Goal: Task Accomplishment & Management: Use online tool/utility

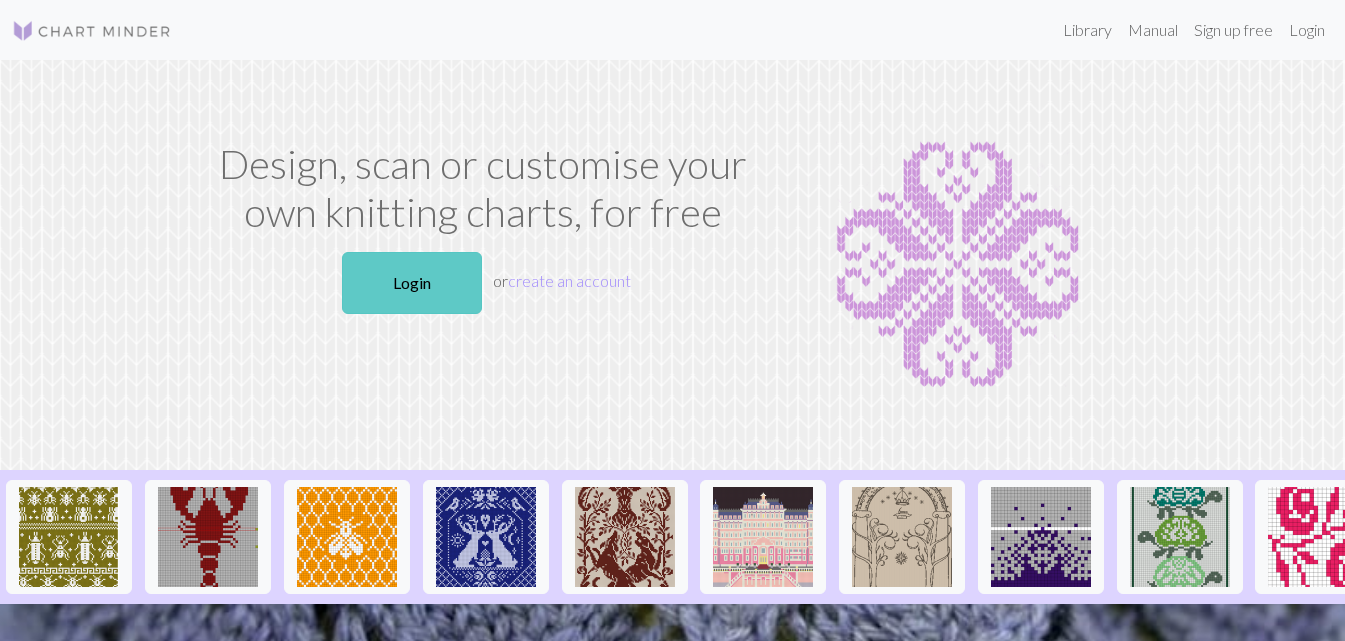
click at [440, 269] on link "Login" at bounding box center [412, 283] width 140 height 62
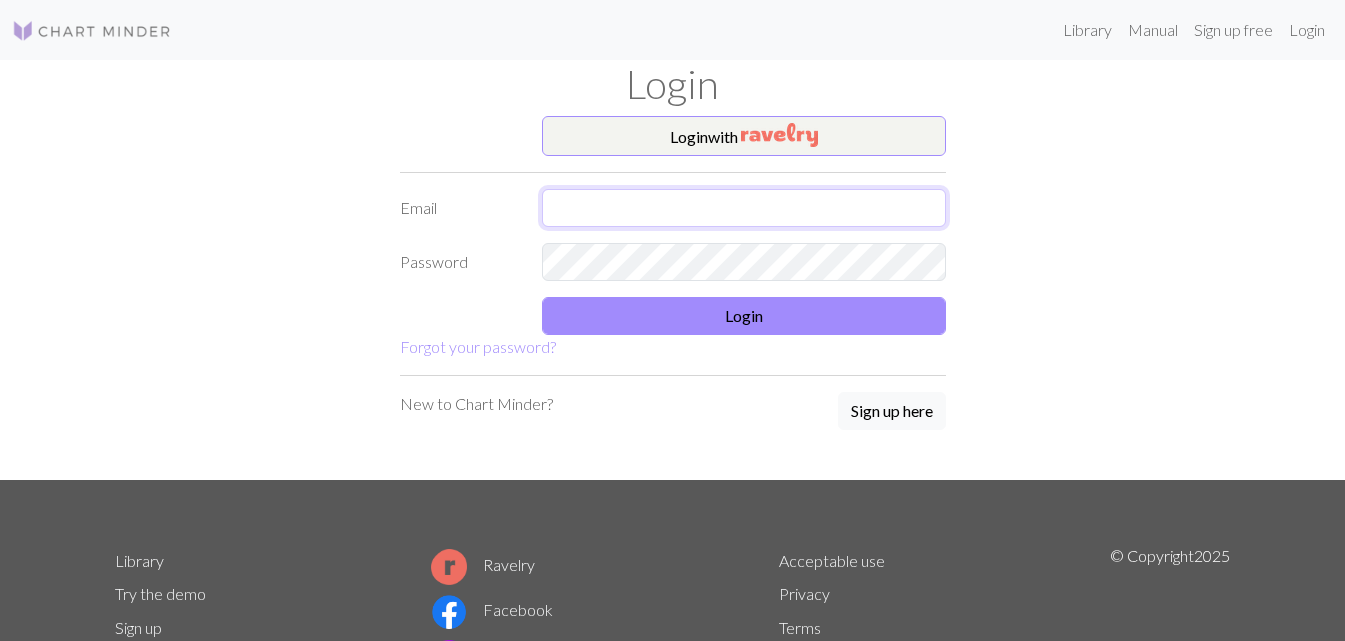
click at [591, 204] on input "text" at bounding box center [744, 208] width 404 height 38
click at [580, 209] on input "lydreeves99@gmail.com" at bounding box center [744, 208] width 404 height 38
type input "lydiareeves99@gmail.com"
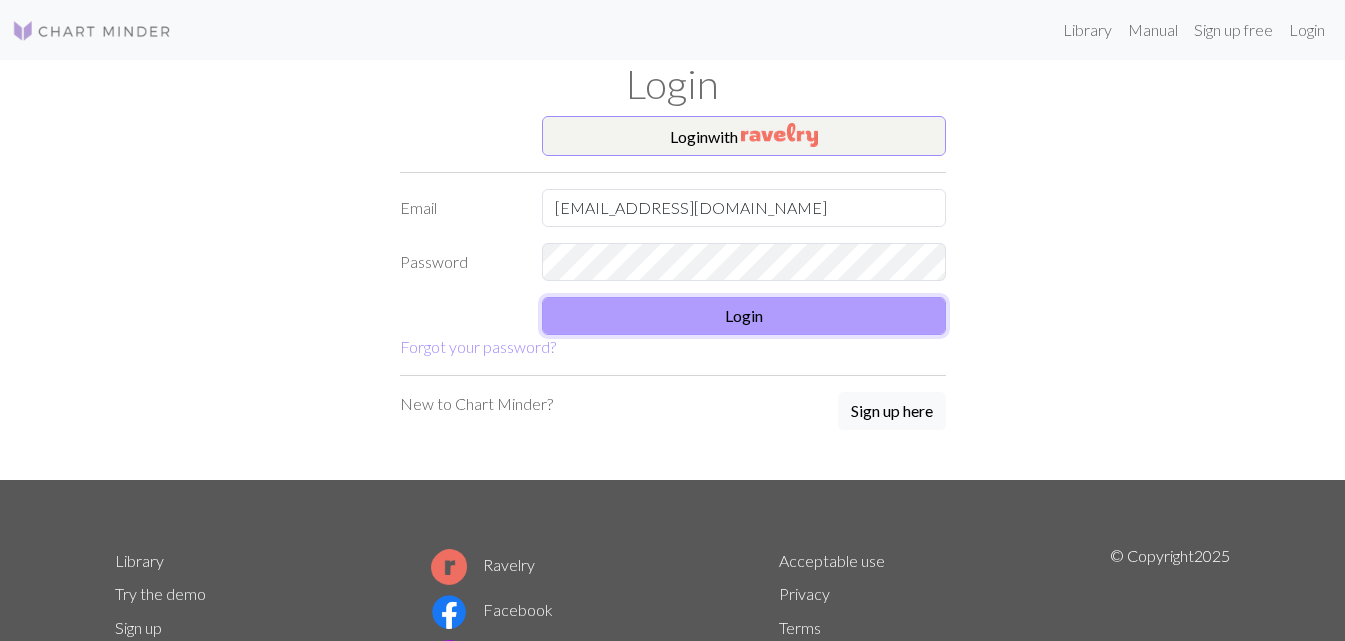
click at [779, 330] on button "Login" at bounding box center [744, 316] width 404 height 38
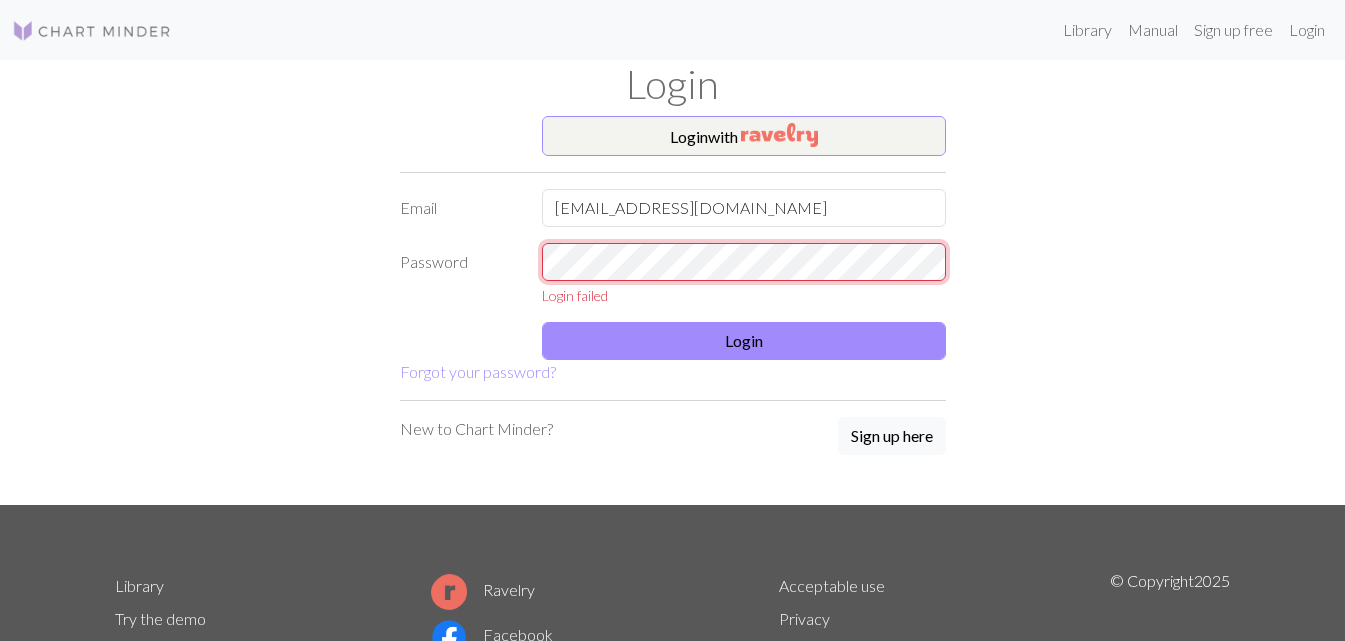
click at [297, 221] on div "Login with Email lydiareeves99@gmail.com Password Login failed Login Forgot you…" at bounding box center [673, 310] width 1140 height 389
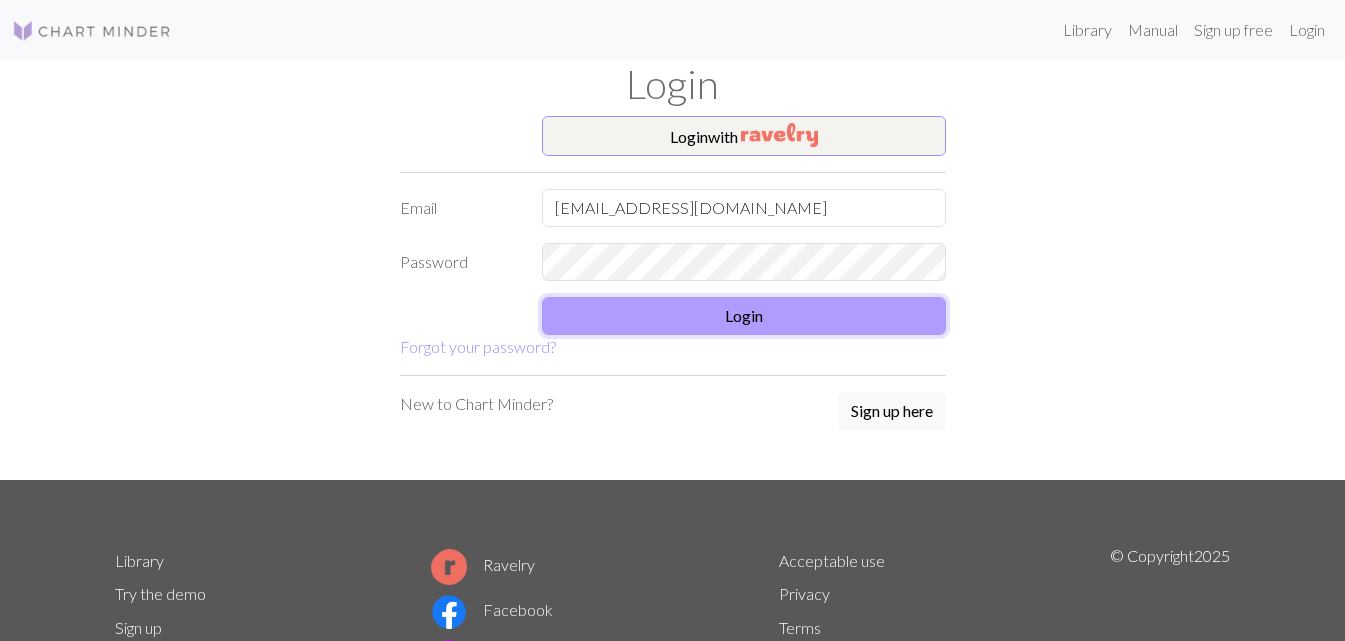
click at [885, 311] on button "Login" at bounding box center [744, 316] width 404 height 38
click at [803, 321] on button "Login" at bounding box center [744, 316] width 404 height 38
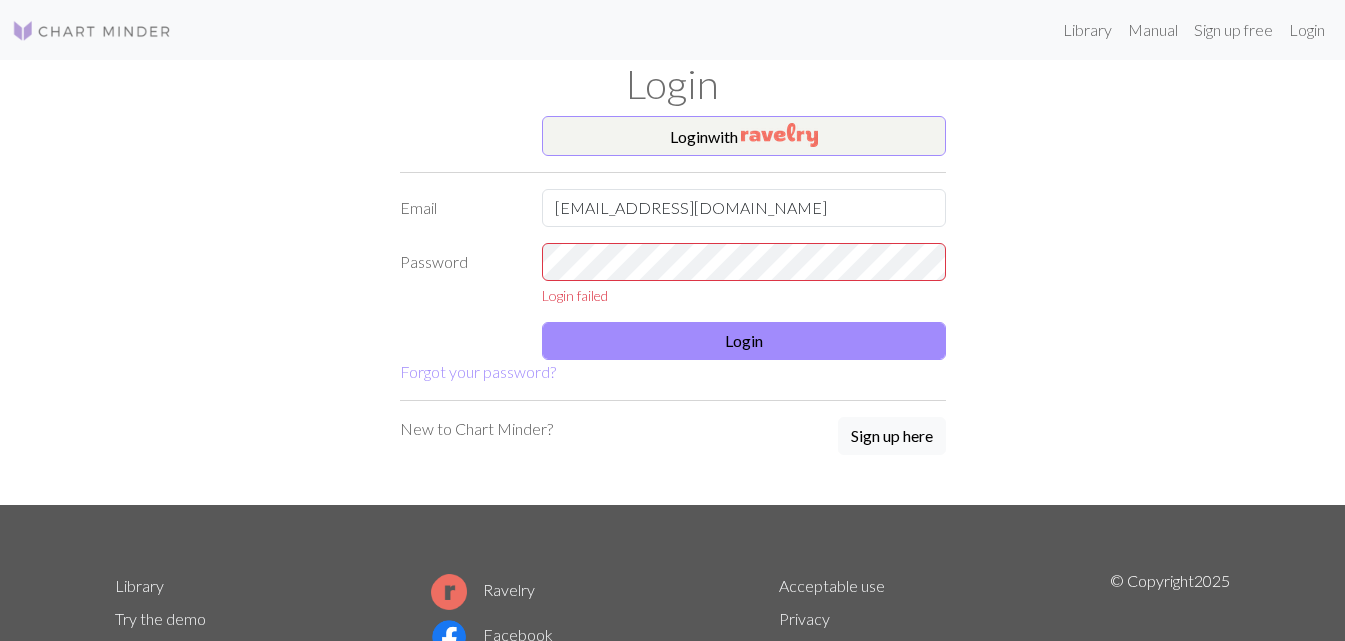
click at [1339, 215] on div "Library Manual Sign up free Login Login Login with Email lydiareeves99@gmail.co…" at bounding box center [672, 320] width 1345 height 641
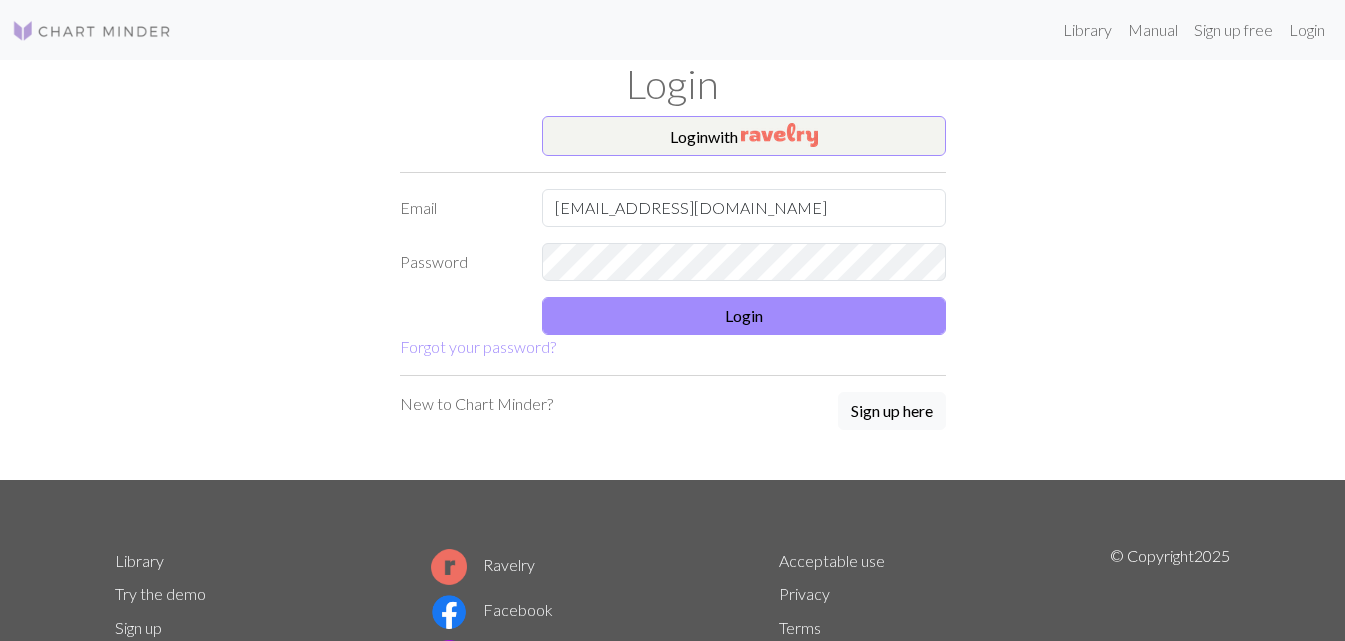
click at [1337, 41] on div "Library Manual Sign up free Login" at bounding box center [672, 30] width 1345 height 40
click at [1310, 40] on link "Login" at bounding box center [1307, 30] width 52 height 40
click at [1065, 31] on link "Library" at bounding box center [1087, 30] width 65 height 40
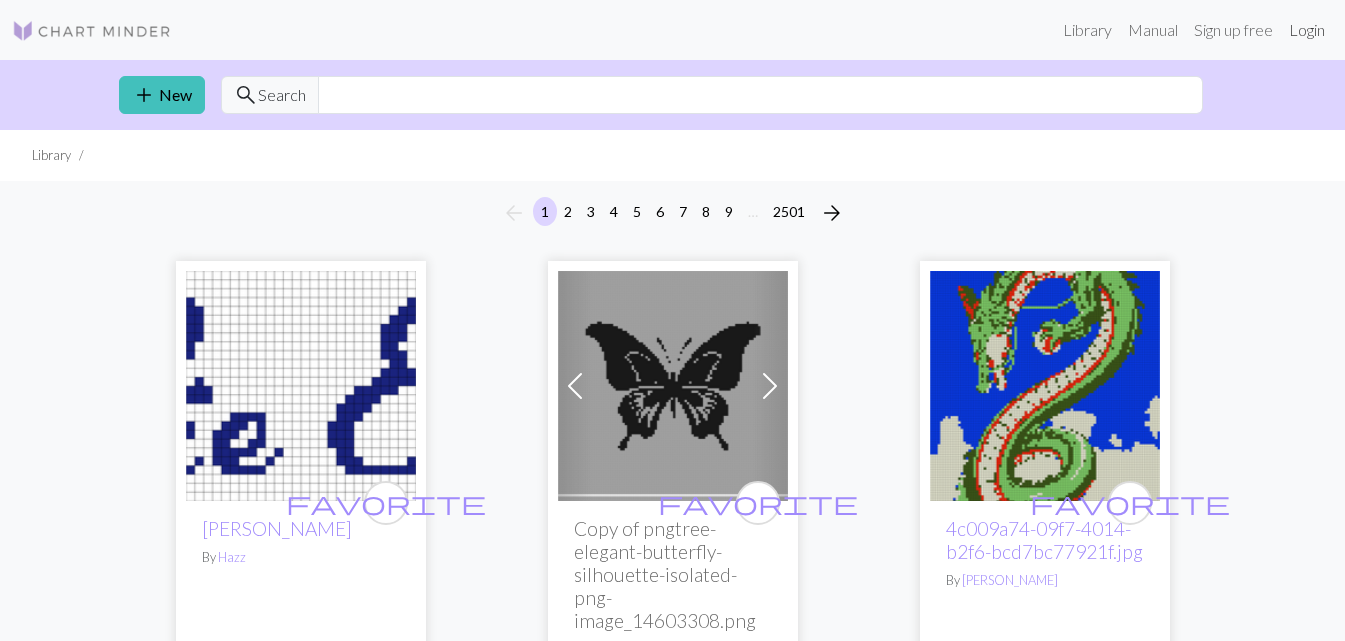
click at [1313, 31] on link "Login" at bounding box center [1307, 30] width 52 height 40
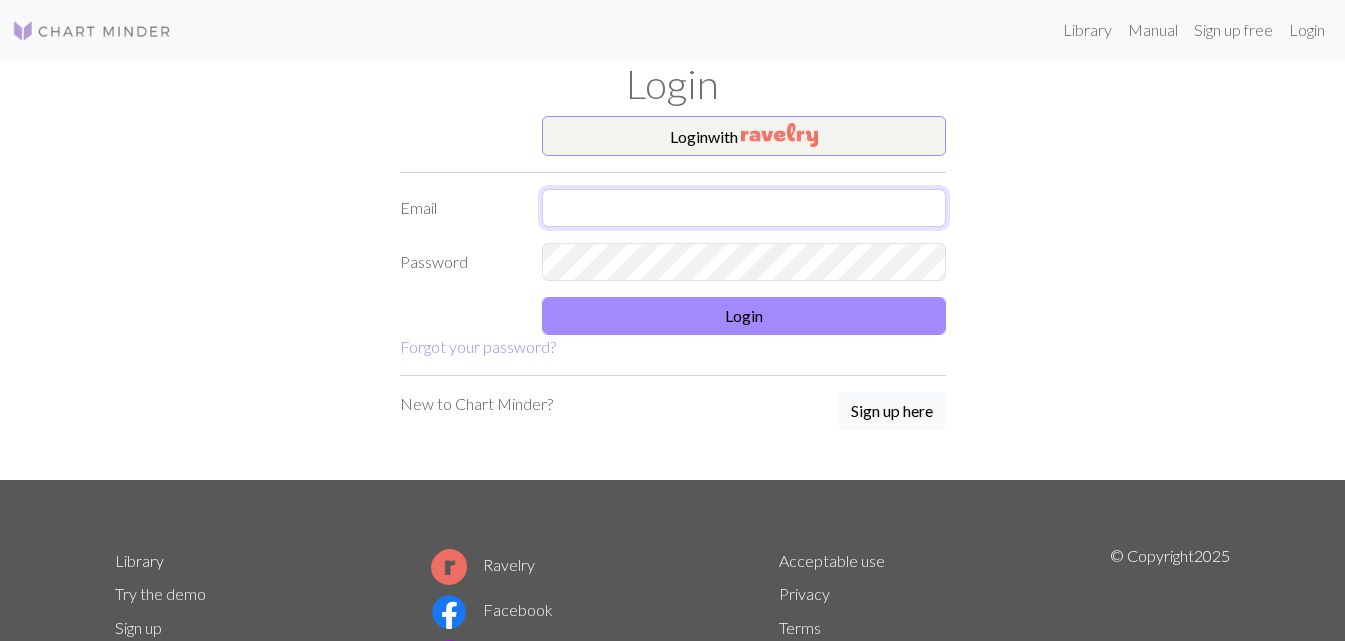
click at [841, 214] on input "text" at bounding box center [744, 208] width 404 height 38
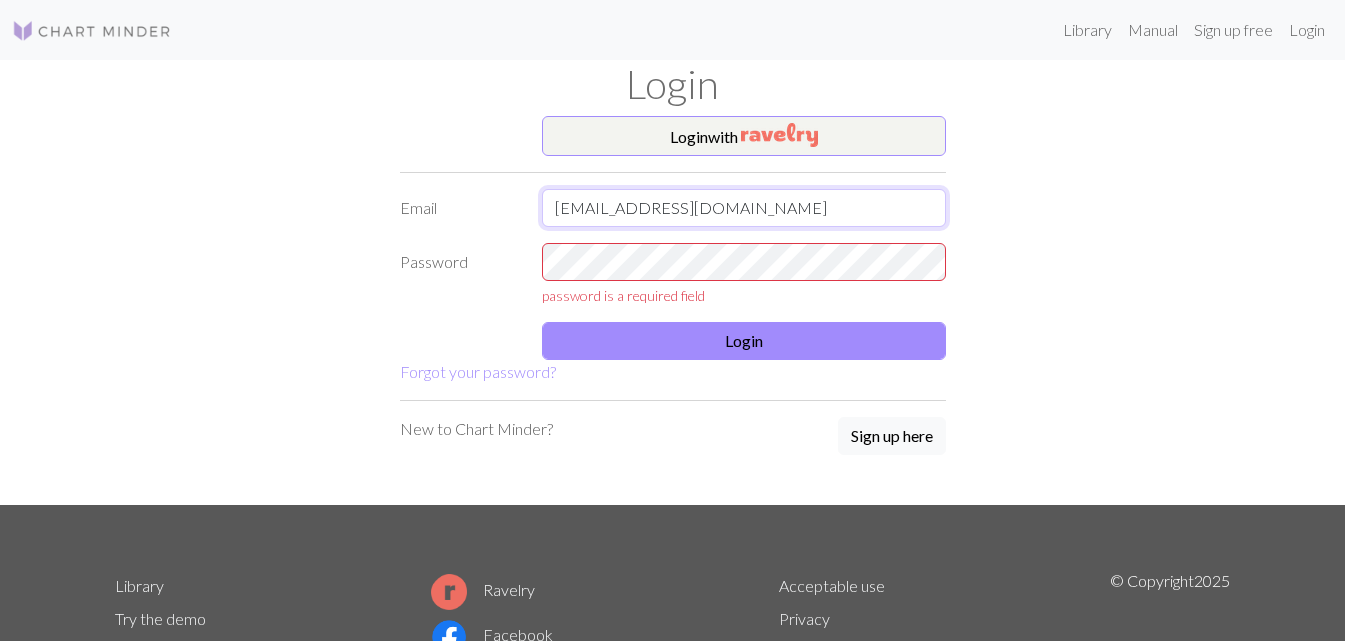
click at [572, 207] on input "lydreeves99@gmail.com" at bounding box center [744, 208] width 404 height 38
click at [578, 207] on input "lydreeves99@gmail.com" at bounding box center [744, 208] width 404 height 38
click at [594, 212] on input "lydIAreeves99@gmail.com" at bounding box center [744, 208] width 404 height 38
click at [584, 206] on input "lydIAreeves99@gmail.com" at bounding box center [744, 208] width 404 height 38
click at [592, 204] on input "lydIAreeves99@gmail.com" at bounding box center [744, 208] width 404 height 38
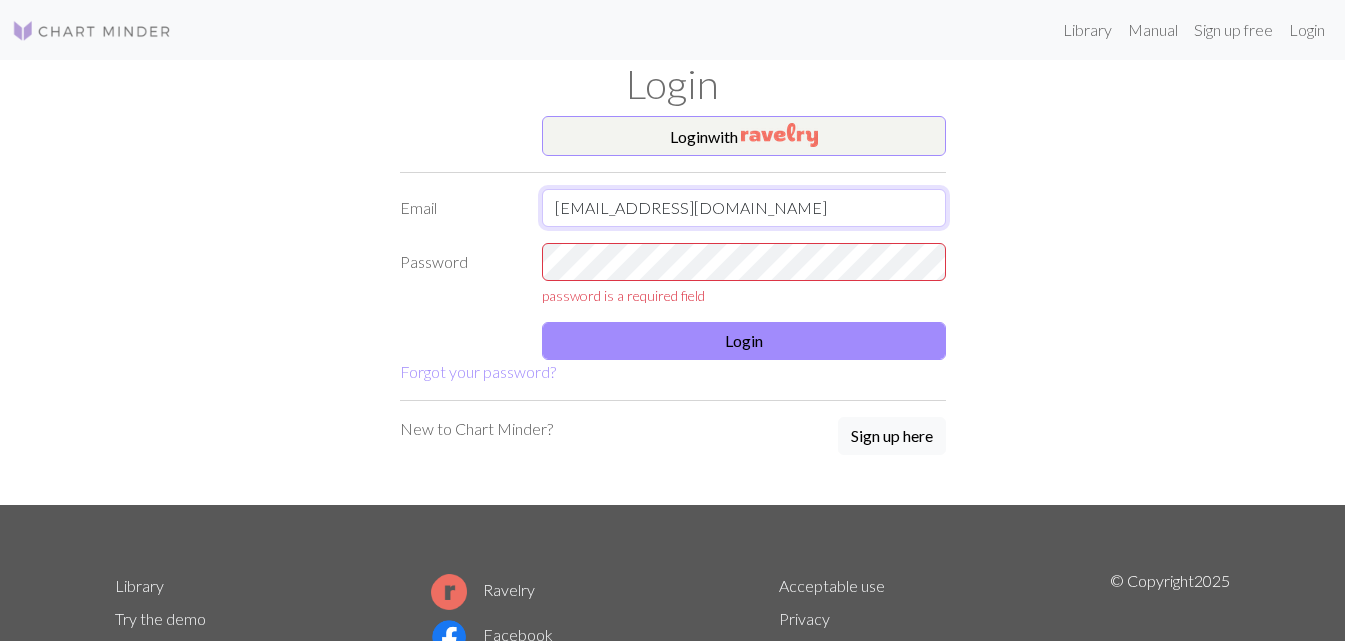
type input "lydiareeves99@gmail.com"
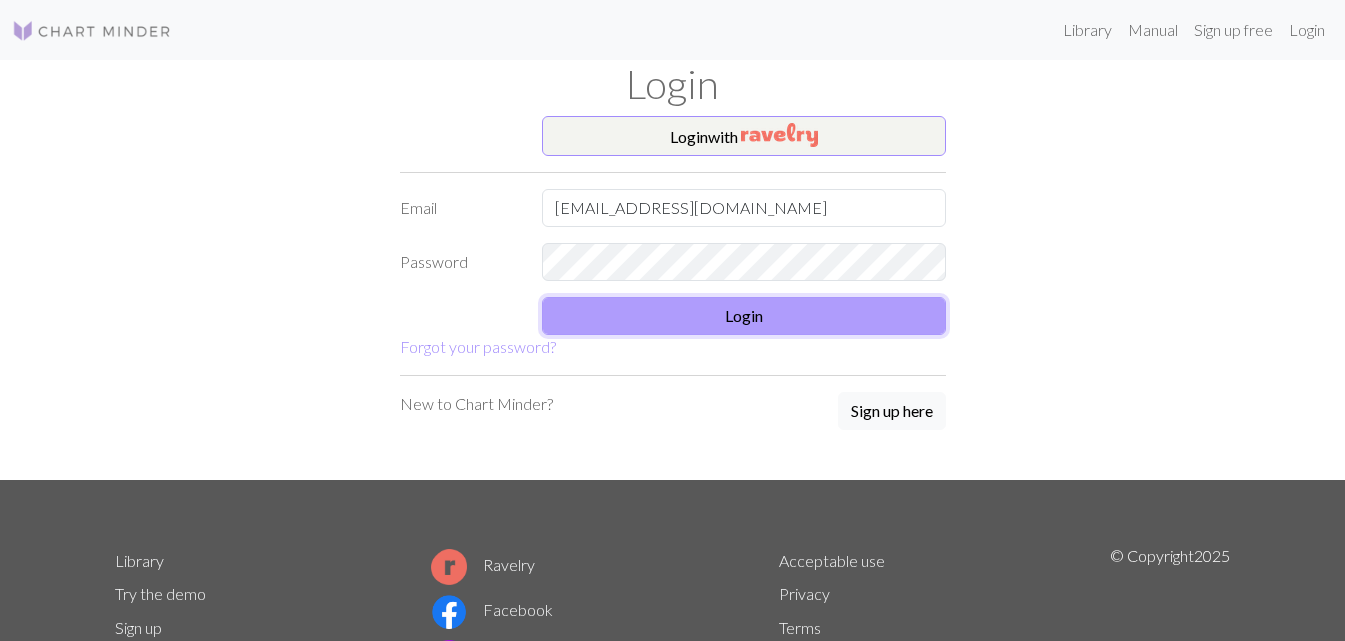
click at [595, 301] on button "Login" at bounding box center [744, 316] width 404 height 38
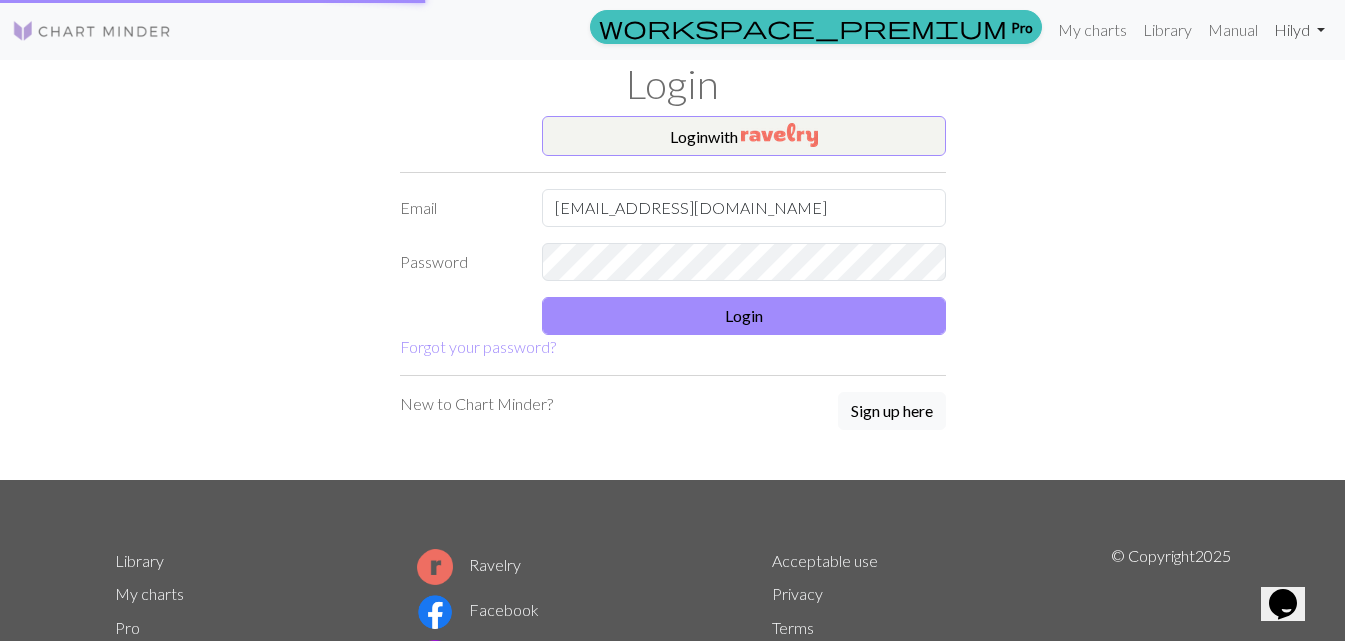
click at [1276, 27] on link "Hi lyd" at bounding box center [1299, 30] width 67 height 40
click at [1258, 94] on link "Account settings" at bounding box center [1251, 85] width 129 height 40
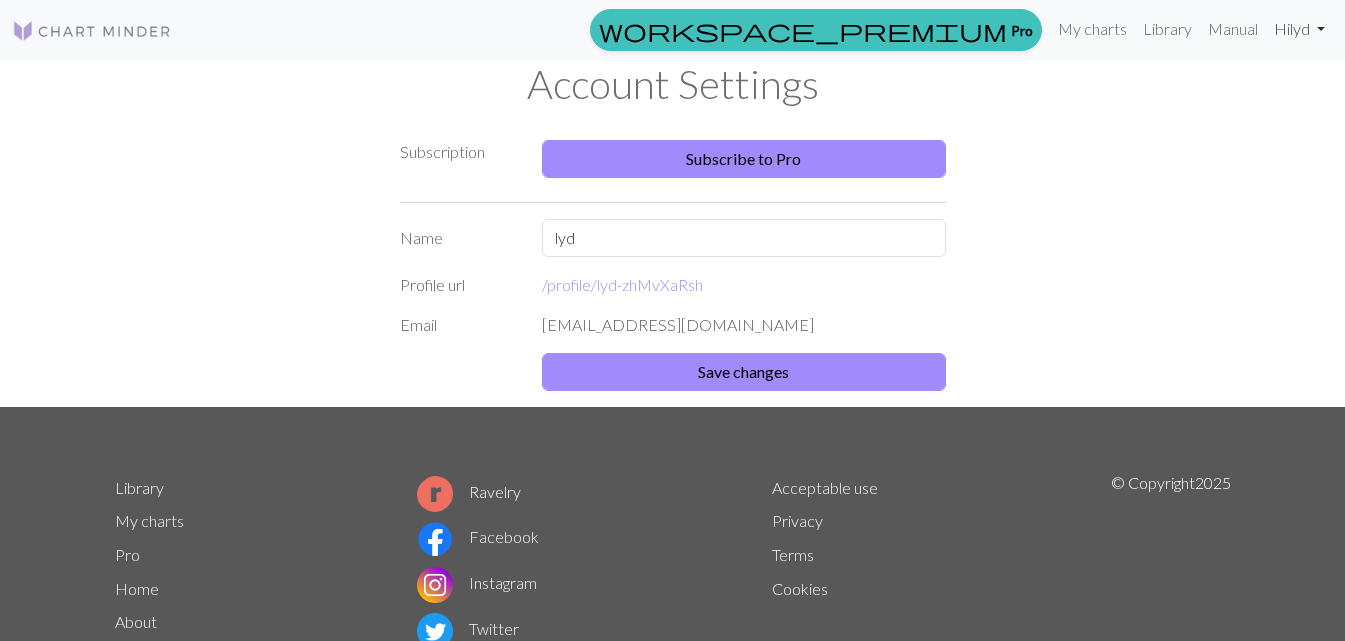
click at [1271, 25] on link "Hi lyd" at bounding box center [1299, 29] width 67 height 40
click at [1252, 90] on link "Account settings" at bounding box center [1251, 86] width 129 height 40
click at [658, 245] on input "lyd" at bounding box center [744, 238] width 404 height 38
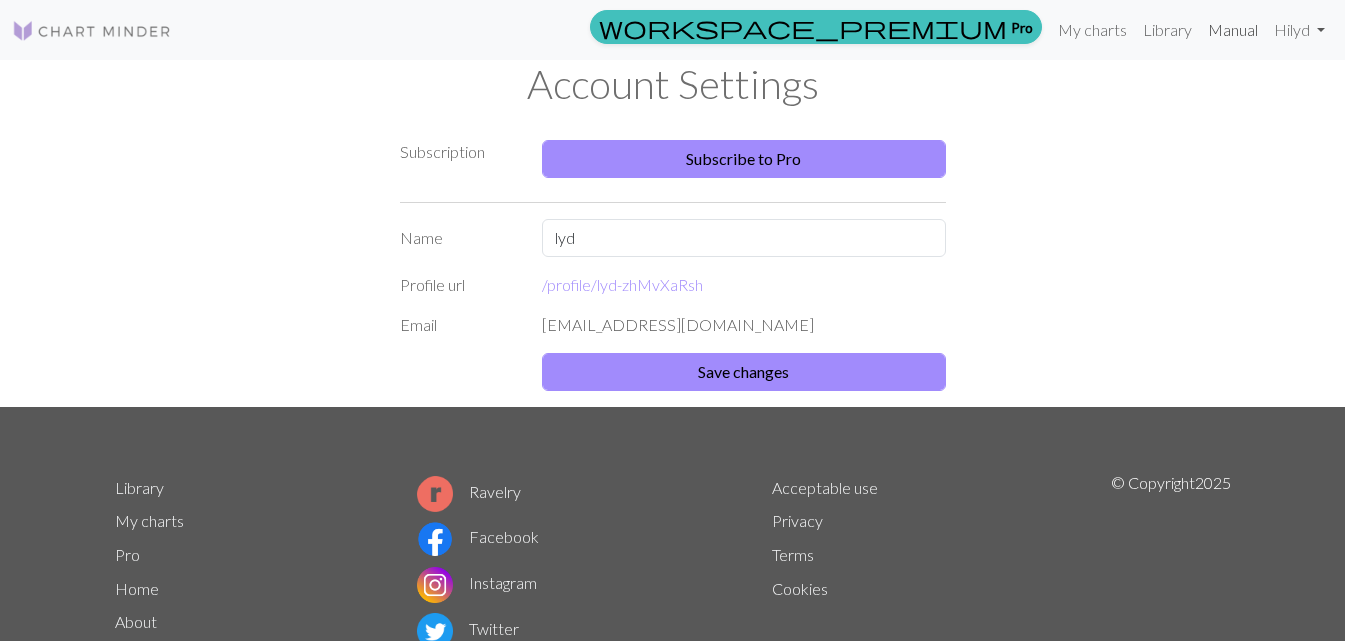
click at [1230, 34] on link "Manual" at bounding box center [1233, 30] width 66 height 40
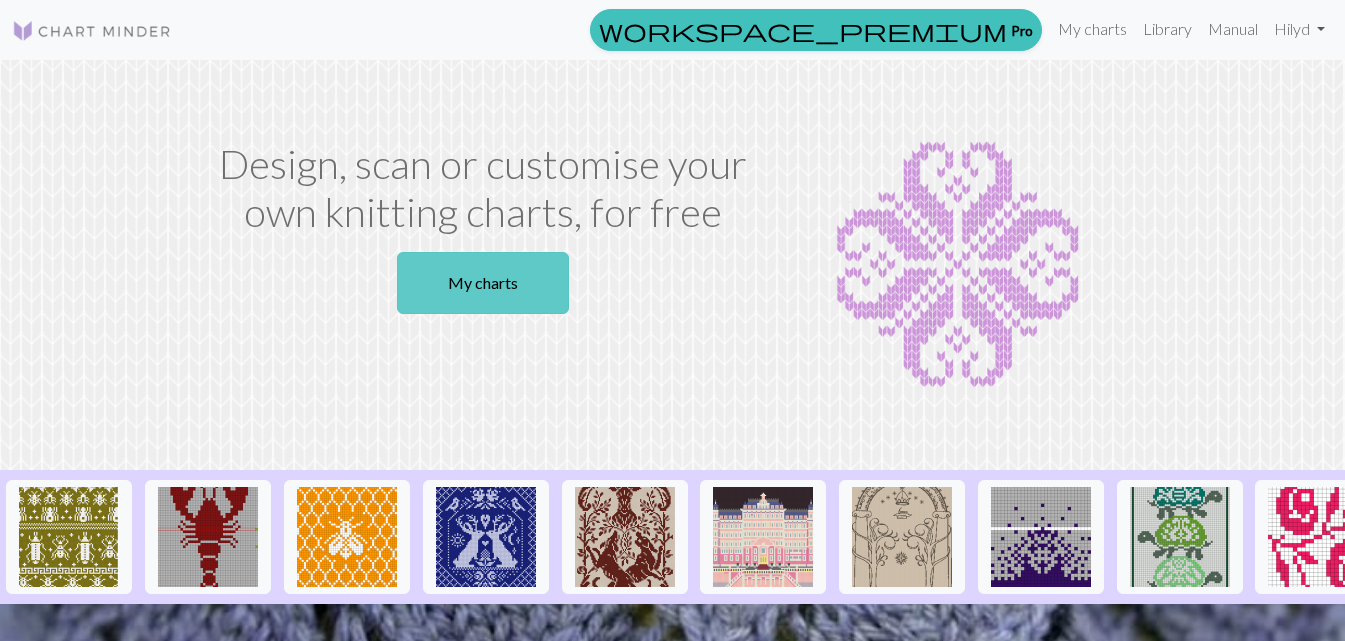
click at [507, 298] on link "My charts" at bounding box center [483, 283] width 172 height 62
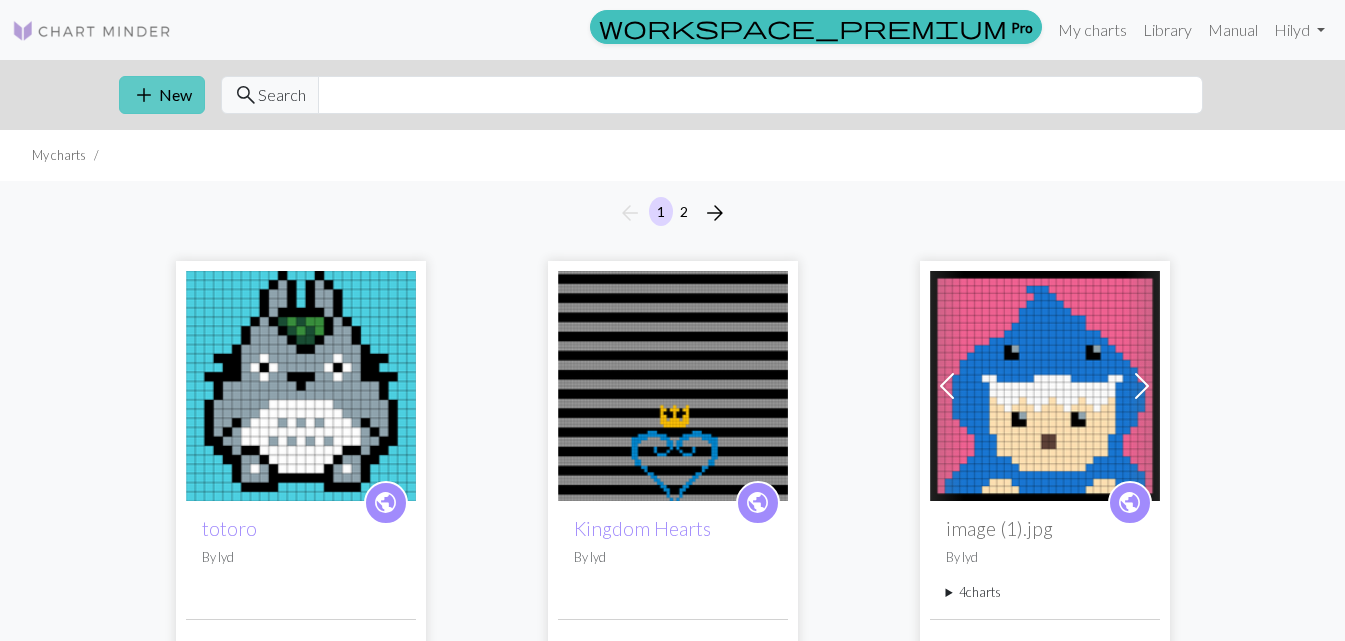
click at [163, 97] on button "add New" at bounding box center [162, 95] width 86 height 38
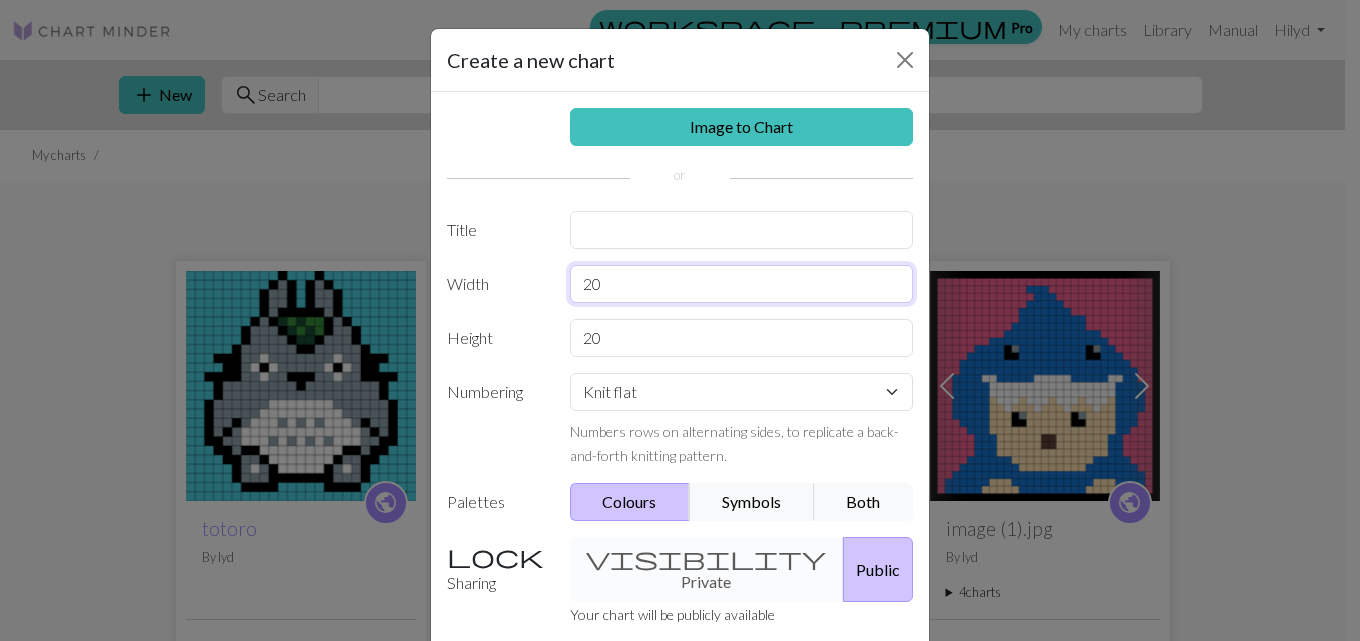
drag, startPoint x: 660, startPoint y: 284, endPoint x: 489, endPoint y: 284, distance: 171.0
click at [489, 284] on div "Width 20" at bounding box center [680, 284] width 490 height 38
type input "35"
drag, startPoint x: 616, startPoint y: 349, endPoint x: 600, endPoint y: 349, distance: 16.0
click at [600, 349] on div "Image to Chart Title Width 35 Height 20 Numbering Knit flat Knit in the round L…" at bounding box center [680, 415] width 498 height 646
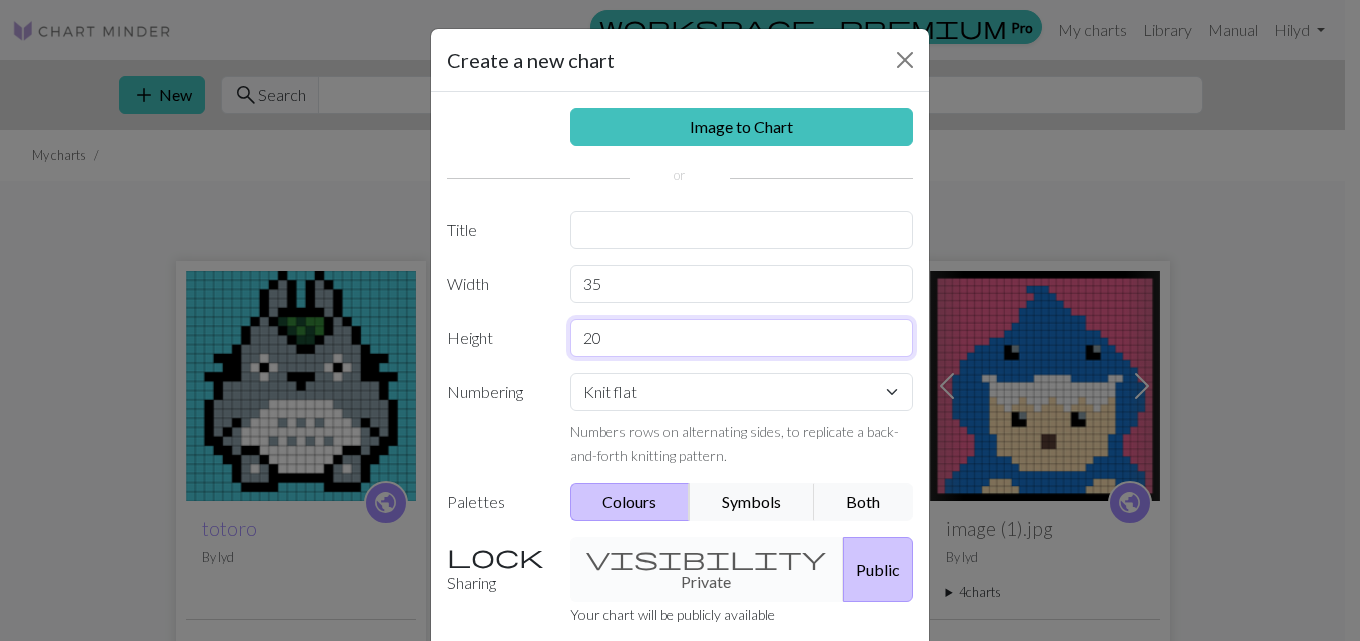
click at [622, 334] on input "20" at bounding box center [742, 338] width 344 height 38
drag, startPoint x: 649, startPoint y: 339, endPoint x: 503, endPoint y: 338, distance: 146.0
click at [504, 339] on div "Height 20" at bounding box center [680, 338] width 490 height 38
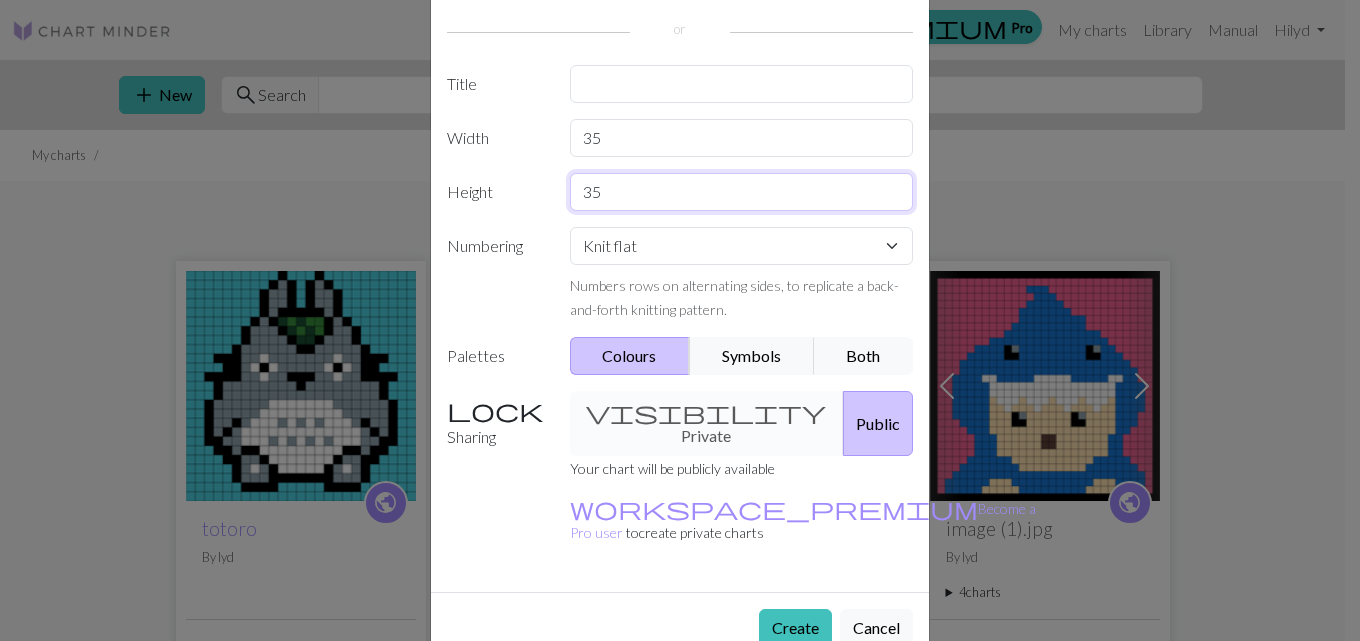
scroll to position [149, 0]
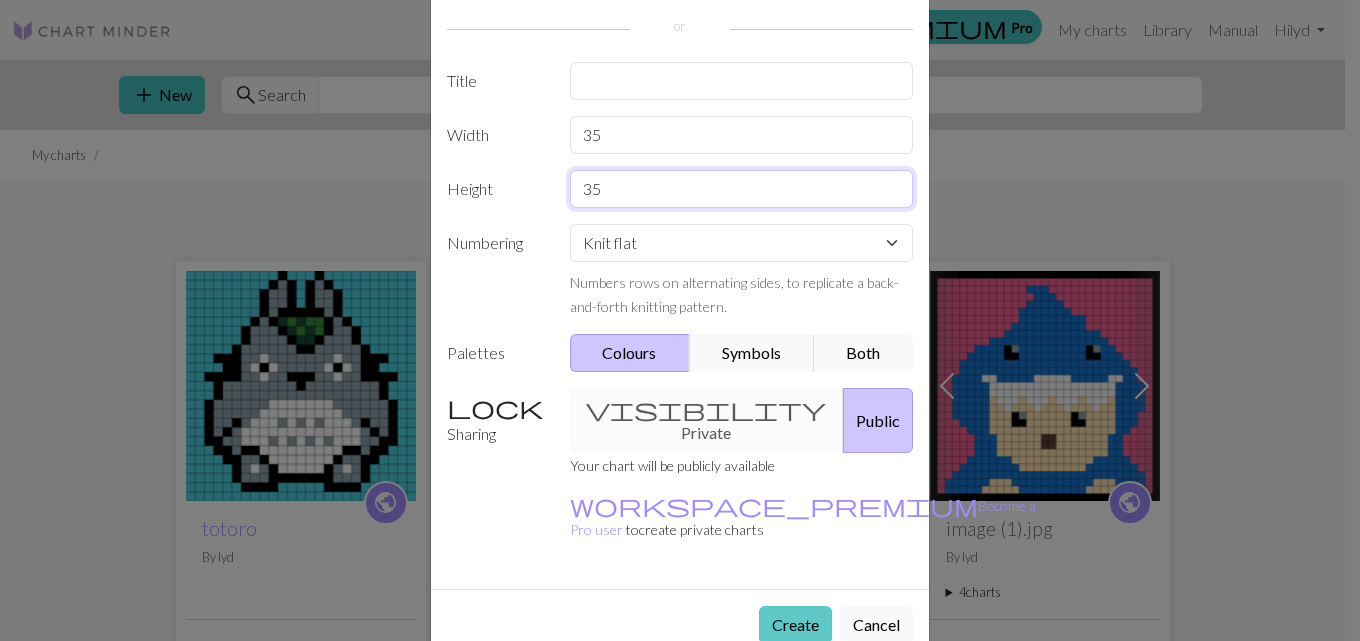
type input "35"
click at [794, 606] on button "Create" at bounding box center [795, 625] width 73 height 38
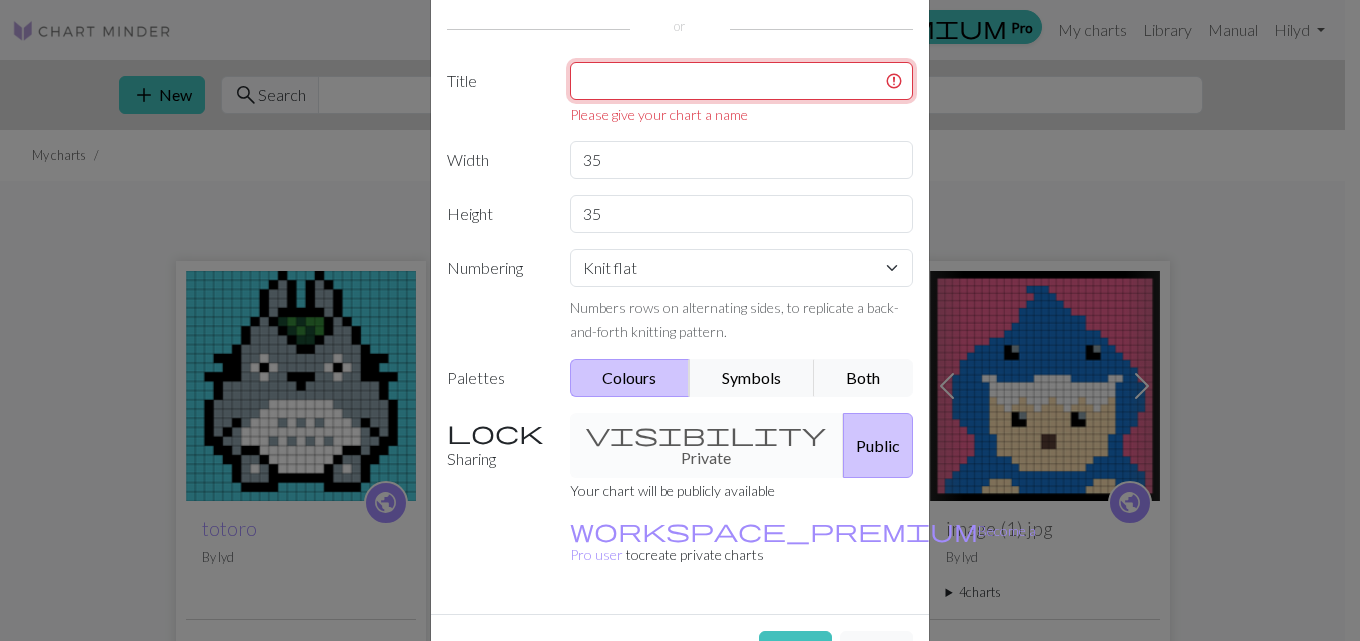
click at [651, 79] on input "text" at bounding box center [742, 81] width 344 height 38
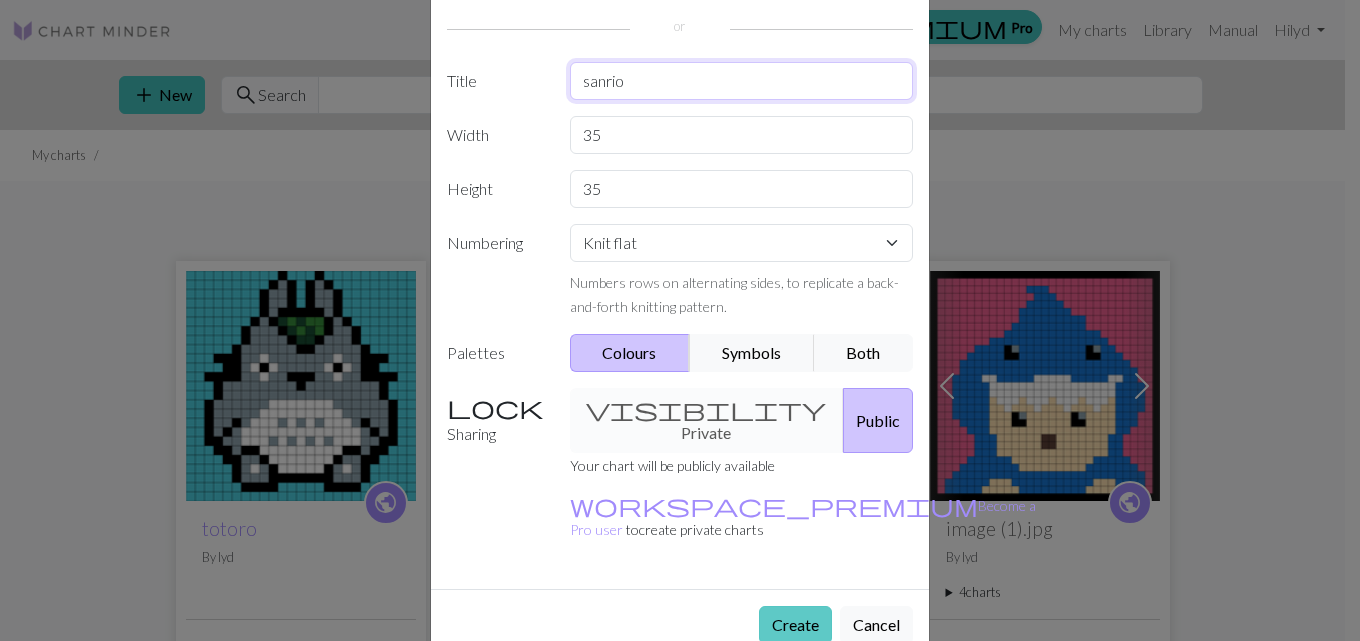
type input "sanrio"
click at [809, 606] on button "Create" at bounding box center [795, 625] width 73 height 38
click at [797, 606] on button "Create" at bounding box center [795, 625] width 73 height 38
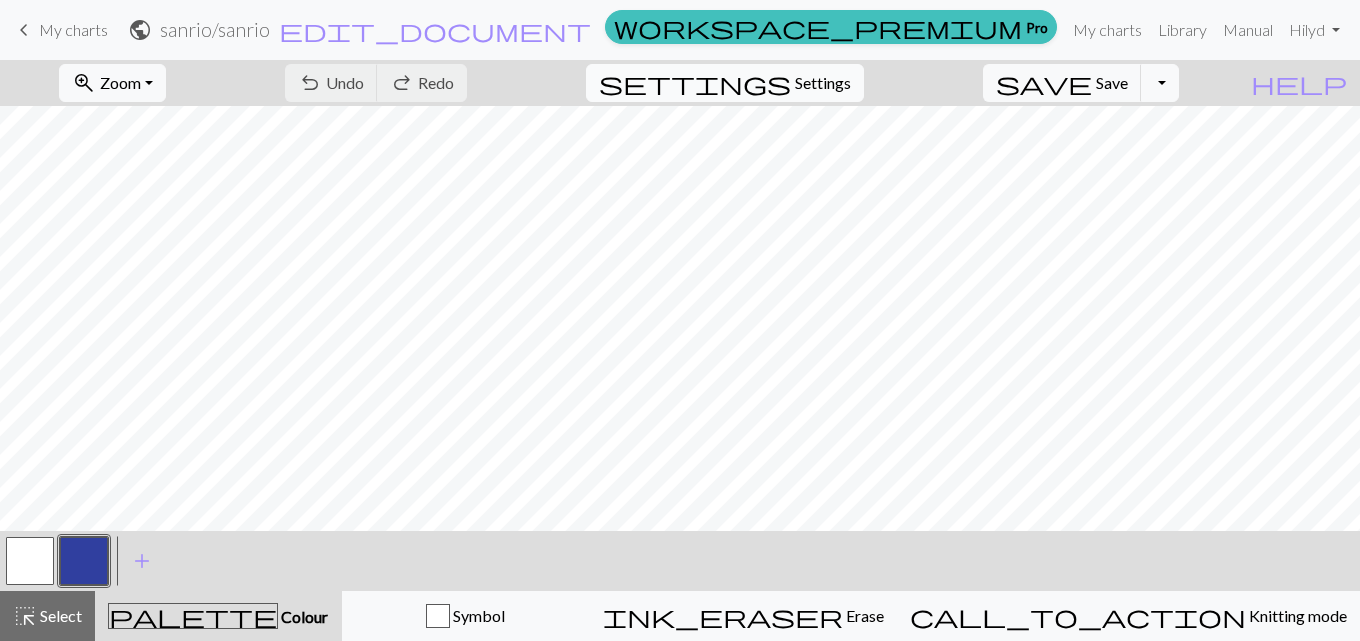
click at [791, 91] on span "settings" at bounding box center [695, 83] width 192 height 28
select select "aran"
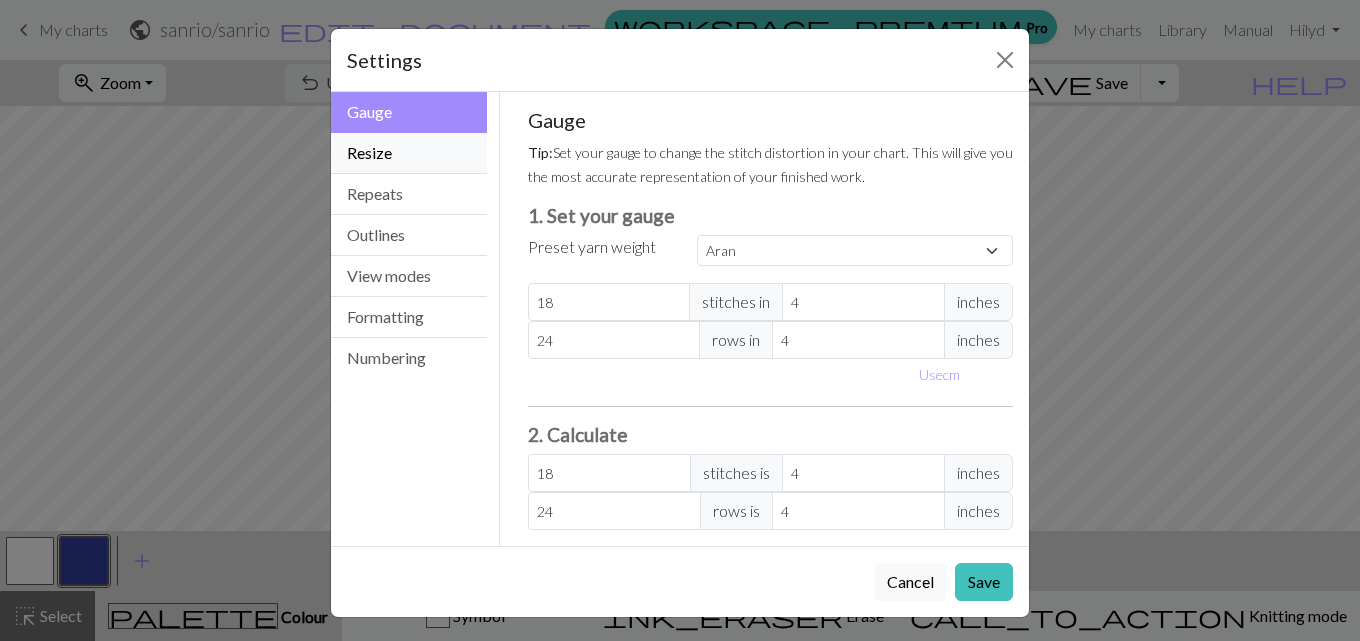
click at [428, 160] on button "Resize" at bounding box center [409, 153] width 156 height 41
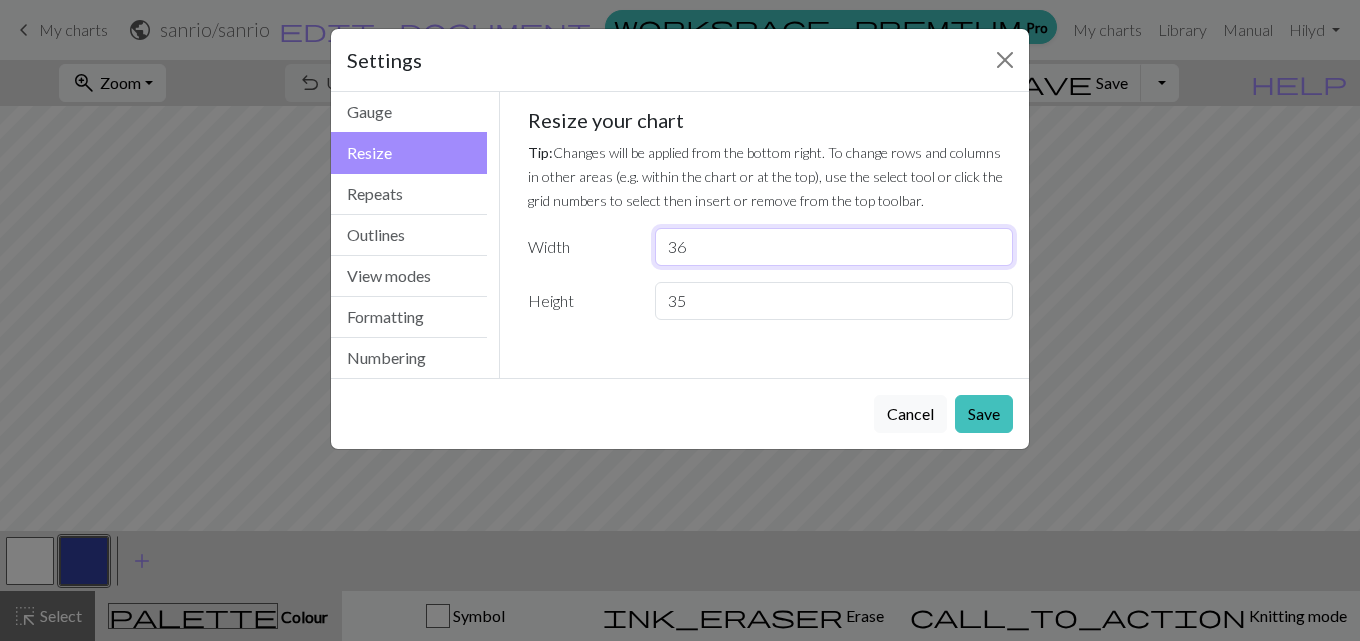
type input "36"
click at [992, 244] on input "36" at bounding box center [834, 247] width 358 height 38
type input "36"
click at [994, 297] on input "36" at bounding box center [834, 301] width 358 height 38
click at [999, 423] on button "Save" at bounding box center [984, 414] width 58 height 38
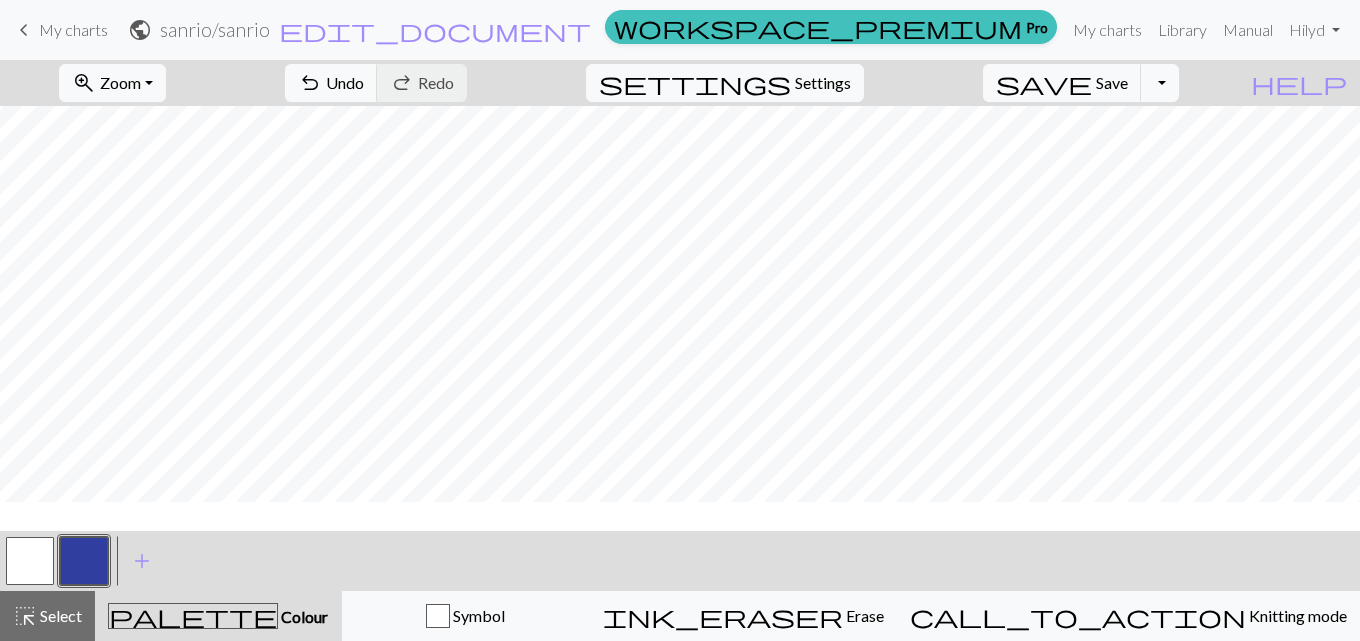
scroll to position [100, 0]
click at [71, 573] on button "button" at bounding box center [84, 561] width 48 height 48
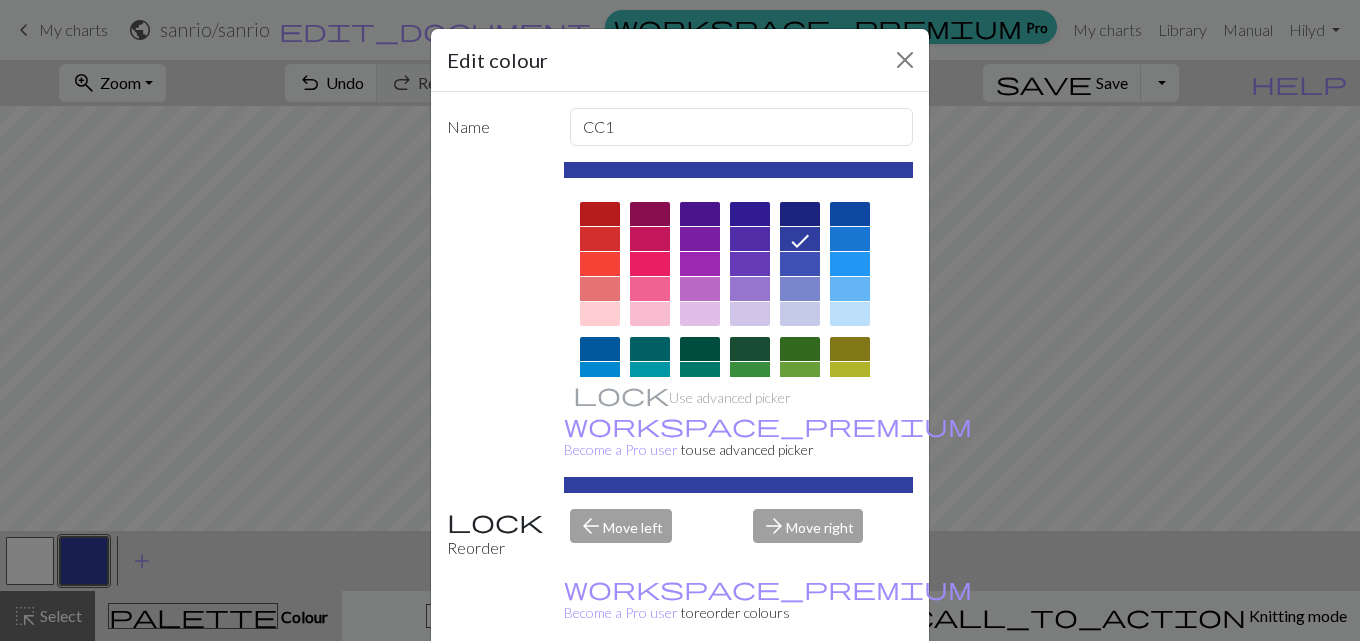
click at [638, 320] on div at bounding box center [650, 314] width 40 height 24
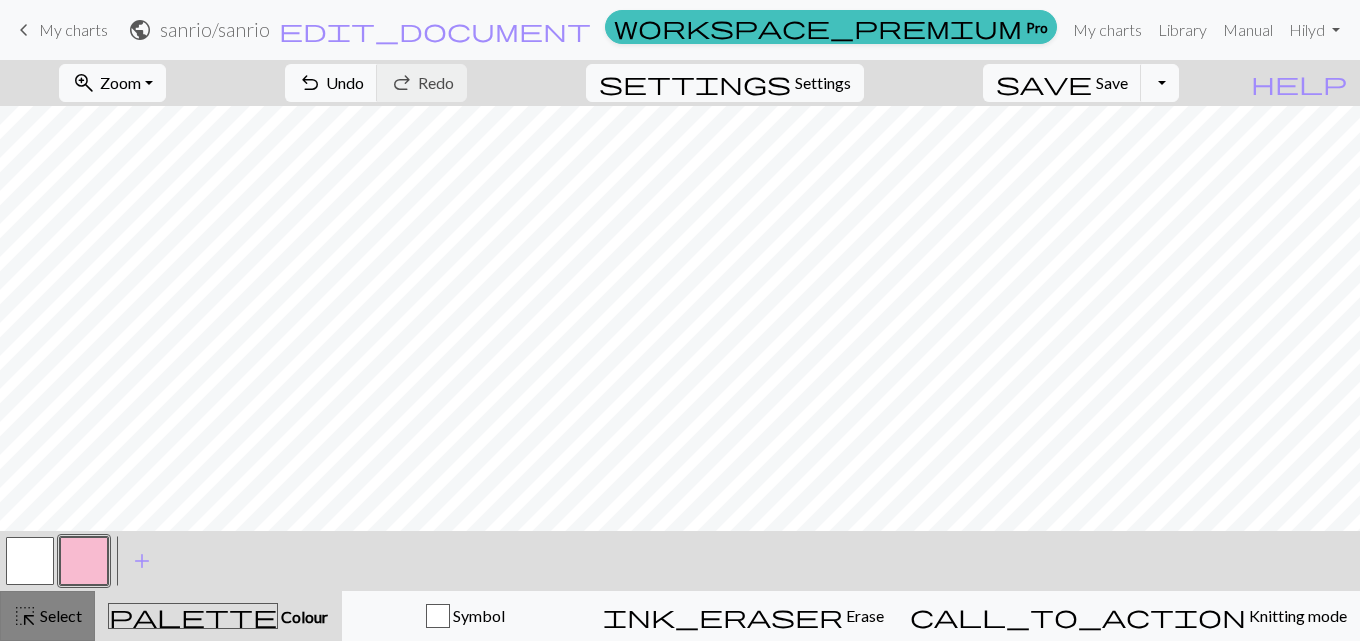
click at [93, 618] on div "highlight_alt Select Select palette Colour Colour Symbol ink_eraser Erase Erase…" at bounding box center [680, 616] width 1360 height 50
click at [62, 618] on span "Select" at bounding box center [59, 615] width 45 height 19
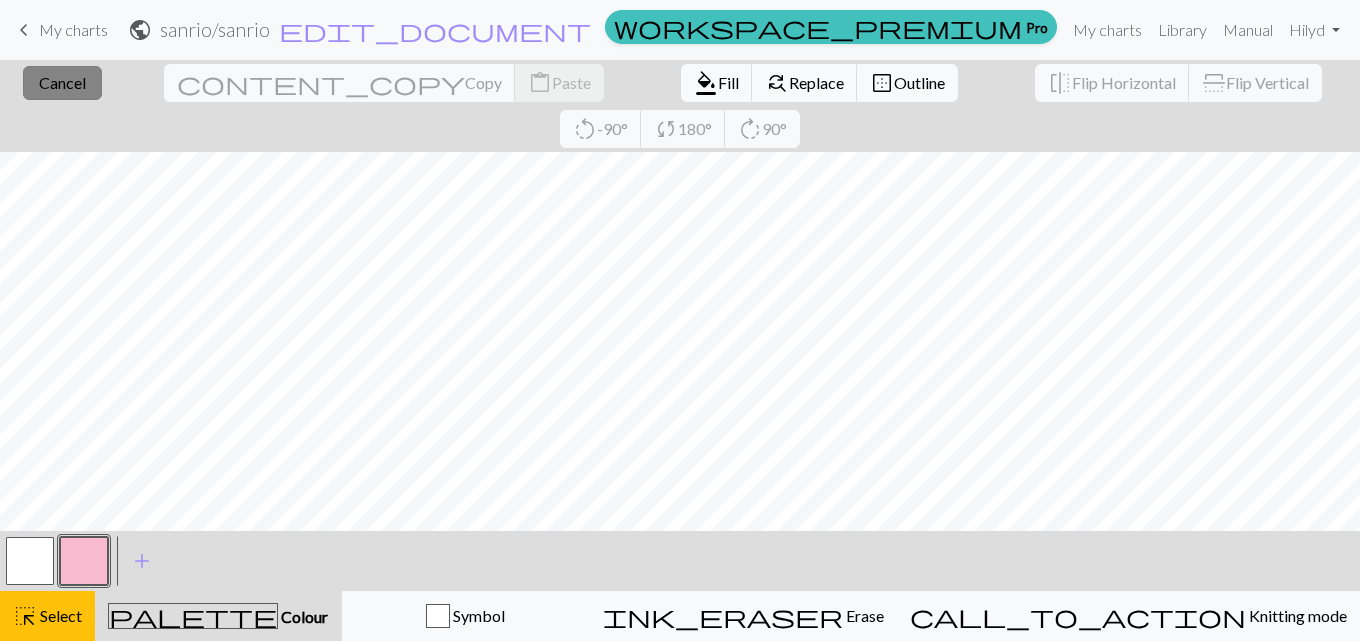
click at [92, 82] on button "close Cancel" at bounding box center [62, 83] width 79 height 34
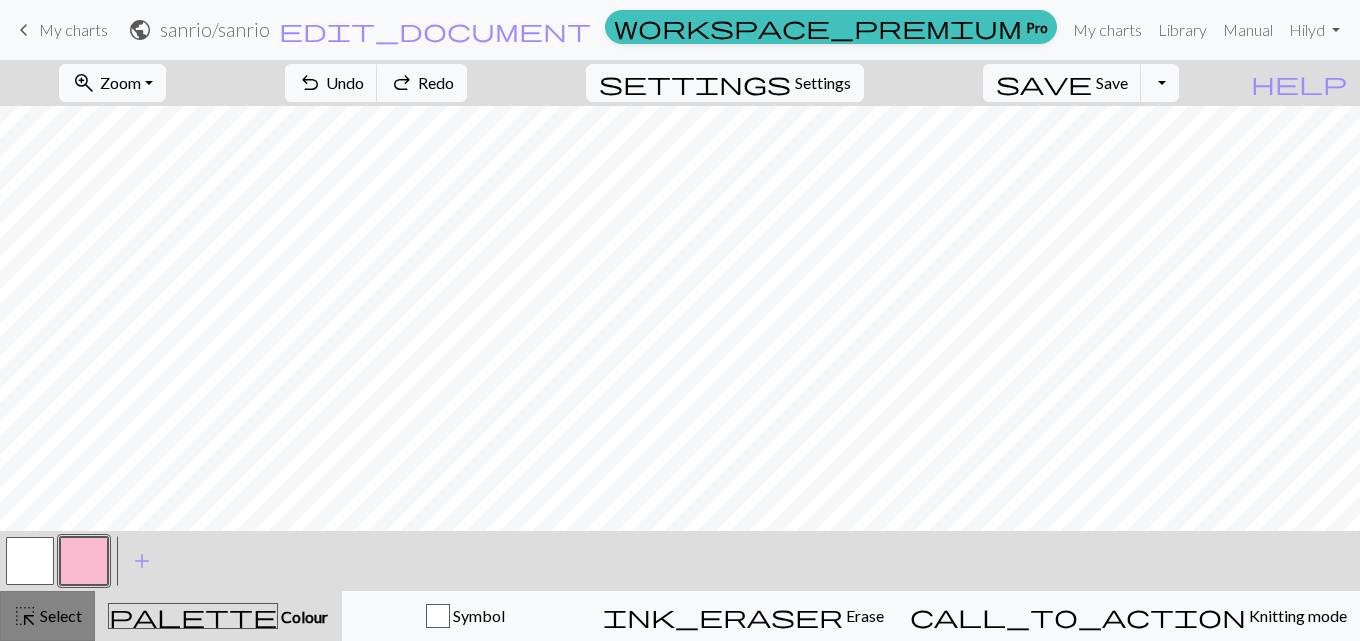
click at [78, 621] on span "Select" at bounding box center [59, 615] width 45 height 19
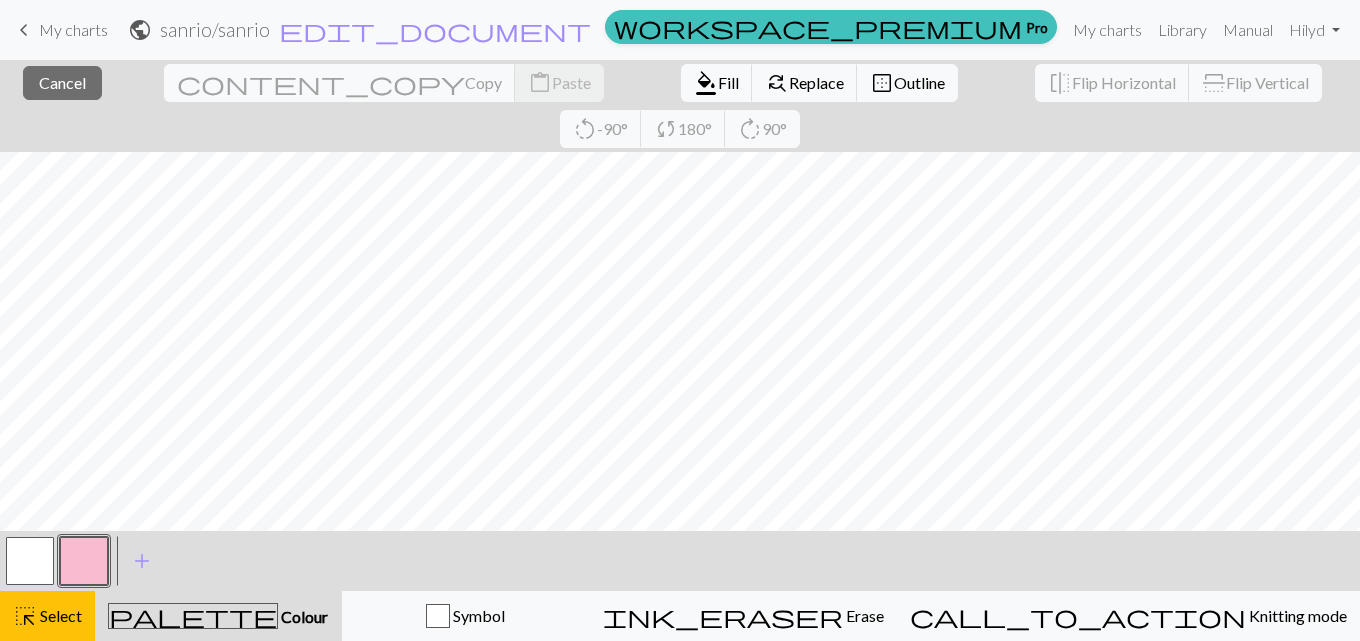
click at [90, 565] on button "button" at bounding box center [84, 561] width 48 height 48
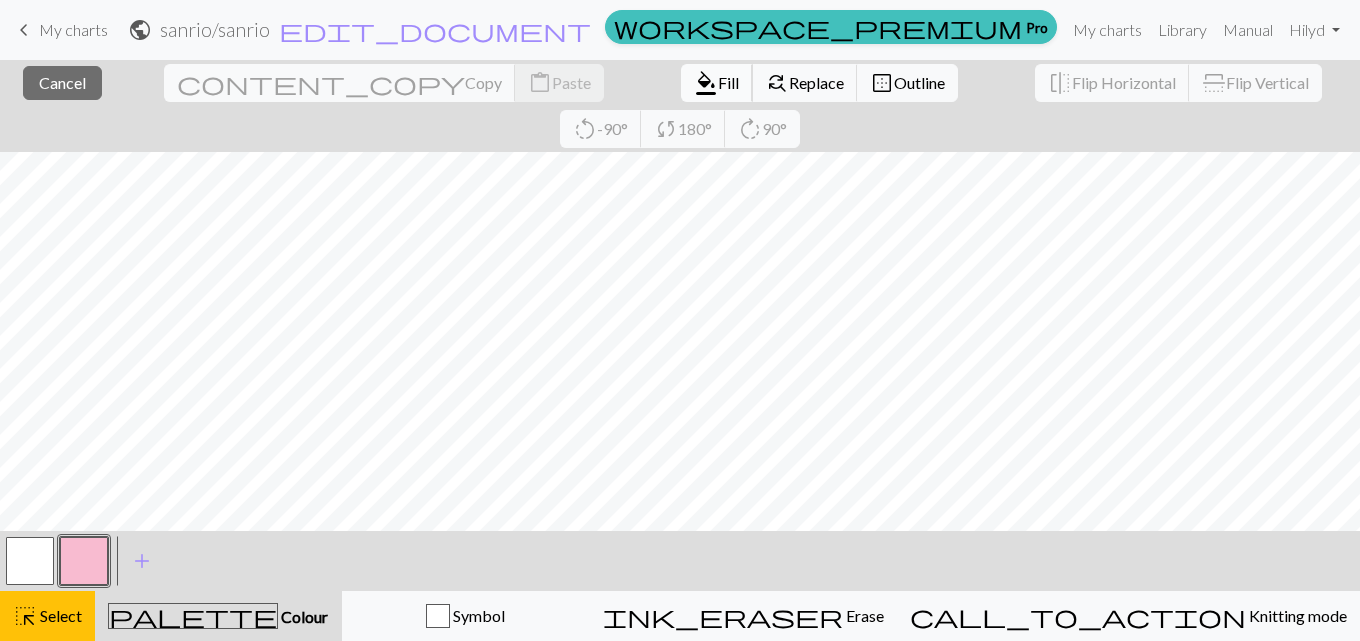
click at [718, 85] on span "Fill" at bounding box center [728, 82] width 21 height 19
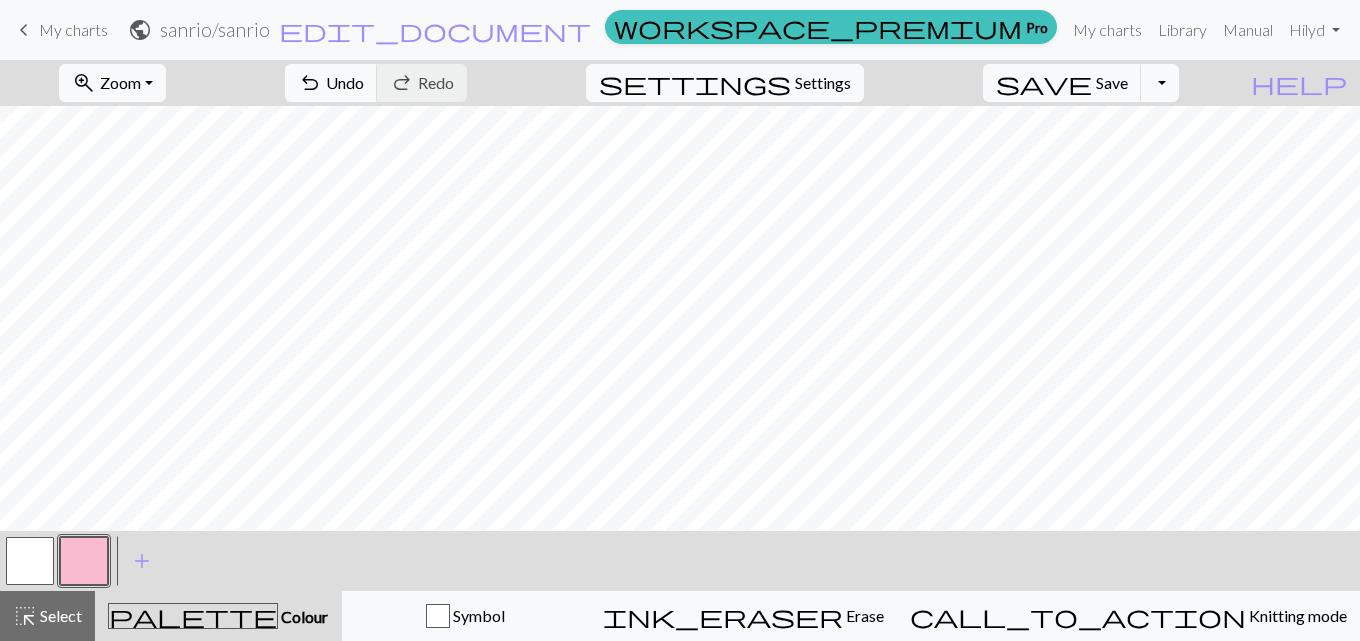
click at [35, 555] on button "button" at bounding box center [30, 561] width 48 height 48
click at [73, 604] on div "highlight_alt Select Select" at bounding box center [47, 616] width 69 height 24
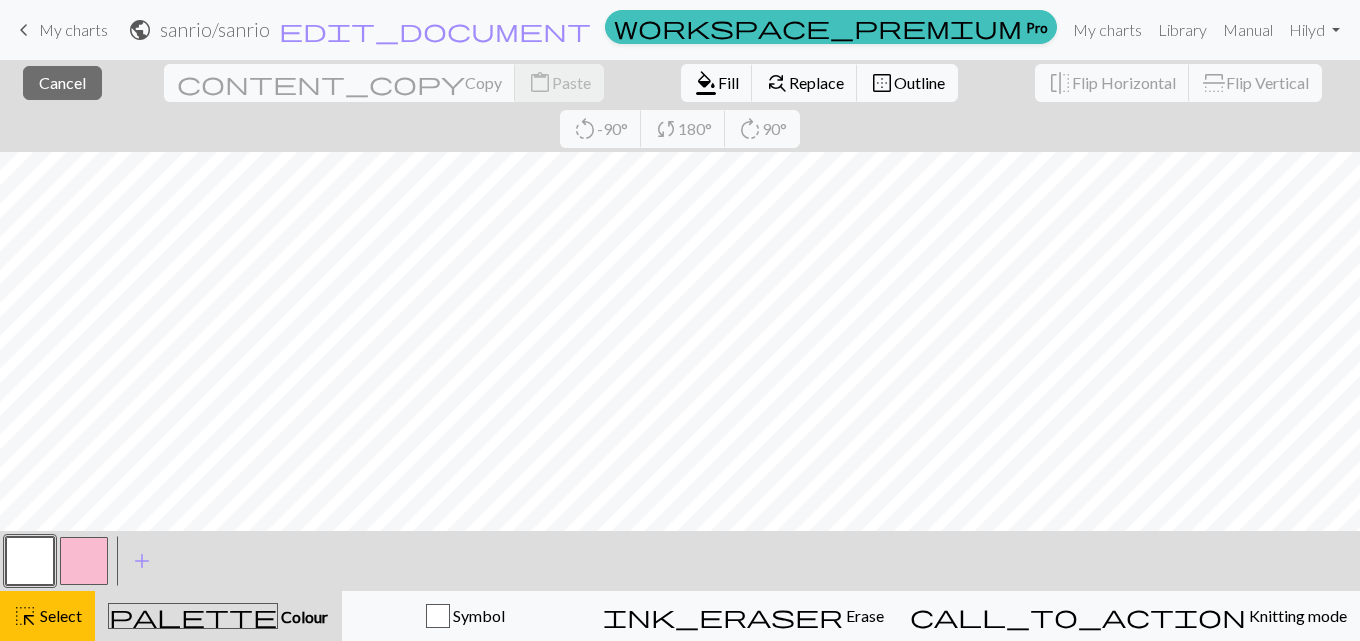
click at [74, 562] on button "button" at bounding box center [84, 561] width 48 height 48
click at [283, 623] on span "Colour" at bounding box center [303, 616] width 50 height 19
click at [30, 567] on button "button" at bounding box center [30, 561] width 48 height 48
click at [41, 73] on span "Cancel" at bounding box center [62, 82] width 47 height 19
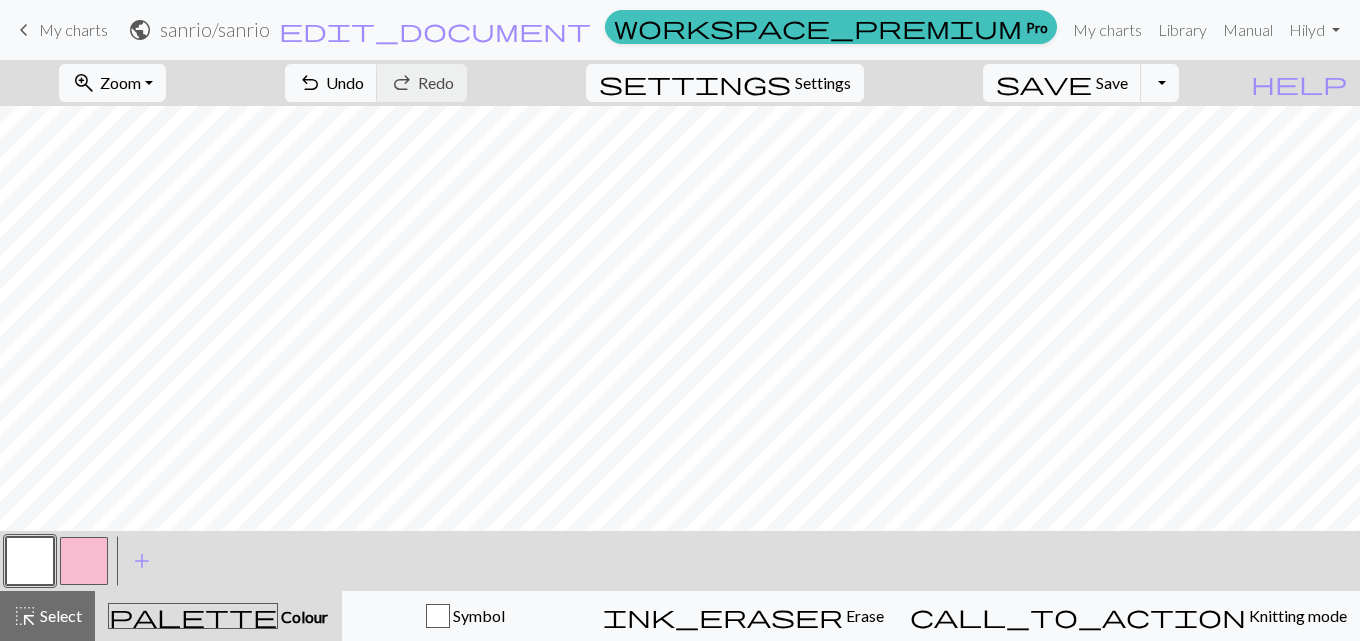
click at [69, 585] on div at bounding box center [84, 561] width 54 height 54
click at [83, 560] on button "button" at bounding box center [84, 561] width 48 height 48
click at [144, 571] on span "add" at bounding box center [142, 561] width 24 height 28
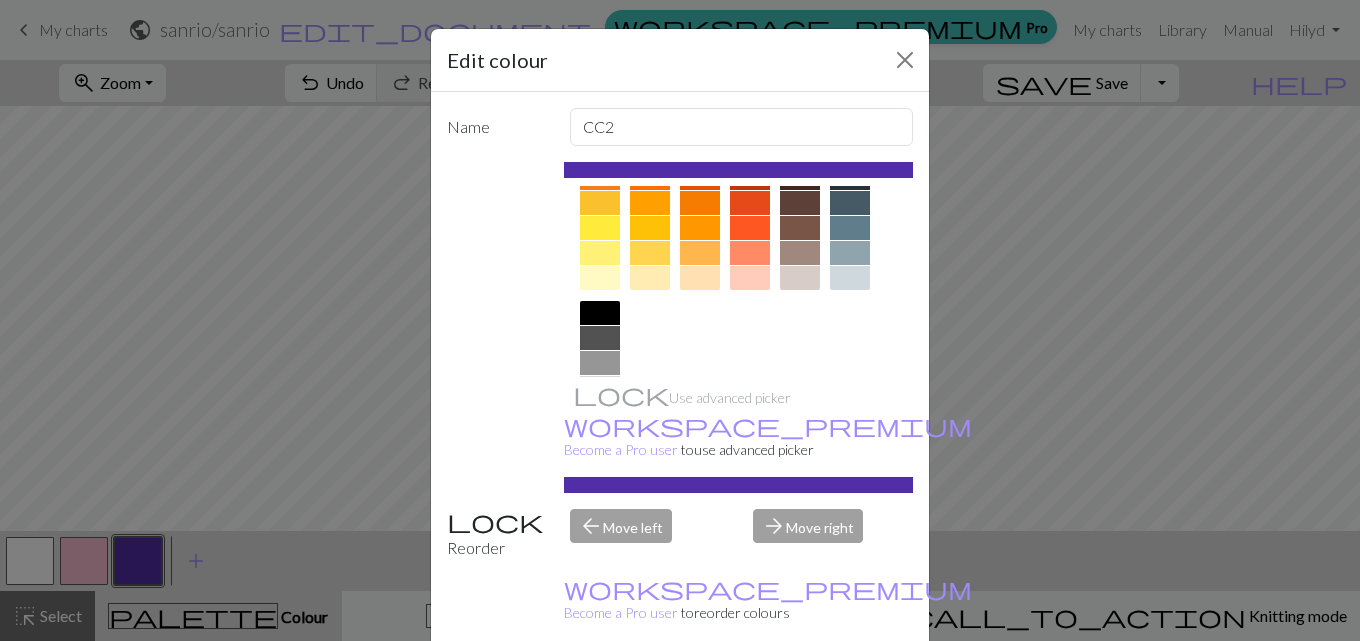
scroll to position [377, 0]
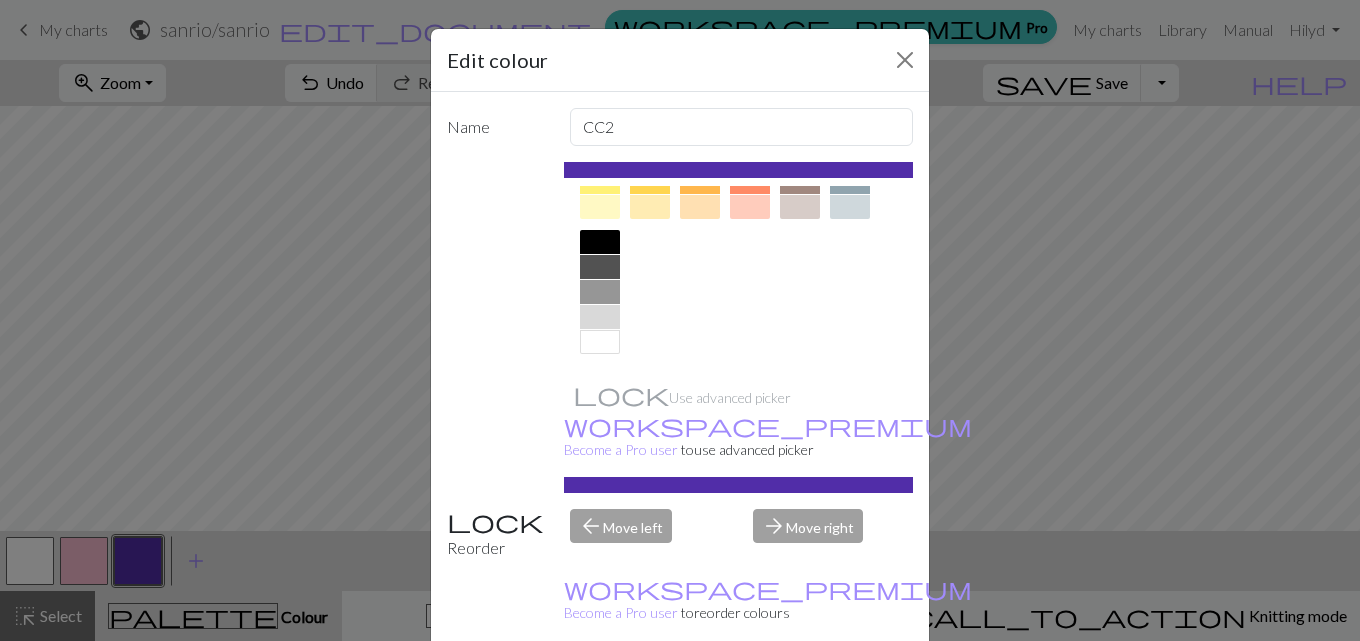
click at [601, 241] on div at bounding box center [600, 242] width 40 height 24
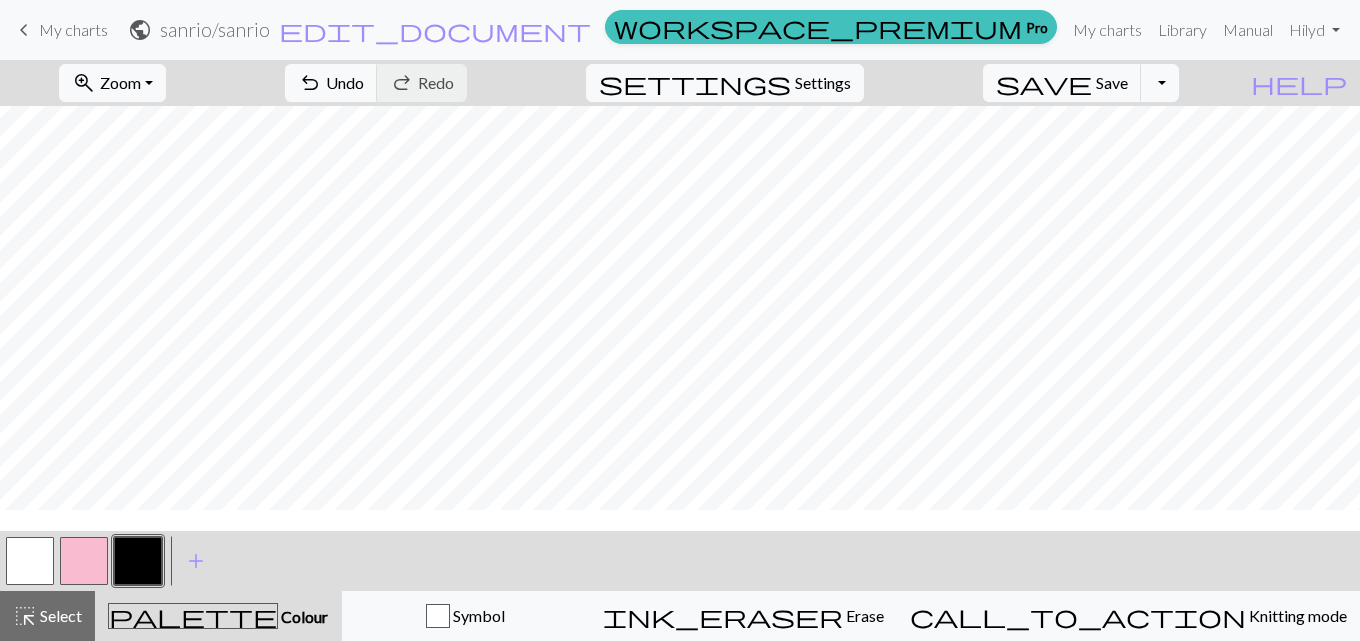
scroll to position [0, 0]
click at [45, 562] on button "button" at bounding box center [30, 561] width 48 height 48
drag, startPoint x: 148, startPoint y: 559, endPoint x: 156, endPoint y: 543, distance: 17.9
click at [148, 558] on button "button" at bounding box center [138, 561] width 48 height 48
click at [364, 82] on span "Undo" at bounding box center [345, 82] width 38 height 19
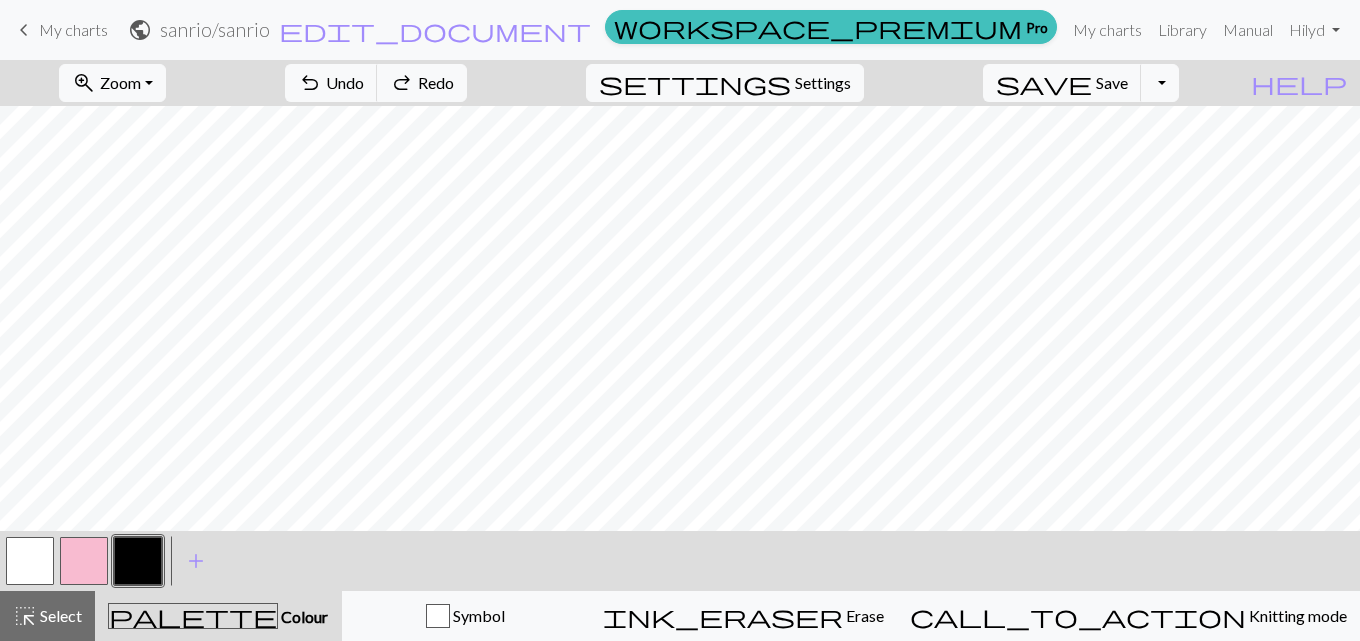
click at [30, 563] on button "button" at bounding box center [30, 561] width 48 height 48
click at [364, 85] on span "Undo" at bounding box center [345, 82] width 38 height 19
click at [149, 570] on button "button" at bounding box center [138, 561] width 48 height 48
click at [378, 70] on button "undo Undo Undo" at bounding box center [331, 83] width 93 height 38
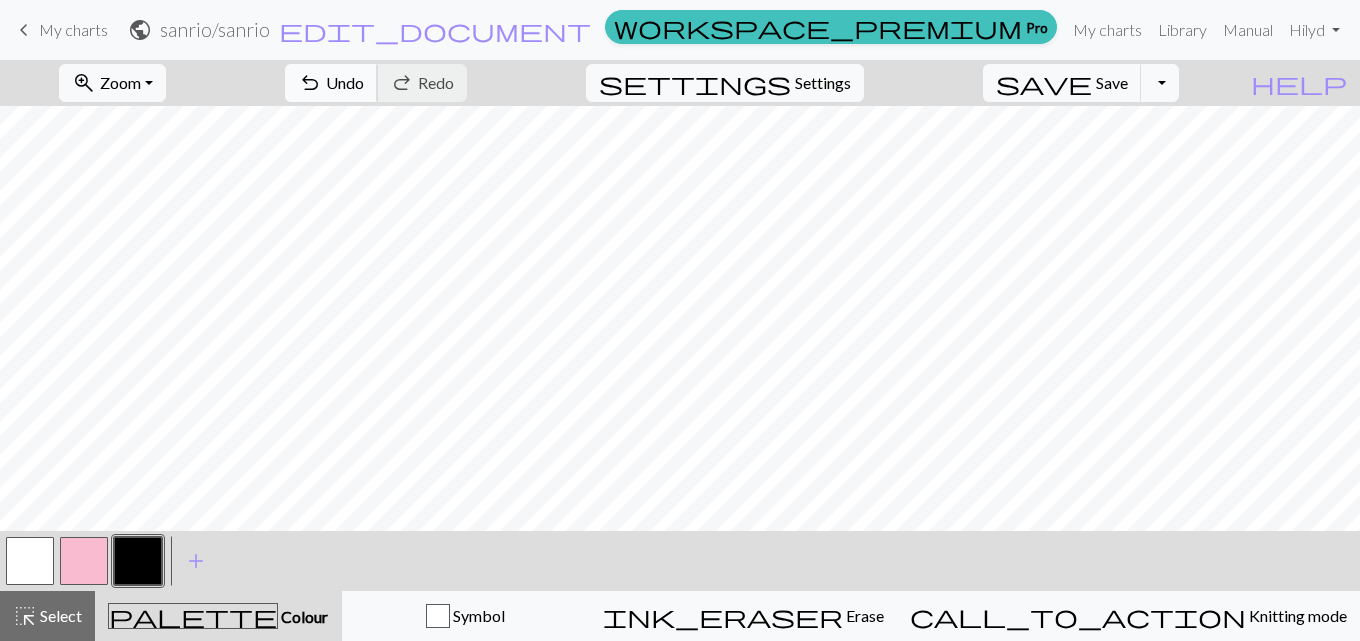
click at [364, 81] on span "Undo" at bounding box center [345, 82] width 38 height 19
click at [851, 91] on span "Settings" at bounding box center [823, 83] width 56 height 24
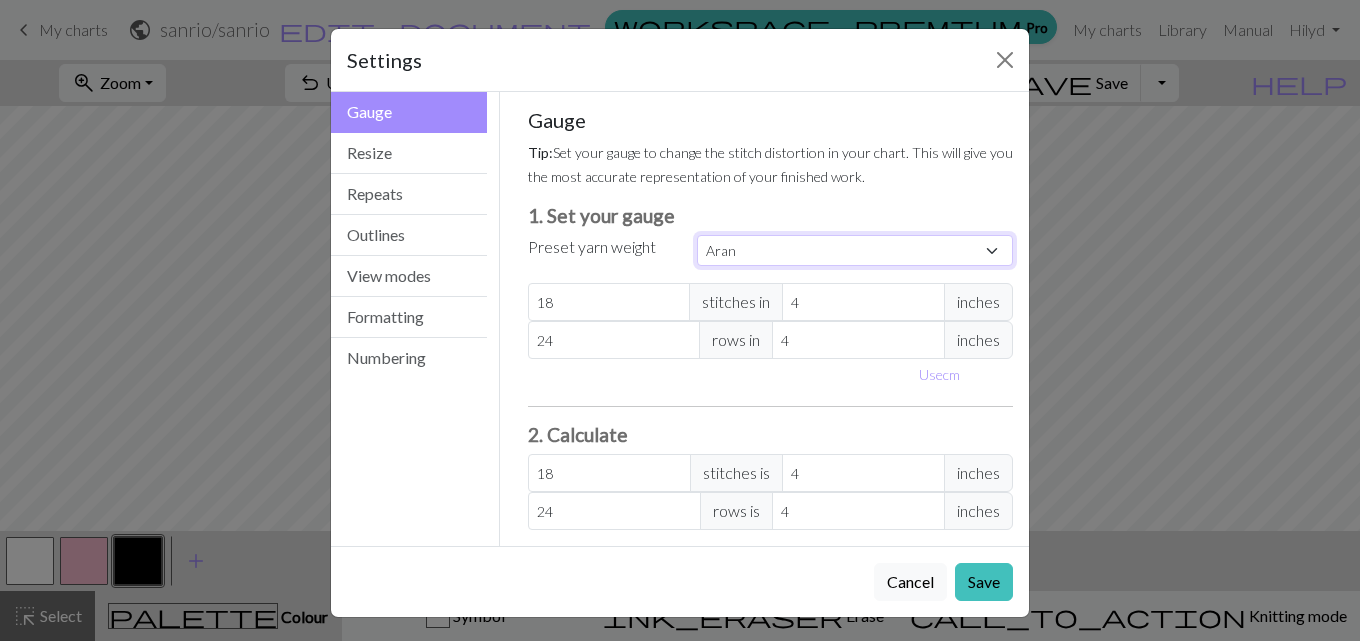
click at [910, 244] on select "Custom Square Lace Light Fingering Fingering Sport Double knit Worsted Aran Bul…" at bounding box center [855, 250] width 316 height 31
select select "bulky"
click at [697, 235] on select "Custom Square Lace Light Fingering Fingering Sport Double knit Worsted Aran Bul…" at bounding box center [855, 250] width 316 height 31
type input "14"
type input "19"
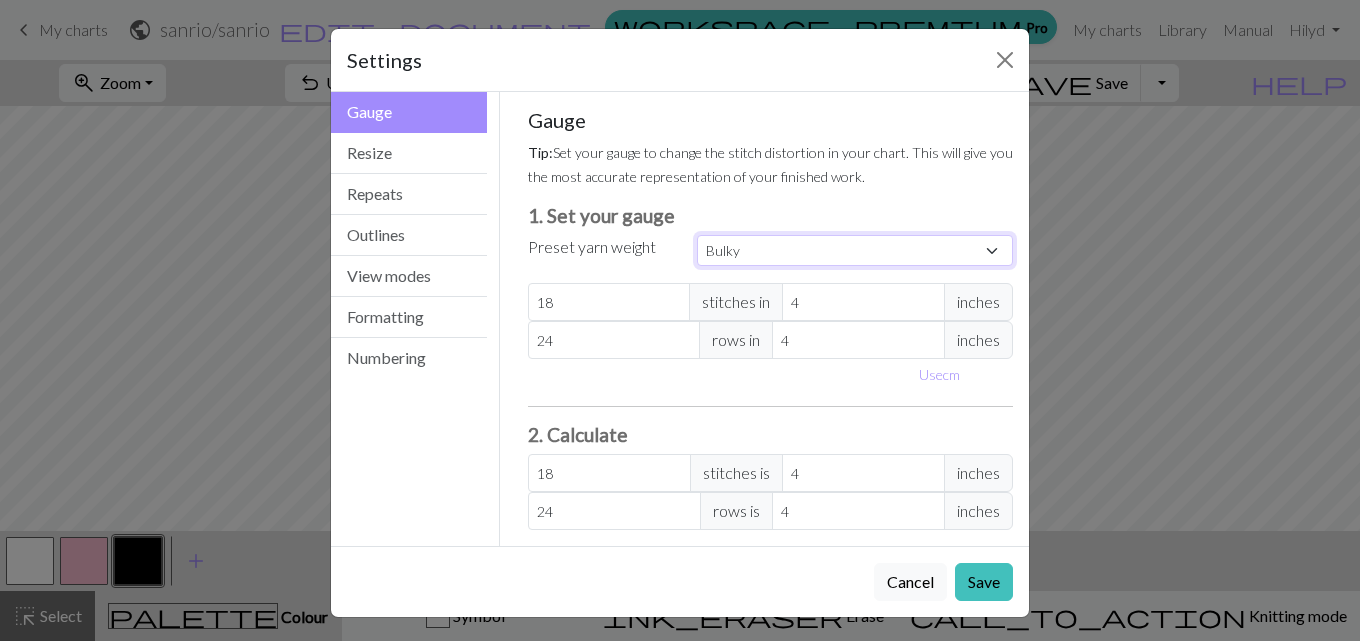
type input "14"
type input "19"
click at [990, 586] on button "Save" at bounding box center [984, 582] width 58 height 38
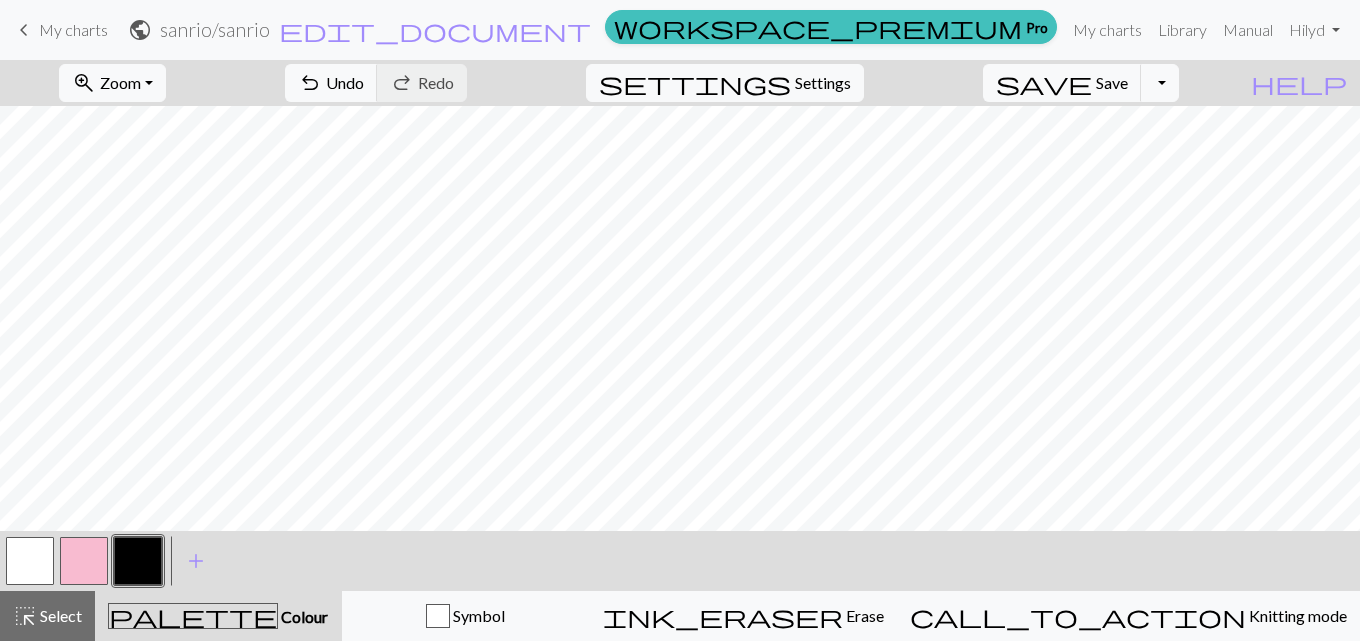
scroll to position [0, 0]
click at [851, 86] on span "Settings" at bounding box center [823, 83] width 56 height 24
select select "bulky"
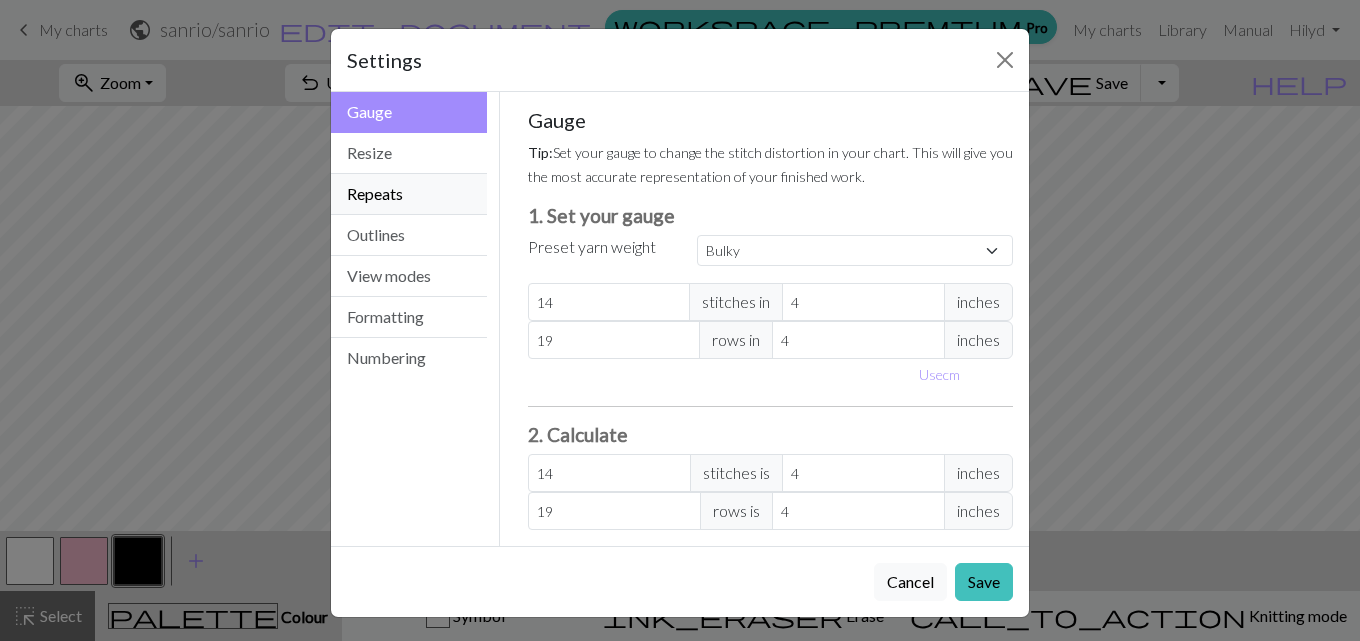
click at [411, 210] on button "Repeats" at bounding box center [409, 194] width 156 height 41
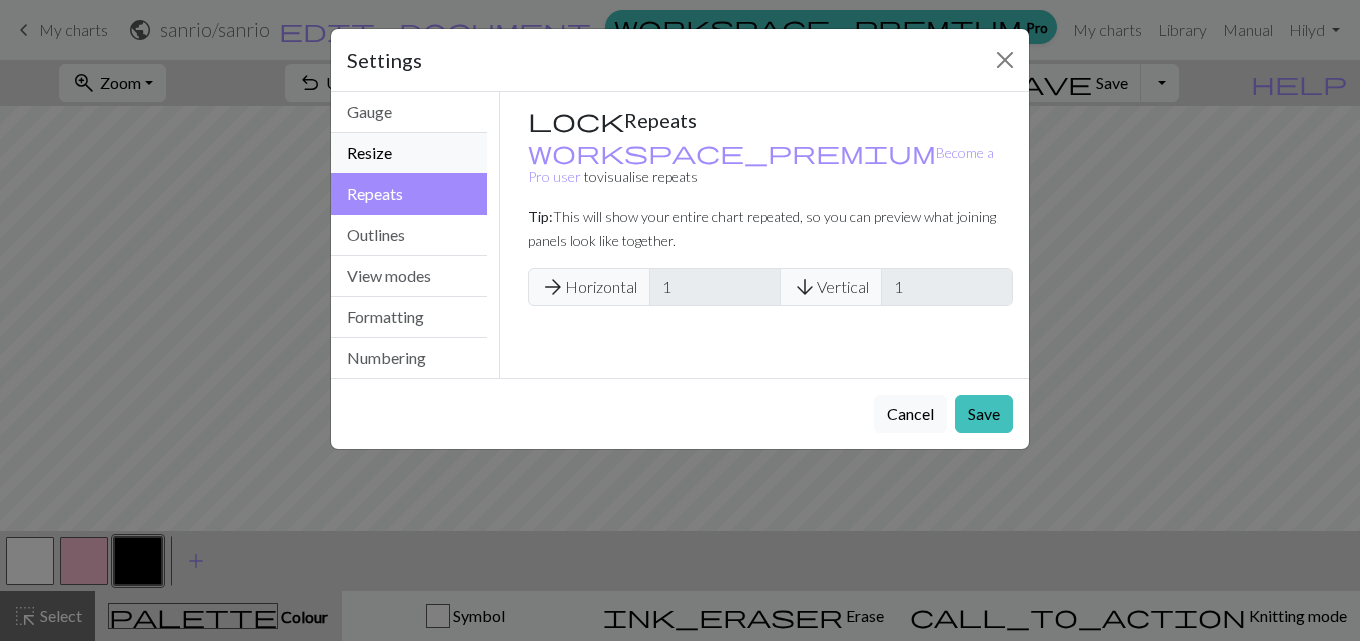
click at [402, 156] on button "Resize" at bounding box center [409, 153] width 156 height 41
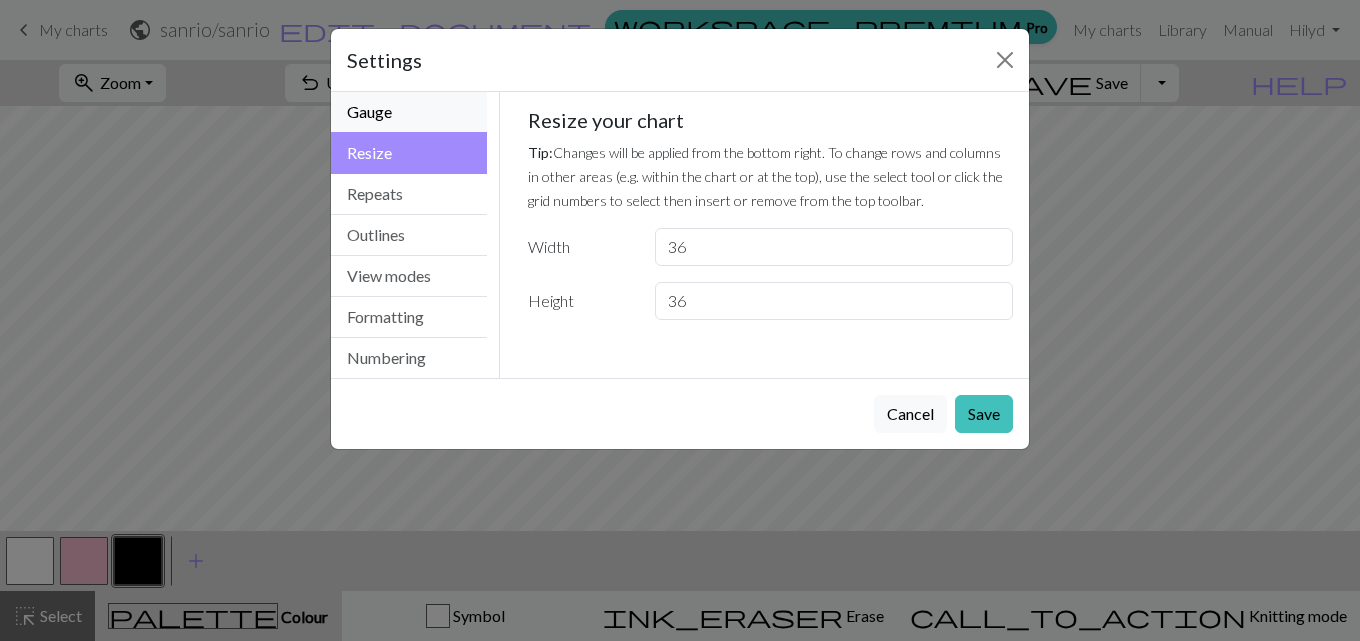
click at [411, 99] on button "Gauge" at bounding box center [409, 112] width 156 height 41
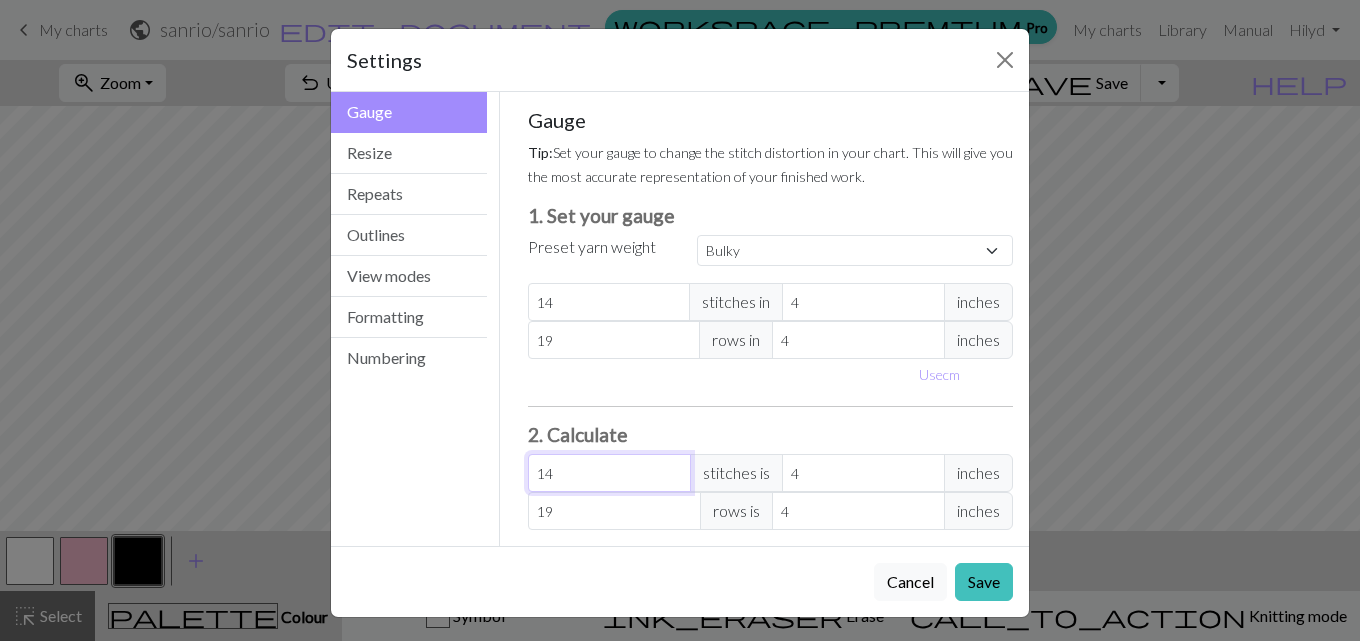
click at [553, 483] on input "14" at bounding box center [609, 473] width 163 height 38
click at [406, 323] on button "Formatting" at bounding box center [409, 317] width 156 height 41
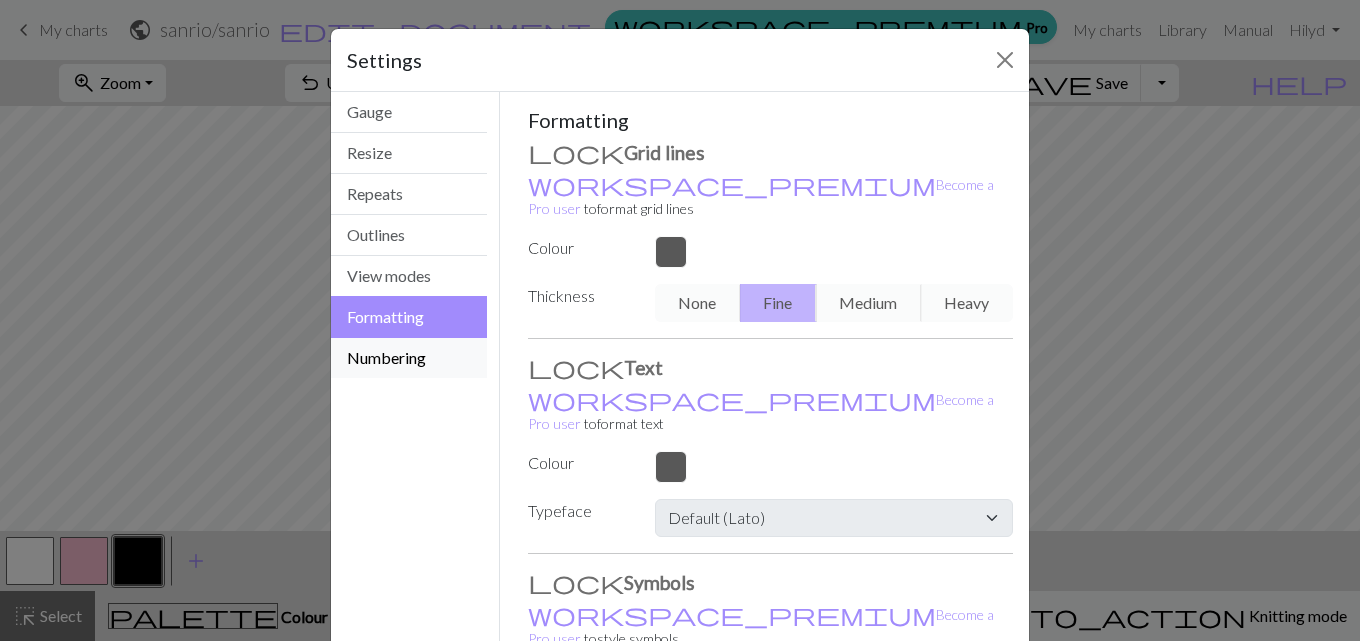
click at [391, 357] on button "Numbering" at bounding box center [409, 358] width 156 height 40
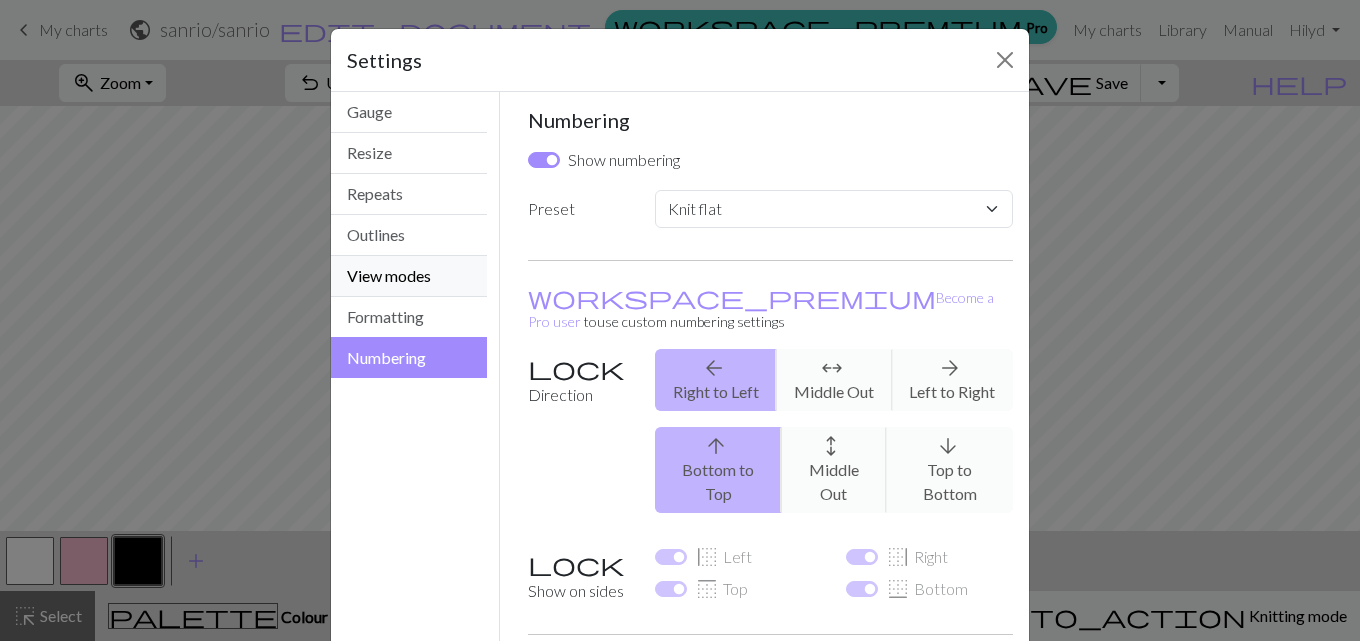
click at [405, 271] on button "View modes" at bounding box center [409, 276] width 156 height 41
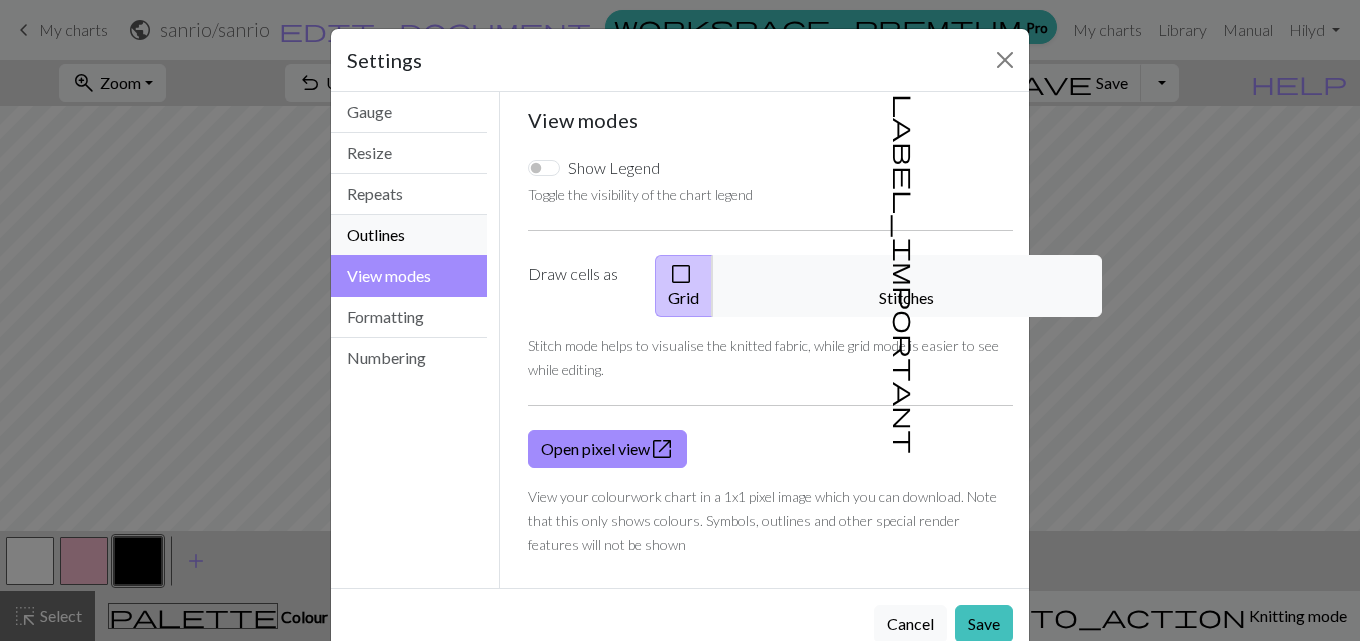
click at [401, 241] on button "Outlines" at bounding box center [409, 235] width 156 height 41
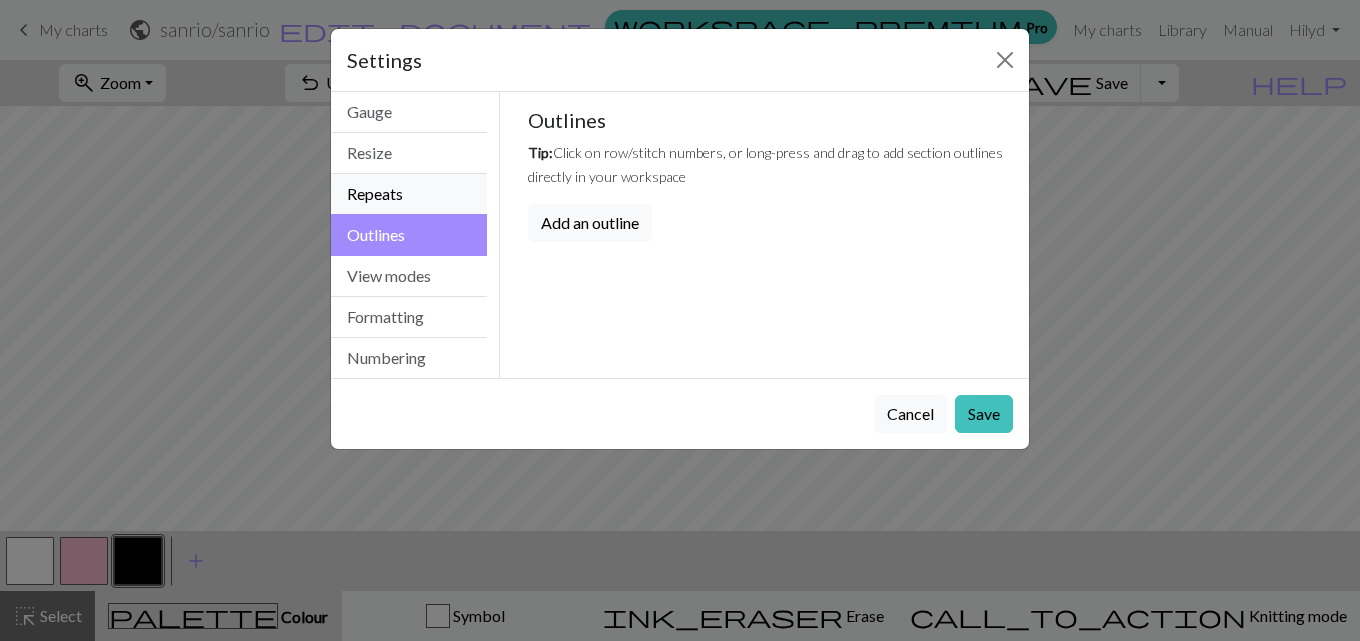
click at [404, 205] on button "Repeats" at bounding box center [409, 194] width 156 height 41
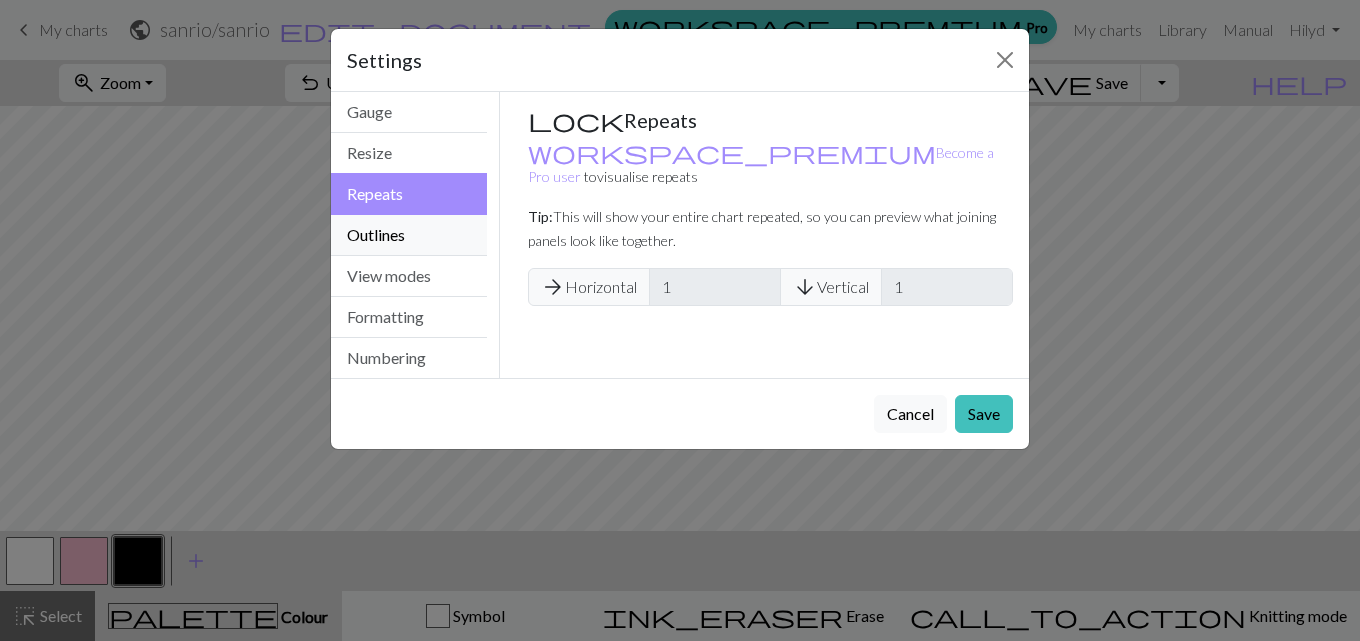
click at [403, 244] on button "Outlines" at bounding box center [409, 235] width 156 height 41
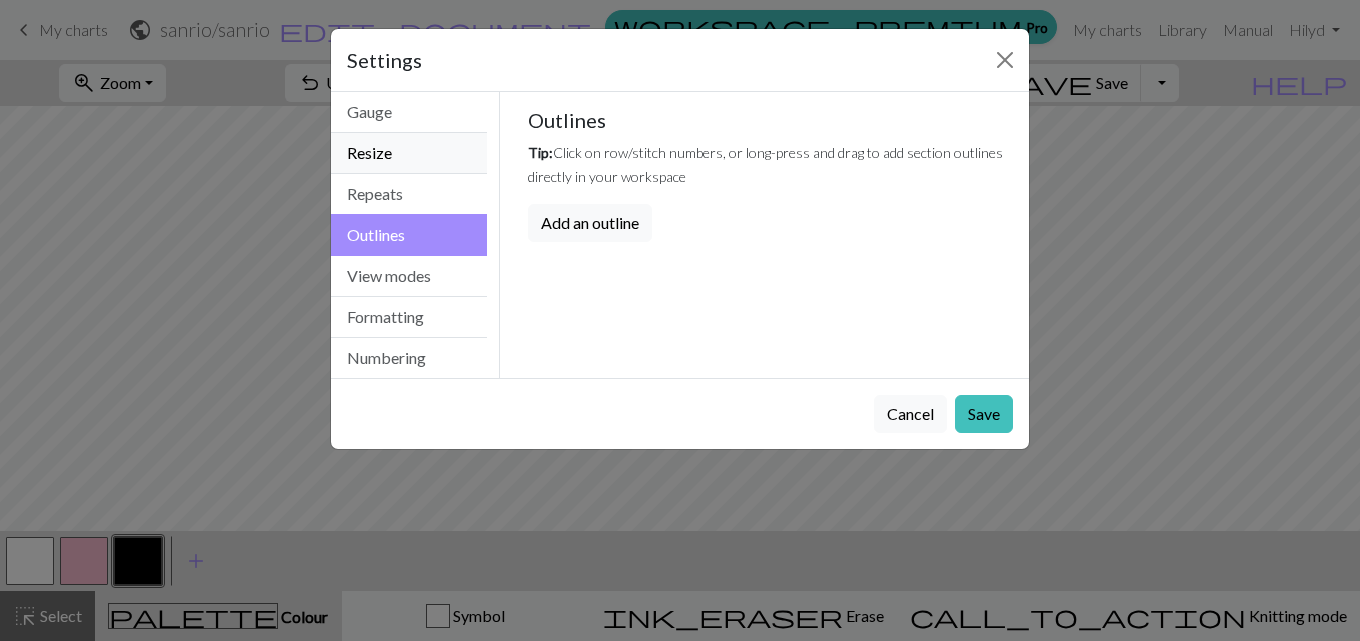
click at [403, 160] on button "Resize" at bounding box center [409, 153] width 156 height 41
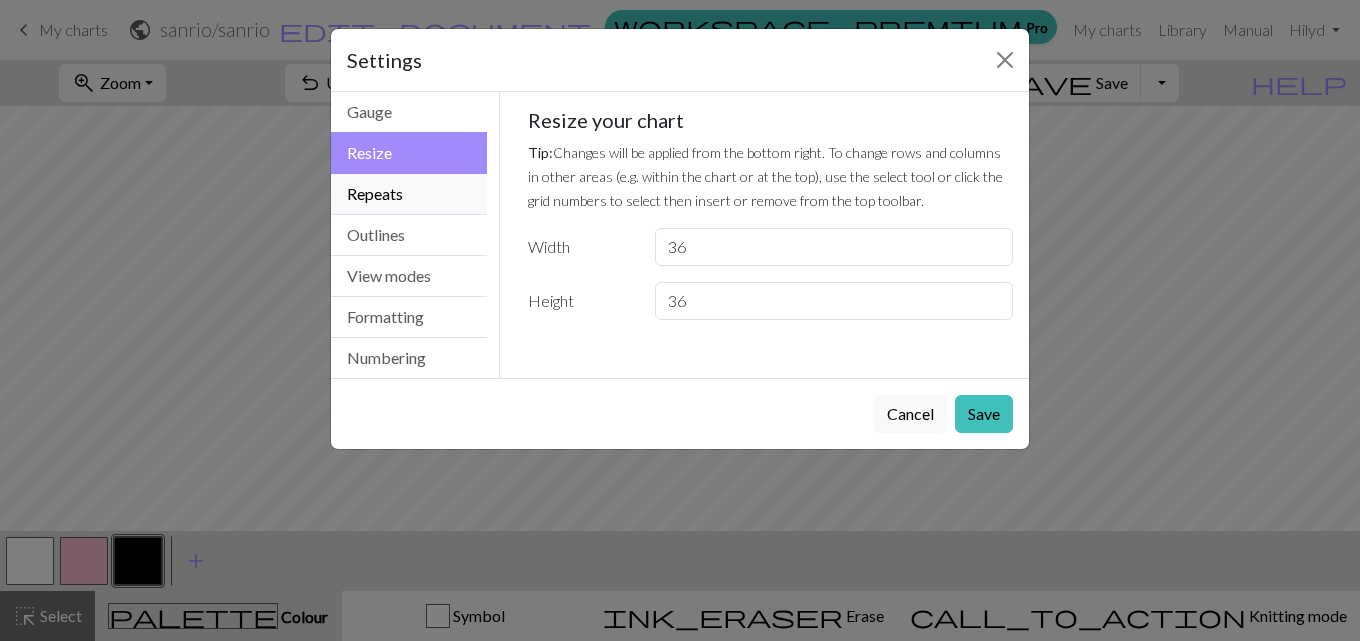
click at [381, 191] on button "Repeats" at bounding box center [409, 194] width 156 height 41
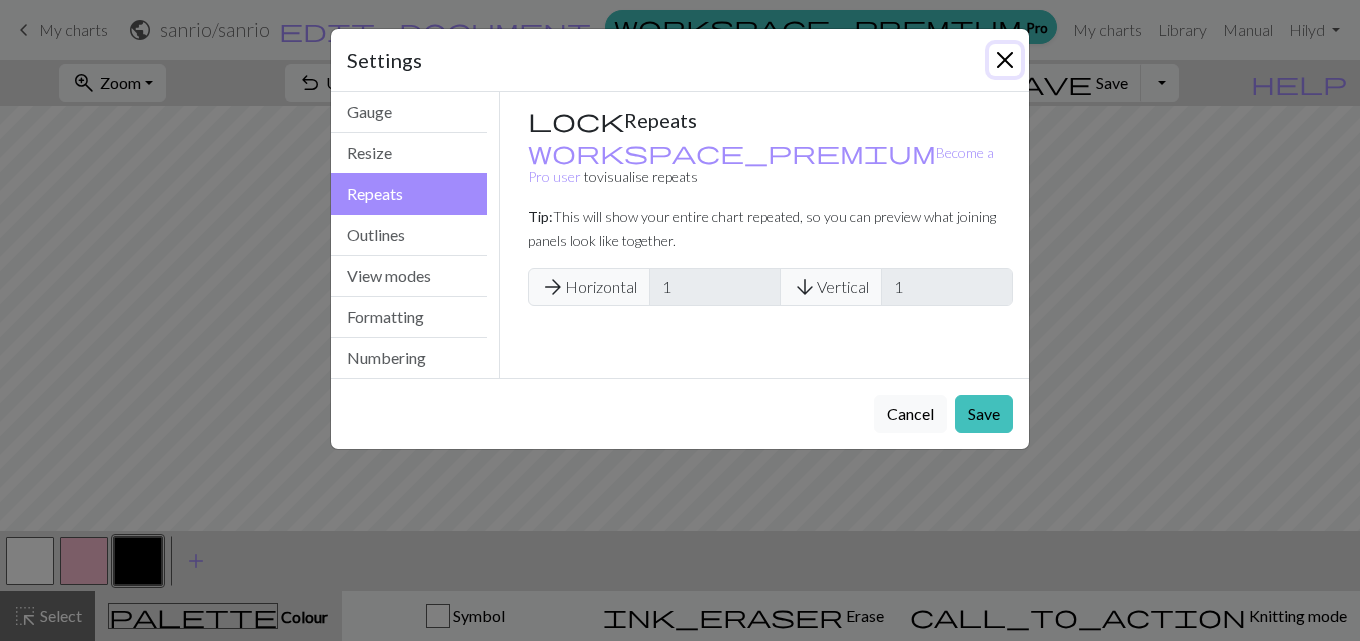
click at [999, 64] on button "Close" at bounding box center [1005, 60] width 32 height 32
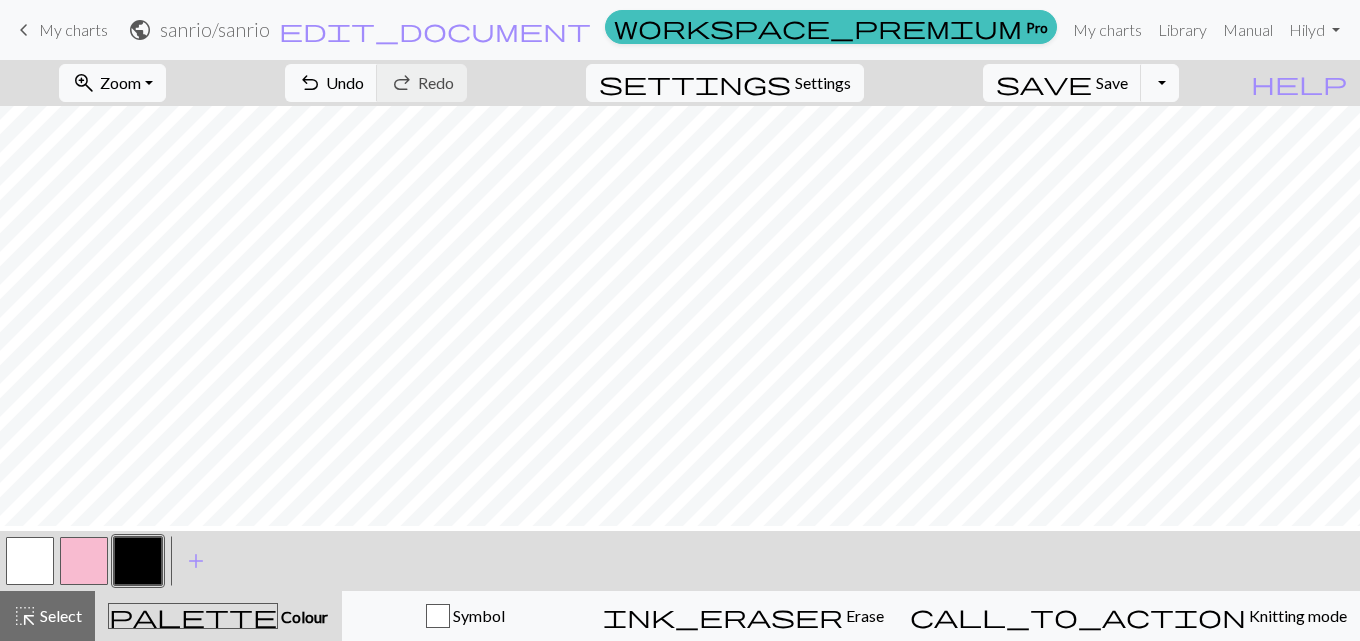
scroll to position [350, 0]
click at [91, 558] on button "button" at bounding box center [84, 561] width 48 height 48
click at [144, 581] on button "button" at bounding box center [138, 561] width 48 height 48
click at [364, 90] on span "Undo" at bounding box center [345, 82] width 38 height 19
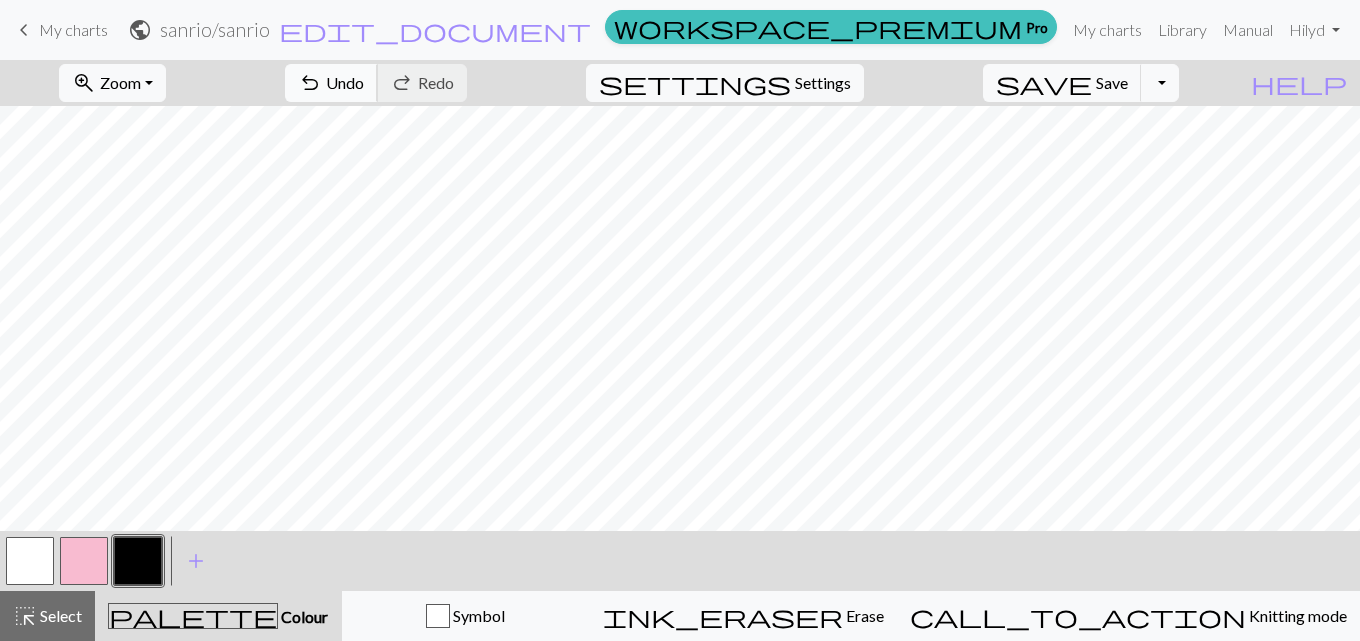
click at [378, 70] on button "undo Undo Undo" at bounding box center [331, 83] width 93 height 38
click at [364, 78] on span "Undo" at bounding box center [345, 82] width 38 height 19
click at [56, 550] on div at bounding box center [30, 561] width 54 height 54
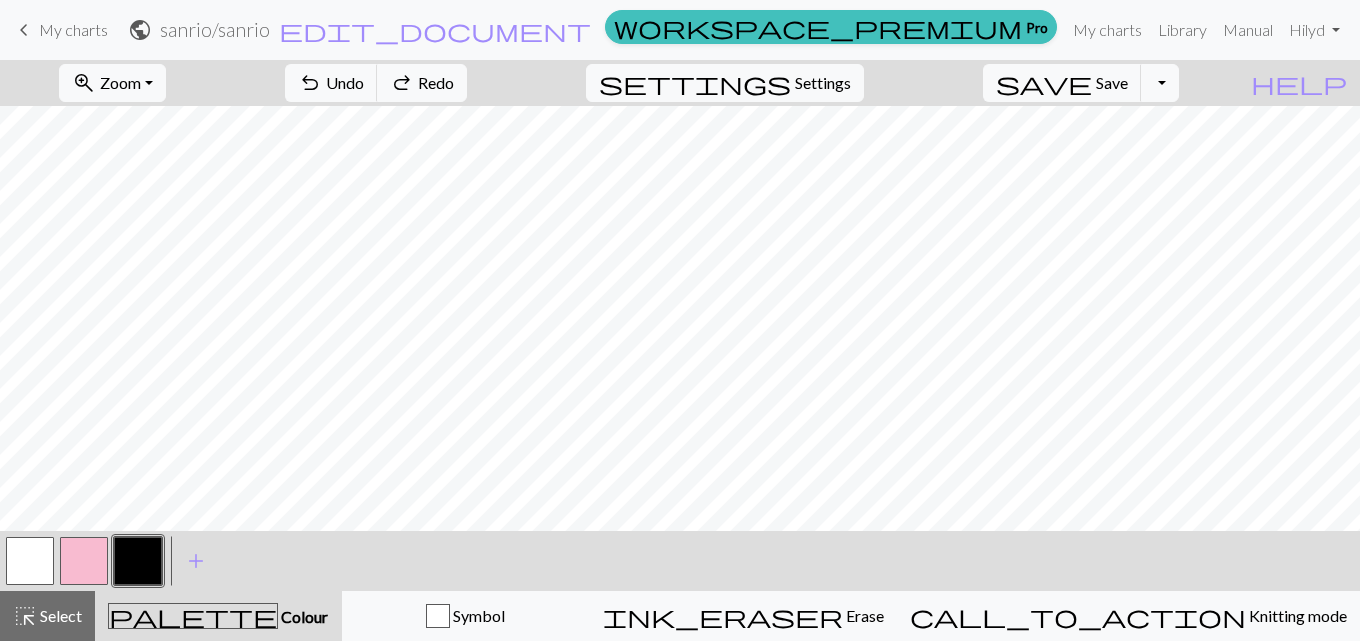
click at [23, 550] on button "button" at bounding box center [30, 561] width 48 height 48
click at [145, 563] on button "button" at bounding box center [138, 561] width 48 height 48
click at [36, 567] on button "button" at bounding box center [30, 561] width 48 height 48
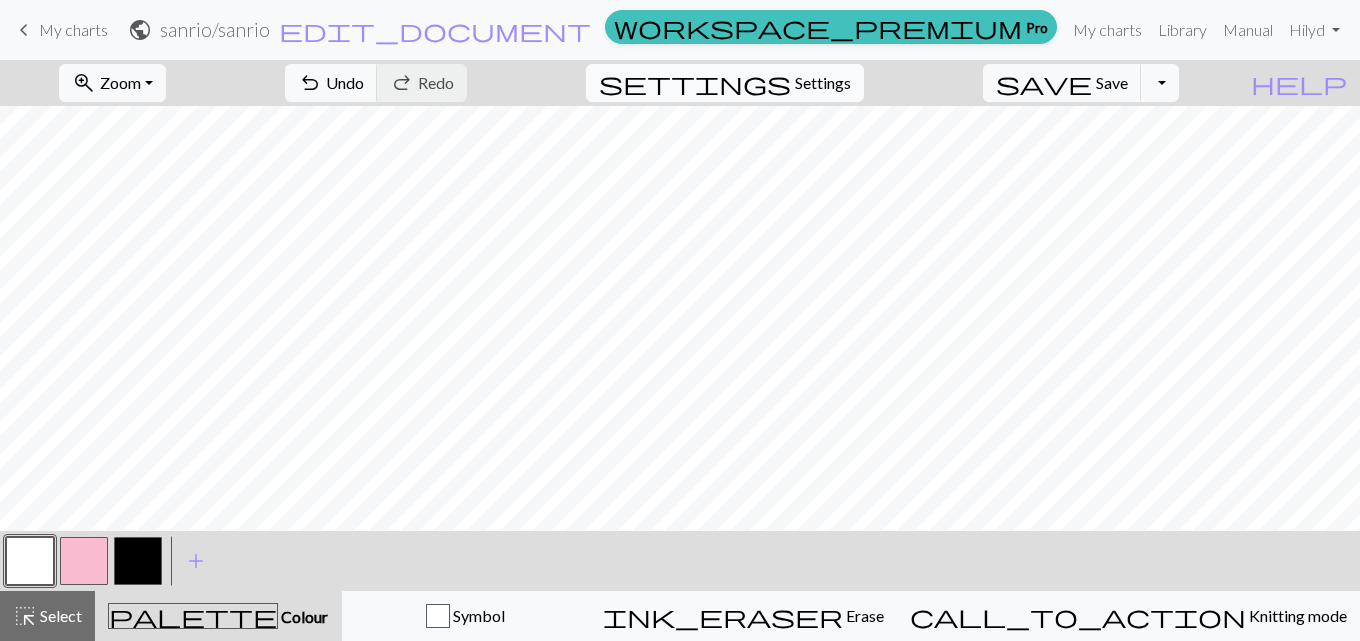
click at [829, 90] on span "Settings" at bounding box center [823, 83] width 56 height 24
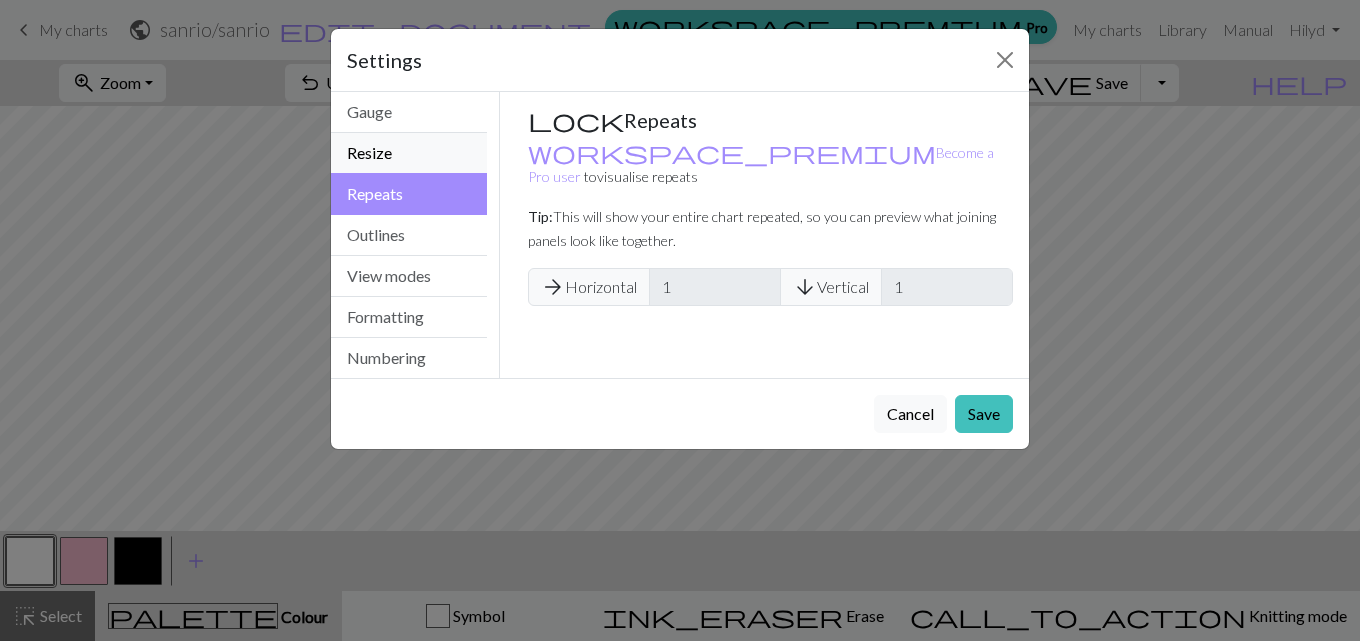
click at [388, 165] on button "Resize" at bounding box center [409, 153] width 156 height 41
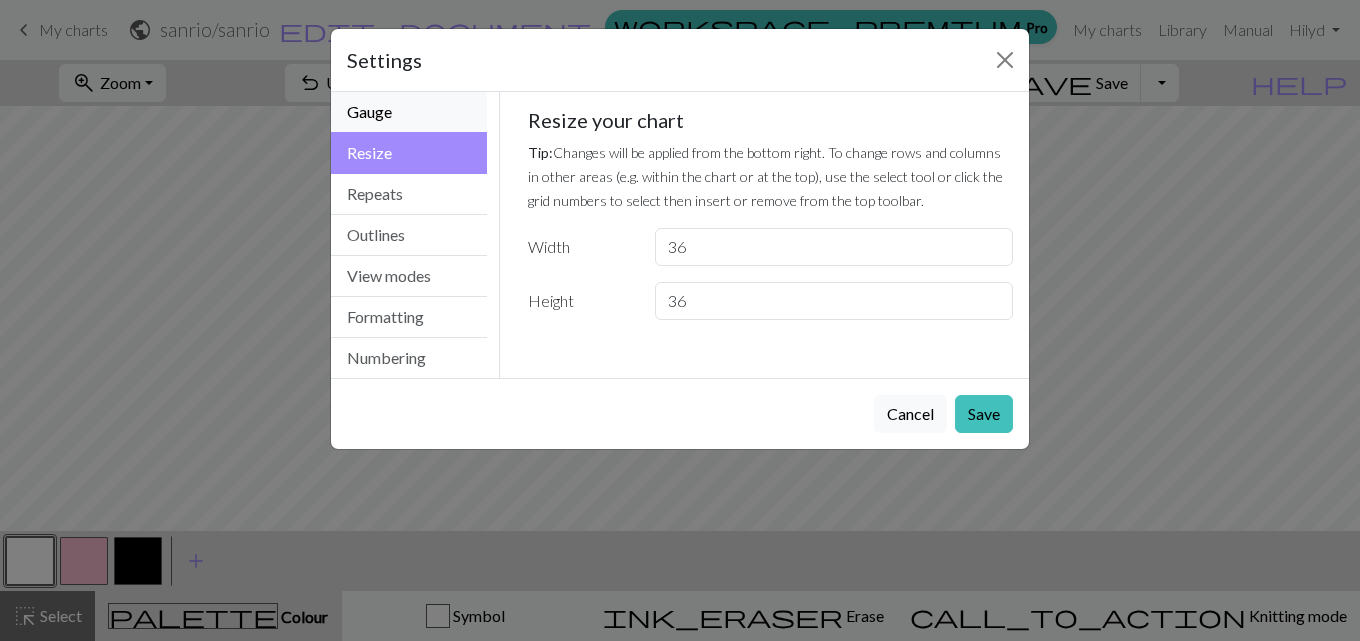
click at [420, 112] on button "Gauge" at bounding box center [409, 112] width 156 height 41
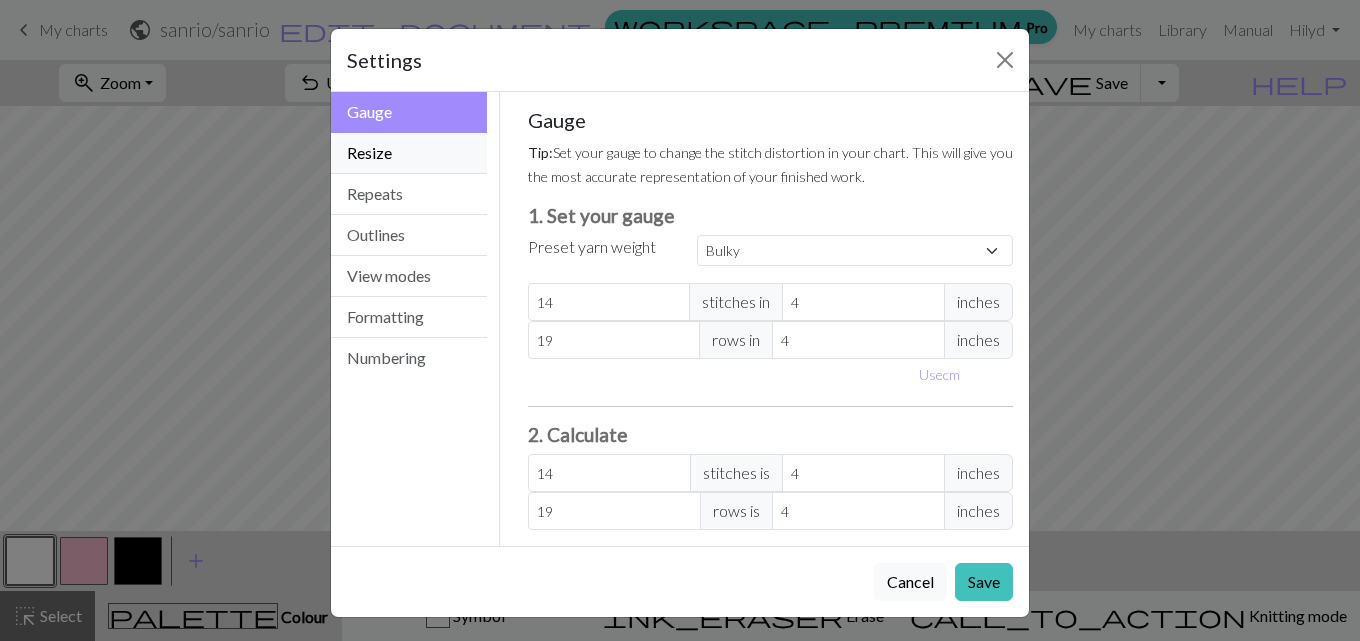
click at [436, 153] on button "Resize" at bounding box center [409, 153] width 156 height 41
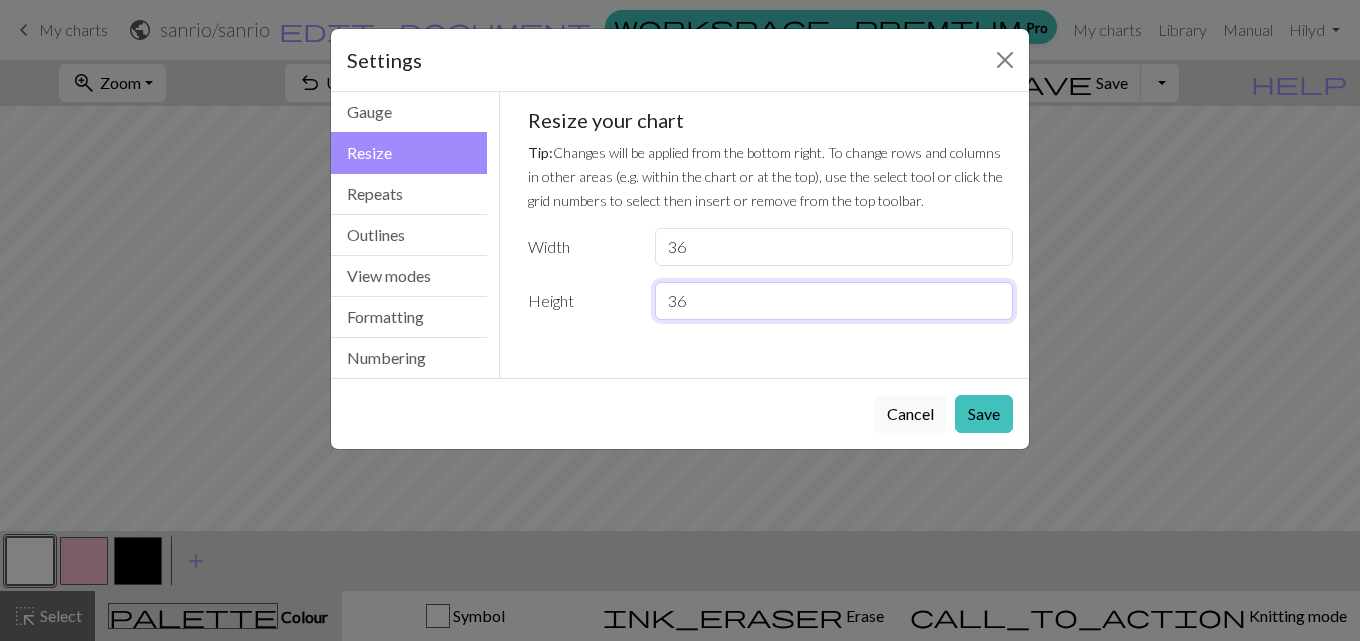
click at [764, 313] on input "36" at bounding box center [834, 301] width 358 height 38
click at [441, 192] on button "Repeats" at bounding box center [409, 194] width 156 height 41
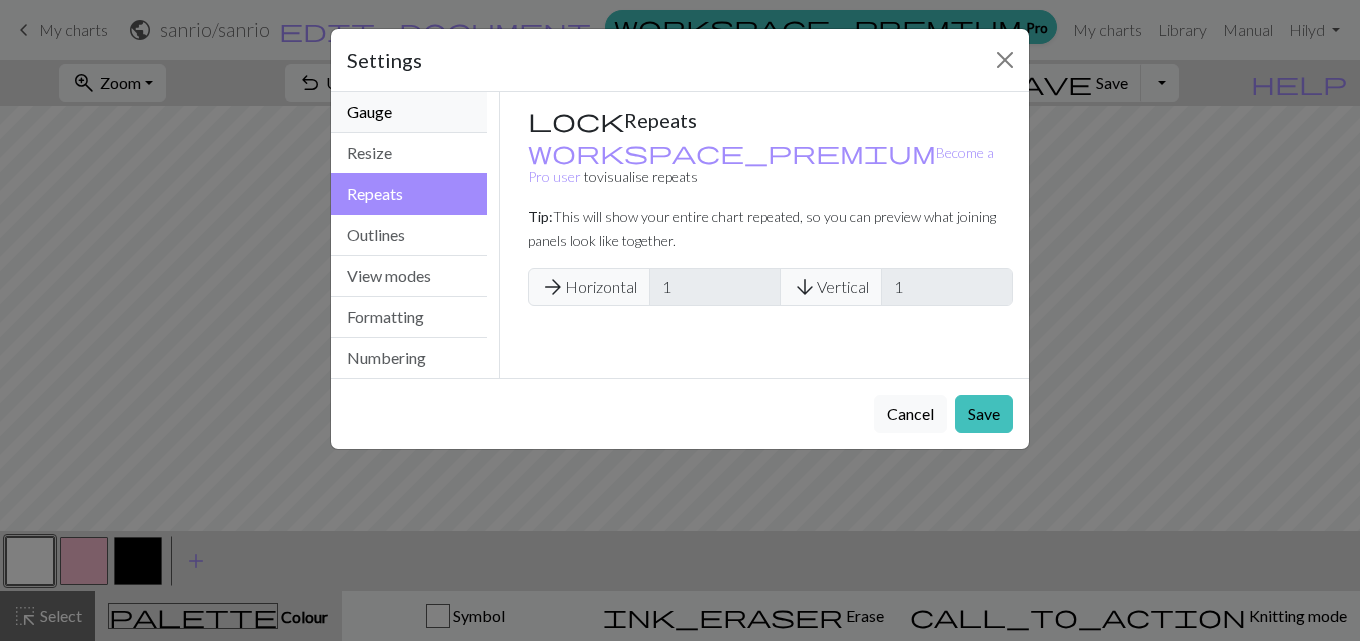
click at [405, 105] on button "Gauge" at bounding box center [409, 112] width 156 height 41
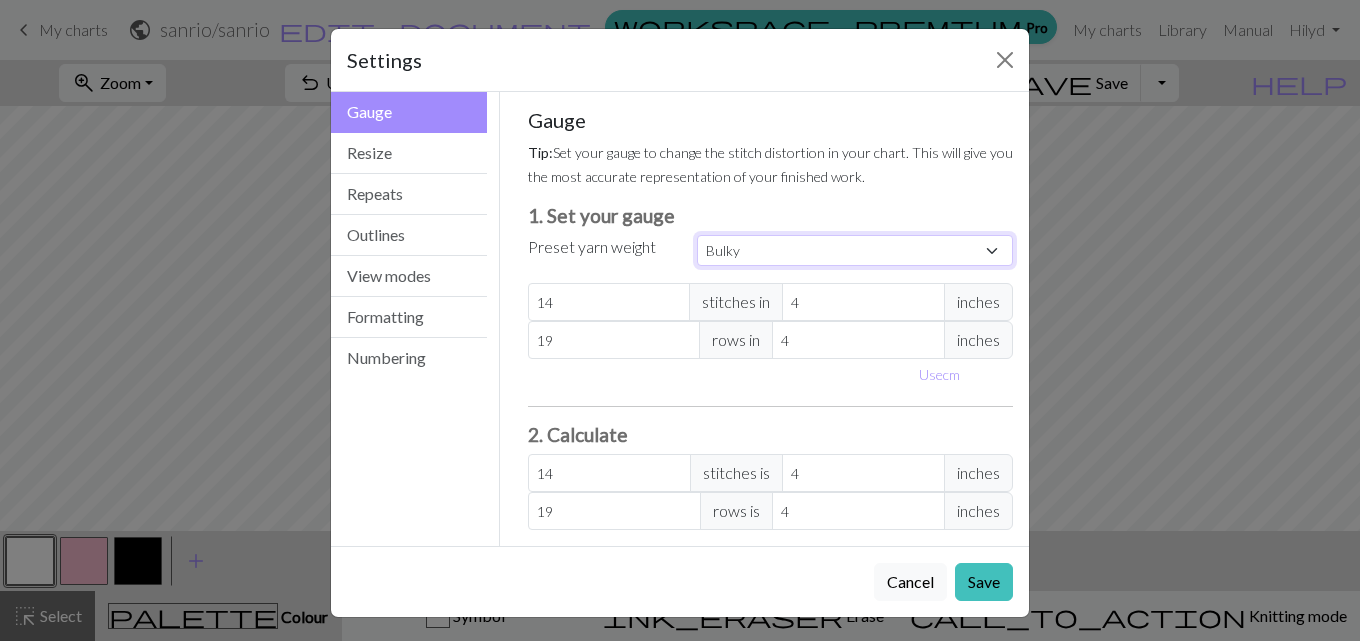
click at [802, 244] on select "Custom Square Lace Light Fingering Fingering Sport Double knit Worsted Aran Bul…" at bounding box center [855, 250] width 316 height 31
select select "square"
click at [697, 235] on select "Custom Square Lace Light Fingering Fingering Sport Double knit Worsted Aran Bul…" at bounding box center [855, 250] width 316 height 31
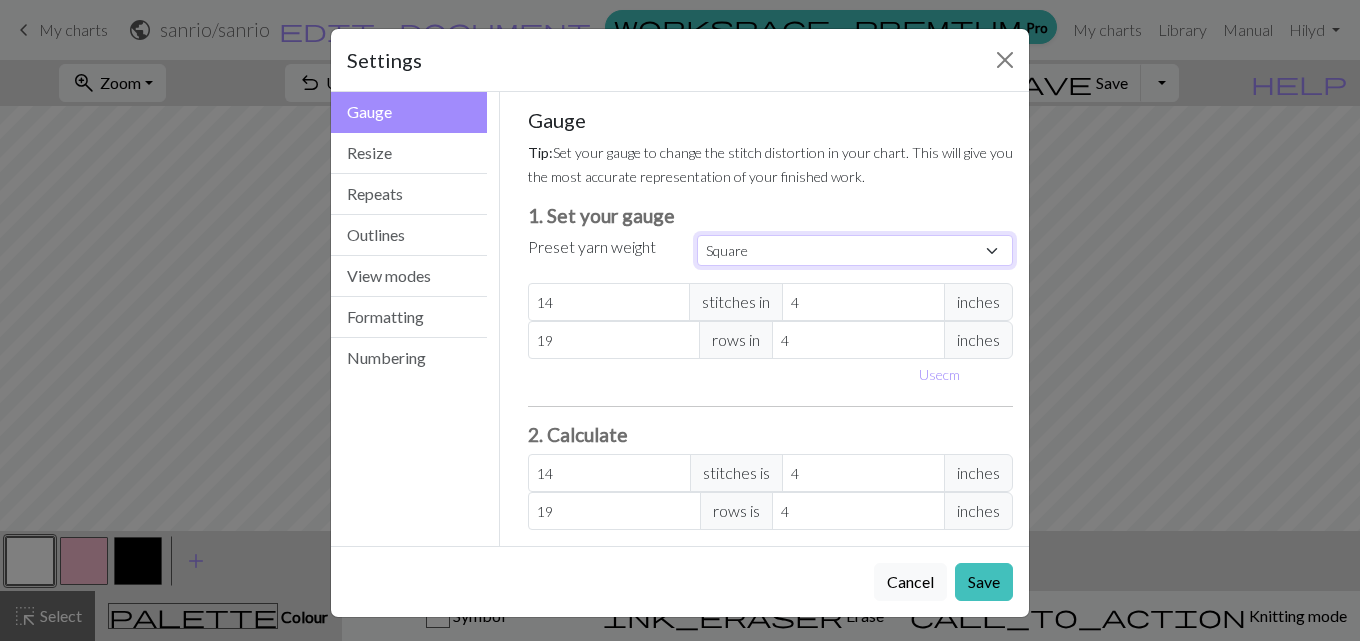
type input "32"
click at [966, 591] on button "Save" at bounding box center [984, 582] width 58 height 38
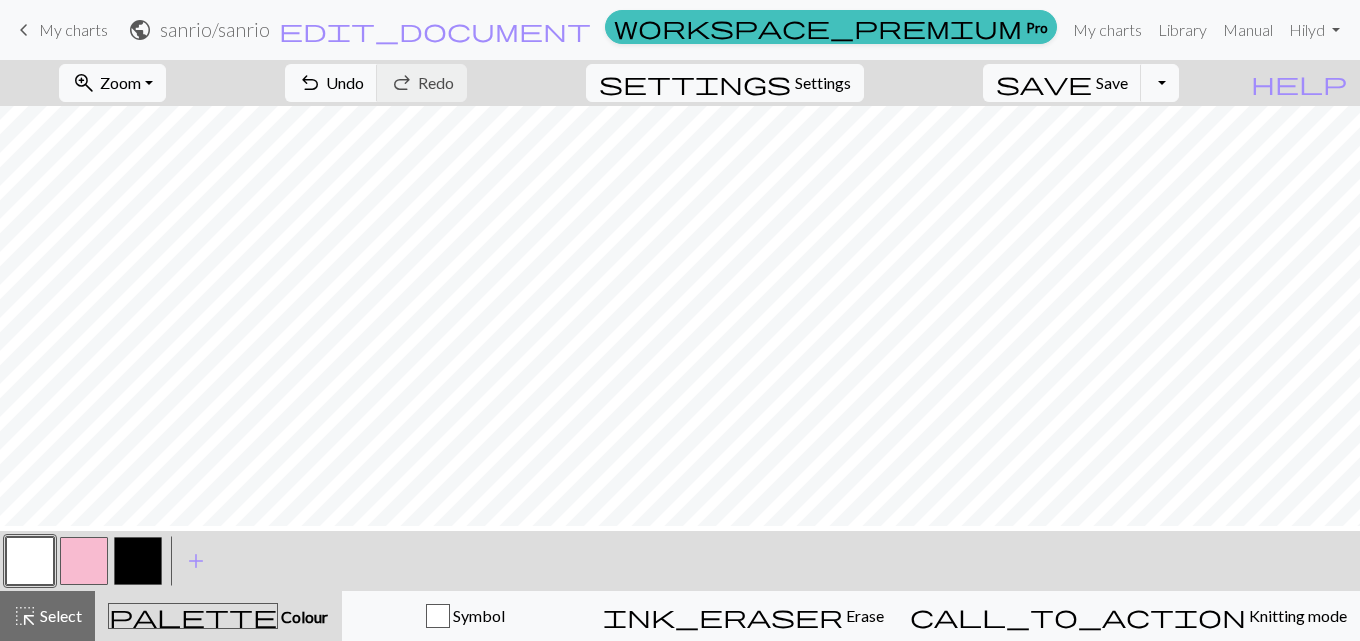
scroll to position [43, 0]
click at [150, 566] on button "button" at bounding box center [138, 561] width 48 height 48
click at [64, 622] on span "Select" at bounding box center [59, 615] width 45 height 19
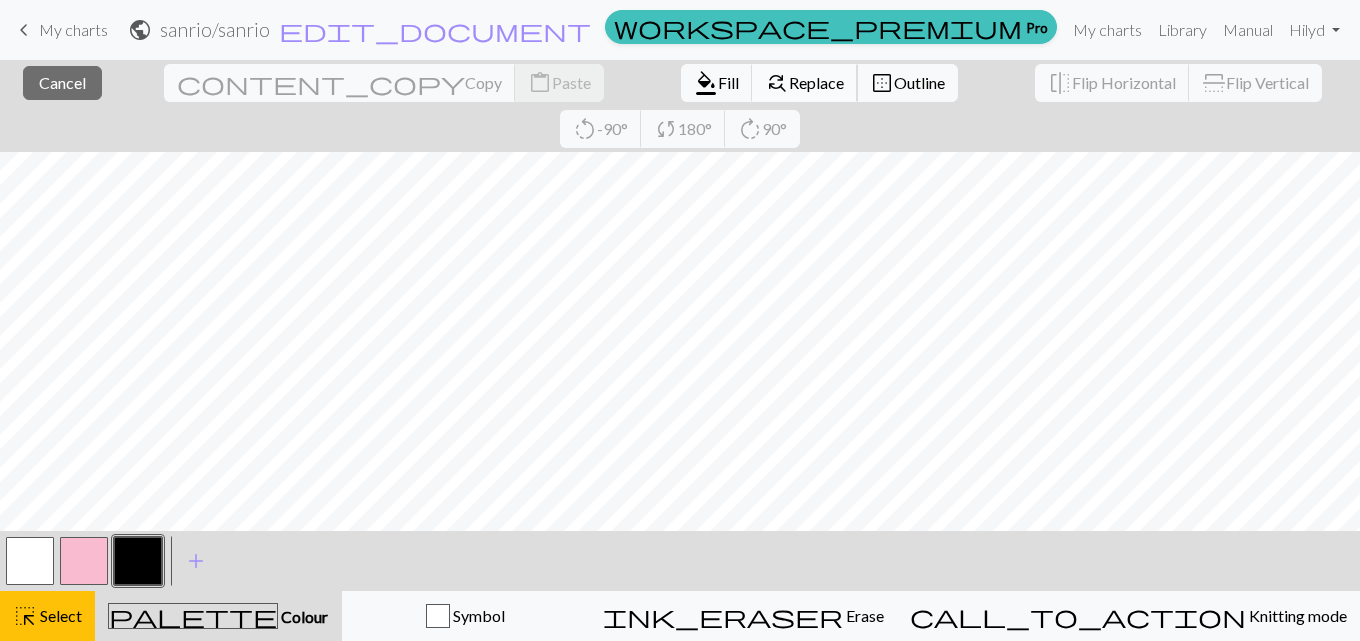
click at [789, 83] on span "Replace" at bounding box center [816, 82] width 55 height 19
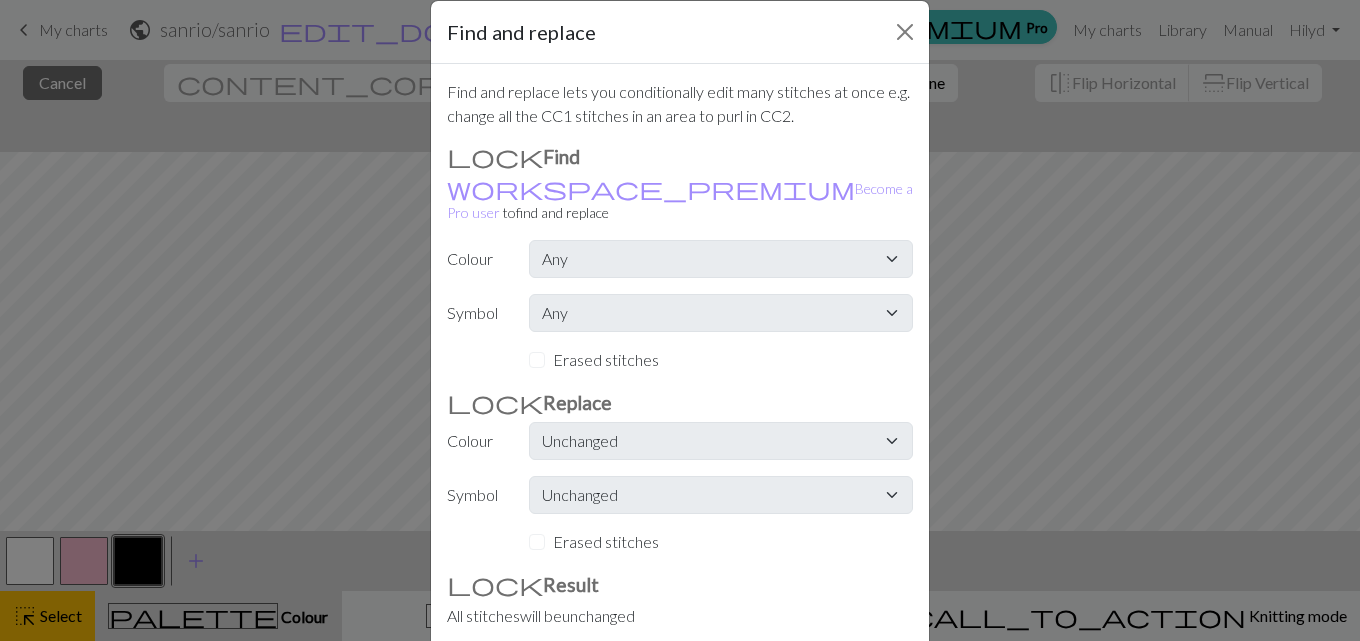
scroll to position [0, 0]
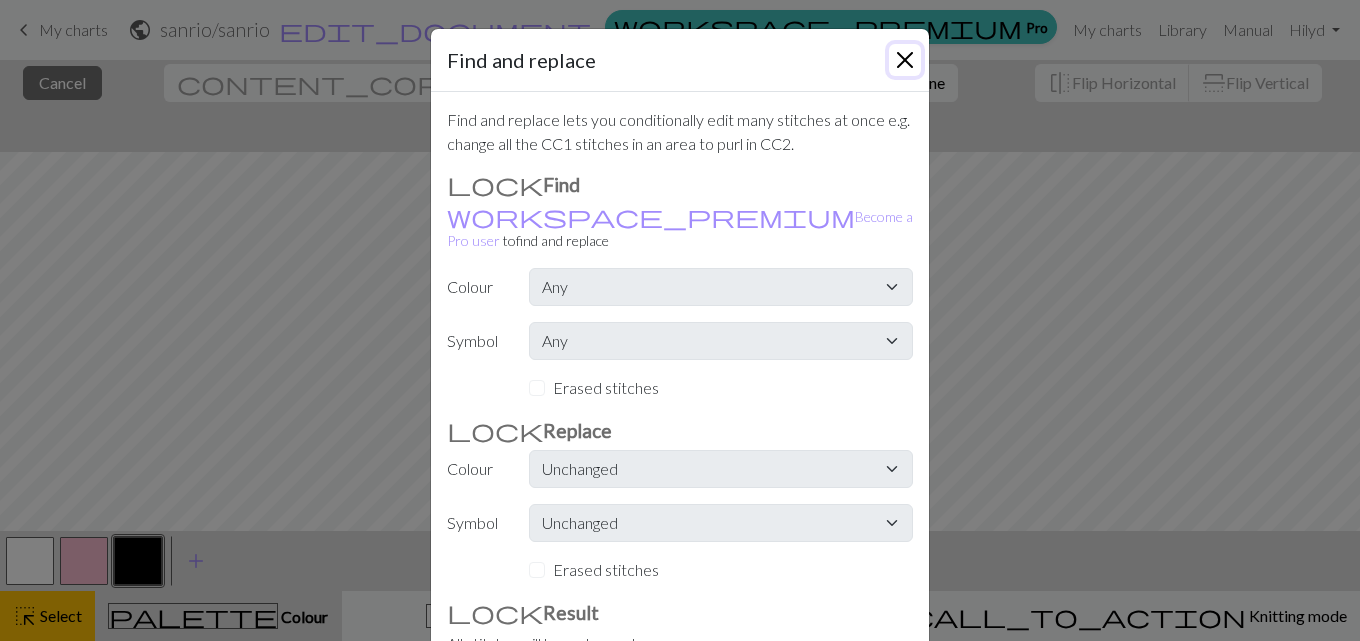
click at [889, 61] on button "Close" at bounding box center [905, 60] width 32 height 32
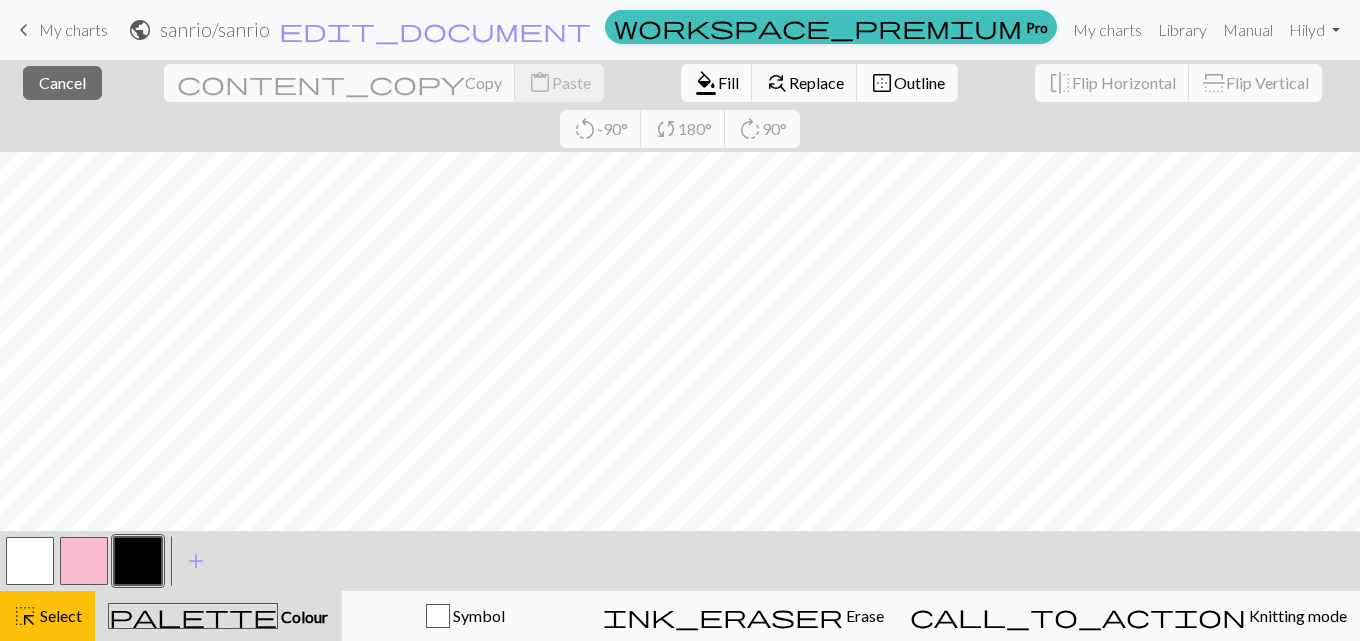
click at [894, 89] on span "Outline" at bounding box center [919, 82] width 51 height 19
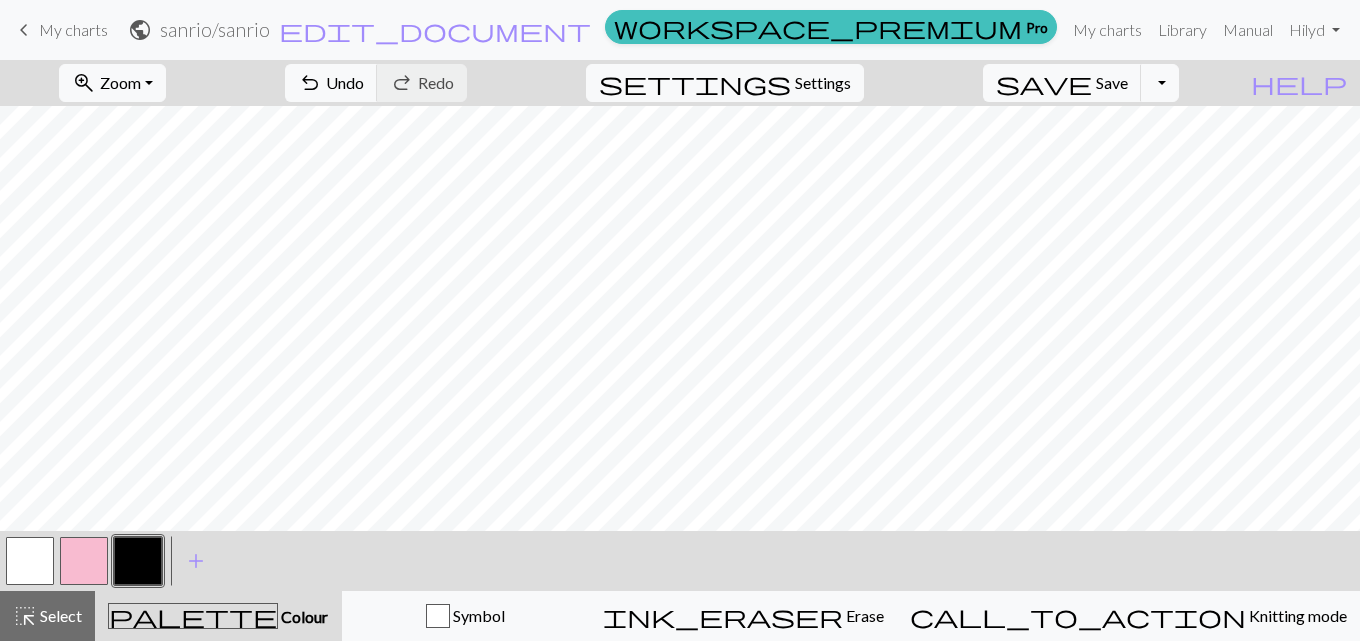
scroll to position [2, 0]
click at [139, 561] on button "button" at bounding box center [138, 561] width 48 height 48
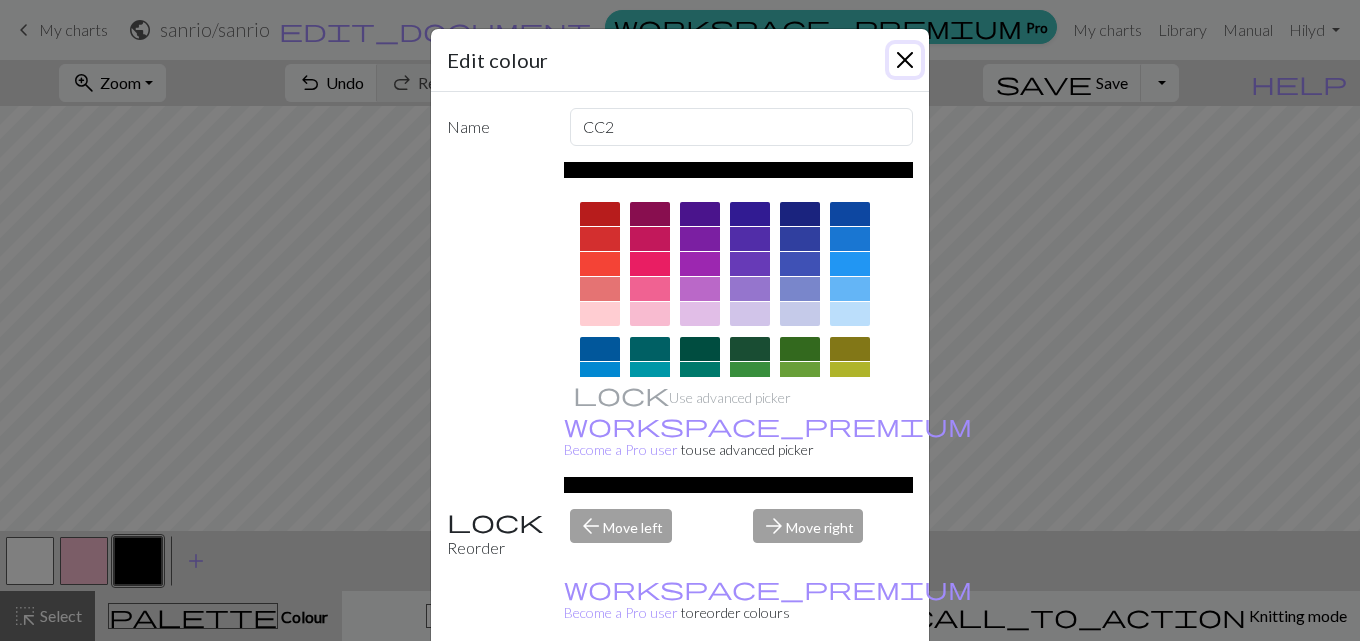
click at [899, 62] on button "Close" at bounding box center [905, 60] width 32 height 32
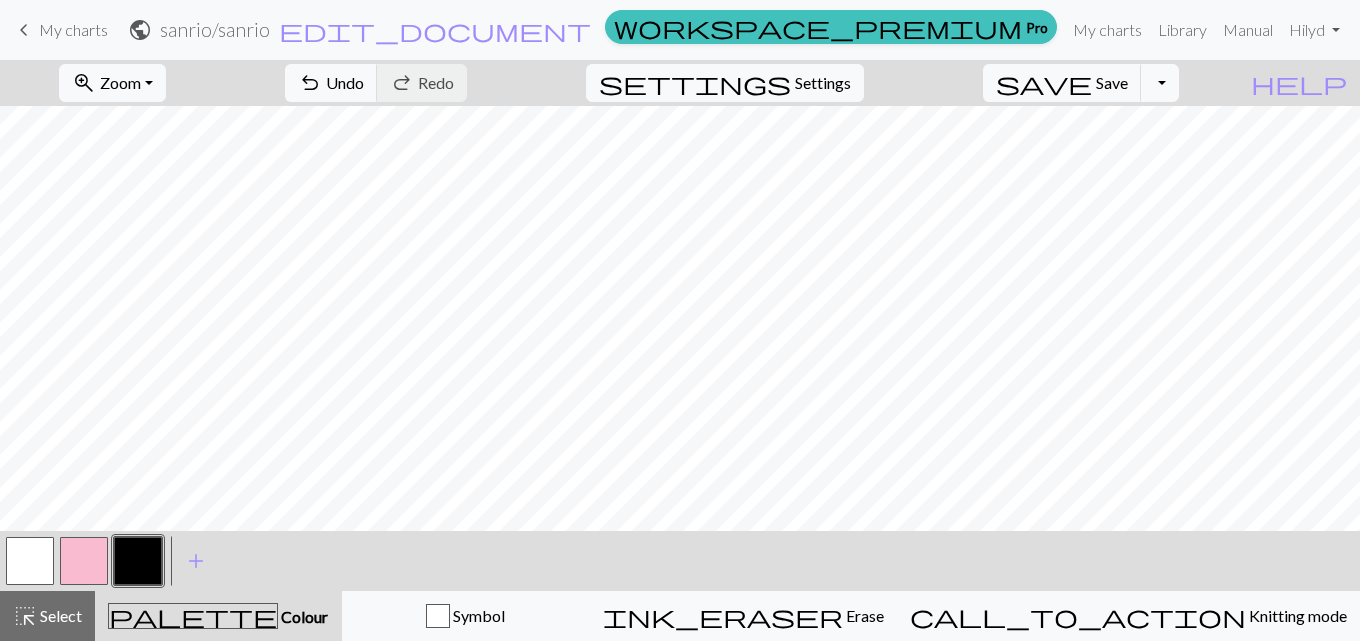
click at [40, 571] on button "button" at bounding box center [30, 561] width 48 height 48
click at [36, 571] on button "button" at bounding box center [30, 561] width 48 height 48
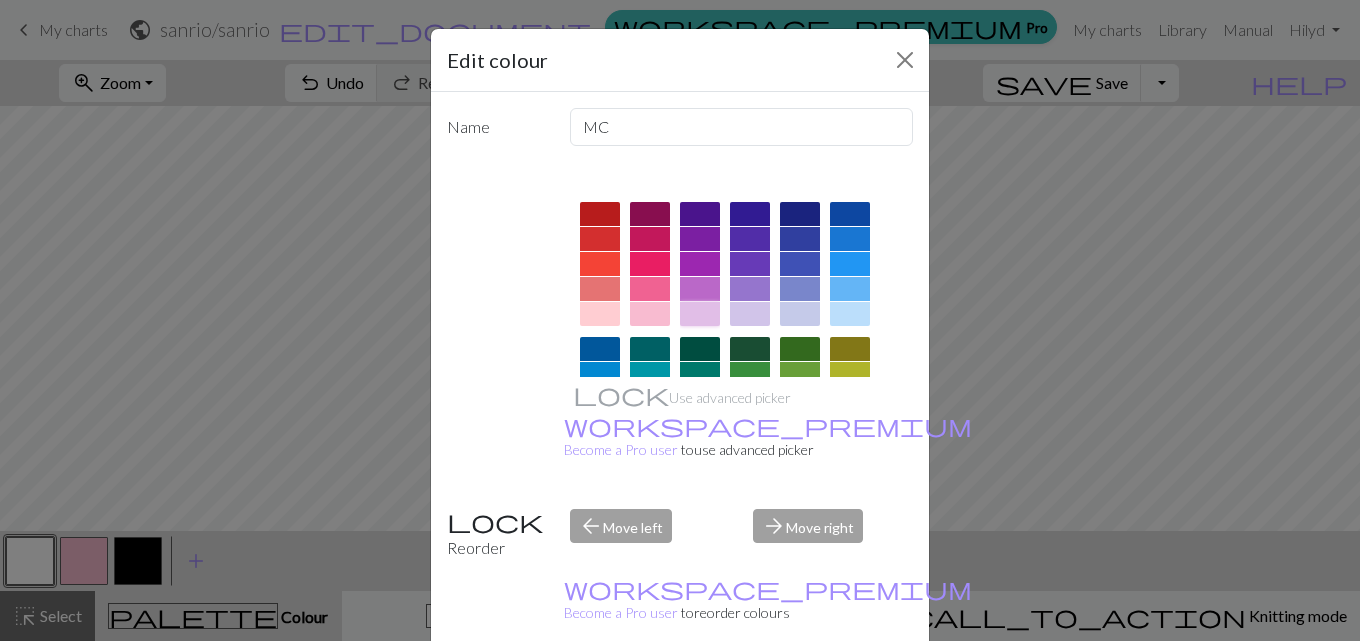
click at [691, 303] on div at bounding box center [700, 314] width 40 height 24
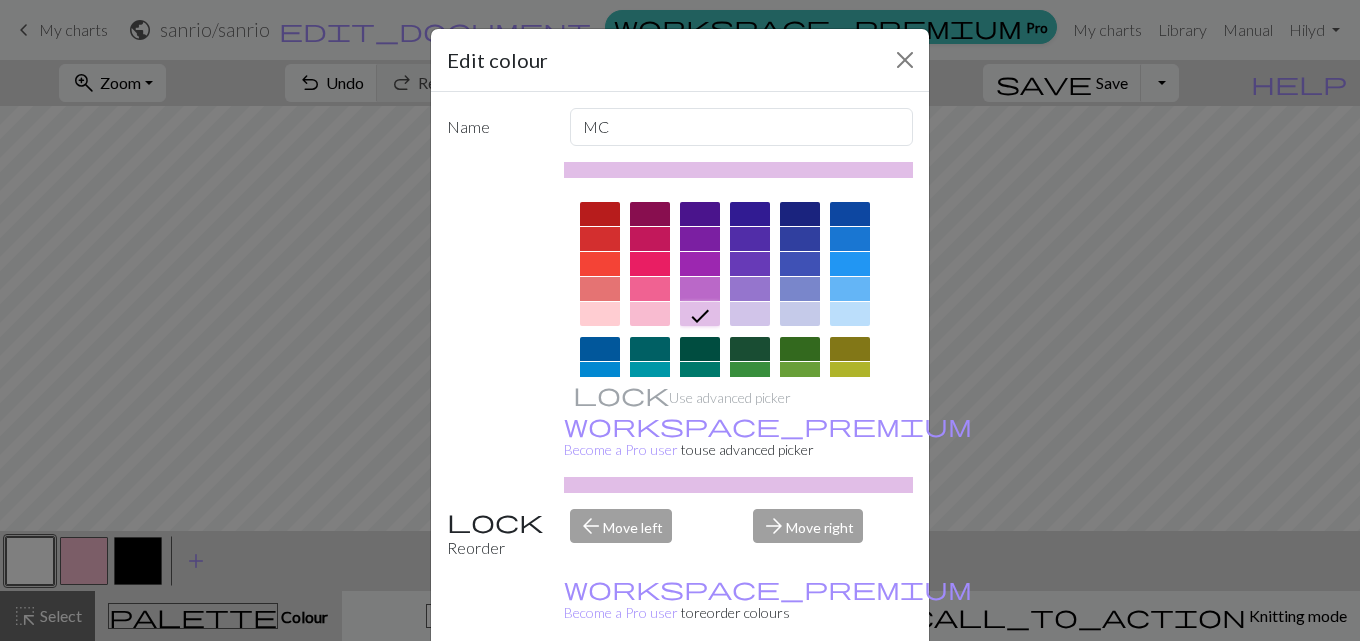
click at [765, 315] on div at bounding box center [739, 467] width 350 height 562
click at [708, 316] on div at bounding box center [704, 315] width 32 height 26
click at [733, 313] on div at bounding box center [750, 314] width 40 height 24
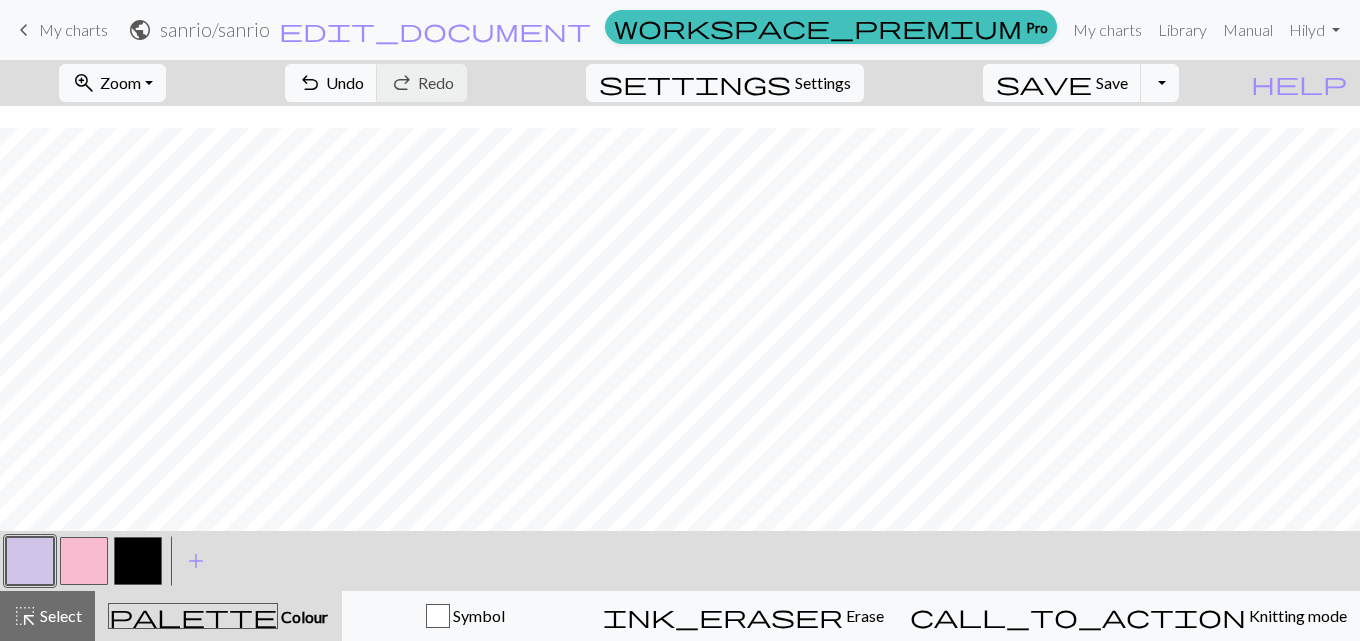
scroll to position [303, 0]
click at [197, 570] on span "add" at bounding box center [196, 561] width 24 height 28
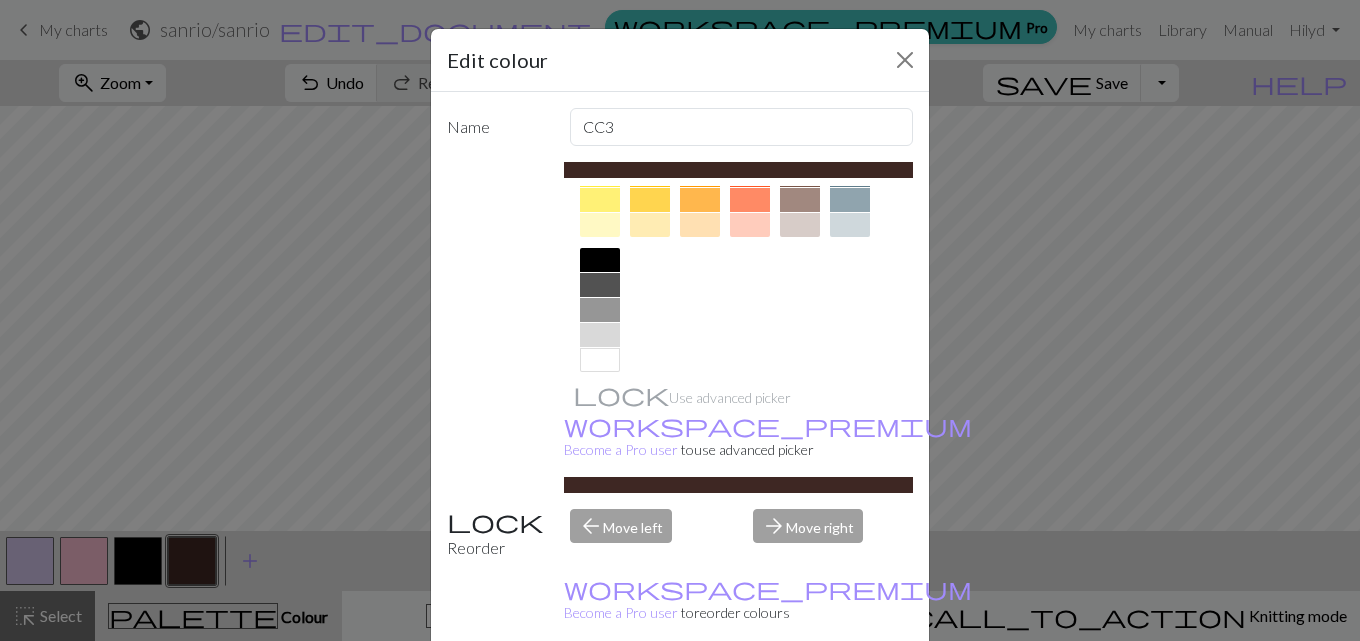
scroll to position [377, 0]
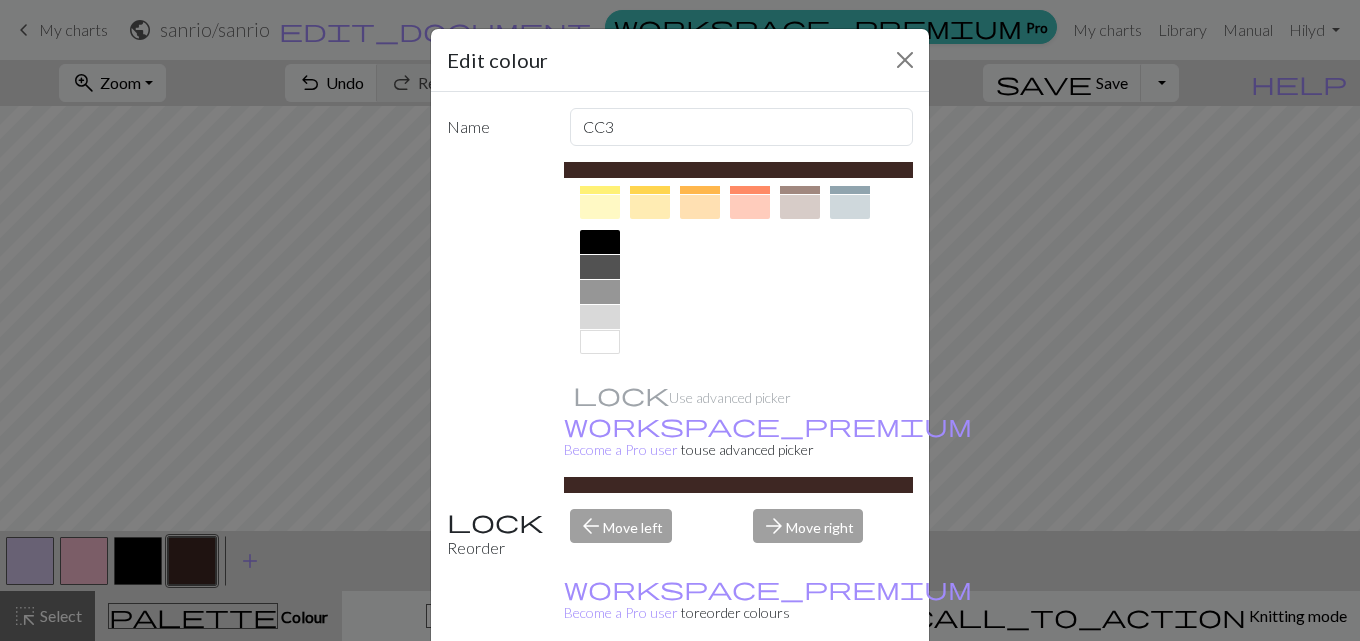
click at [589, 345] on div at bounding box center [600, 342] width 40 height 24
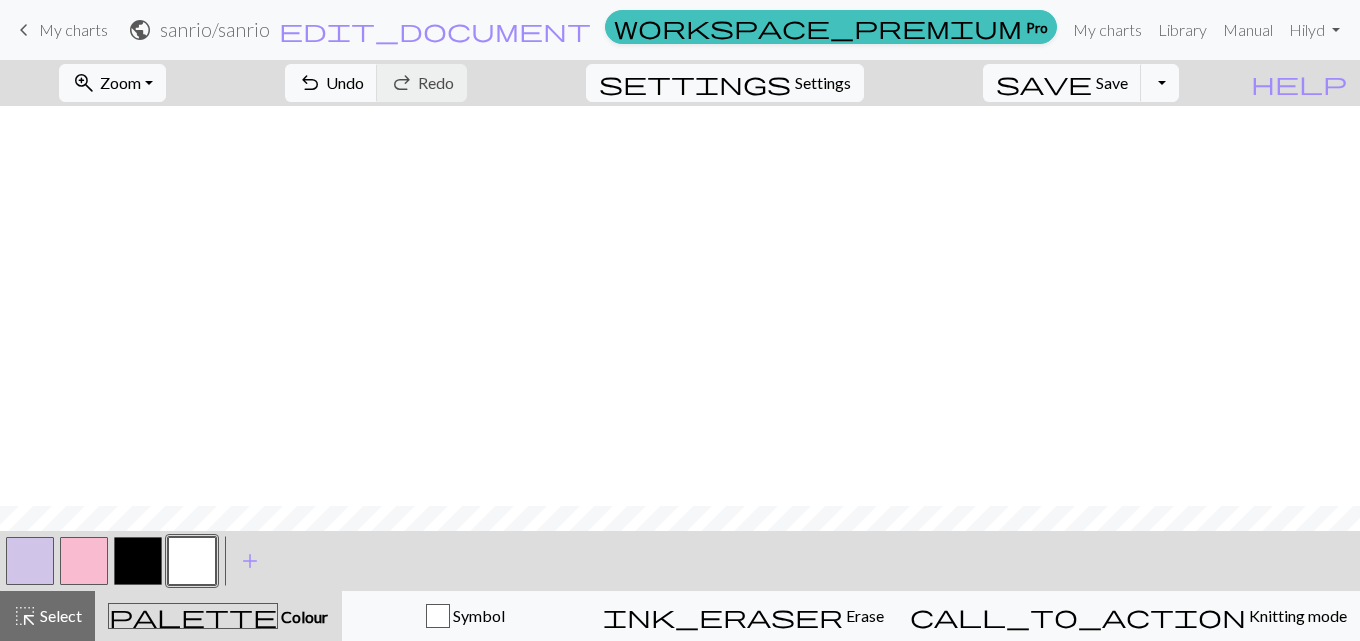
scroll to position [400, 0]
click at [126, 564] on button "button" at bounding box center [138, 561] width 48 height 48
click at [364, 83] on span "Undo" at bounding box center [345, 82] width 38 height 19
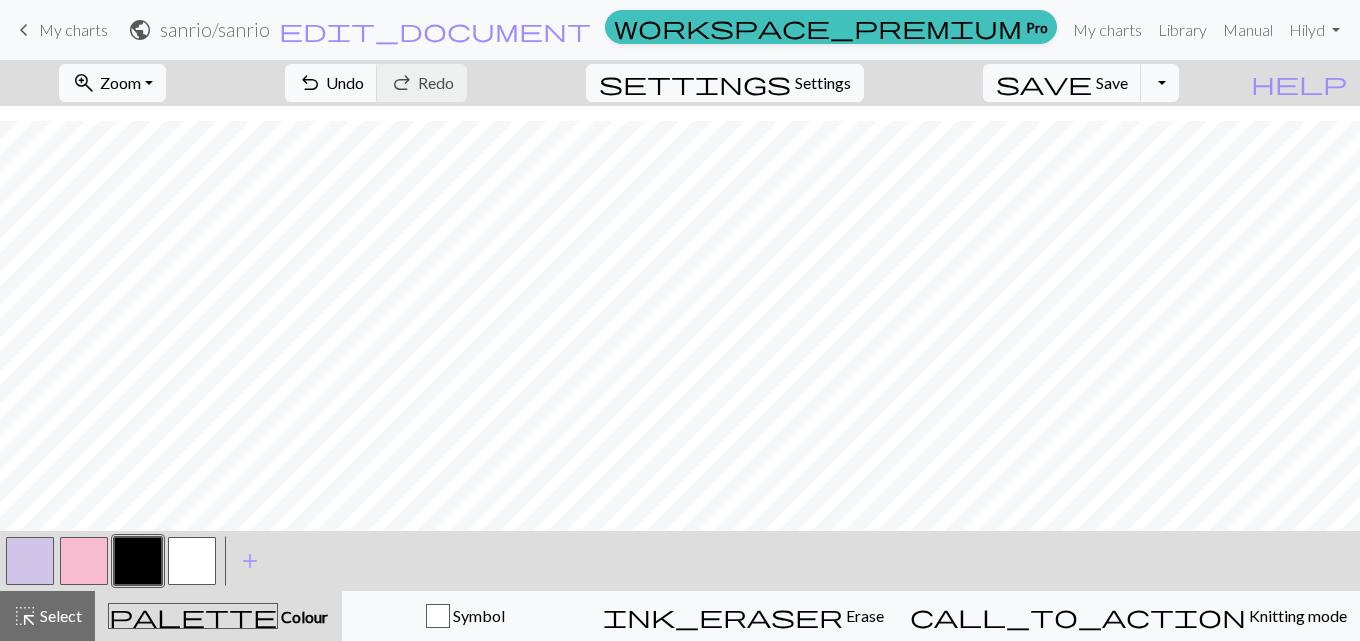
click at [41, 571] on button "button" at bounding box center [30, 561] width 48 height 48
click at [141, 82] on span "Zoom" at bounding box center [120, 82] width 41 height 19
click at [176, 116] on button "Fit all" at bounding box center [139, 127] width 158 height 32
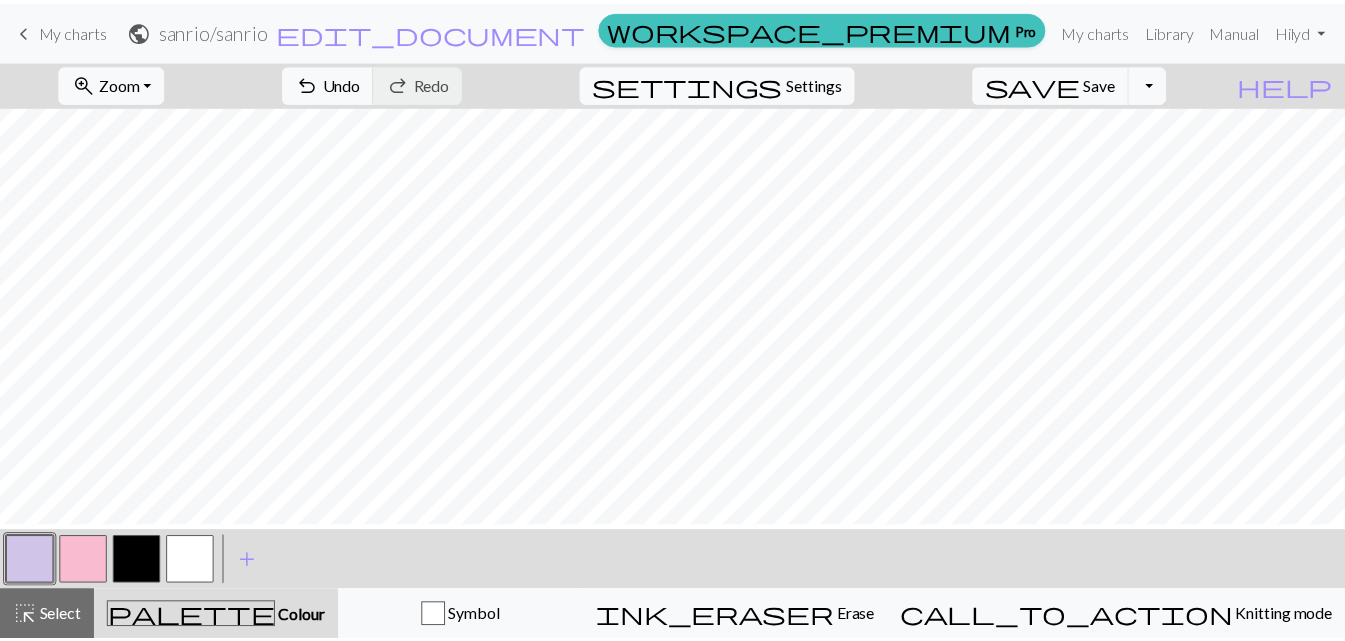
scroll to position [0, 0]
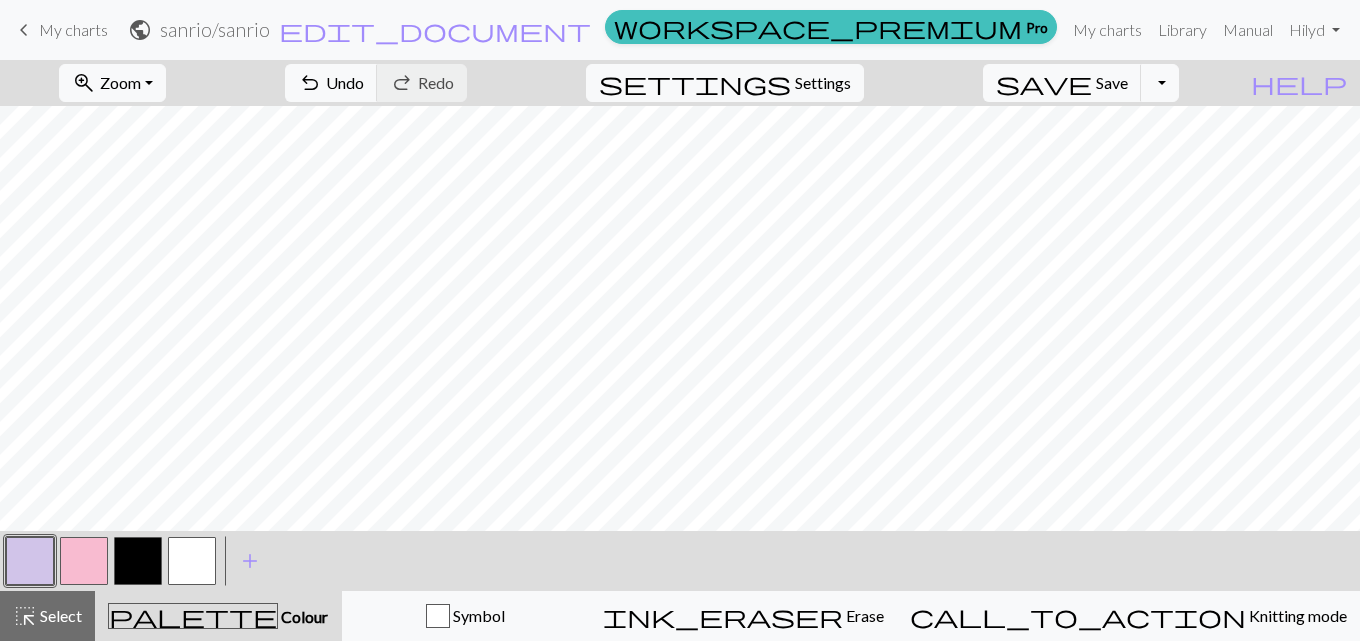
click at [77, 23] on span "My charts" at bounding box center [73, 29] width 69 height 19
click at [1128, 87] on span "Save" at bounding box center [1112, 82] width 32 height 19
click at [1144, 86] on body "keyboard_arrow_left My charts public sanrio / sanrio edit_document Edit setting…" at bounding box center [680, 320] width 1360 height 641
click at [1145, 79] on div "Chart saved" at bounding box center [680, 39] width 1360 height 79
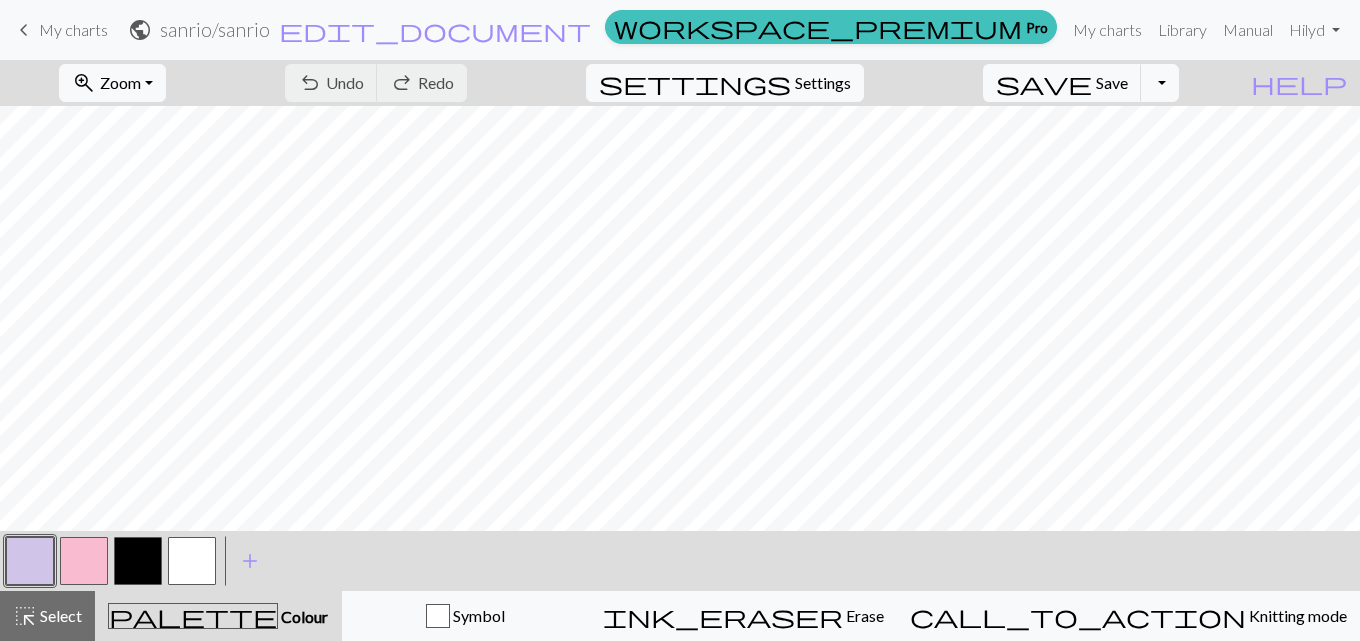
click at [1145, 87] on div "Chart saved Chart saved" at bounding box center [680, 79] width 1360 height 158
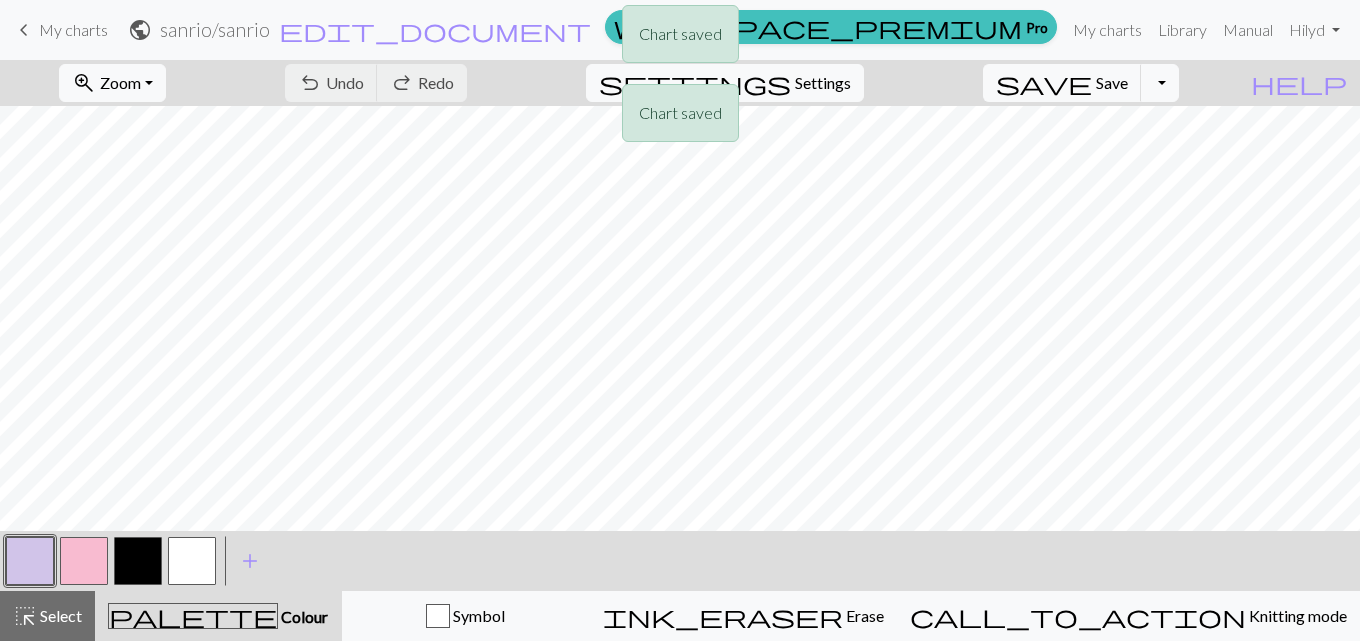
click at [1145, 87] on div "Chart saved Chart saved" at bounding box center [680, 79] width 1360 height 158
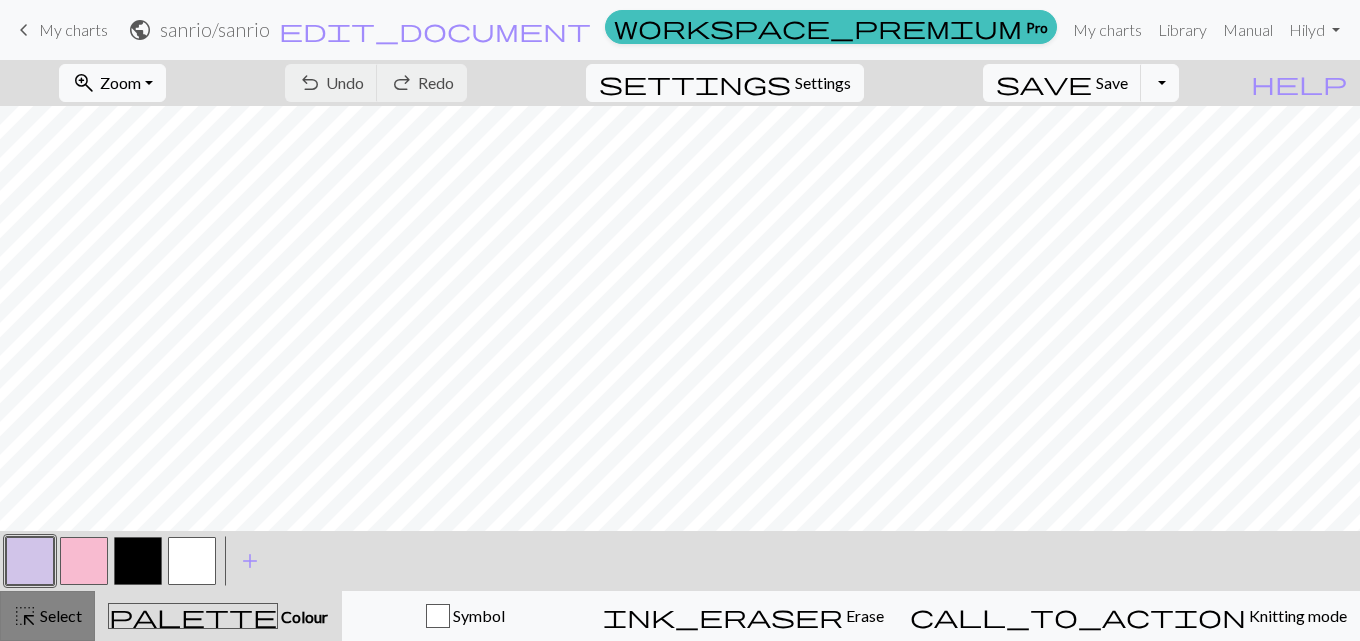
click at [74, 620] on span "Select" at bounding box center [59, 615] width 45 height 19
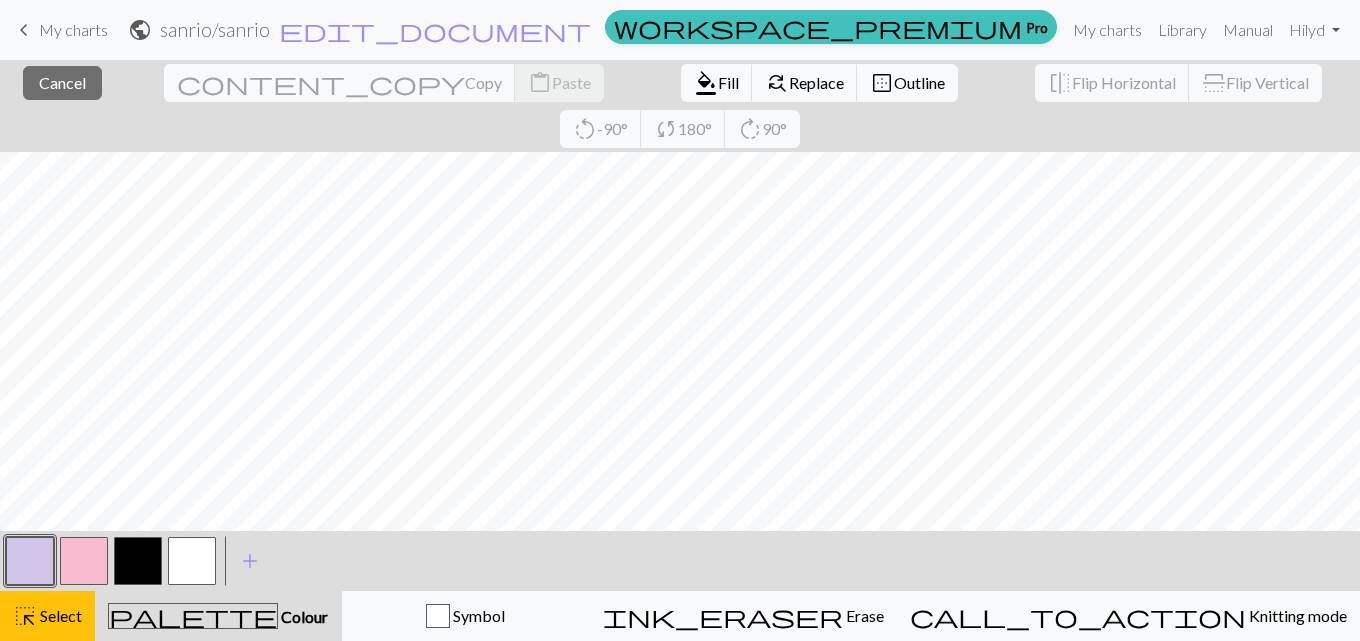
click at [56, 27] on span "My charts" at bounding box center [73, 29] width 69 height 19
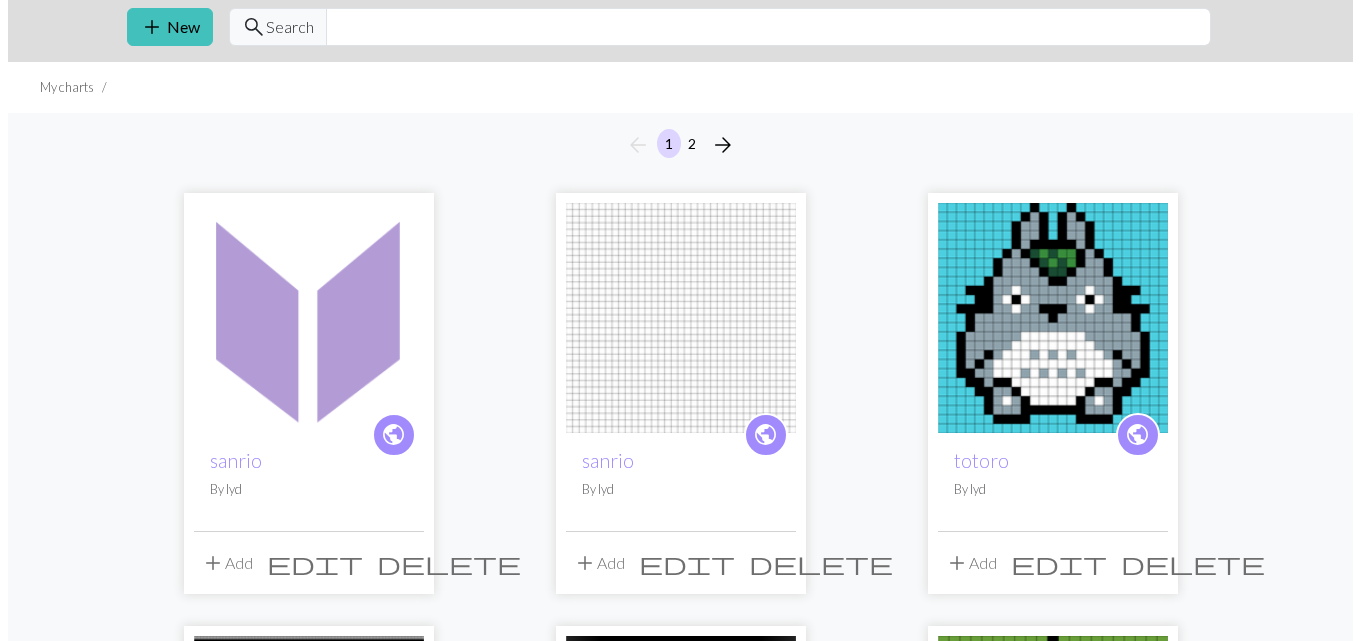
scroll to position [100, 0]
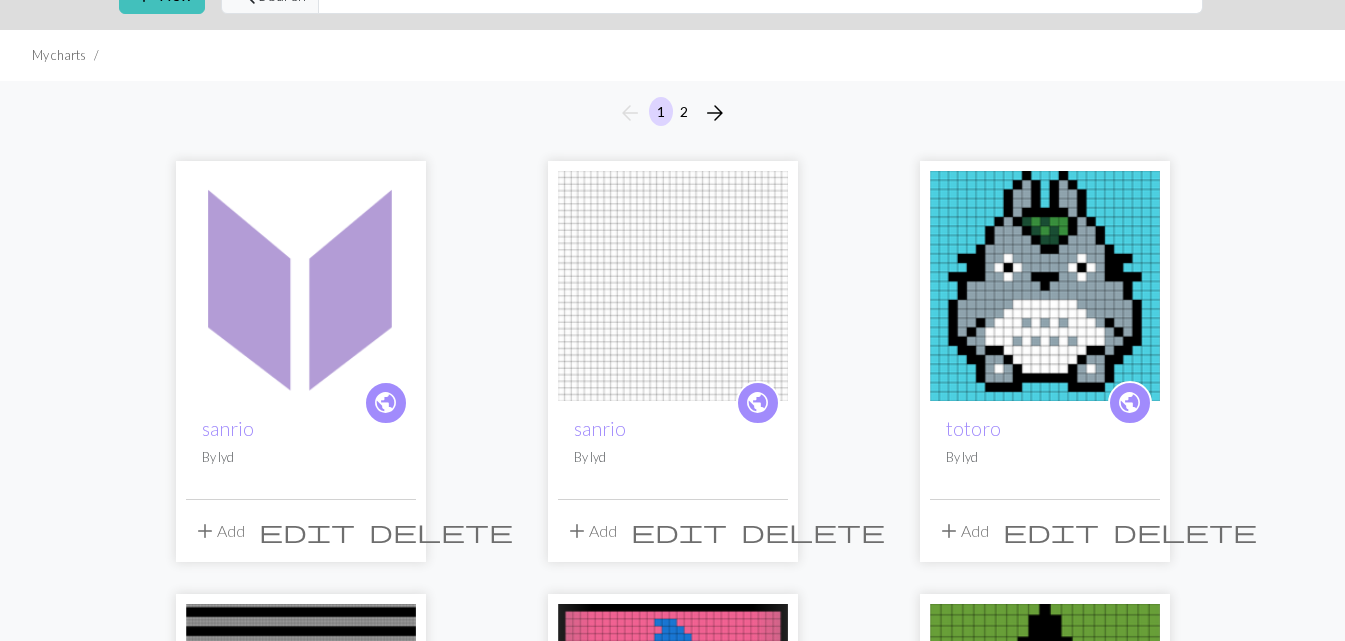
click at [212, 534] on span "add" at bounding box center [205, 531] width 24 height 28
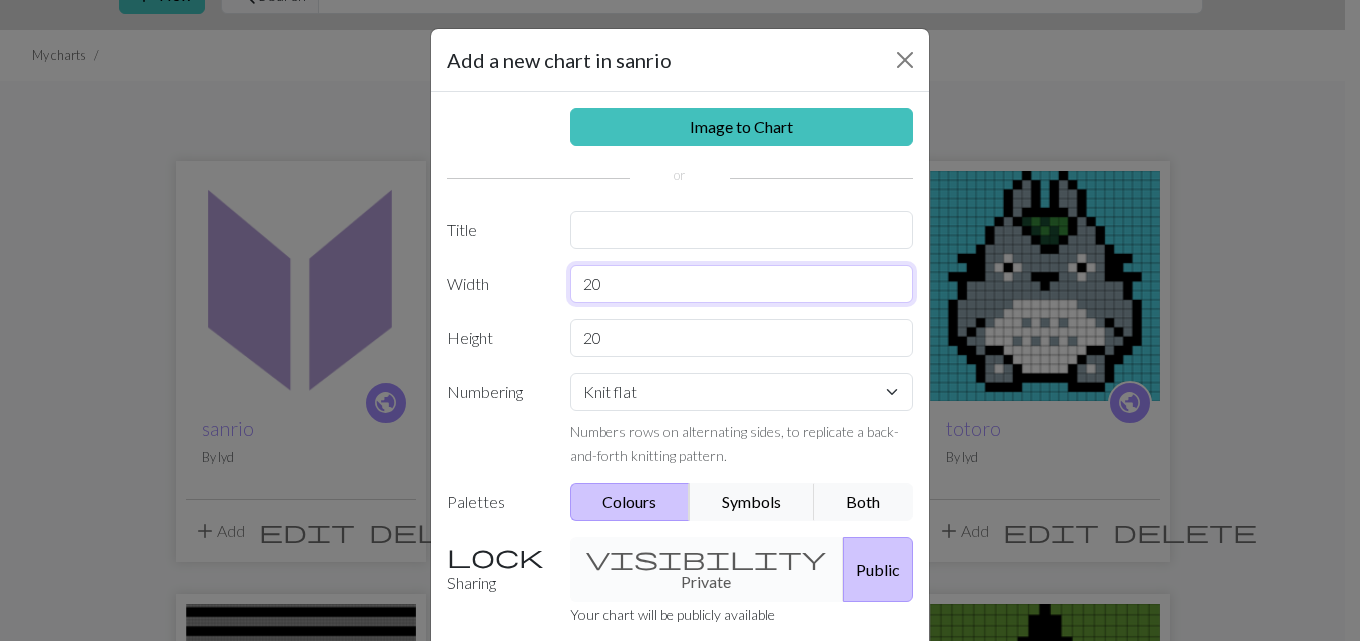
drag, startPoint x: 623, startPoint y: 290, endPoint x: 548, endPoint y: 274, distance: 76.7
click at [548, 274] on div "Width 20" at bounding box center [680, 284] width 490 height 38
type input "34"
drag, startPoint x: 579, startPoint y: 349, endPoint x: 503, endPoint y: 346, distance: 76.0
click at [503, 346] on div "Height 20" at bounding box center [680, 338] width 490 height 38
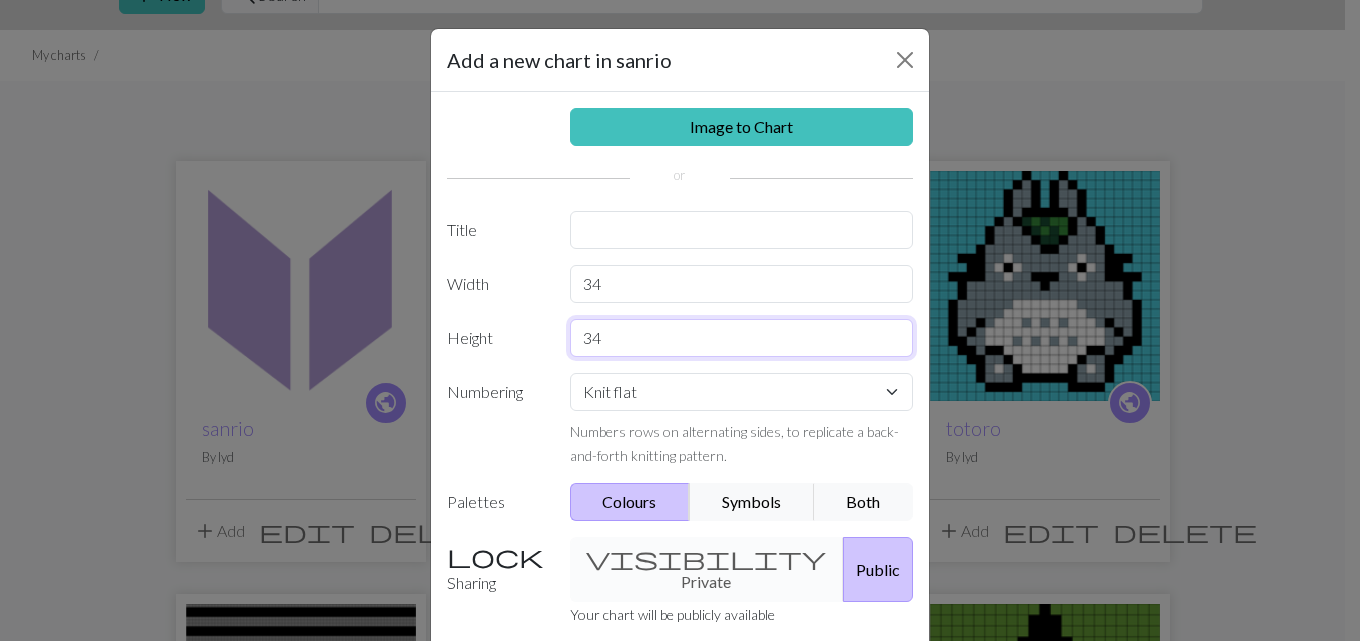
type input "34"
click at [470, 178] on hr at bounding box center [680, 178] width 466 height 1
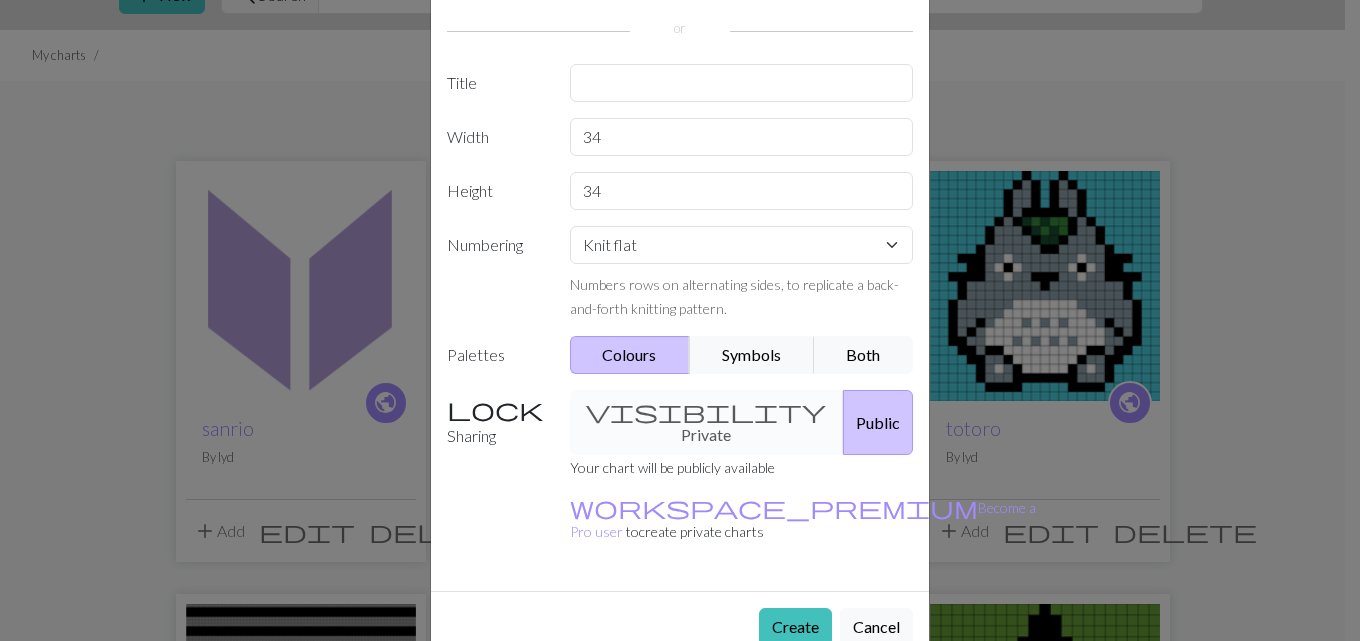
scroll to position [149, 0]
click at [782, 606] on button "Create" at bounding box center [795, 625] width 73 height 38
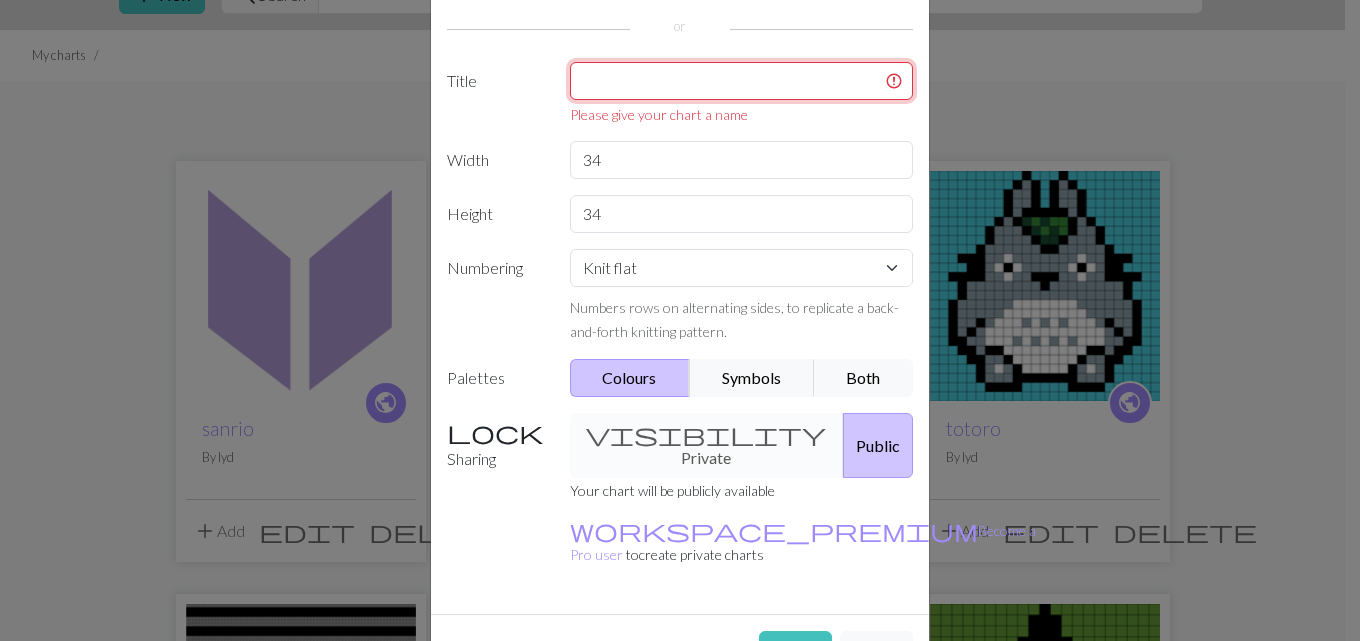
click at [748, 82] on input "text" at bounding box center [742, 81] width 344 height 38
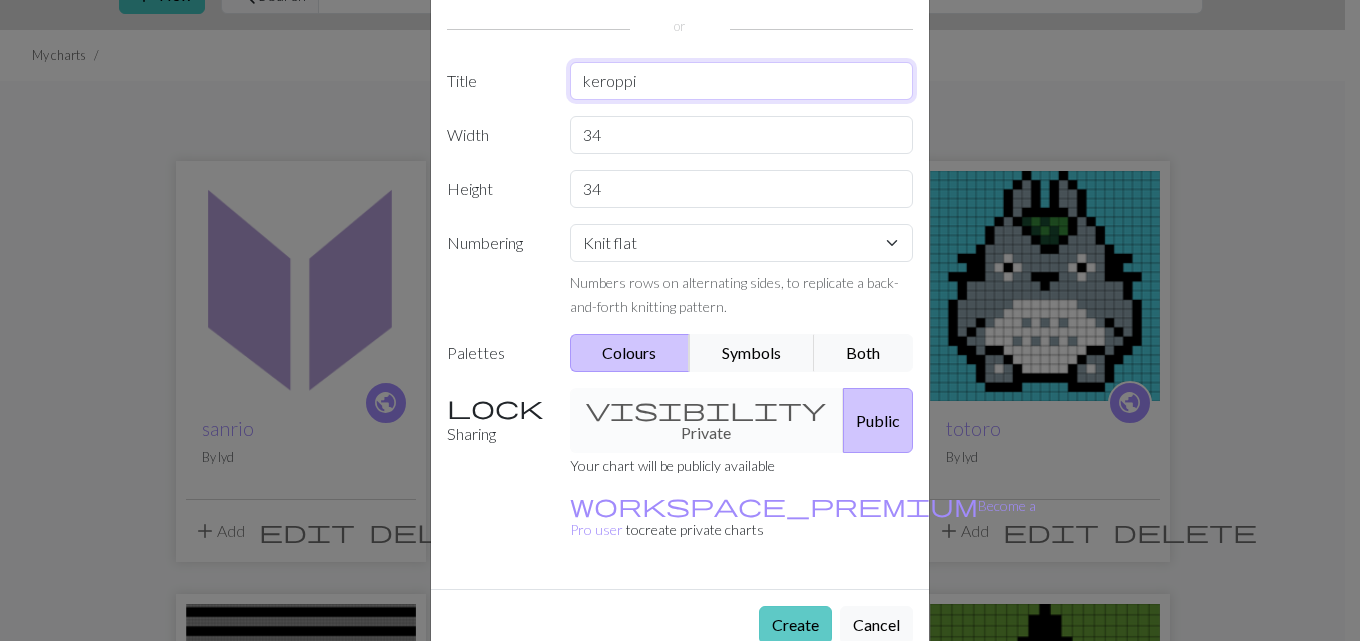
type input "keroppi"
click at [772, 606] on button "Create" at bounding box center [795, 625] width 73 height 38
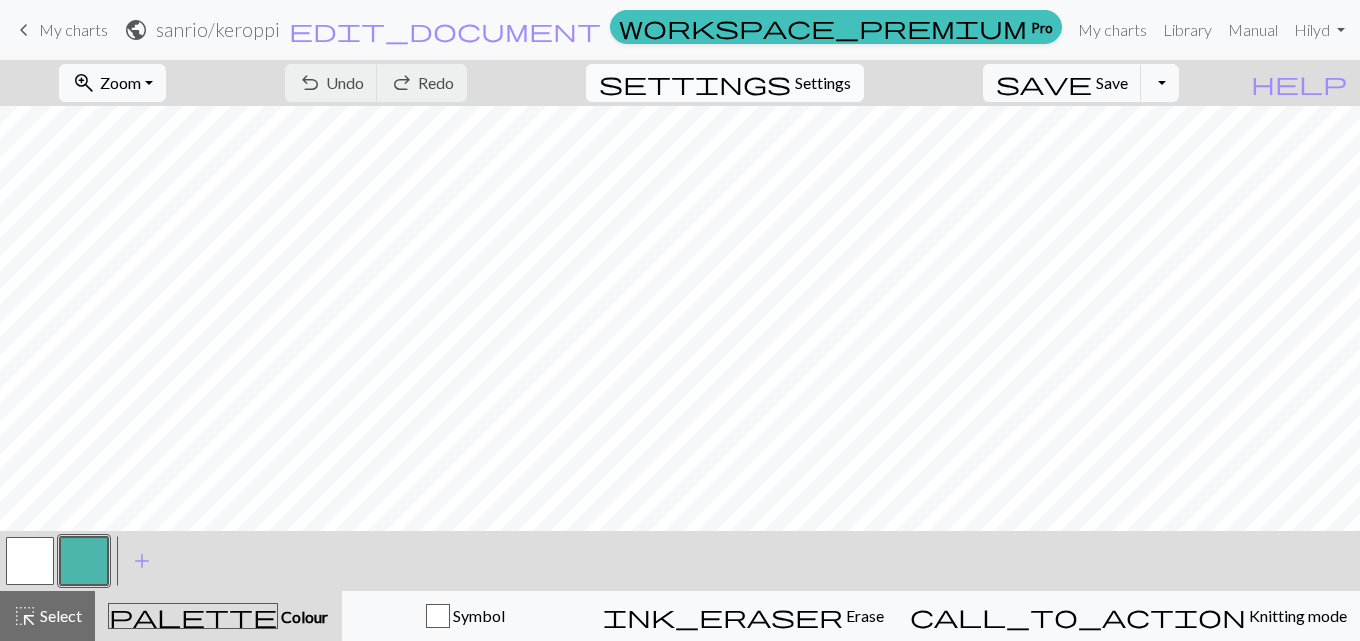
click at [827, 77] on span "Settings" at bounding box center [823, 83] width 56 height 24
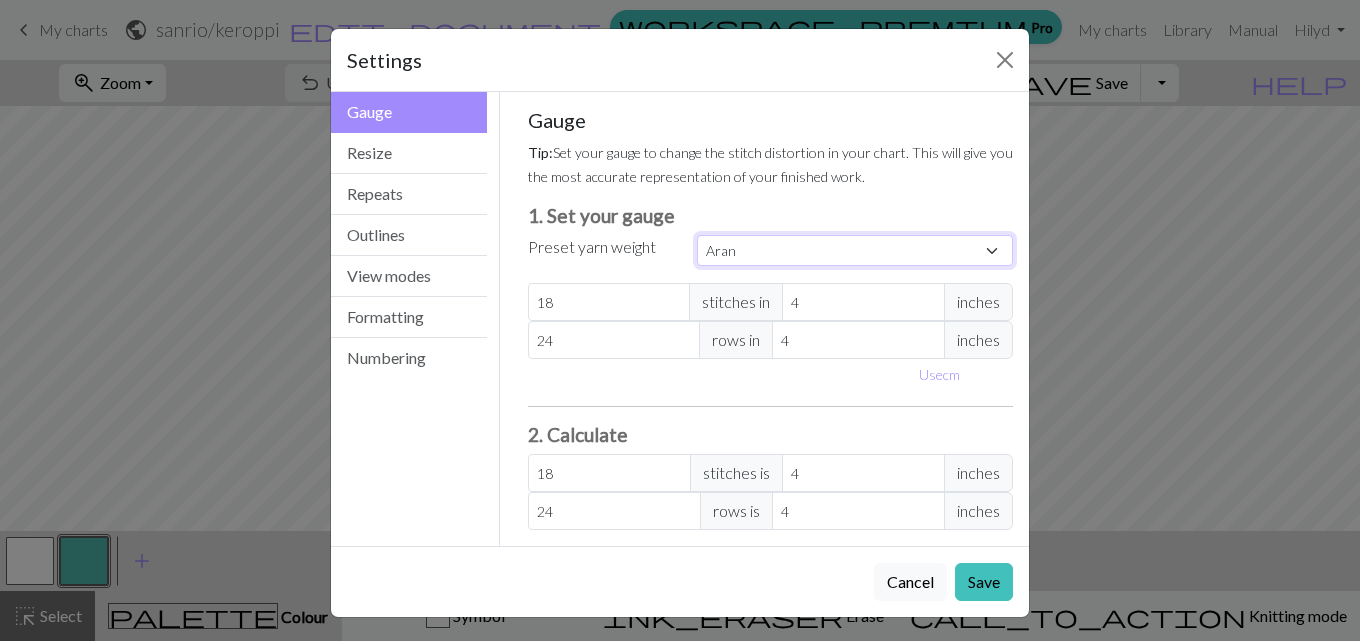
click at [840, 251] on select "Custom Square Lace Light Fingering Fingering Sport Double knit Worsted Aran Bul…" at bounding box center [855, 250] width 316 height 31
select select "square"
click at [697, 235] on select "Custom Square Lace Light Fingering Fingering Sport Double knit Worsted Aran Bul…" at bounding box center [855, 250] width 316 height 31
type input "32"
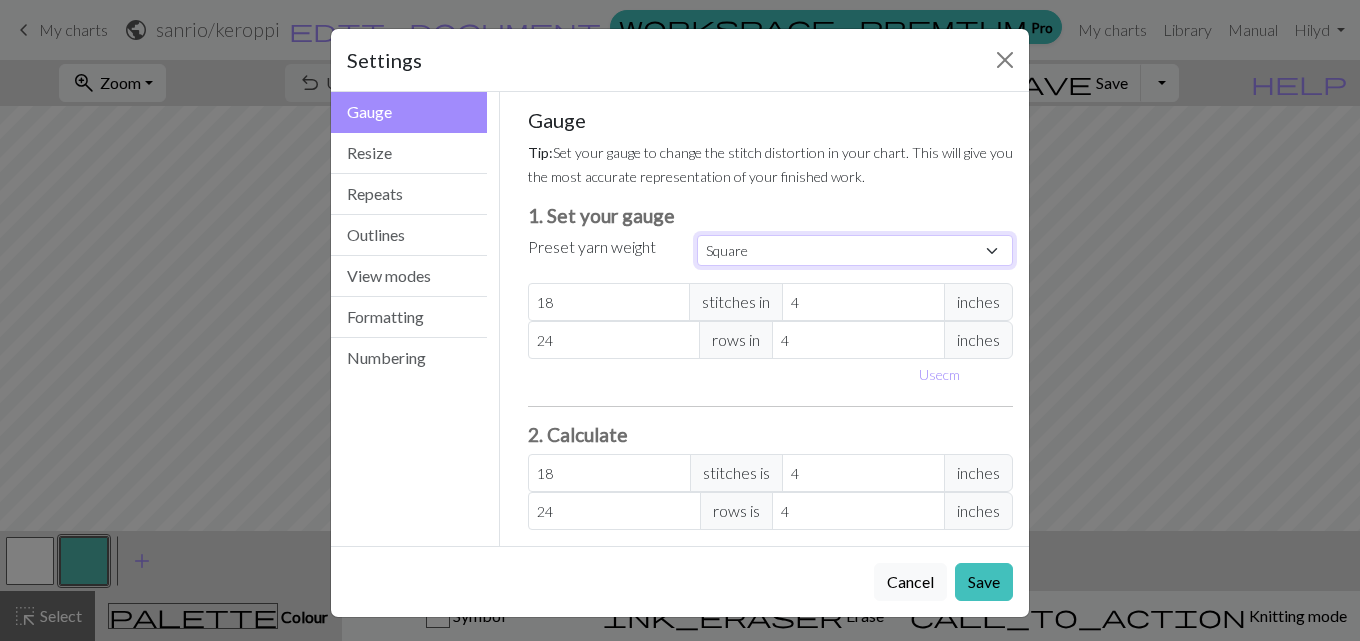
type input "32"
click at [980, 579] on button "Save" at bounding box center [984, 582] width 58 height 38
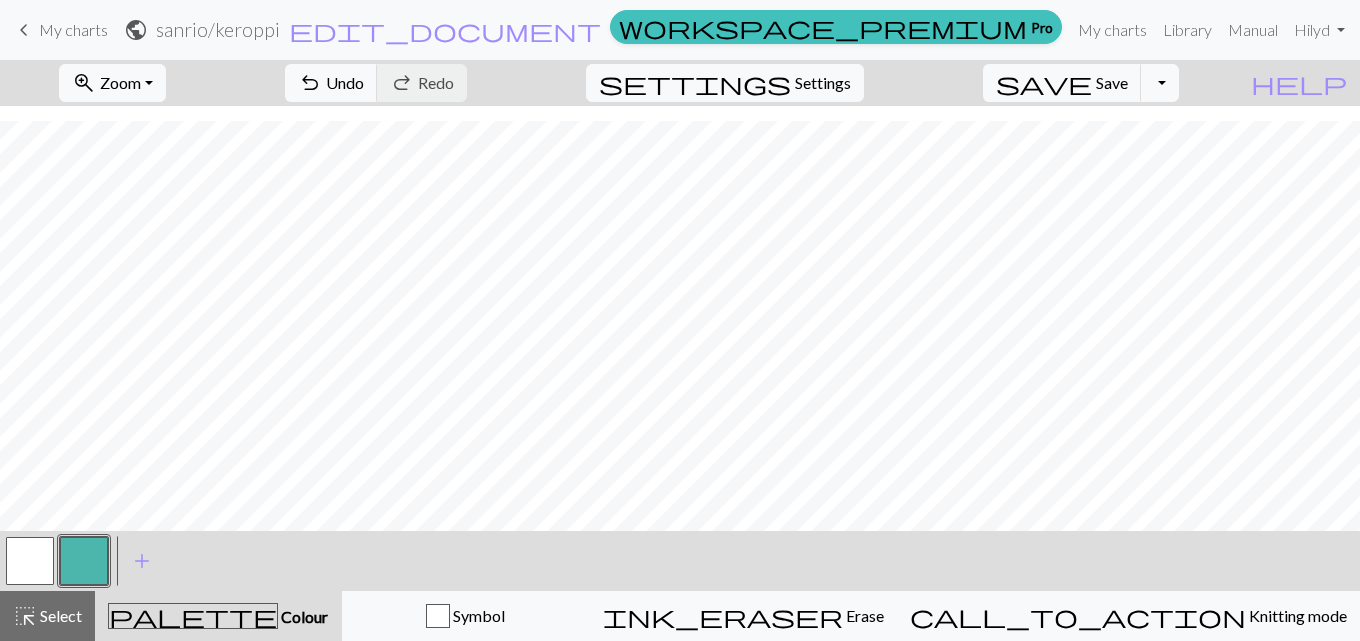
scroll to position [255, 0]
click at [48, 559] on button "button" at bounding box center [30, 561] width 48 height 48
click at [122, 564] on button "add Add a colour" at bounding box center [142, 561] width 50 height 50
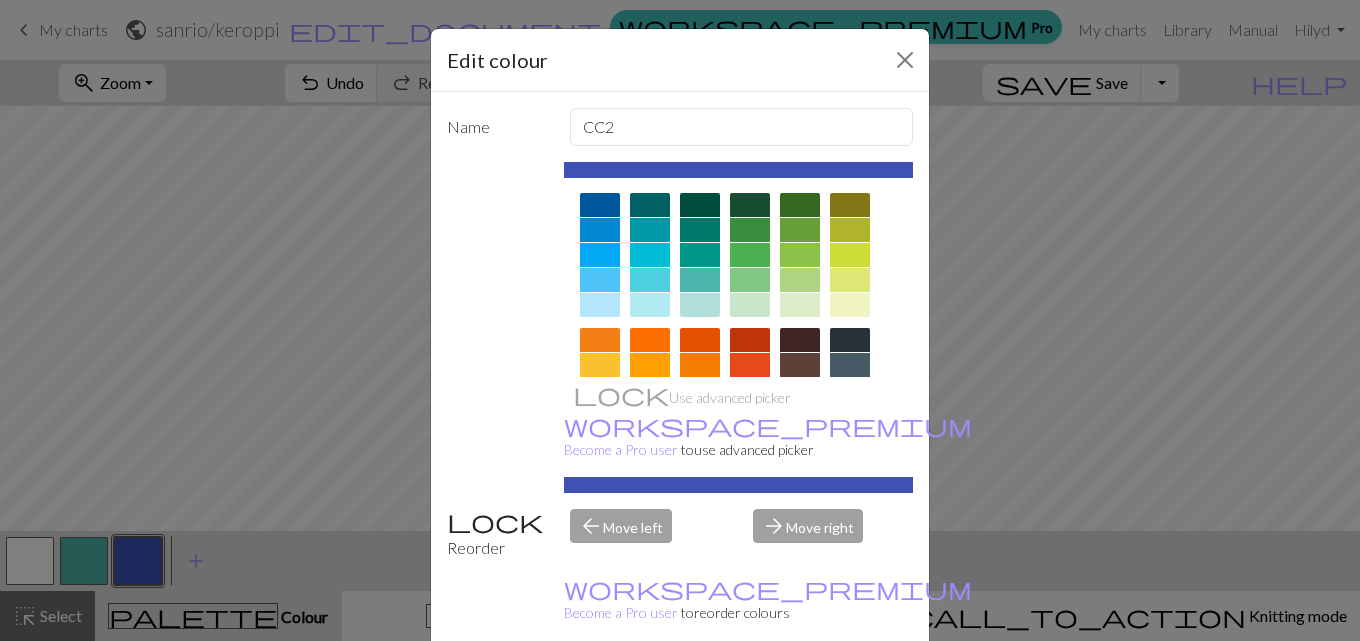
scroll to position [377, 0]
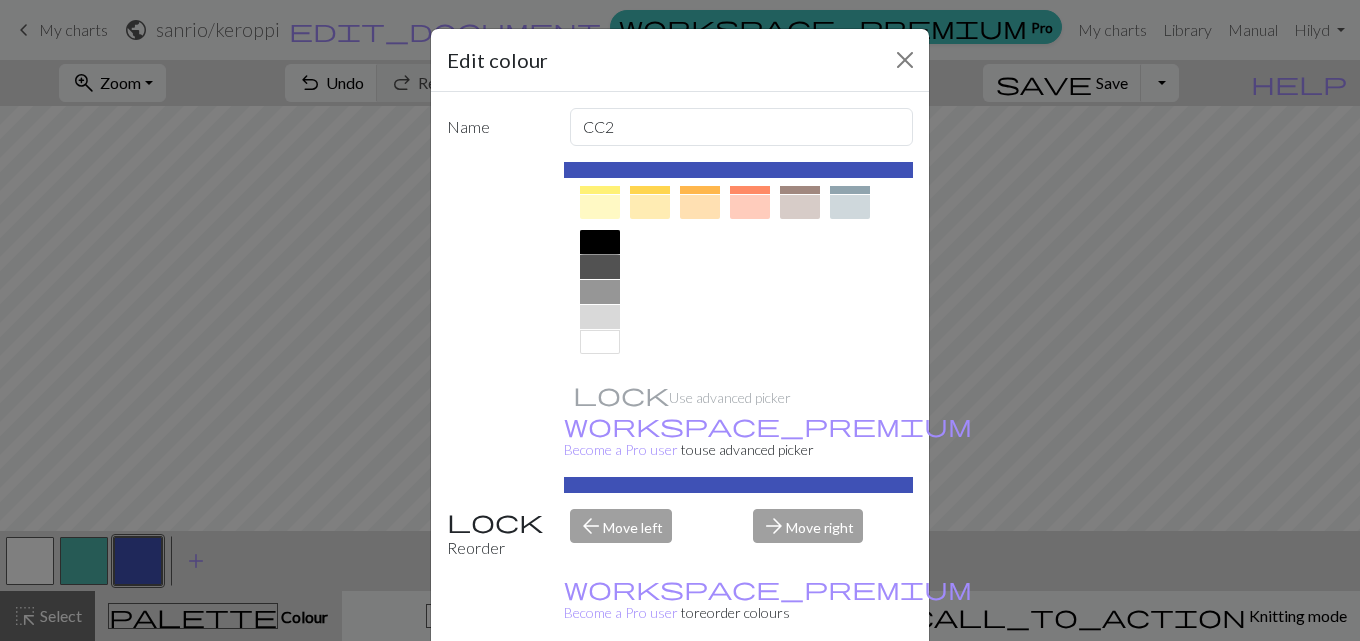
click at [595, 237] on div at bounding box center [600, 242] width 40 height 24
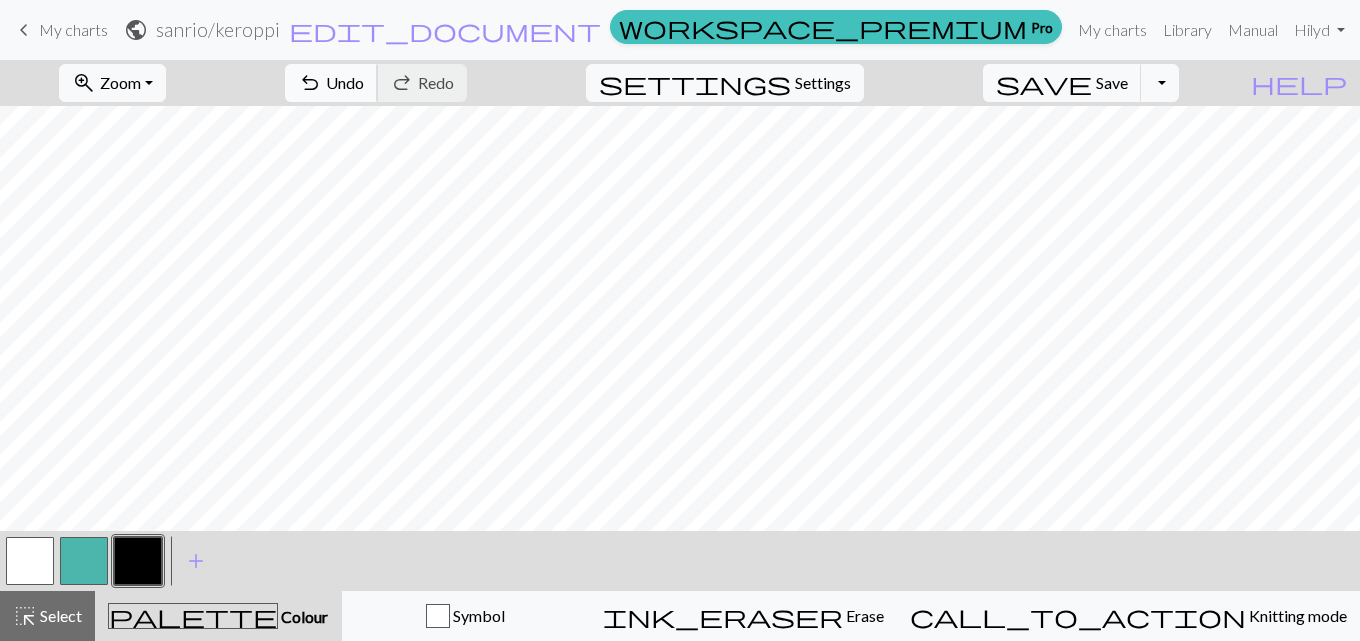
click at [322, 87] on span "undo" at bounding box center [310, 83] width 24 height 28
click at [378, 76] on button "undo Undo Undo" at bounding box center [331, 83] width 93 height 38
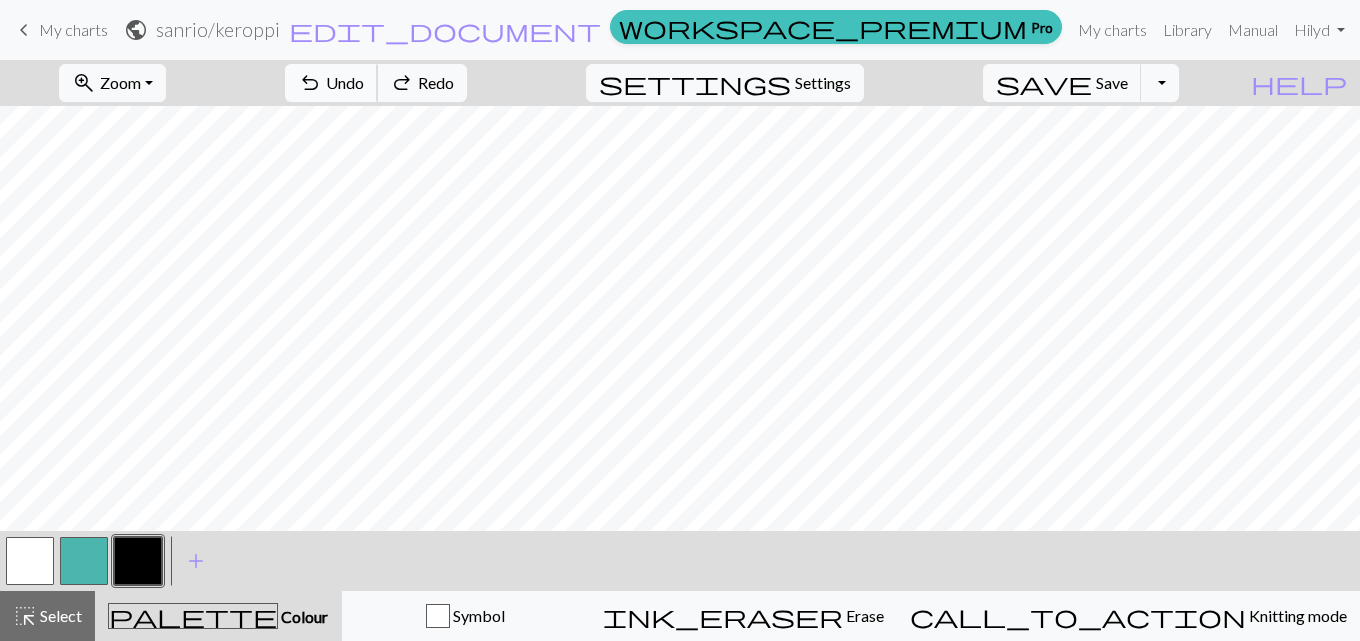
click at [378, 76] on button "undo Undo Undo" at bounding box center [331, 83] width 93 height 38
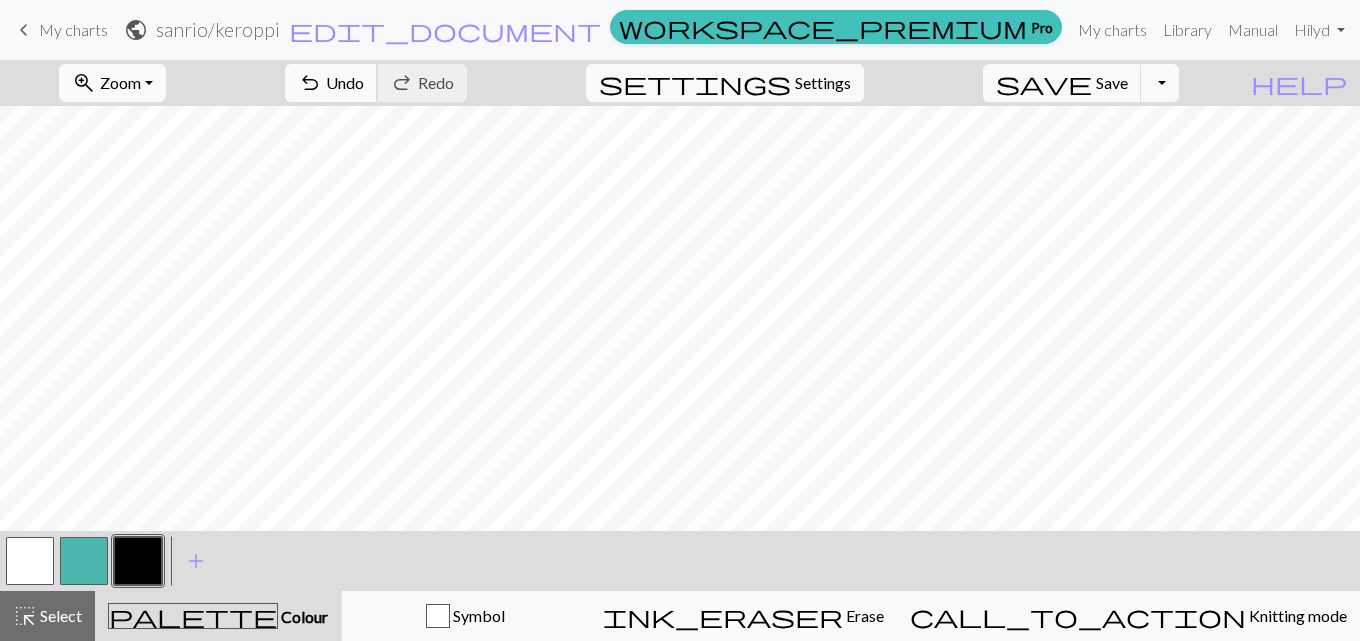
click at [322, 94] on span "undo" at bounding box center [310, 83] width 24 height 28
click at [364, 85] on span "Undo" at bounding box center [345, 82] width 38 height 19
click at [378, 97] on button "undo Undo Undo" at bounding box center [331, 83] width 93 height 38
click at [364, 81] on span "Undo" at bounding box center [345, 82] width 38 height 19
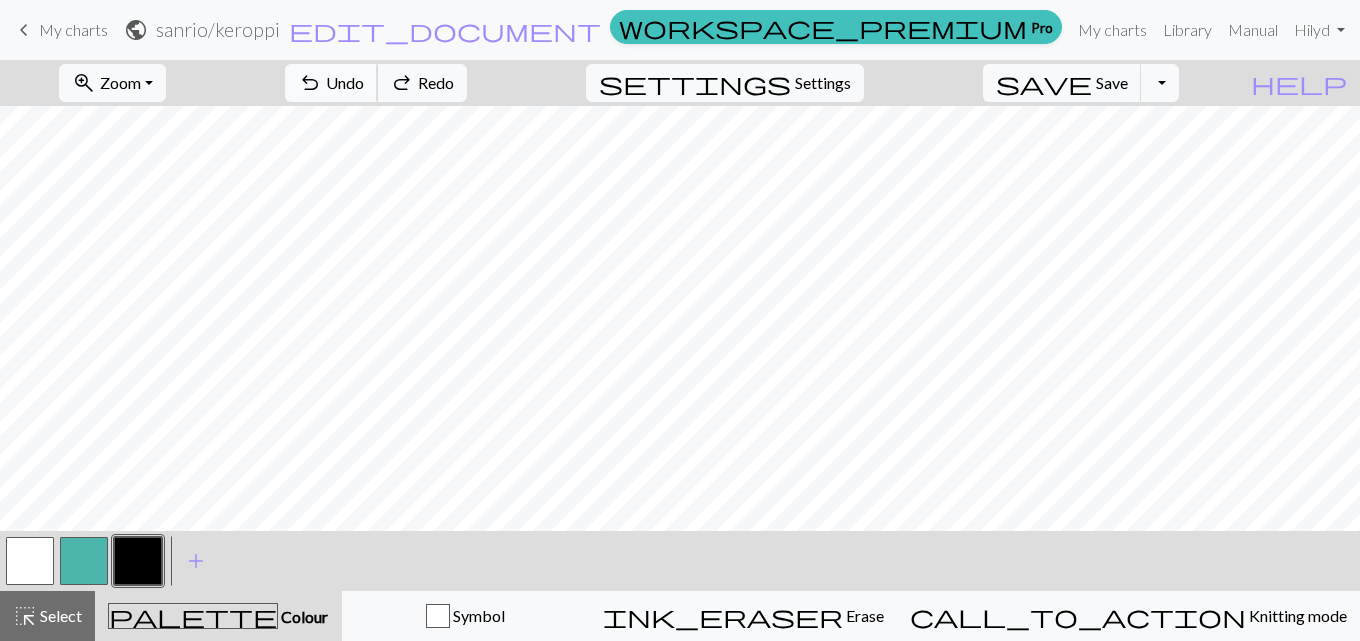
click at [364, 81] on span "Undo" at bounding box center [345, 82] width 38 height 19
click at [378, 71] on button "undo Undo Undo" at bounding box center [331, 83] width 93 height 38
click at [378, 90] on button "undo Undo Undo" at bounding box center [331, 83] width 93 height 38
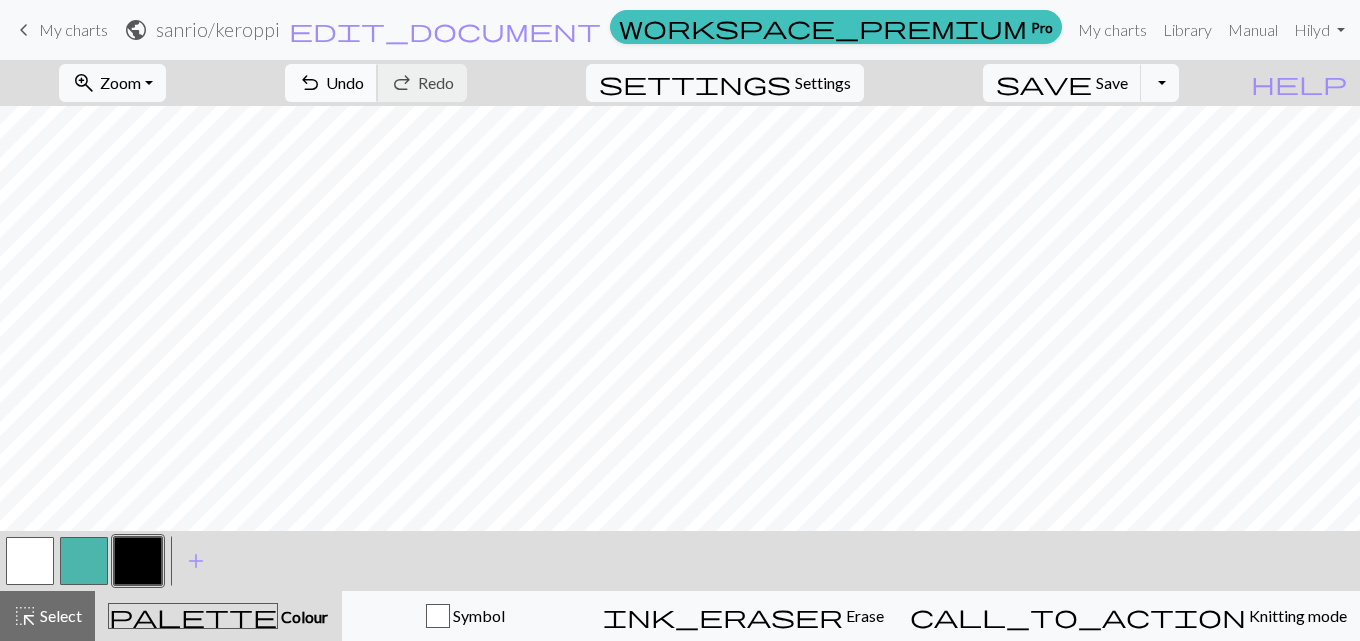
click at [364, 81] on span "Undo" at bounding box center [345, 82] width 38 height 19
click at [322, 79] on span "undo" at bounding box center [310, 83] width 24 height 28
click at [322, 80] on span "undo" at bounding box center [310, 83] width 24 height 28
click at [364, 84] on span "Undo" at bounding box center [345, 82] width 38 height 19
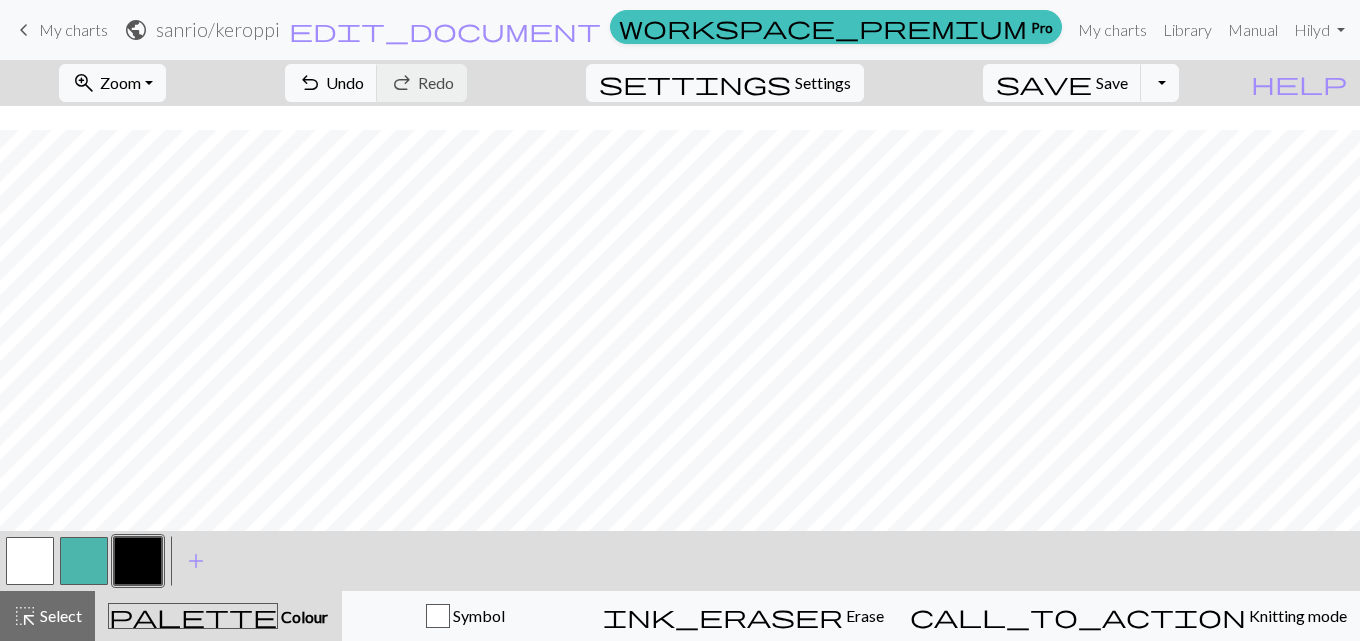
scroll to position [104, 0]
click at [322, 77] on span "undo" at bounding box center [310, 83] width 24 height 28
click at [322, 72] on span "undo" at bounding box center [310, 83] width 24 height 28
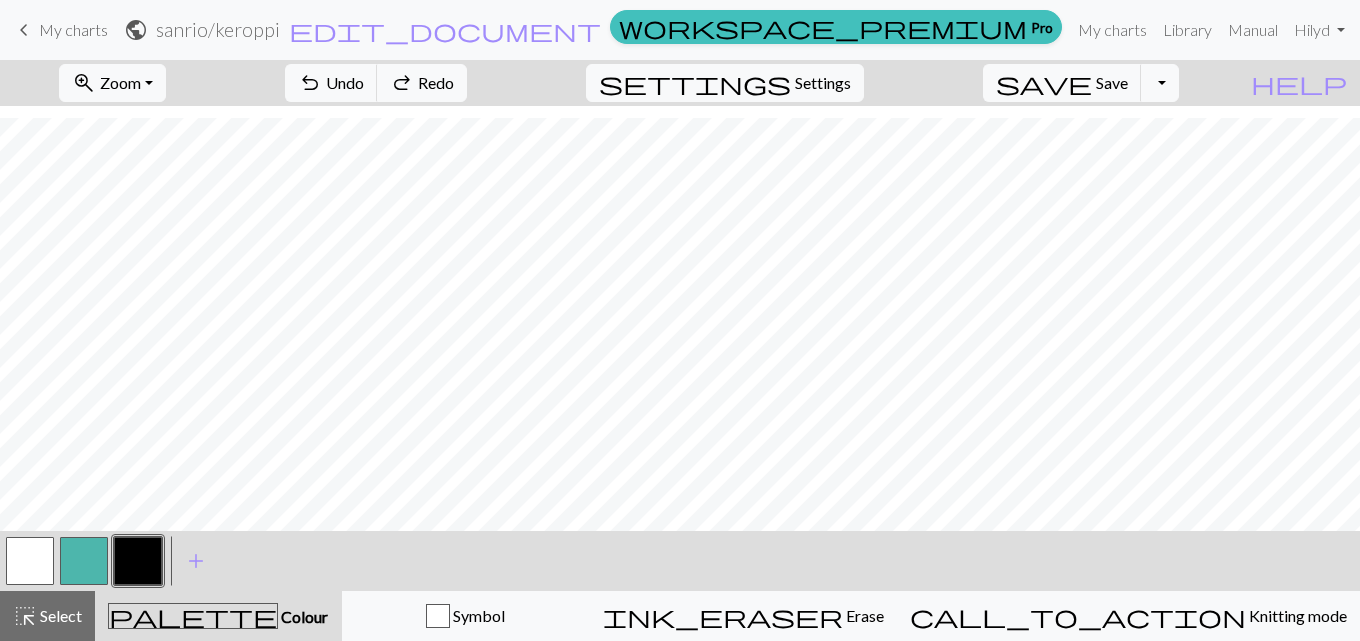
click at [159, 60] on div "zoom_in Zoom Zoom Fit all Fit width Fit height 50% 100% 150% 200%" at bounding box center [112, 83] width 137 height 46
click at [141, 87] on span "Zoom" at bounding box center [120, 82] width 41 height 19
click at [160, 124] on button "Fit all" at bounding box center [139, 127] width 158 height 32
click at [364, 80] on span "Undo" at bounding box center [345, 82] width 38 height 19
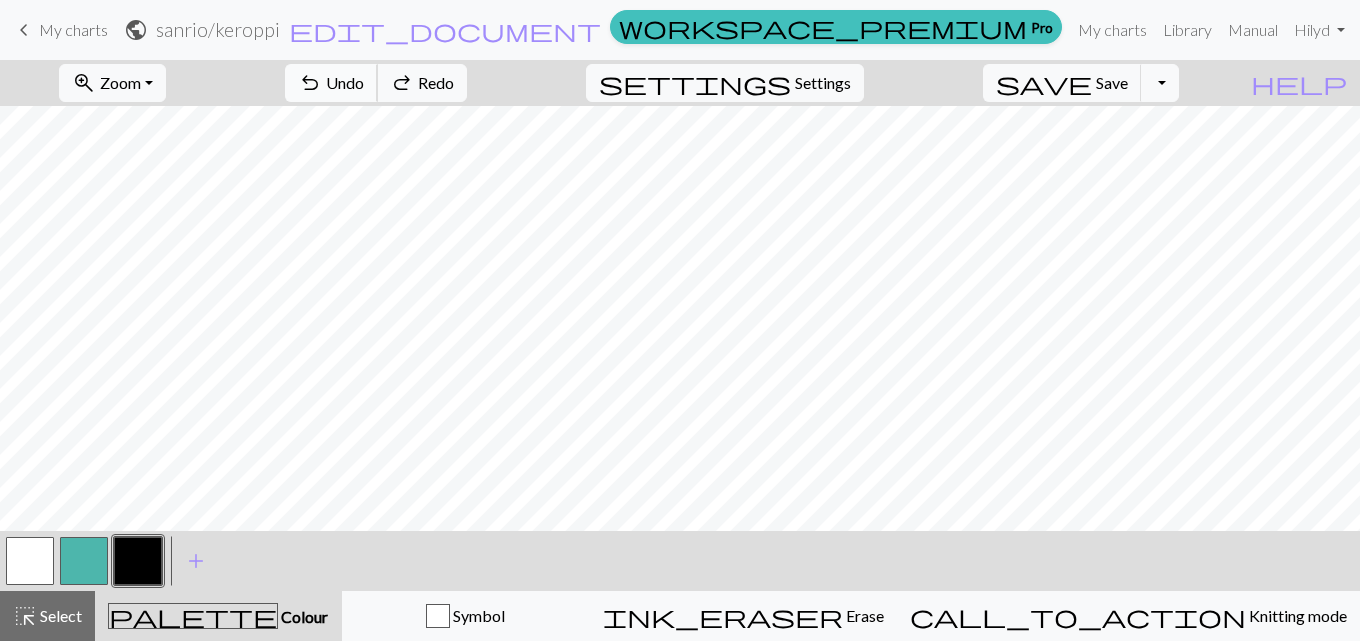
click at [364, 80] on span "Undo" at bounding box center [345, 82] width 38 height 19
click at [364, 77] on span "Undo" at bounding box center [345, 82] width 38 height 19
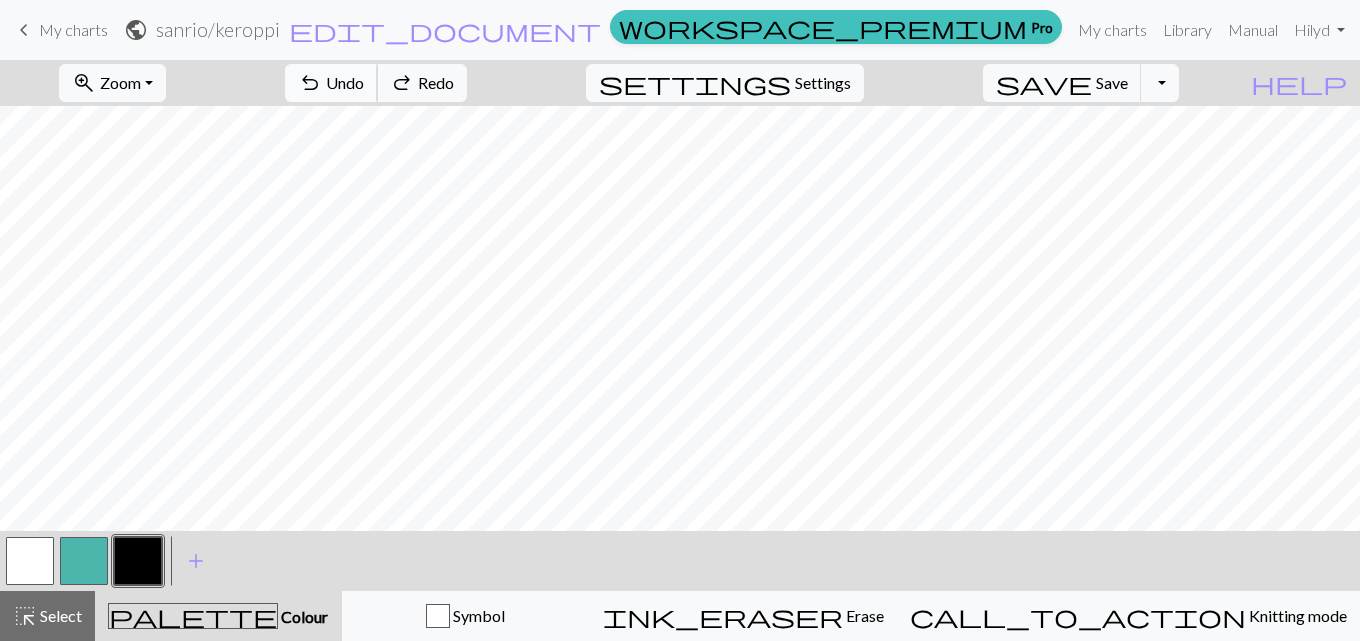
click at [364, 77] on span "Undo" at bounding box center [345, 82] width 38 height 19
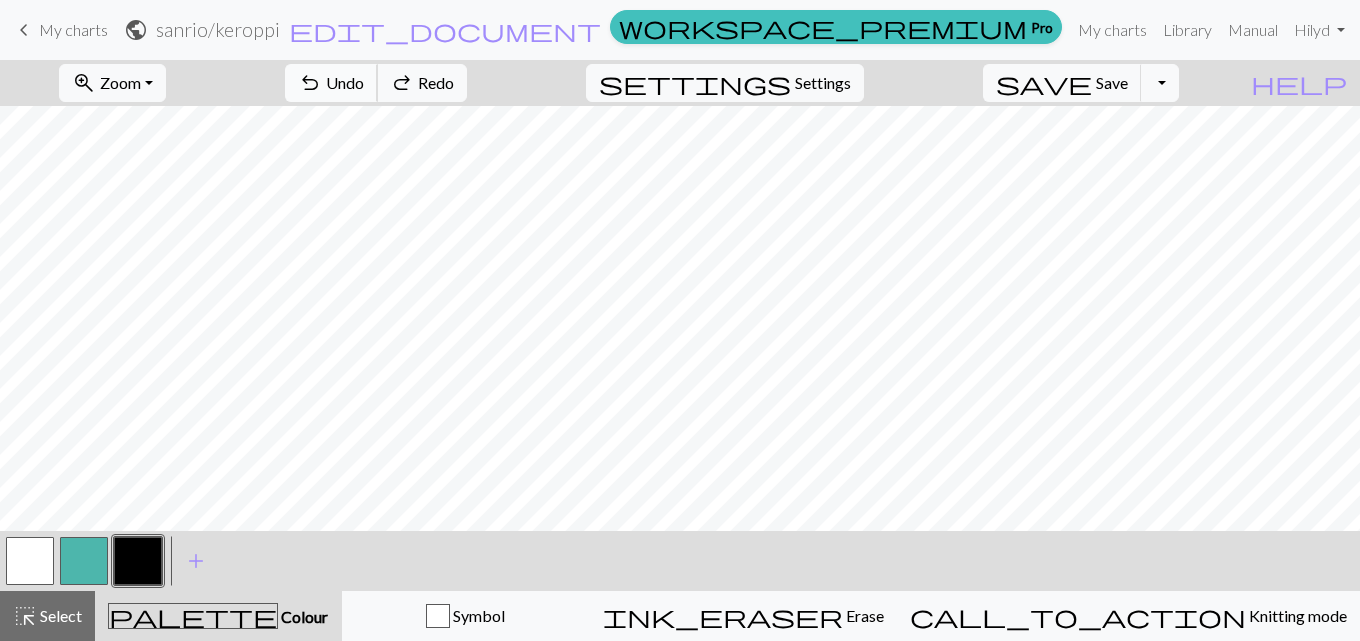
click at [364, 77] on span "Undo" at bounding box center [345, 82] width 38 height 19
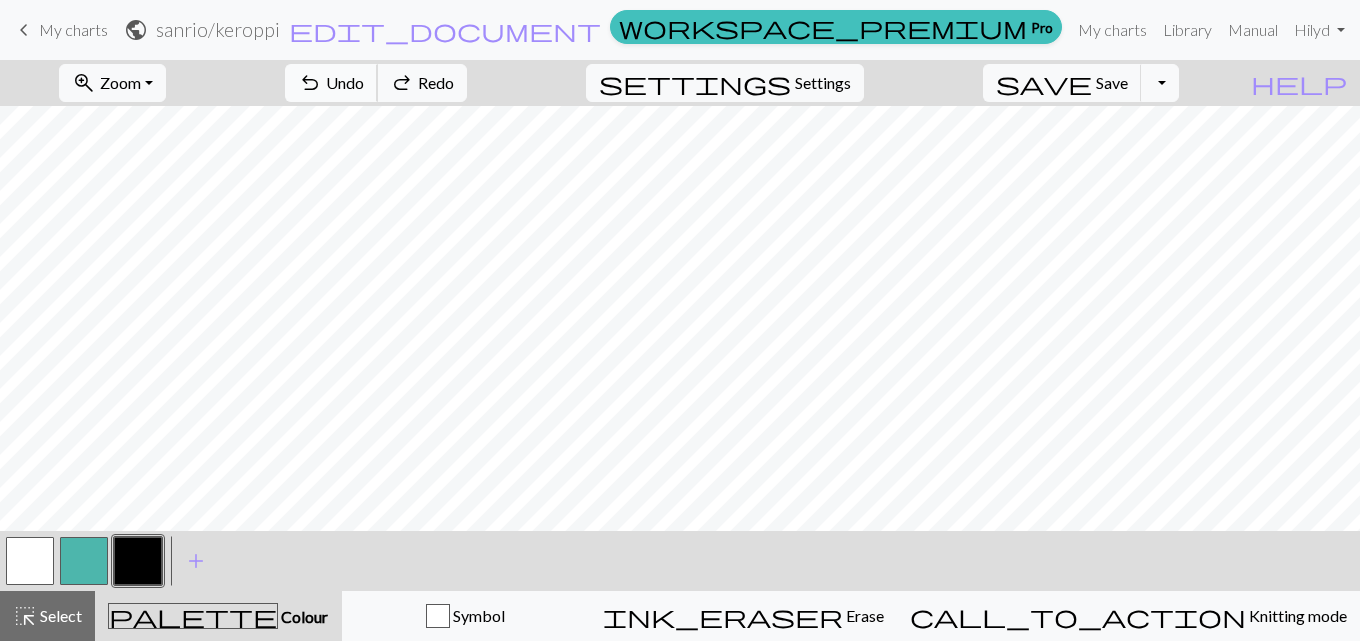
click at [364, 77] on span "Undo" at bounding box center [345, 82] width 38 height 19
click at [378, 77] on button "undo Undo Undo" at bounding box center [331, 83] width 93 height 38
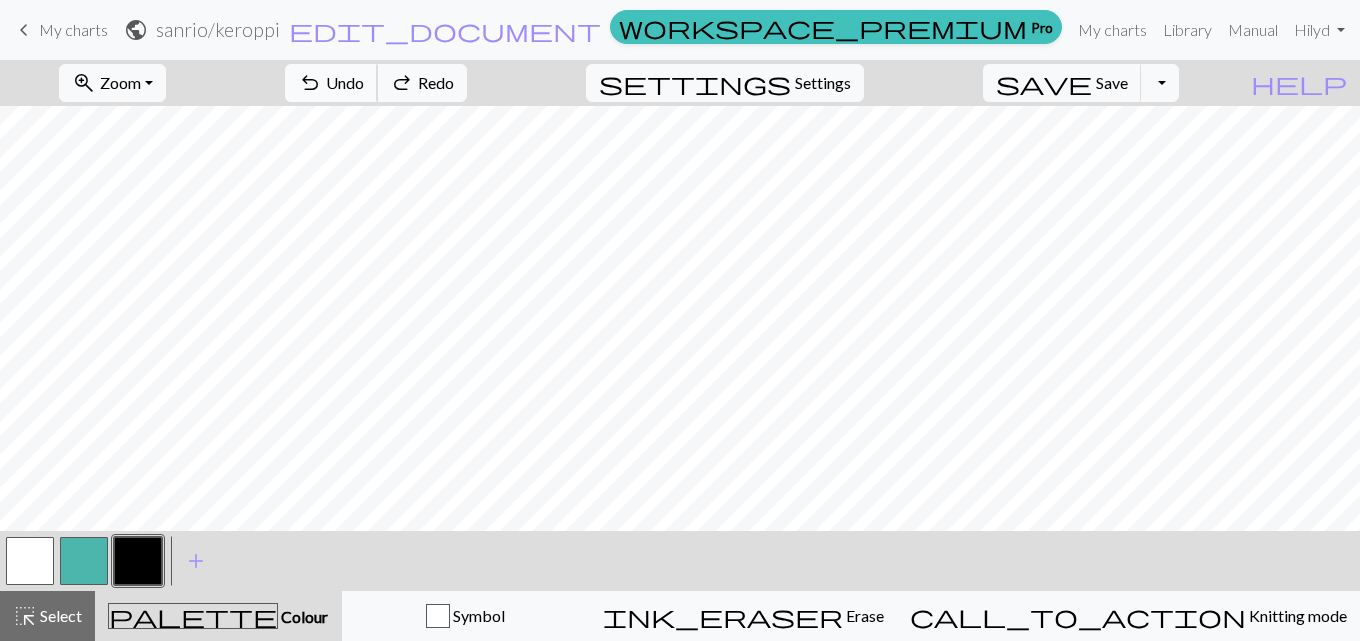
click at [378, 77] on button "undo Undo Undo" at bounding box center [331, 83] width 93 height 38
click at [322, 80] on span "undo" at bounding box center [310, 83] width 24 height 28
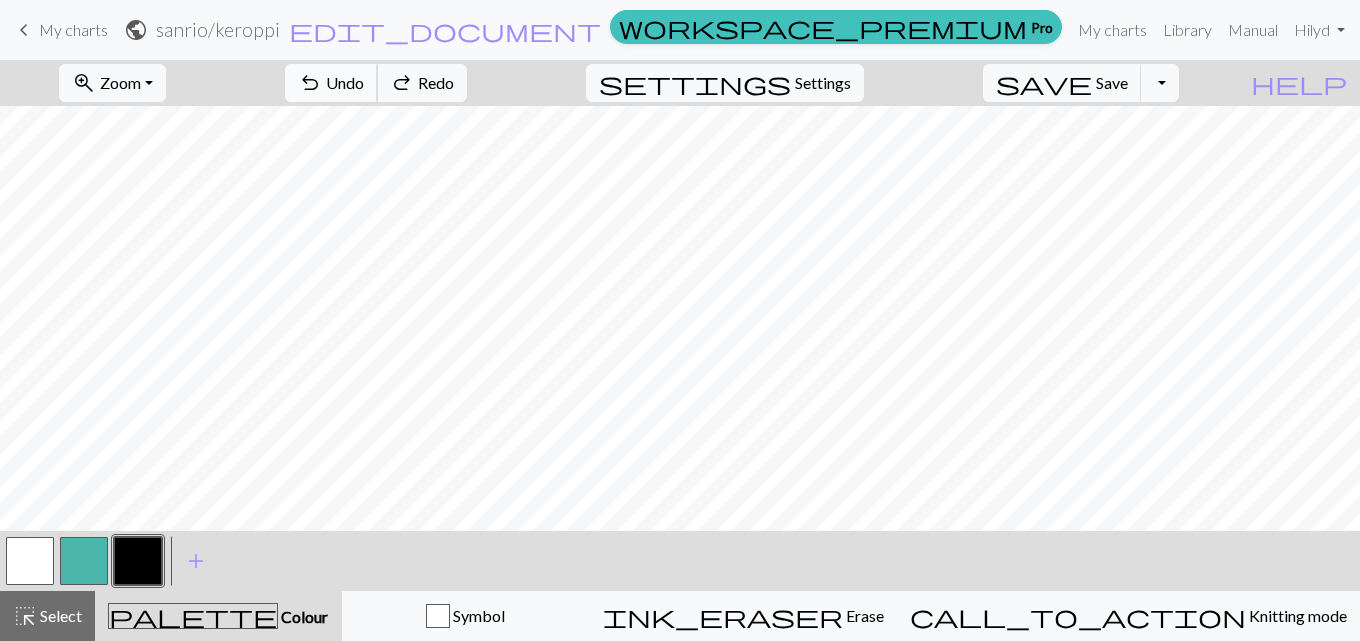
click at [322, 80] on span "undo" at bounding box center [310, 83] width 24 height 28
click at [322, 81] on span "undo" at bounding box center [310, 83] width 24 height 28
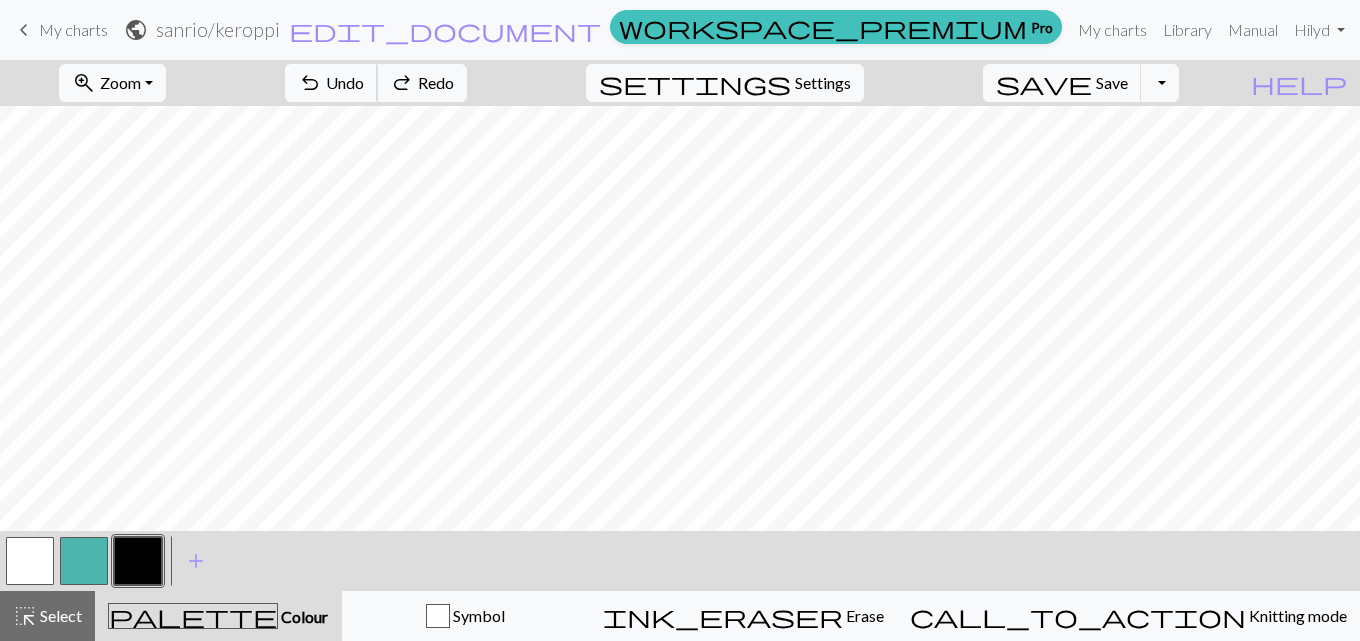
click at [322, 81] on span "undo" at bounding box center [310, 83] width 24 height 28
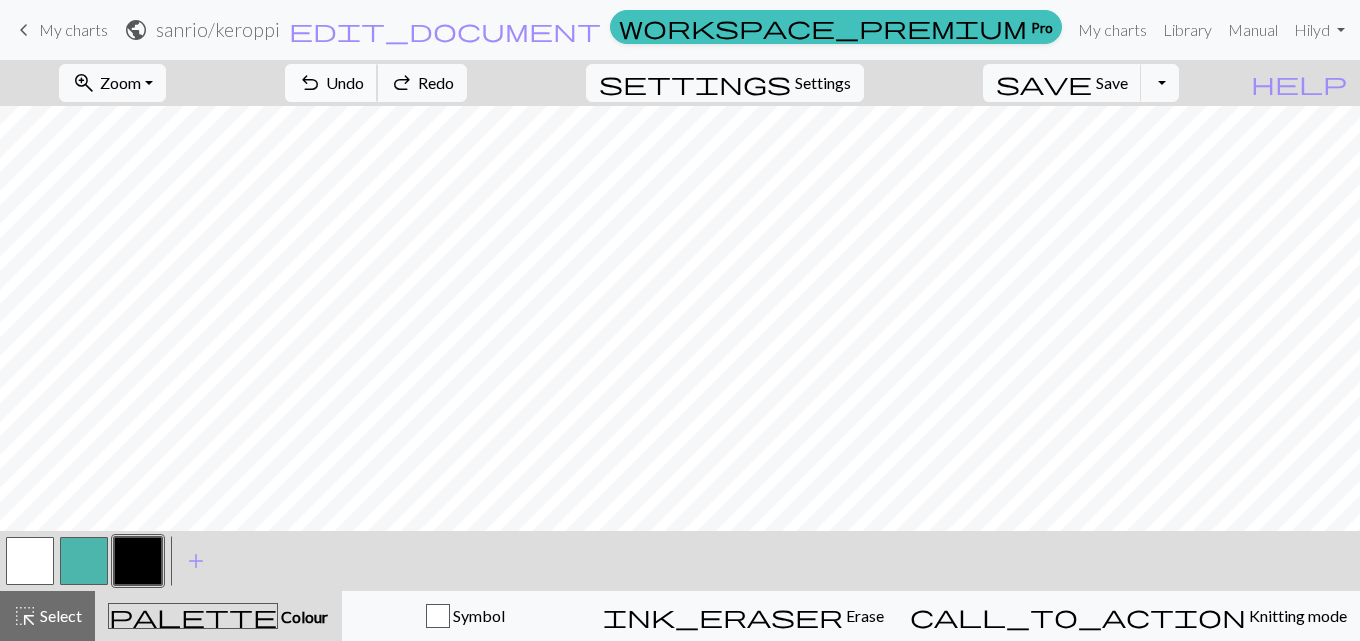
click at [322, 81] on span "undo" at bounding box center [310, 83] width 24 height 28
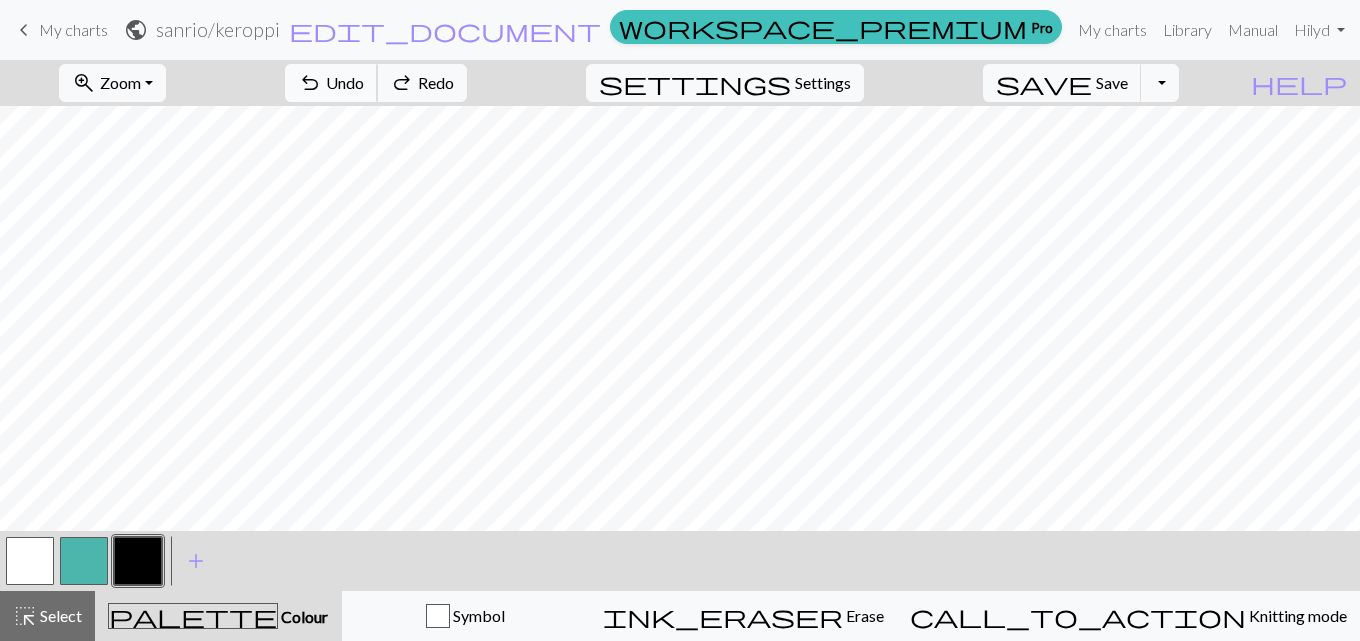
click at [322, 80] on span "undo" at bounding box center [310, 83] width 24 height 28
click at [322, 78] on span "undo" at bounding box center [310, 83] width 24 height 28
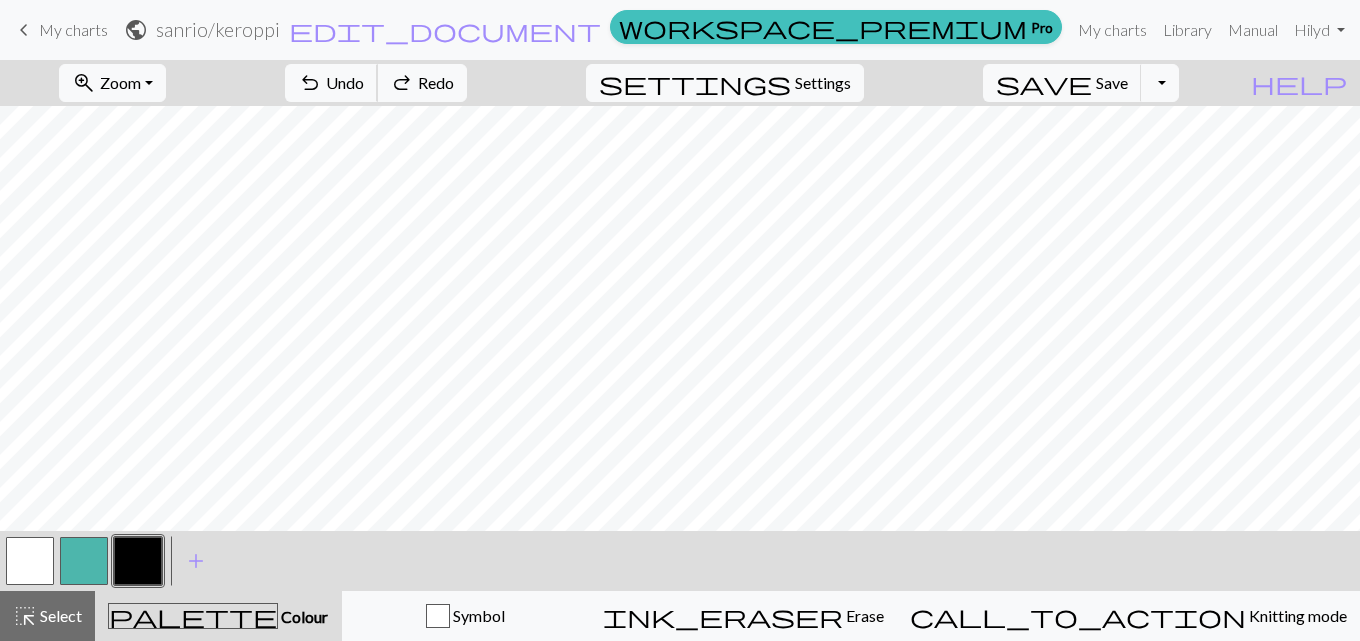
click at [322, 77] on span "undo" at bounding box center [310, 83] width 24 height 28
click at [433, 77] on div "undo Undo Undo redo Redo Redo" at bounding box center [376, 83] width 212 height 46
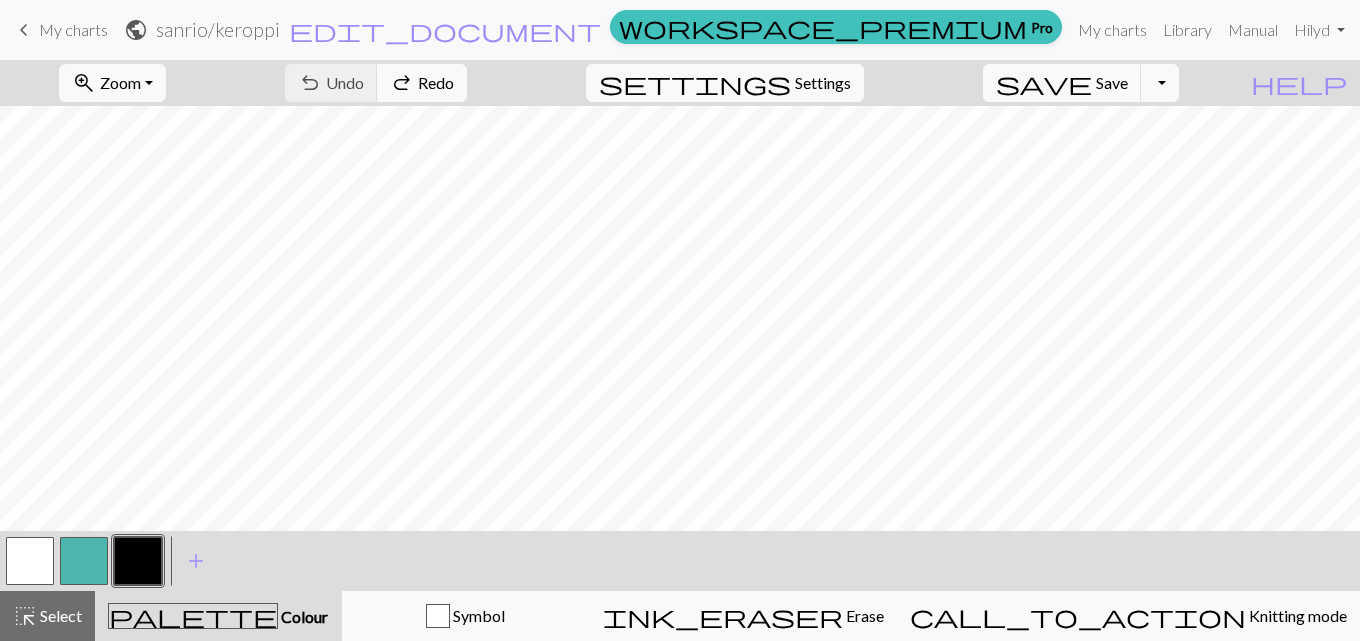
click at [433, 77] on div "undo Undo Undo redo Redo Redo" at bounding box center [376, 83] width 212 height 46
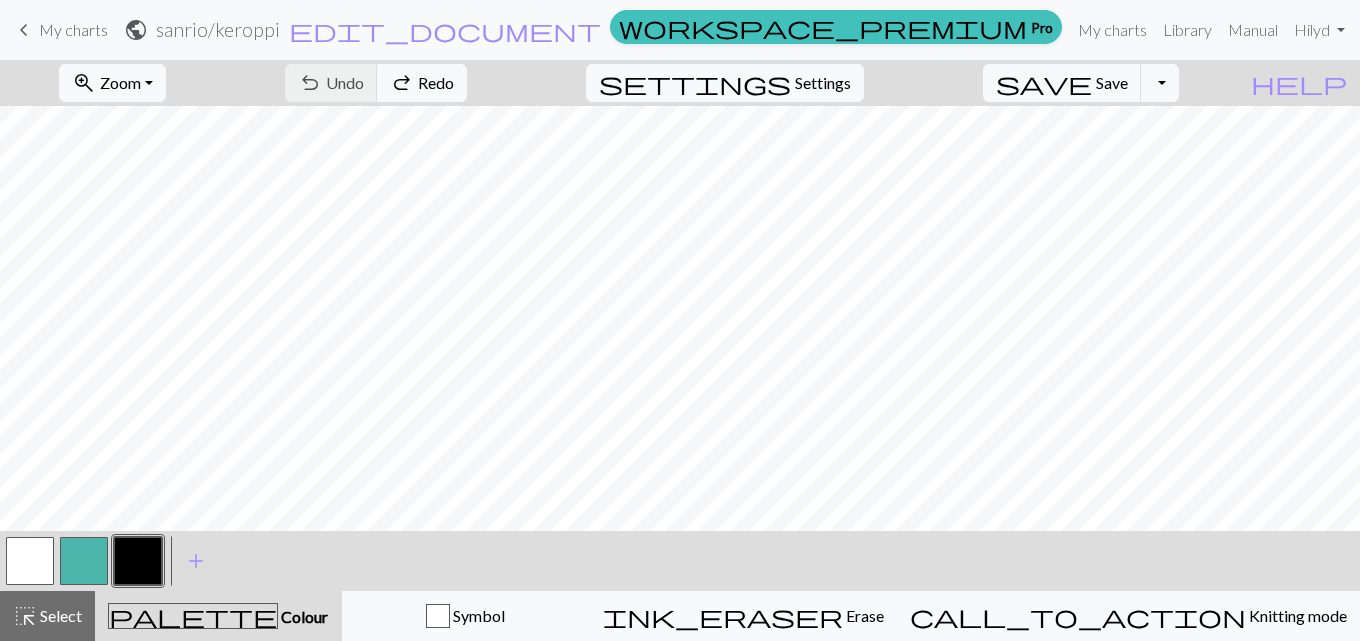
drag, startPoint x: 38, startPoint y: 549, endPoint x: 62, endPoint y: 539, distance: 26.0
click at [42, 550] on button "button" at bounding box center [30, 561] width 48 height 48
click at [60, 613] on span "Select" at bounding box center [59, 615] width 45 height 19
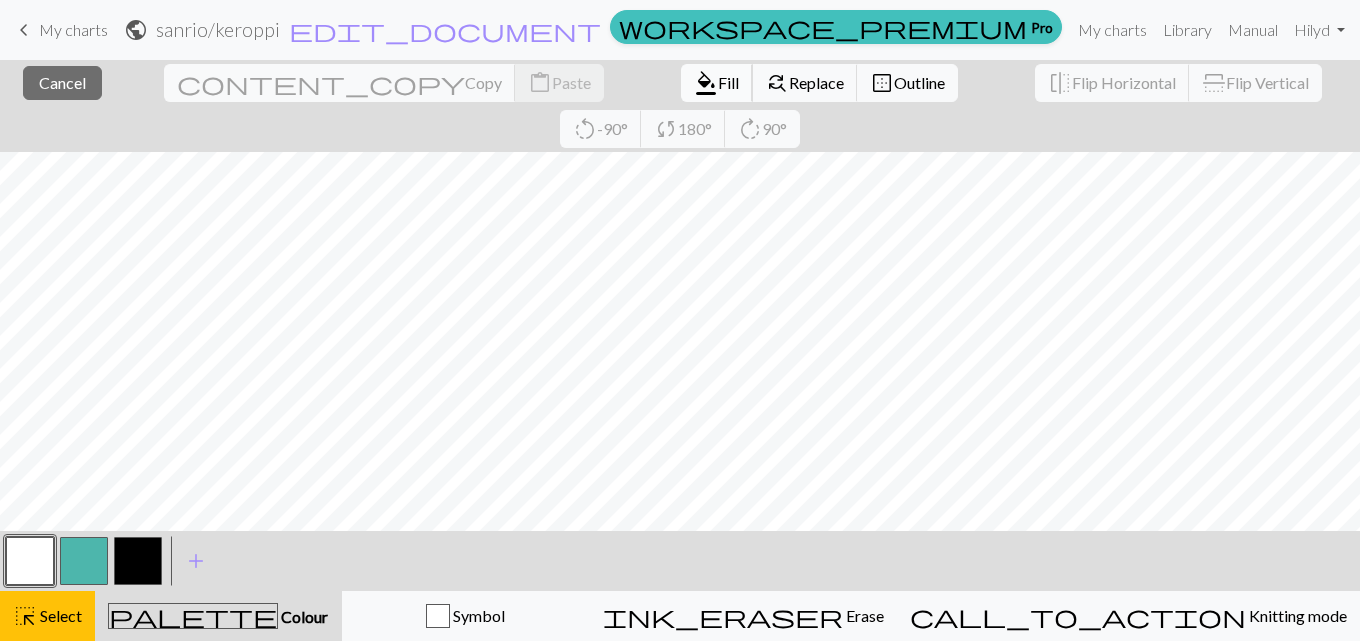
click at [694, 79] on span "format_color_fill" at bounding box center [706, 83] width 24 height 28
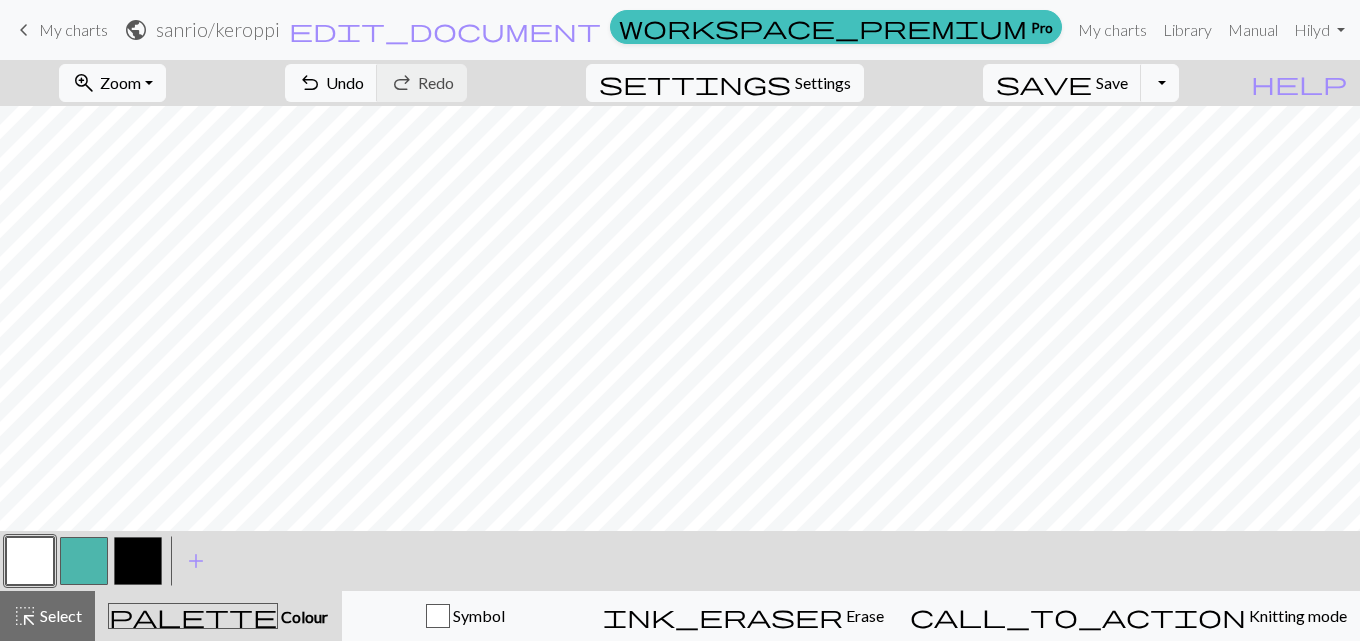
click at [136, 557] on button "button" at bounding box center [138, 561] width 48 height 48
click at [163, 71] on button "zoom_in Zoom Zoom" at bounding box center [112, 83] width 107 height 38
click at [158, 170] on button "Fit width" at bounding box center [139, 159] width 158 height 32
click at [141, 79] on span "Zoom" at bounding box center [120, 82] width 41 height 19
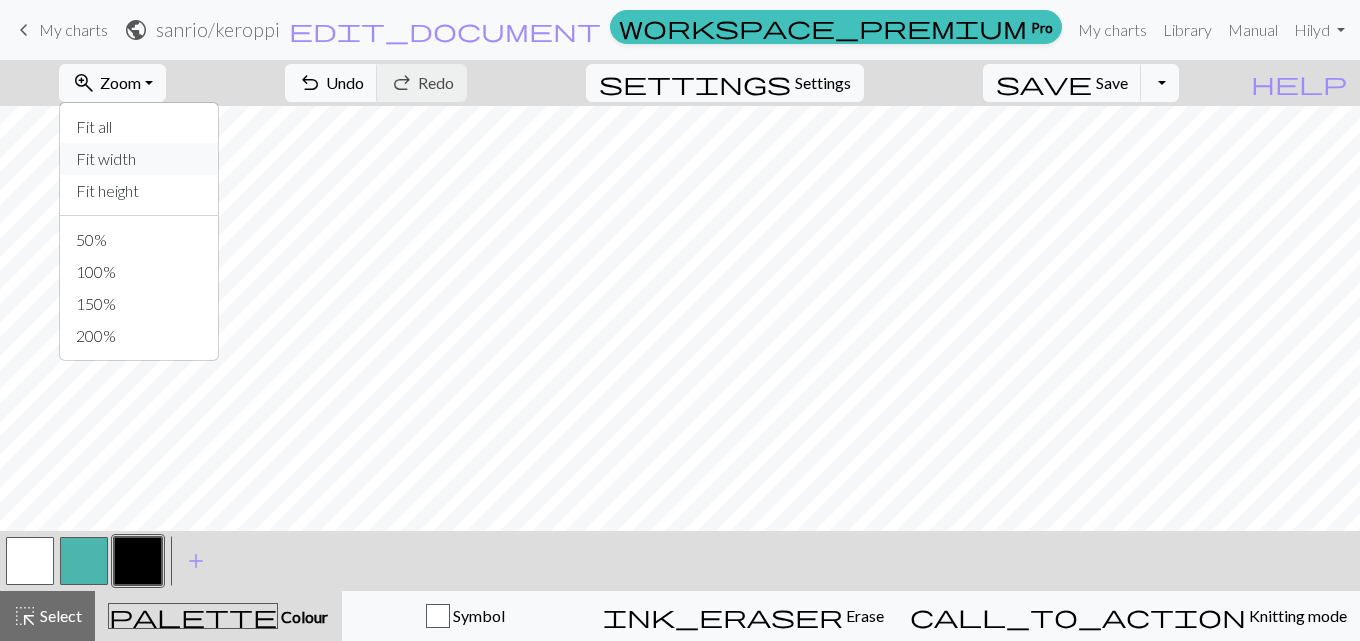
click at [155, 163] on button "Fit width" at bounding box center [139, 159] width 158 height 32
click at [141, 74] on span "Zoom" at bounding box center [120, 82] width 41 height 19
click at [181, 125] on button "Fit all" at bounding box center [139, 127] width 158 height 32
click at [157, 64] on button "zoom_in Zoom Zoom" at bounding box center [112, 83] width 107 height 38
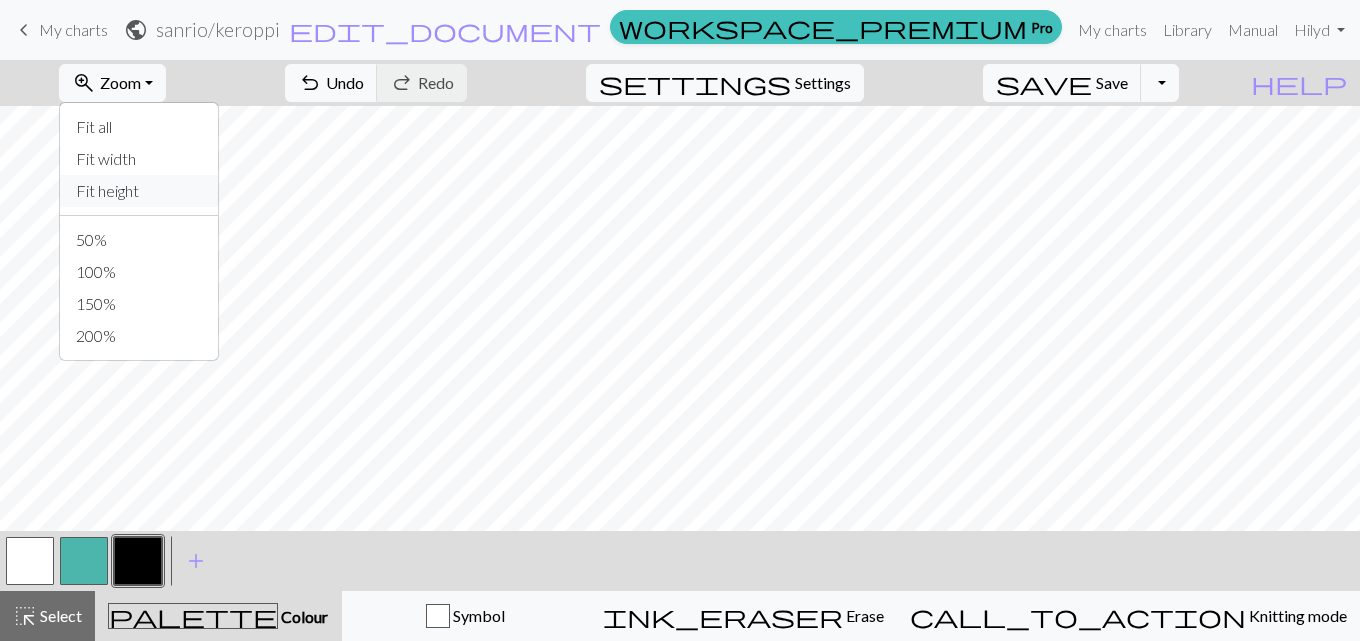
click at [158, 188] on button "Fit height" at bounding box center [139, 191] width 158 height 32
click at [96, 75] on span "zoom_in" at bounding box center [84, 83] width 24 height 28
click at [152, 157] on button "Fit width" at bounding box center [139, 159] width 158 height 32
click at [50, 571] on button "button" at bounding box center [30, 561] width 48 height 48
click at [147, 562] on button "button" at bounding box center [138, 561] width 48 height 48
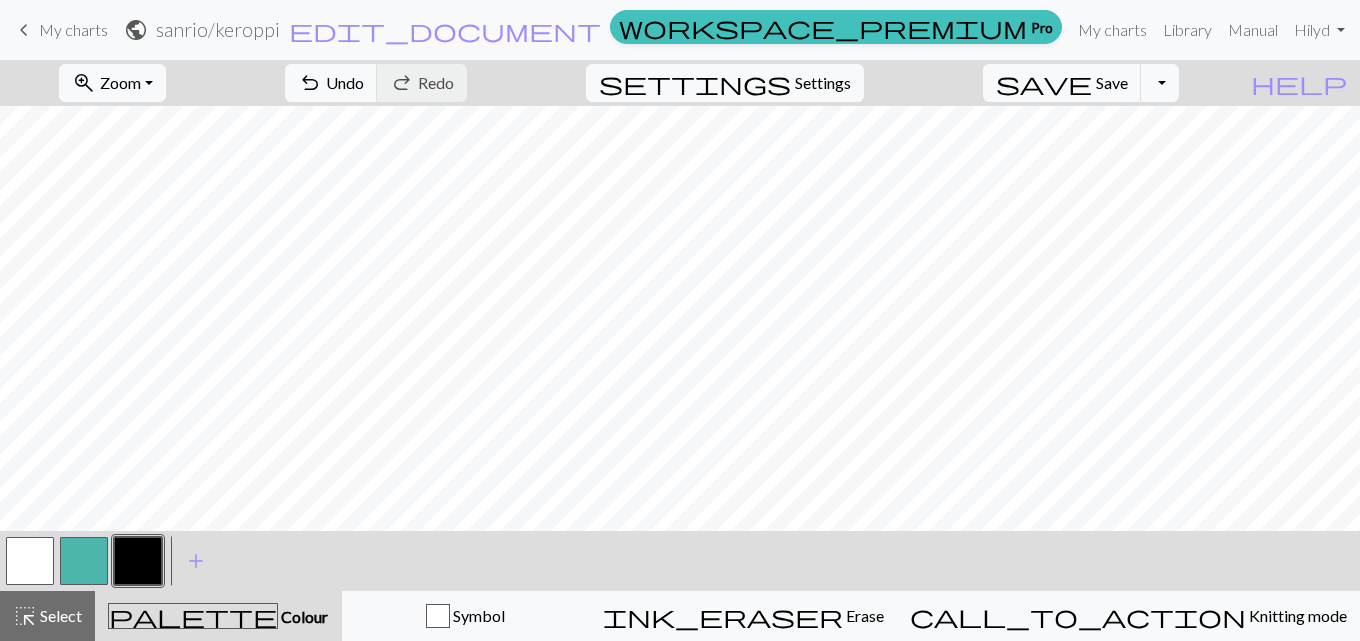
click at [29, 564] on button "button" at bounding box center [30, 561] width 48 height 48
click at [127, 569] on button "button" at bounding box center [138, 561] width 48 height 48
click at [42, 561] on button "button" at bounding box center [30, 561] width 48 height 48
click at [143, 569] on button "button" at bounding box center [138, 561] width 48 height 48
click at [364, 90] on span "Undo" at bounding box center [345, 82] width 38 height 19
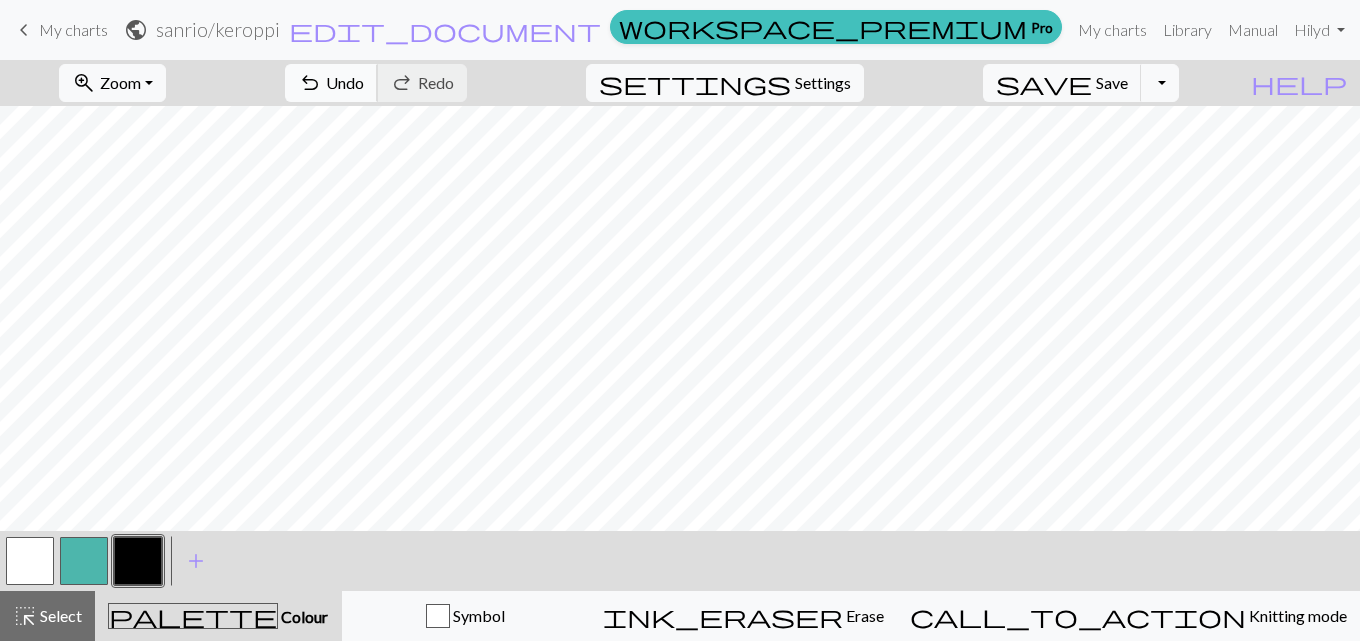
click at [378, 95] on button "undo Undo Undo" at bounding box center [331, 83] width 93 height 38
click at [364, 76] on span "Undo" at bounding box center [345, 82] width 38 height 19
drag, startPoint x: 23, startPoint y: 558, endPoint x: 83, endPoint y: 520, distance: 71.0
click at [23, 560] on button "button" at bounding box center [30, 561] width 48 height 48
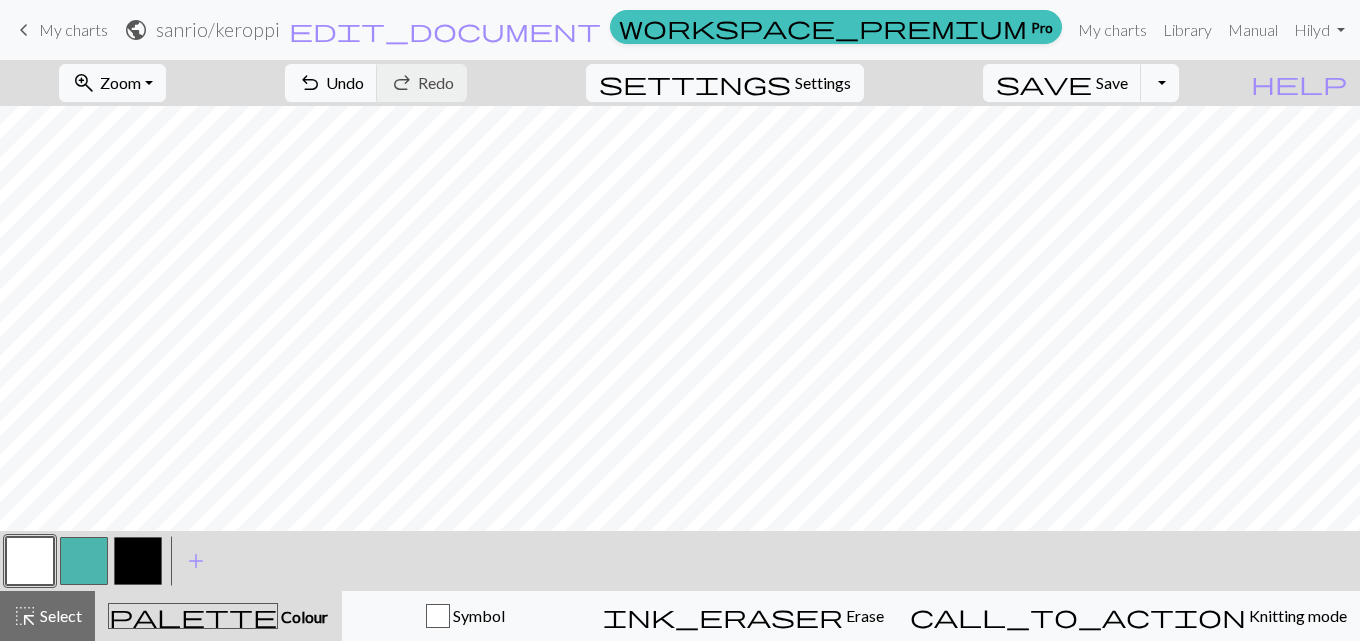
click at [144, 553] on button "button" at bounding box center [138, 561] width 48 height 48
click at [40, 573] on button "button" at bounding box center [30, 561] width 48 height 48
click at [136, 554] on button "button" at bounding box center [138, 561] width 48 height 48
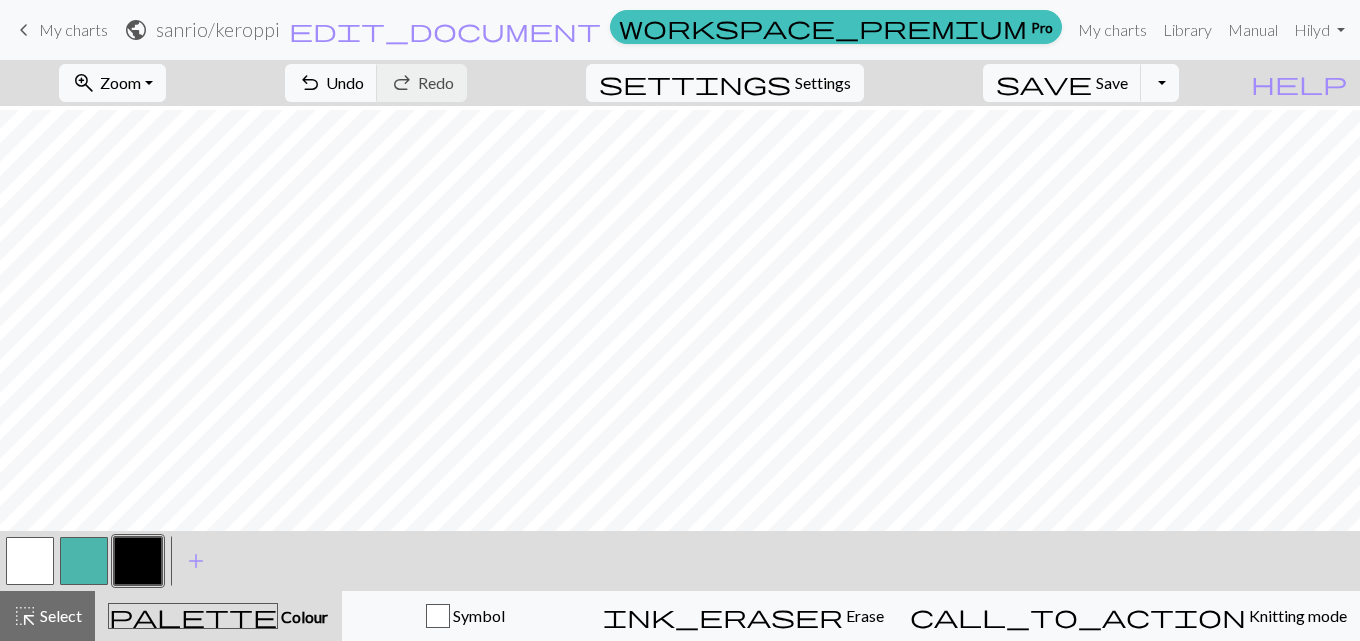
scroll to position [29, 0]
click at [36, 557] on button "button" at bounding box center [30, 561] width 48 height 48
click at [154, 566] on button "button" at bounding box center [138, 561] width 48 height 48
drag, startPoint x: 36, startPoint y: 557, endPoint x: 125, endPoint y: 537, distance: 91.2
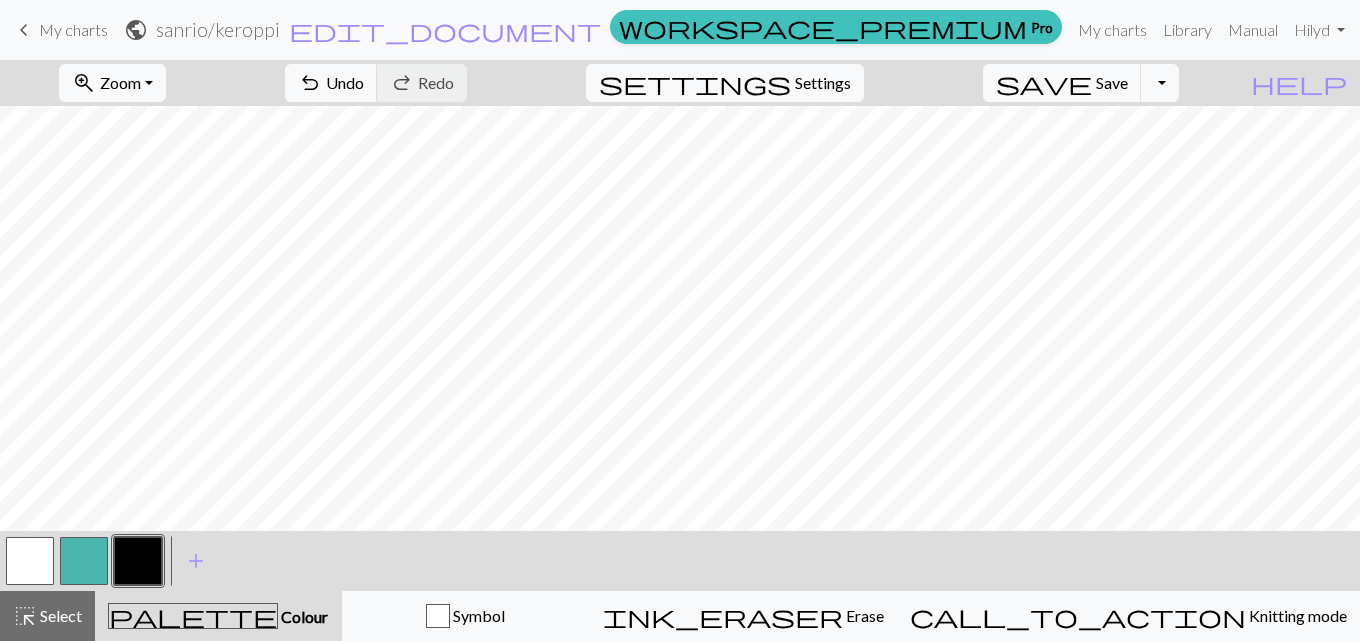
click at [35, 557] on button "button" at bounding box center [30, 561] width 48 height 48
click at [162, 569] on div at bounding box center [138, 561] width 54 height 54
drag, startPoint x: 160, startPoint y: 569, endPoint x: 422, endPoint y: 535, distance: 264.1
click at [161, 569] on button "button" at bounding box center [138, 561] width 48 height 48
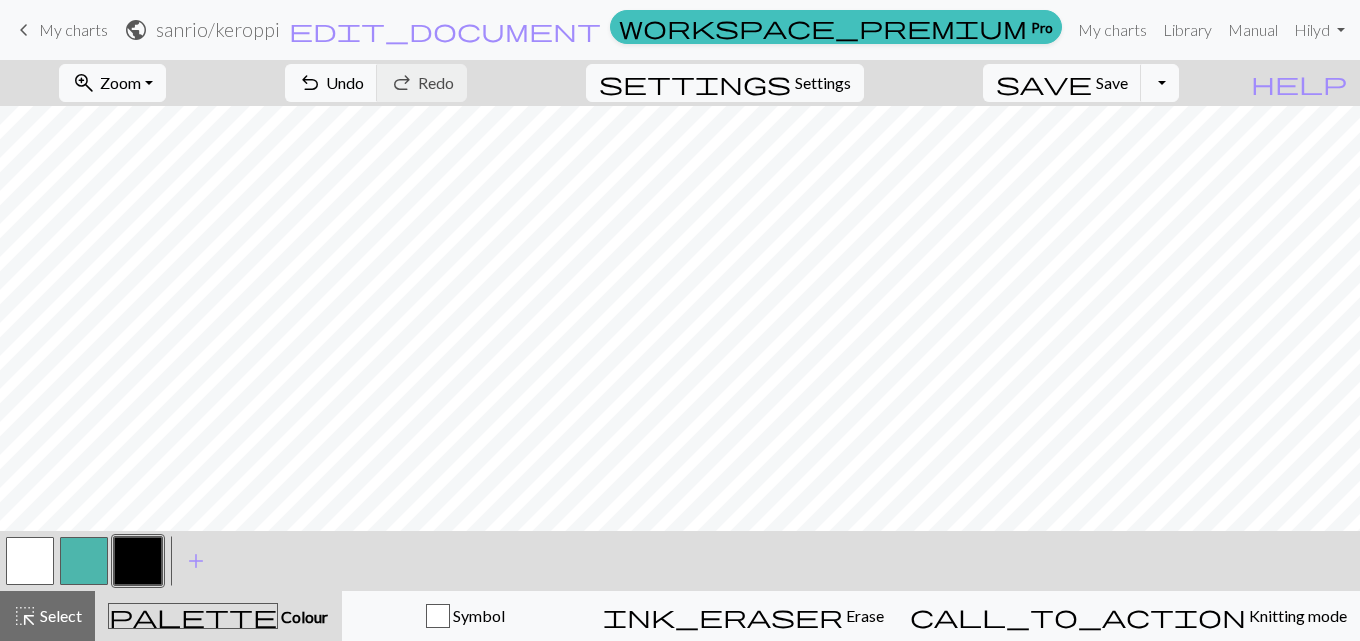
click at [31, 574] on button "button" at bounding box center [30, 561] width 48 height 48
click at [151, 552] on button "button" at bounding box center [138, 561] width 48 height 48
click at [30, 574] on button "button" at bounding box center [30, 561] width 48 height 48
click at [141, 91] on span "Zoom" at bounding box center [120, 82] width 41 height 19
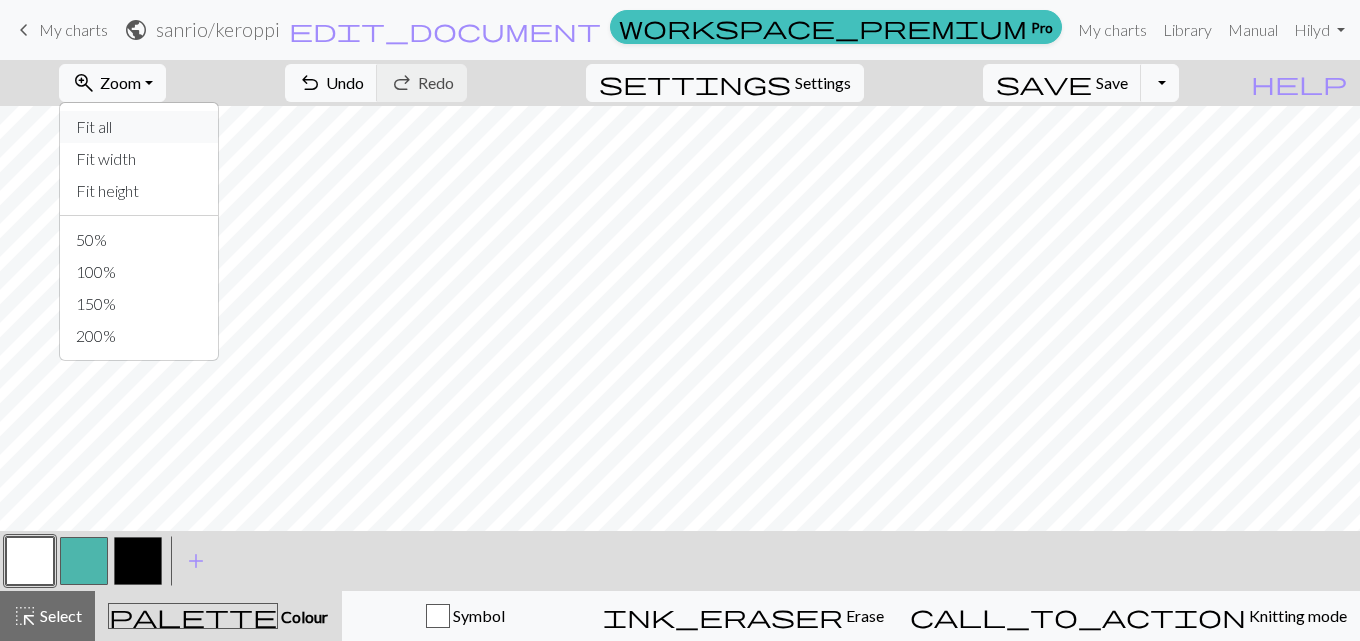
click at [183, 127] on button "Fit all" at bounding box center [139, 127] width 158 height 32
click at [141, 88] on span "Zoom" at bounding box center [120, 82] width 41 height 19
click at [171, 123] on button "Fit all" at bounding box center [139, 127] width 158 height 32
click at [160, 95] on button "zoom_in Zoom Zoom" at bounding box center [112, 83] width 107 height 38
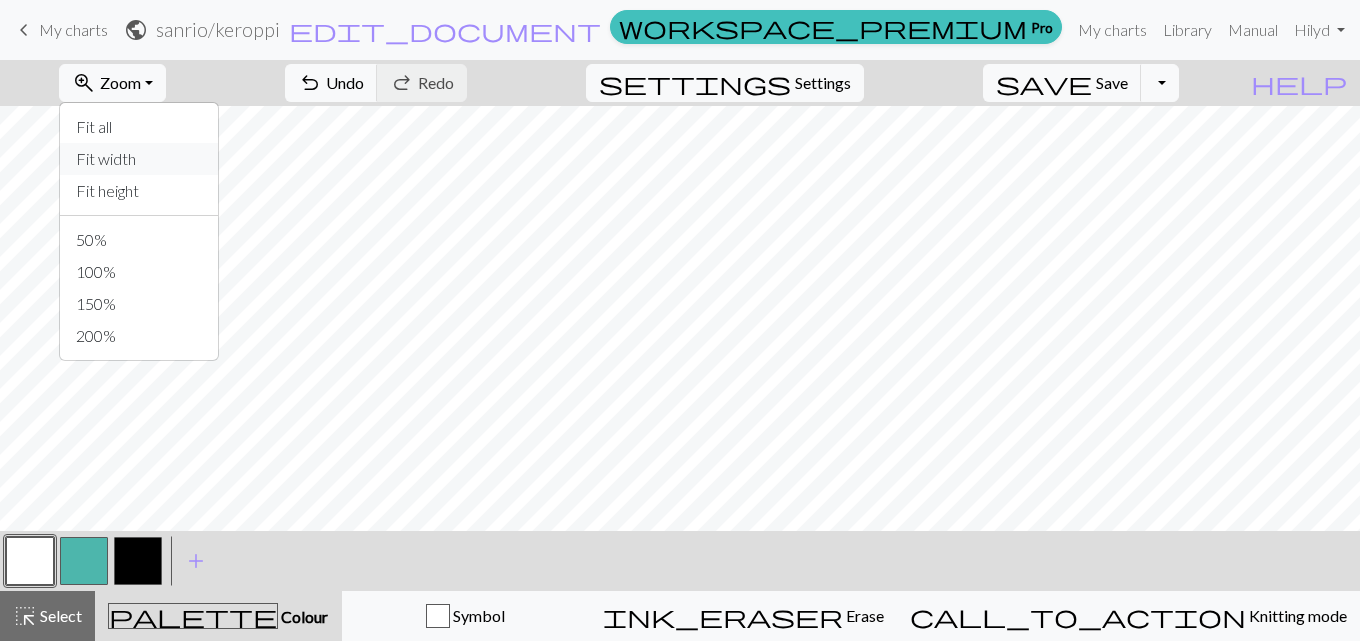
click at [178, 164] on button "Fit width" at bounding box center [139, 159] width 158 height 32
click at [138, 558] on button "button" at bounding box center [138, 561] width 48 height 48
click at [50, 559] on button "button" at bounding box center [30, 561] width 48 height 48
drag, startPoint x: 430, startPoint y: 90, endPoint x: 490, endPoint y: 105, distance: 61.8
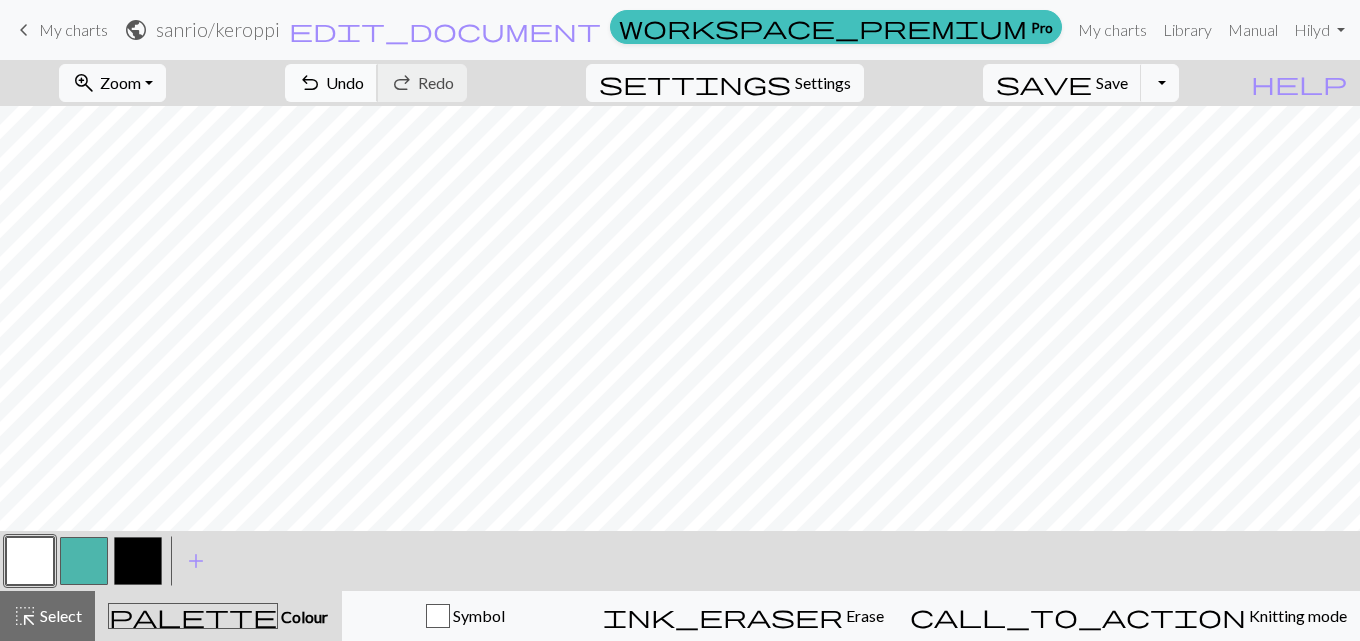
click at [322, 90] on span "undo" at bounding box center [310, 83] width 24 height 28
click at [135, 561] on button "button" at bounding box center [138, 561] width 48 height 48
click at [19, 561] on button "button" at bounding box center [30, 561] width 48 height 48
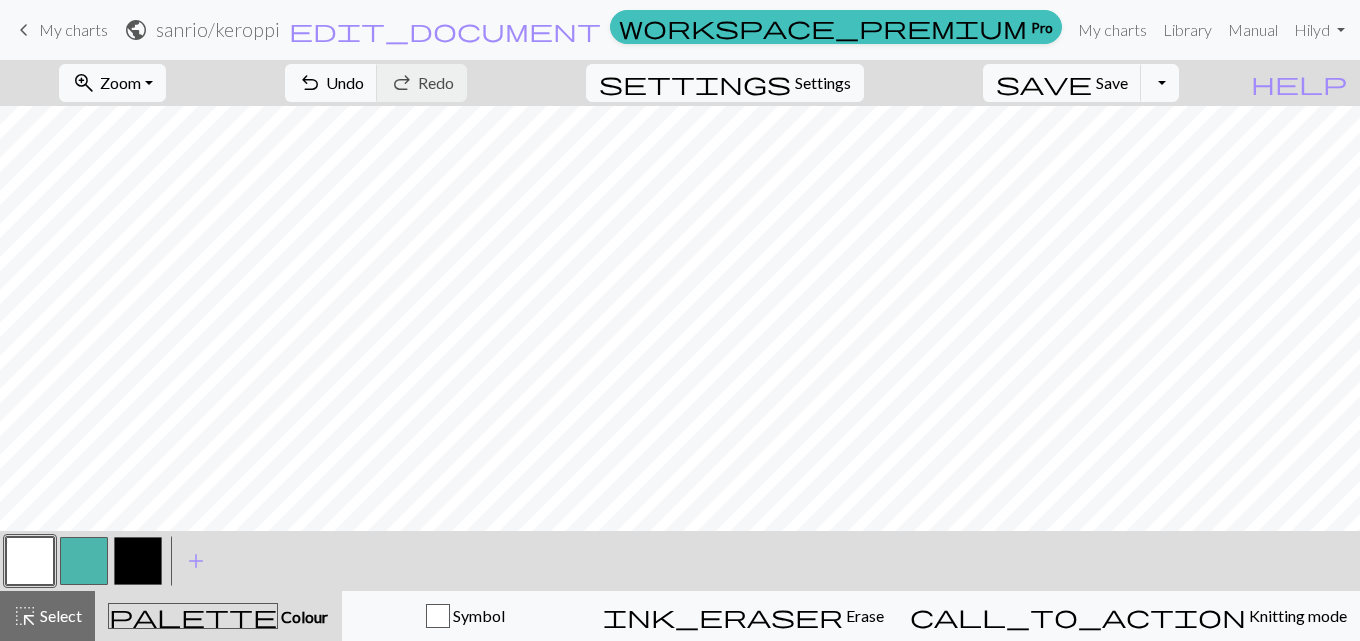
scroll to position [451, 0]
click at [149, 553] on button "button" at bounding box center [138, 561] width 48 height 48
click at [34, 548] on button "button" at bounding box center [30, 561] width 48 height 48
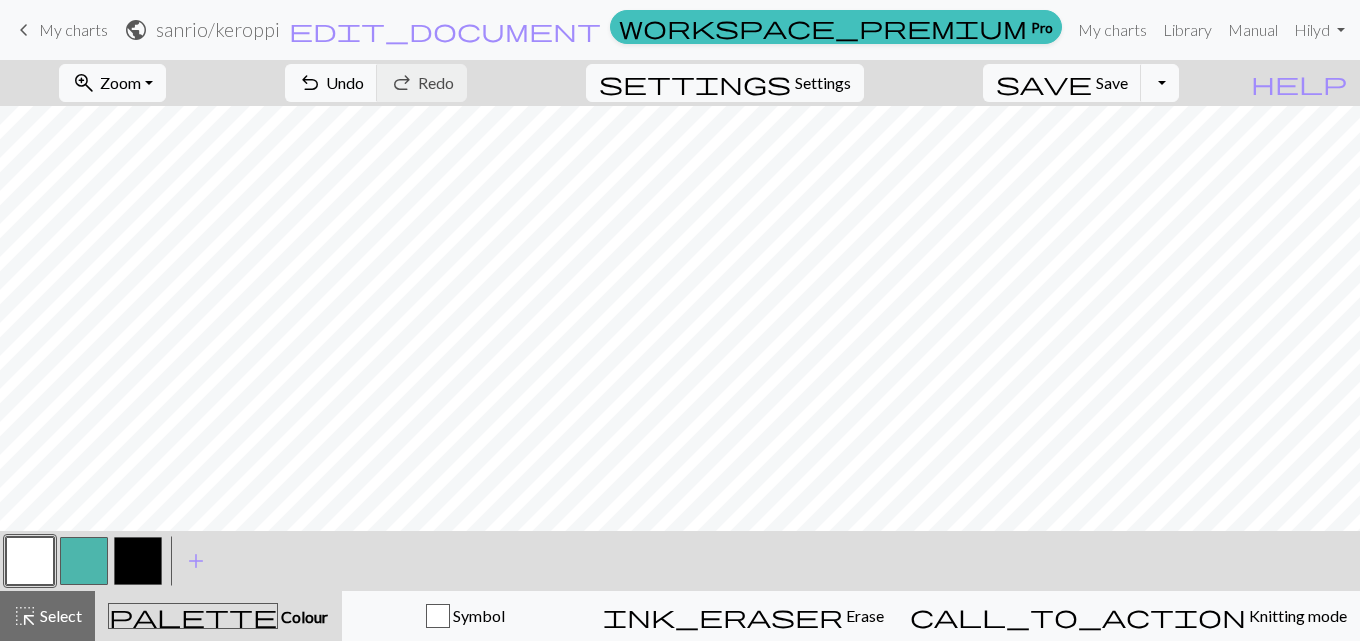
click at [135, 573] on button "button" at bounding box center [138, 561] width 48 height 48
click at [19, 579] on button "button" at bounding box center [30, 561] width 48 height 48
click at [148, 61] on div "zoom_in Zoom Zoom Fit all Fit width Fit height 50% 100% 150% 200%" at bounding box center [112, 83] width 137 height 46
click at [175, 59] on nav "keyboard_arrow_left My charts public sanrio / keroppi edit_document Edit settin…" at bounding box center [680, 30] width 1360 height 60
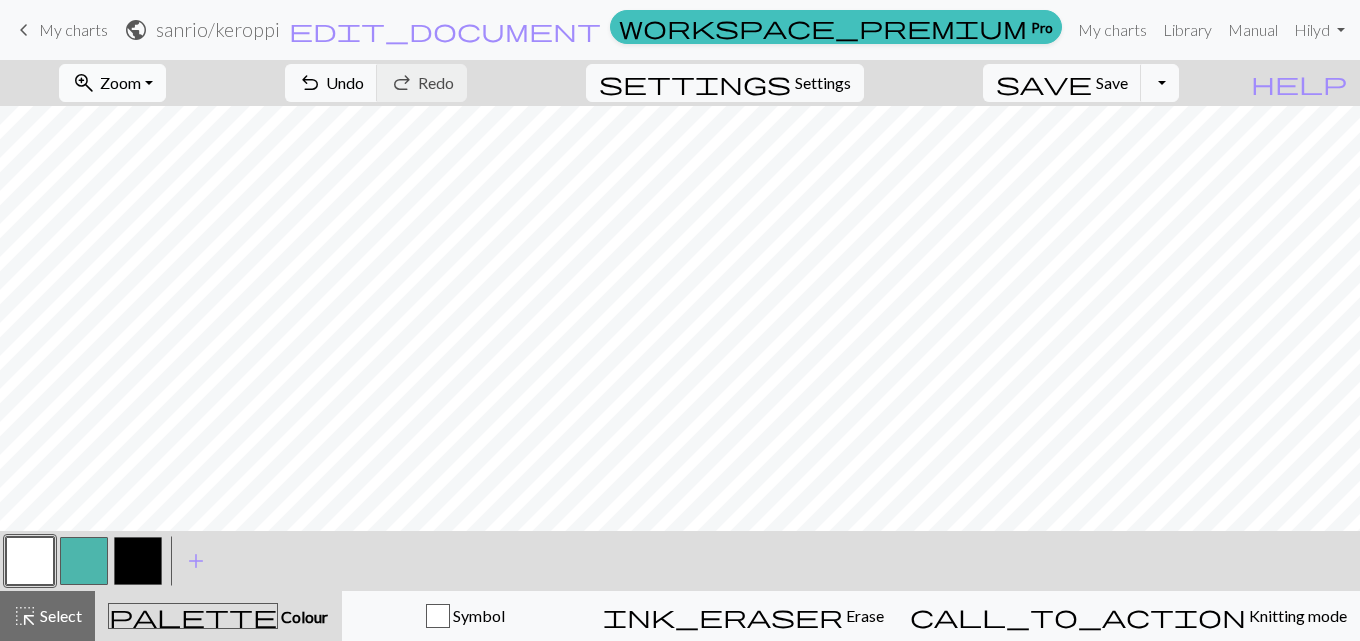
click at [141, 83] on span "Zoom" at bounding box center [120, 82] width 41 height 19
click at [145, 145] on button "Fit width" at bounding box center [139, 159] width 158 height 32
click at [141, 88] on span "Zoom" at bounding box center [120, 82] width 41 height 19
click at [156, 126] on button "Fit all" at bounding box center [139, 127] width 158 height 32
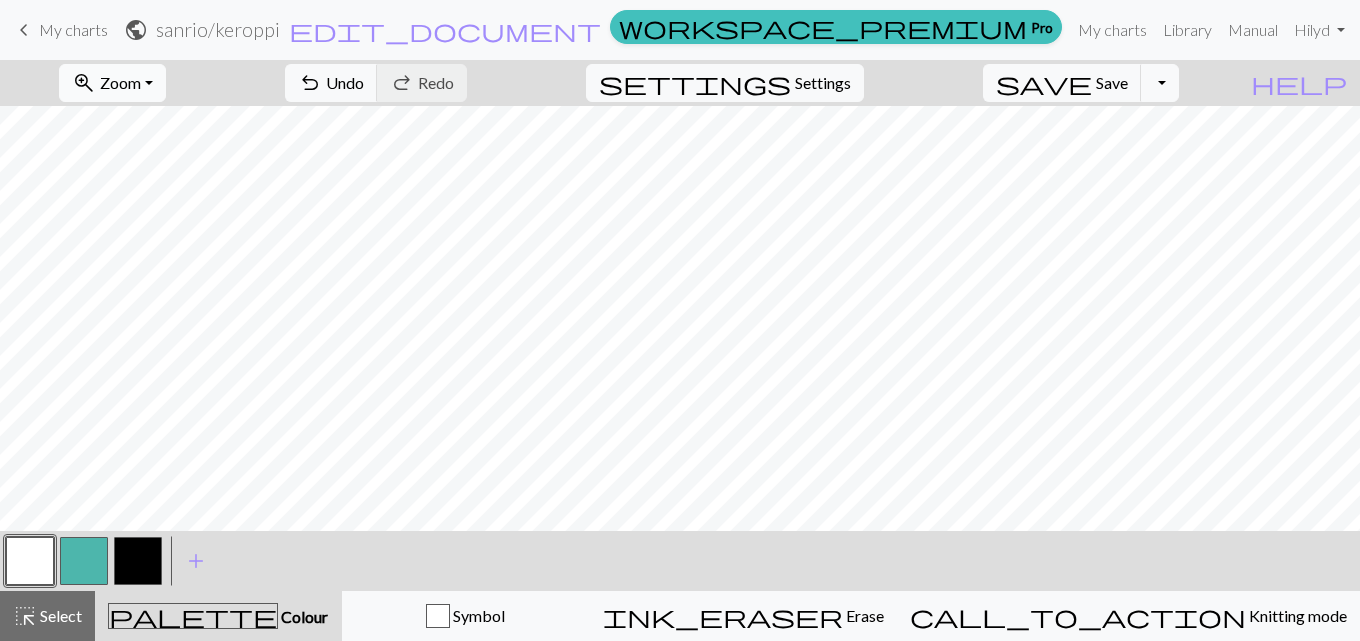
drag, startPoint x: 134, startPoint y: 66, endPoint x: 156, endPoint y: 74, distance: 23.4
click at [135, 65] on button "zoom_in Zoom Zoom" at bounding box center [112, 83] width 107 height 38
click at [167, 164] on button "Fit width" at bounding box center [139, 159] width 158 height 32
click at [123, 577] on button "button" at bounding box center [138, 561] width 48 height 48
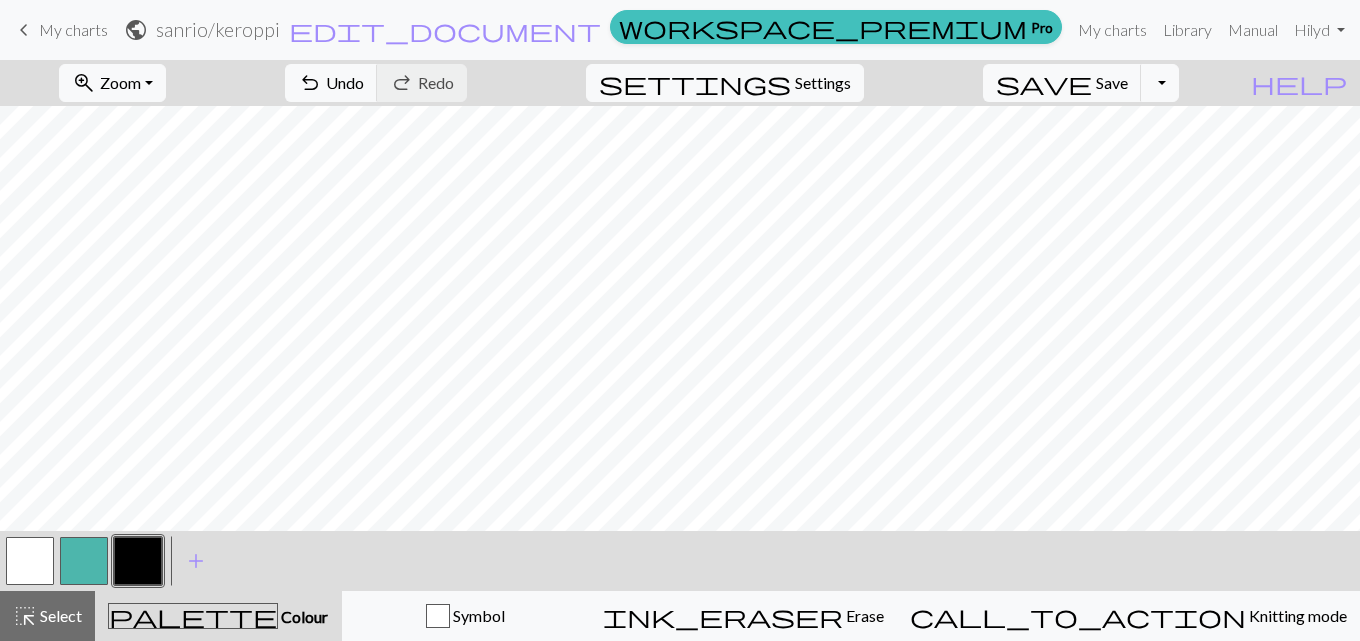
click at [44, 549] on button "button" at bounding box center [30, 561] width 48 height 48
click at [145, 567] on button "button" at bounding box center [138, 561] width 48 height 48
click at [36, 556] on button "button" at bounding box center [30, 561] width 48 height 48
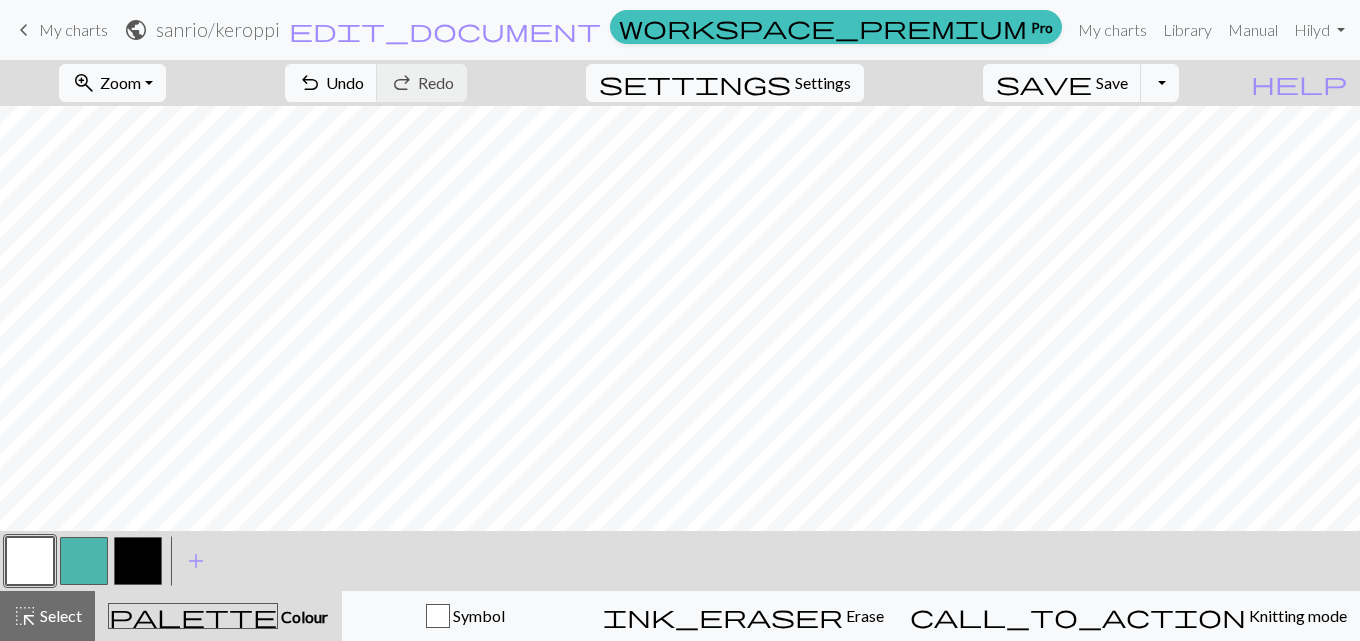
scroll to position [339, 0]
click at [130, 578] on button "button" at bounding box center [138, 561] width 48 height 48
click at [39, 568] on button "button" at bounding box center [30, 561] width 48 height 48
click at [136, 569] on button "button" at bounding box center [138, 561] width 48 height 48
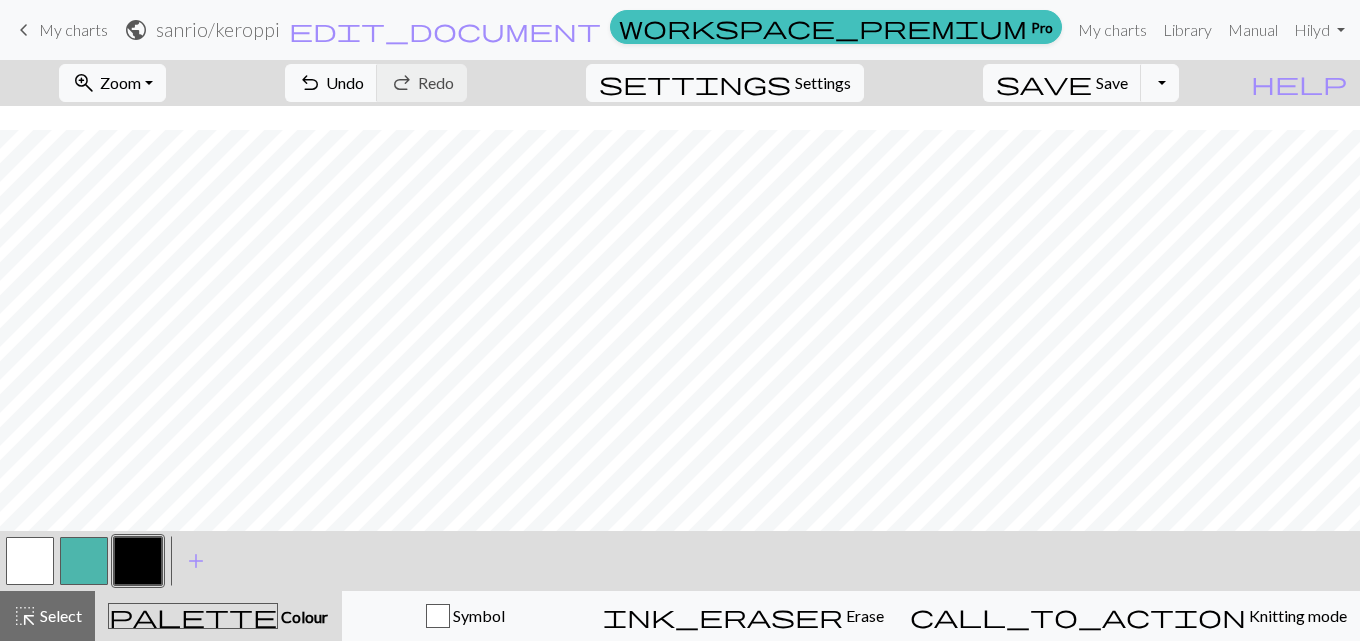
scroll to position [257, 0]
click at [364, 76] on span "Undo" at bounding box center [345, 82] width 38 height 19
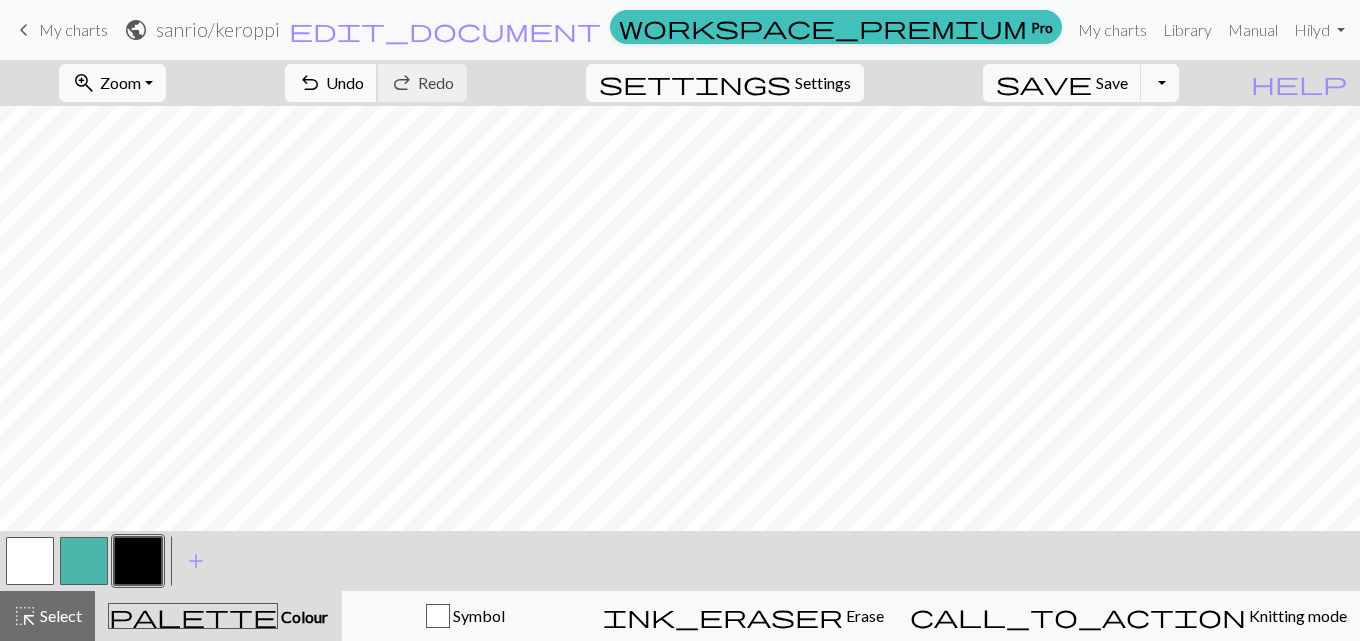
click at [364, 89] on span "Undo" at bounding box center [345, 82] width 38 height 19
click at [364, 85] on span "Undo" at bounding box center [345, 82] width 38 height 19
click at [364, 89] on span "Undo" at bounding box center [345, 82] width 38 height 19
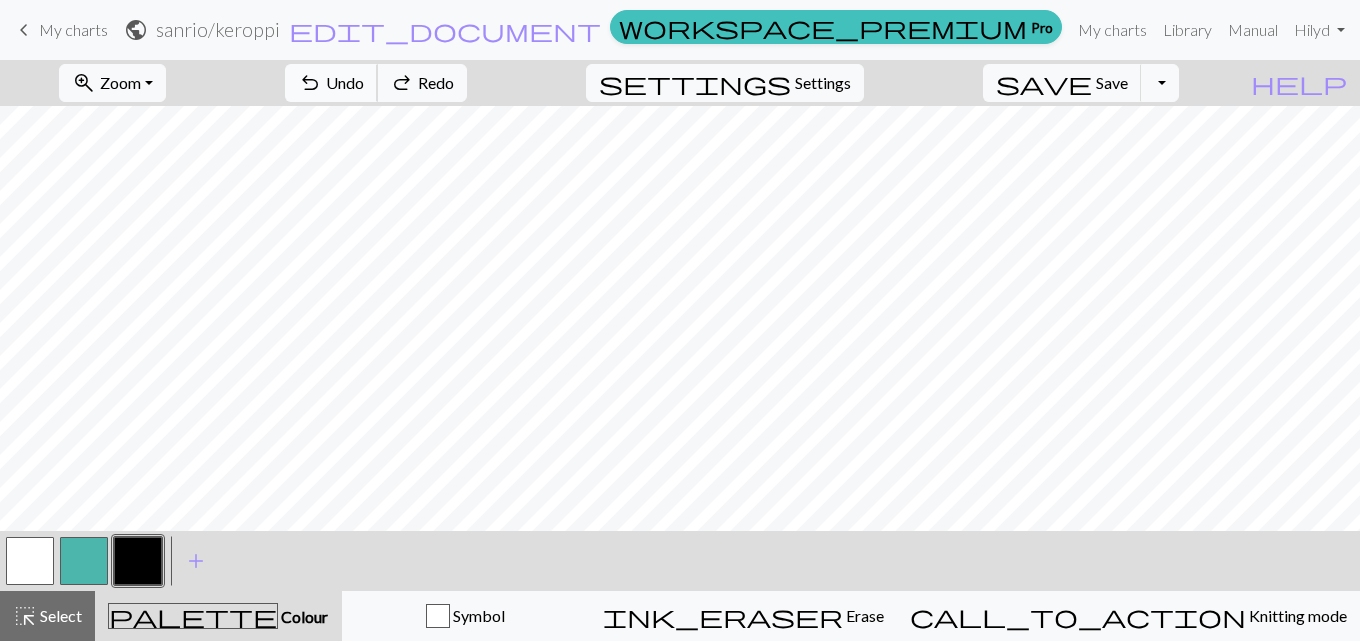
click at [364, 88] on span "Undo" at bounding box center [345, 82] width 38 height 19
click at [28, 568] on button "button" at bounding box center [30, 561] width 48 height 48
click at [146, 565] on button "button" at bounding box center [138, 561] width 48 height 48
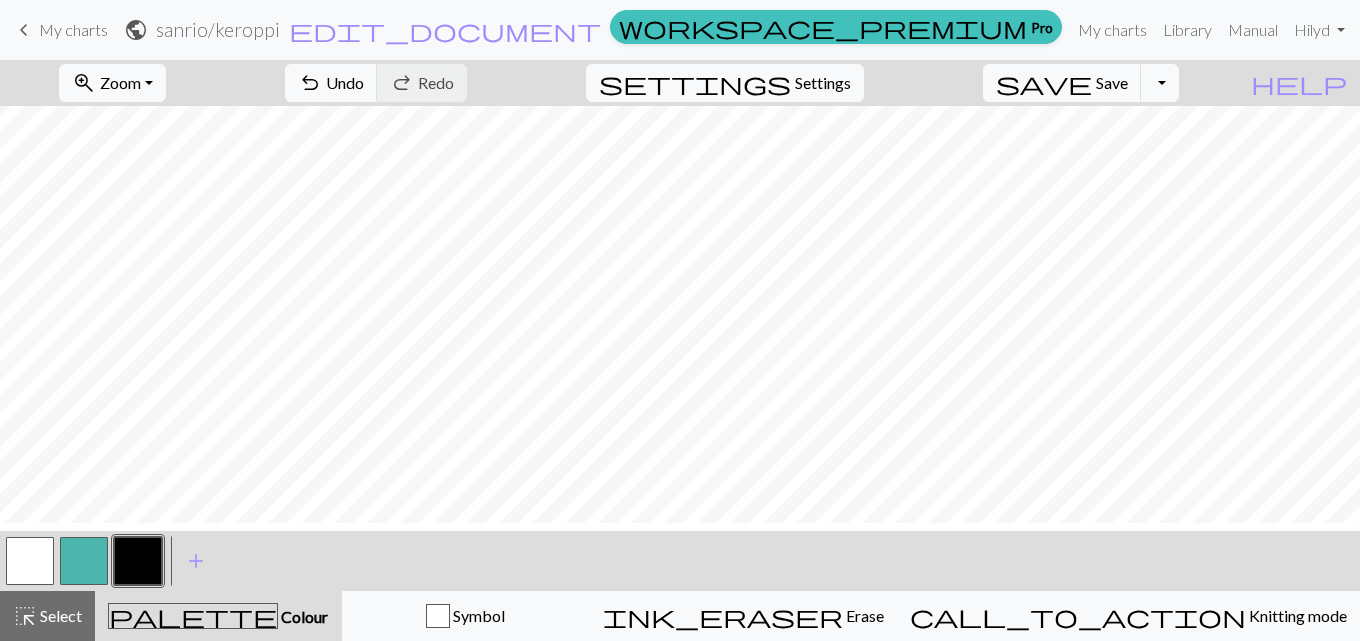
scroll to position [194, 0]
click at [18, 558] on button "button" at bounding box center [30, 561] width 48 height 48
click at [128, 564] on button "button" at bounding box center [138, 561] width 48 height 48
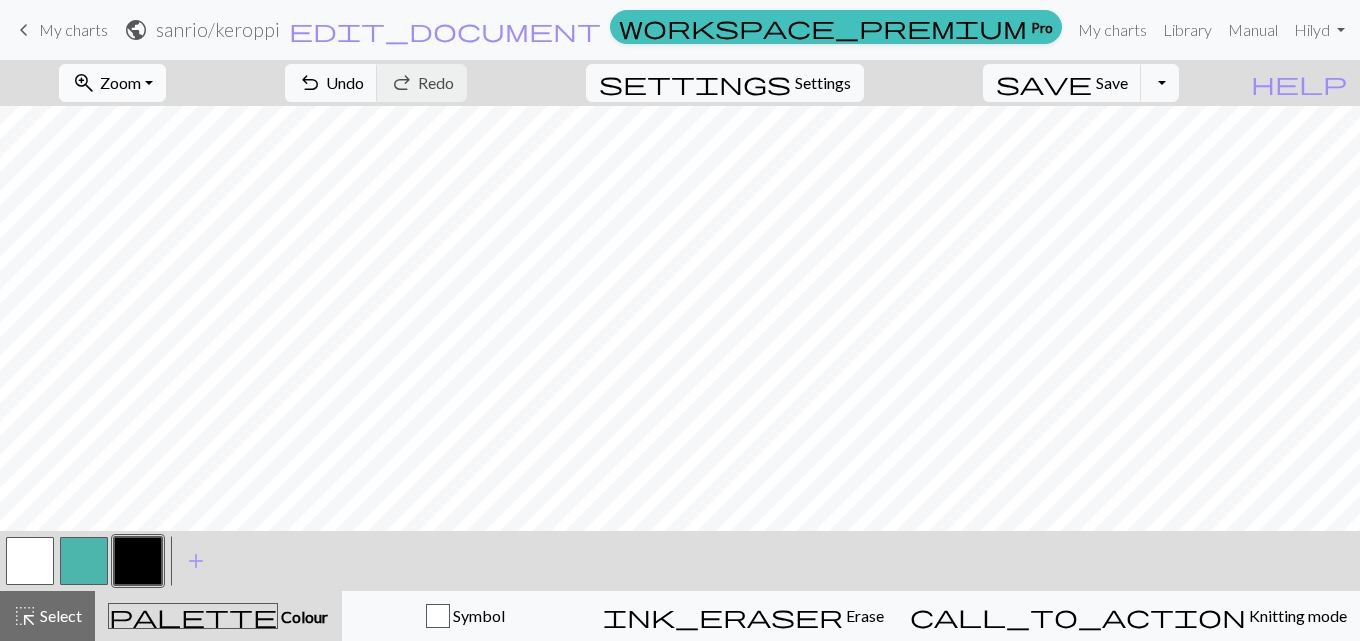
click at [166, 82] on button "zoom_in Zoom Zoom" at bounding box center [112, 83] width 107 height 38
click at [162, 142] on button "Fit all" at bounding box center [139, 127] width 158 height 32
click at [141, 81] on span "Zoom" at bounding box center [120, 82] width 41 height 19
click at [162, 129] on button "Fit all" at bounding box center [139, 127] width 158 height 32
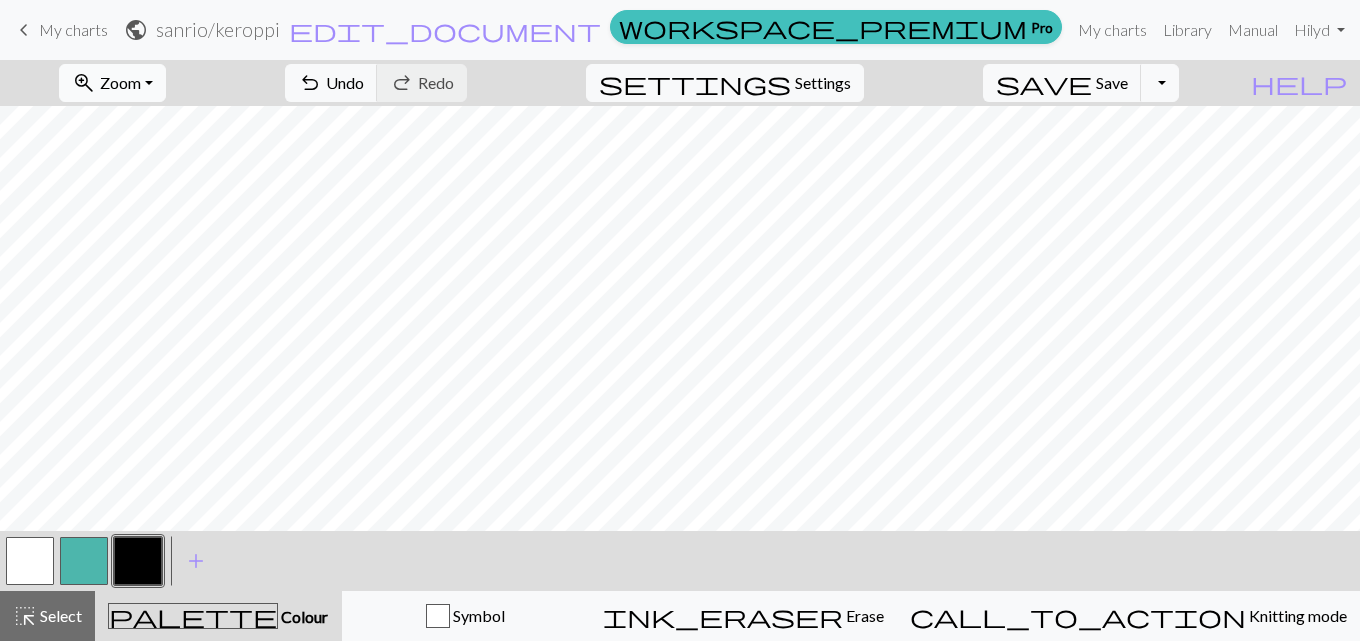
click at [141, 78] on span "Zoom" at bounding box center [120, 82] width 41 height 19
click at [147, 168] on button "Fit width" at bounding box center [139, 159] width 158 height 32
click at [28, 562] on button "button" at bounding box center [30, 561] width 48 height 48
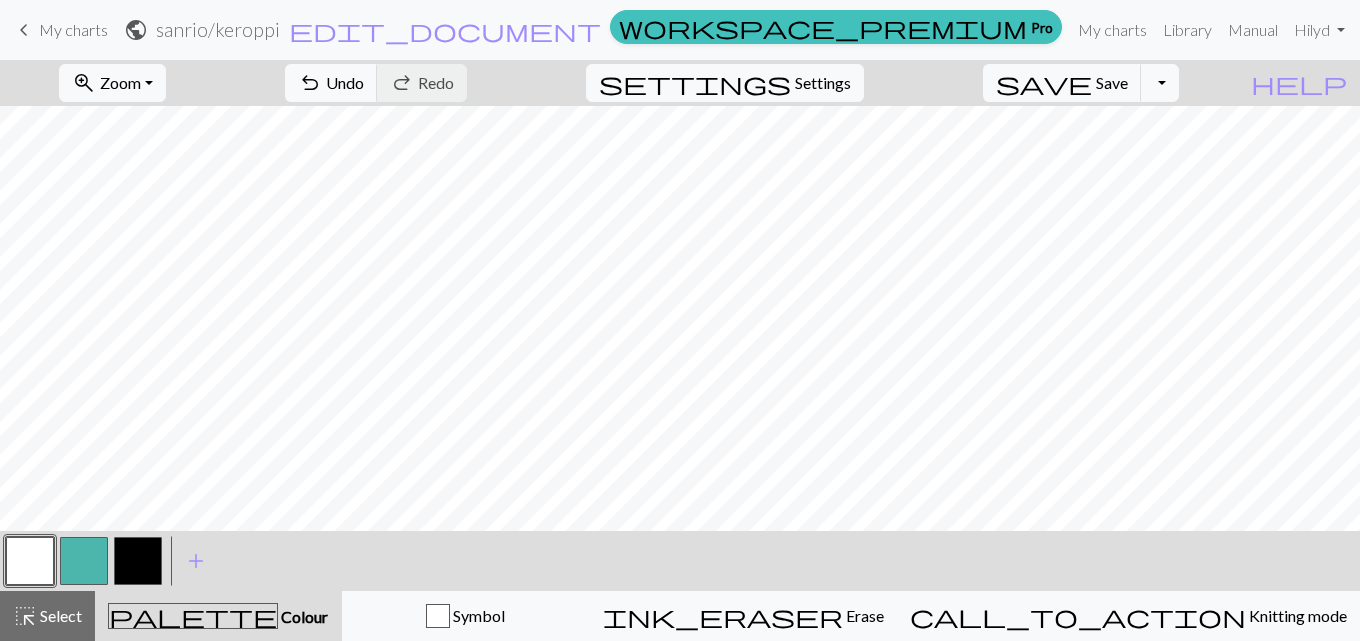
click at [129, 550] on button "button" at bounding box center [138, 561] width 48 height 48
click at [36, 561] on button "button" at bounding box center [30, 561] width 48 height 48
click at [149, 547] on button "button" at bounding box center [138, 561] width 48 height 48
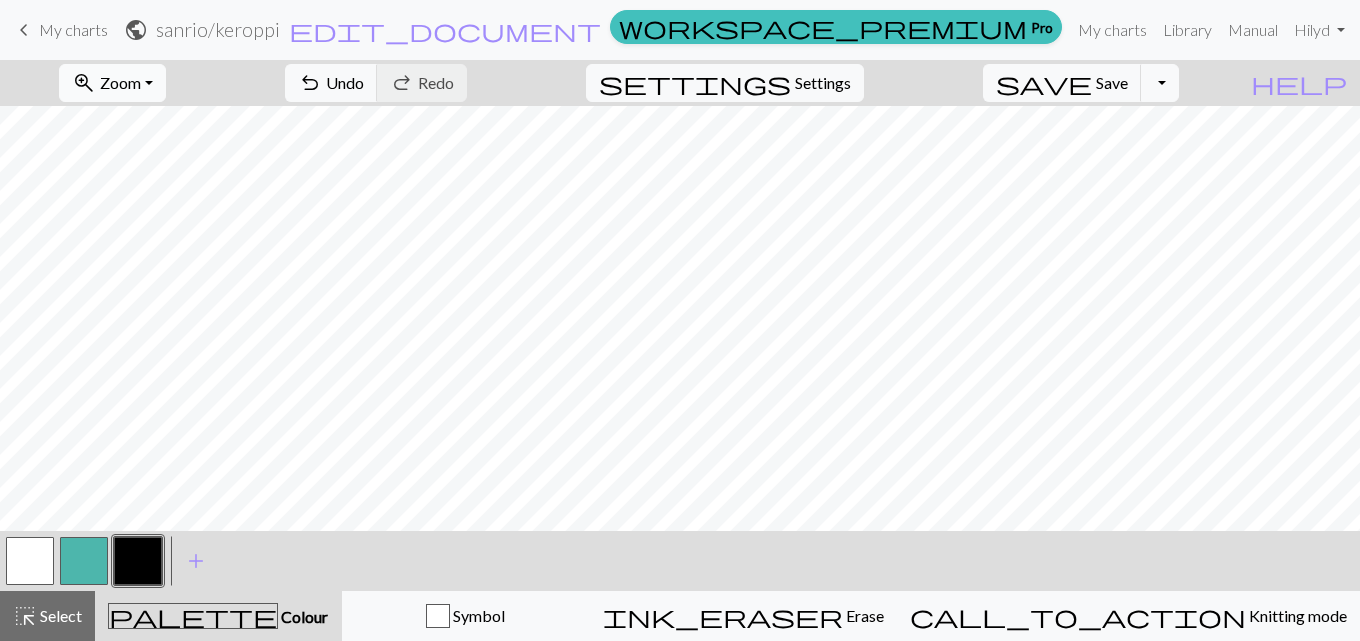
click at [141, 84] on span "Zoom" at bounding box center [120, 82] width 41 height 19
click at [161, 115] on button "Fit all" at bounding box center [139, 127] width 158 height 32
click at [133, 65] on button "zoom_in Zoom Zoom" at bounding box center [112, 83] width 107 height 38
click at [167, 190] on button "Fit height" at bounding box center [139, 191] width 158 height 32
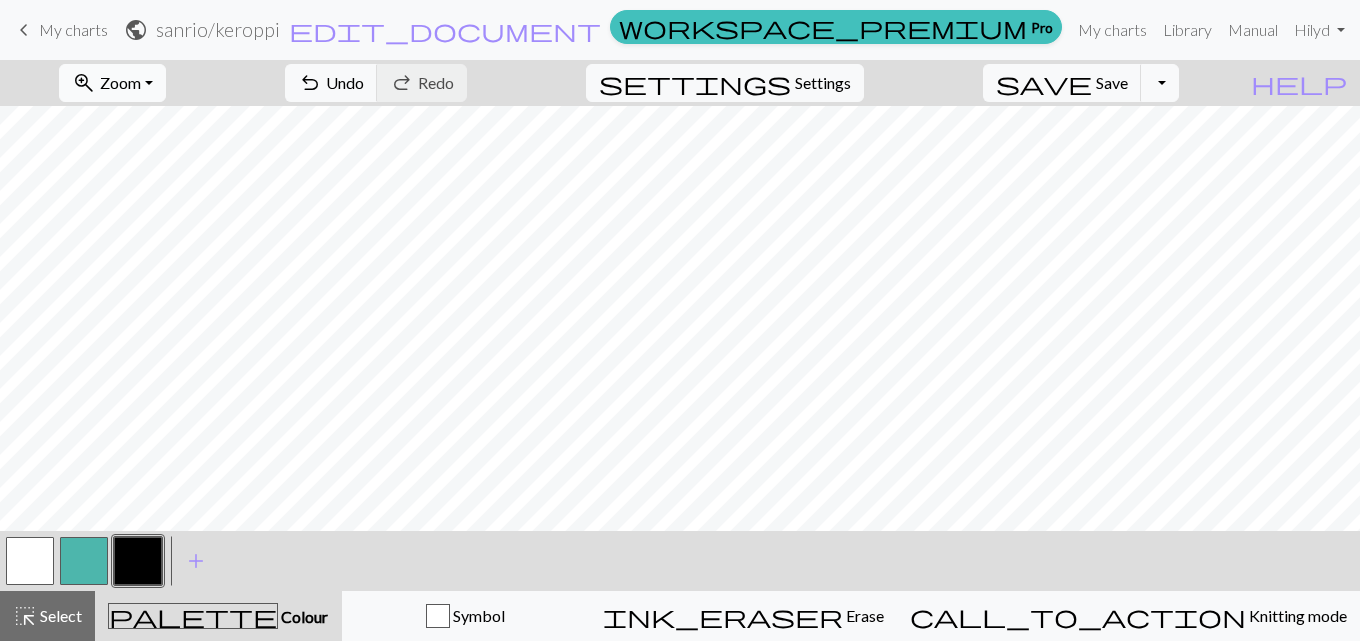
click at [166, 89] on button "zoom_in Zoom Zoom" at bounding box center [112, 83] width 107 height 38
click at [169, 148] on button "Fit width" at bounding box center [139, 159] width 158 height 32
click at [138, 87] on button "zoom_in Zoom Zoom" at bounding box center [112, 83] width 107 height 38
click at [163, 134] on button "Fit all" at bounding box center [139, 127] width 158 height 32
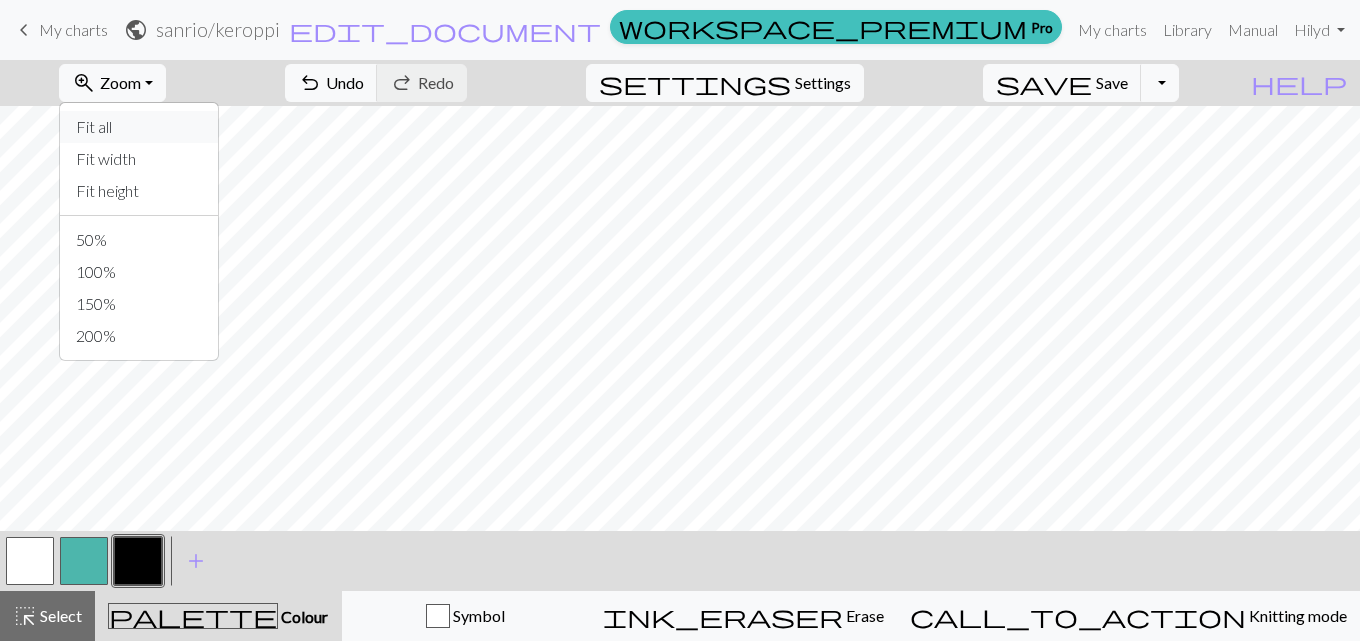
scroll to position [0, 0]
click at [47, 560] on button "button" at bounding box center [30, 561] width 48 height 48
click at [140, 553] on button "button" at bounding box center [138, 561] width 48 height 48
click at [20, 561] on button "button" at bounding box center [30, 561] width 48 height 48
click at [130, 564] on button "button" at bounding box center [138, 561] width 48 height 48
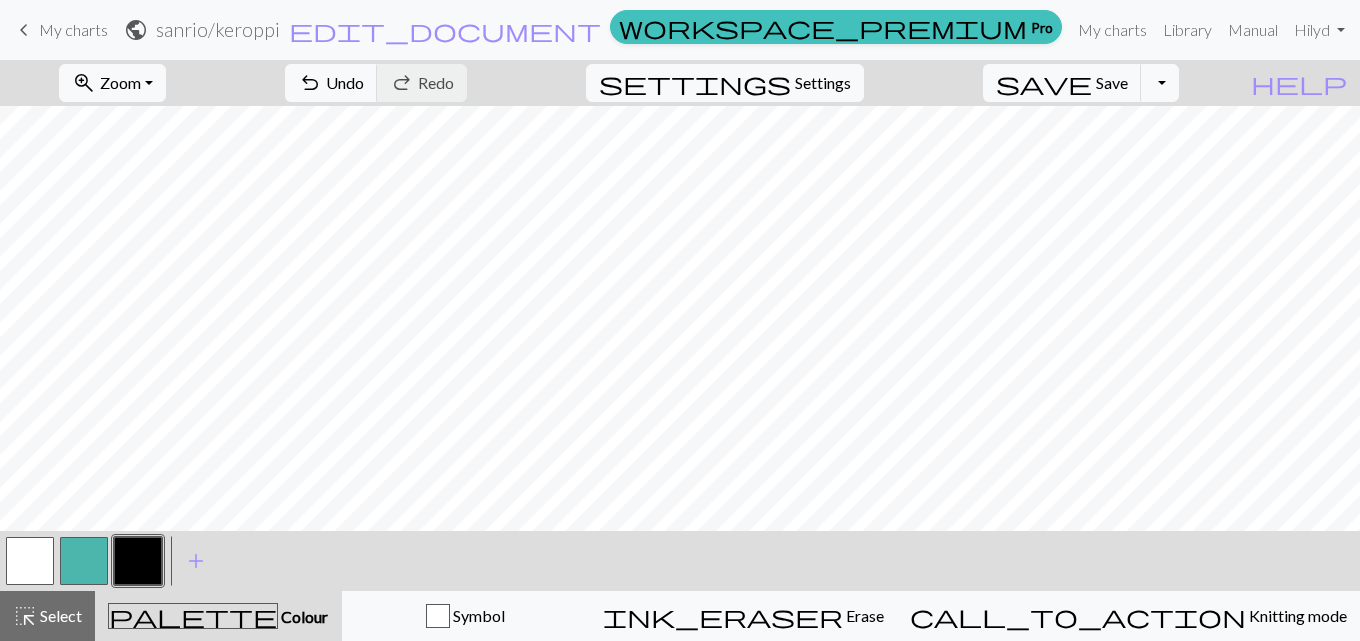
click at [29, 563] on button "button" at bounding box center [30, 561] width 48 height 48
click at [125, 578] on button "button" at bounding box center [138, 561] width 48 height 48
drag, startPoint x: 29, startPoint y: 568, endPoint x: 205, endPoint y: 545, distance: 177.5
click at [34, 568] on button "button" at bounding box center [30, 561] width 48 height 48
click at [141, 559] on button "button" at bounding box center [138, 561] width 48 height 48
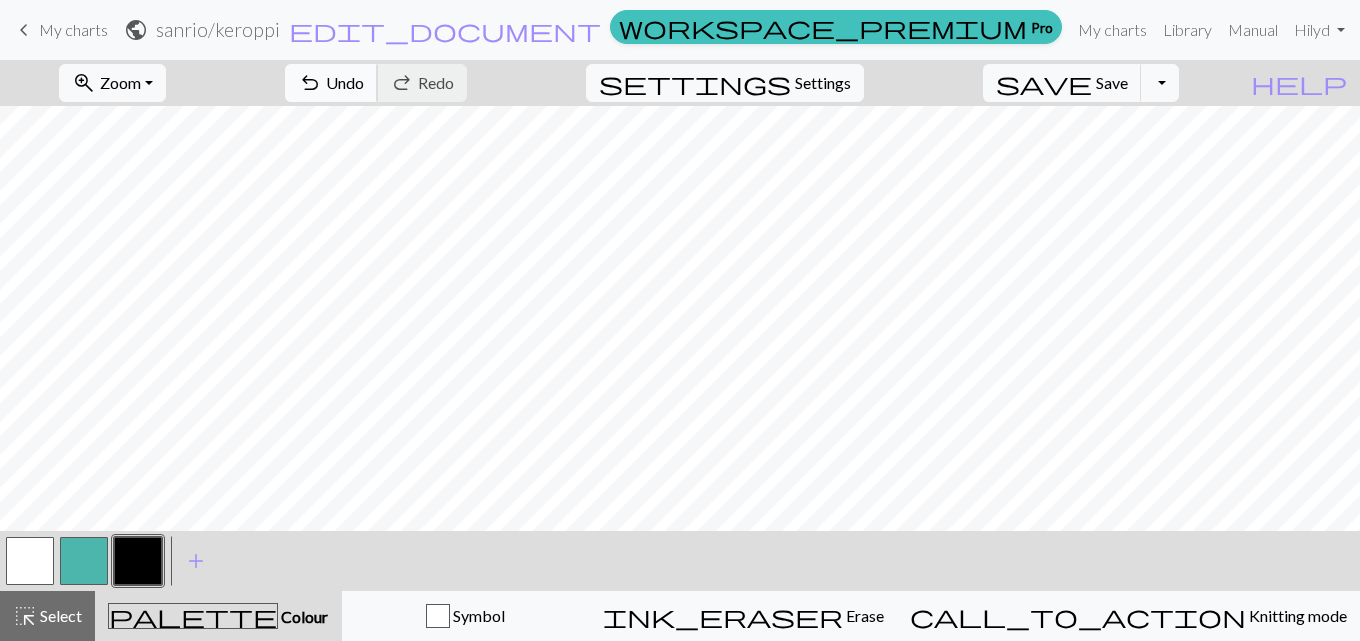
click at [364, 81] on span "Undo" at bounding box center [345, 82] width 38 height 19
click at [364, 74] on span "Undo" at bounding box center [345, 82] width 38 height 19
click at [35, 560] on button "button" at bounding box center [30, 561] width 48 height 48
click at [154, 564] on button "button" at bounding box center [138, 561] width 48 height 48
click at [141, 88] on span "Zoom" at bounding box center [120, 82] width 41 height 19
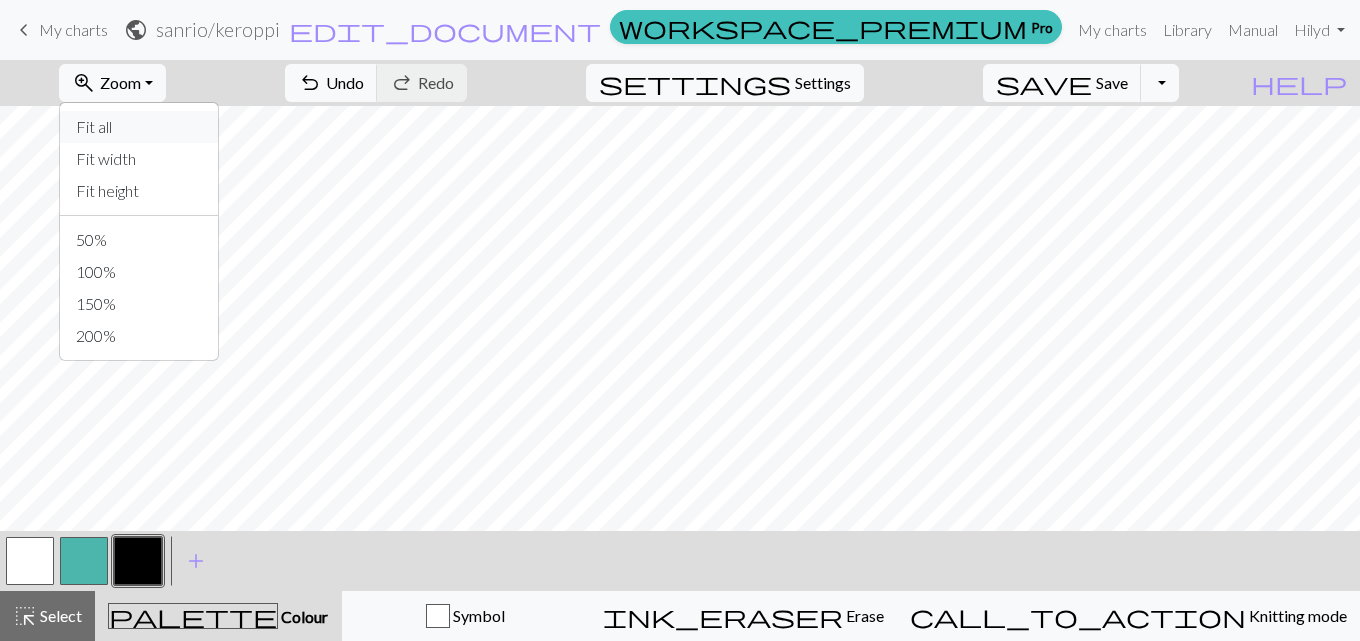
click at [178, 137] on button "Fit all" at bounding box center [139, 127] width 158 height 32
click at [141, 83] on span "Zoom" at bounding box center [120, 82] width 41 height 19
click at [181, 203] on button "Fit height" at bounding box center [139, 191] width 158 height 32
click at [141, 74] on span "Zoom" at bounding box center [120, 82] width 41 height 19
click at [177, 175] on button "Fit height" at bounding box center [139, 191] width 158 height 32
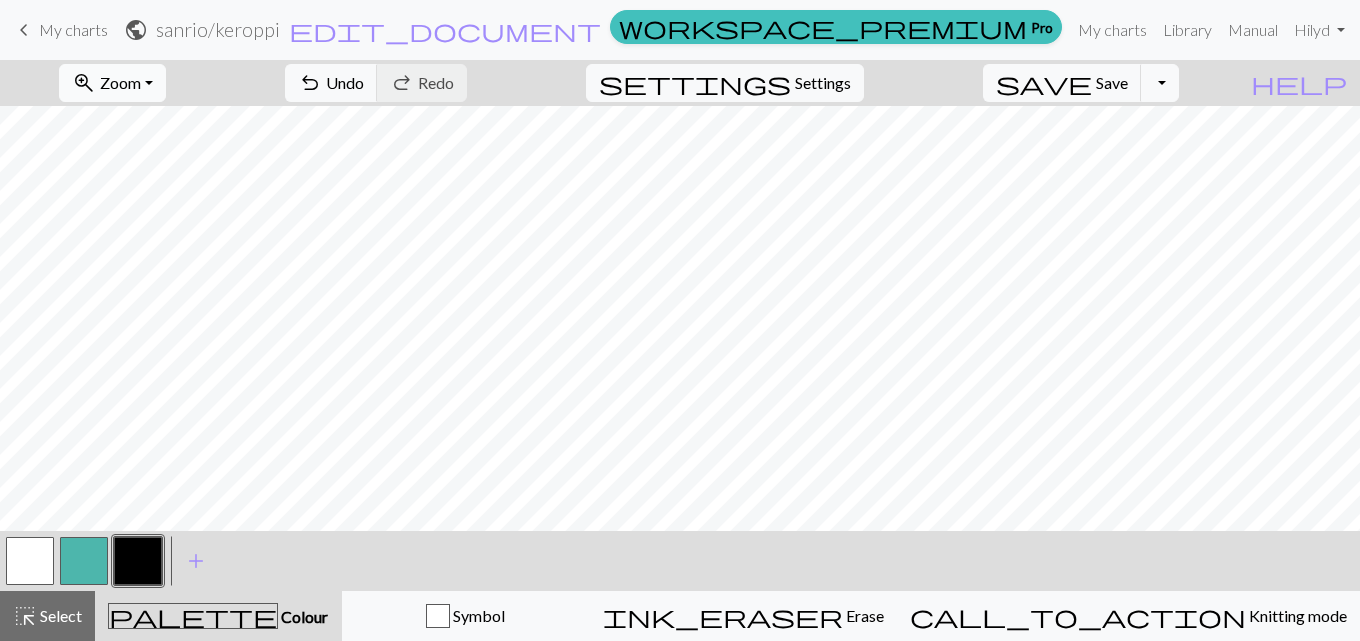
click at [142, 93] on button "zoom_in Zoom Zoom" at bounding box center [112, 83] width 107 height 38
click at [148, 145] on button "Fit width" at bounding box center [139, 159] width 158 height 32
click at [49, 556] on button "button" at bounding box center [30, 561] width 48 height 48
click at [364, 75] on span "Undo" at bounding box center [345, 82] width 38 height 19
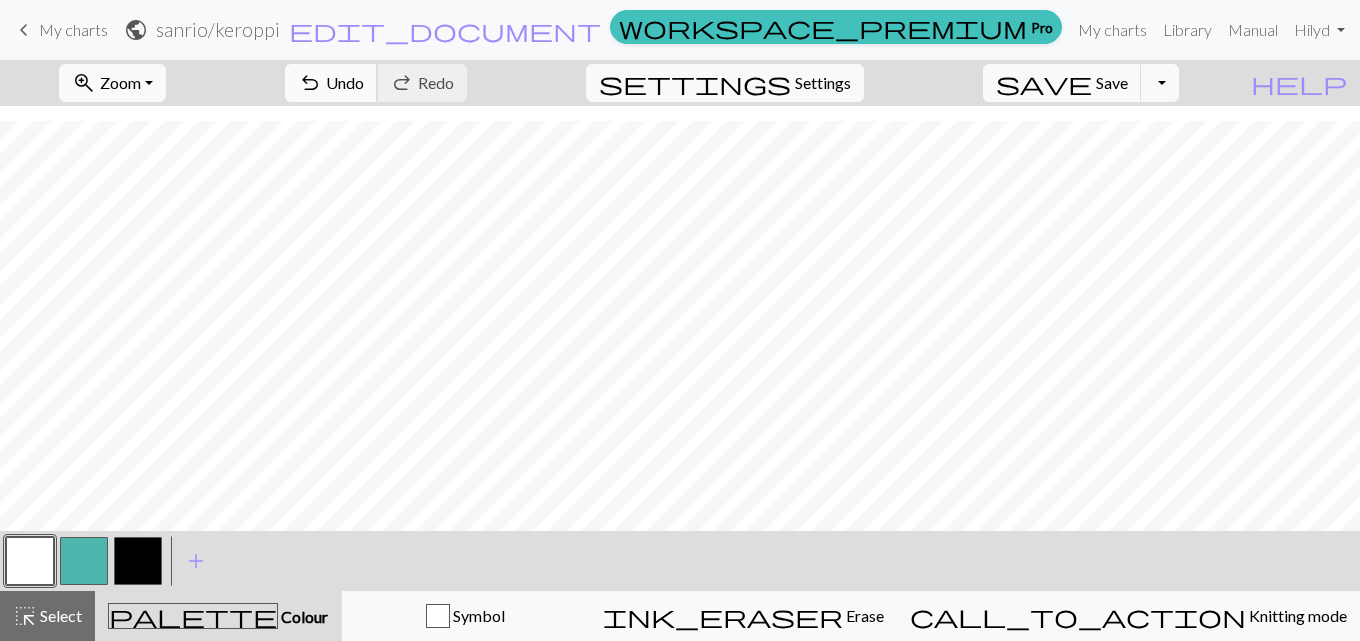
click at [364, 91] on span "Undo" at bounding box center [345, 82] width 38 height 19
click at [137, 554] on button "button" at bounding box center [138, 561] width 48 height 48
click at [15, 562] on button "button" at bounding box center [30, 561] width 48 height 48
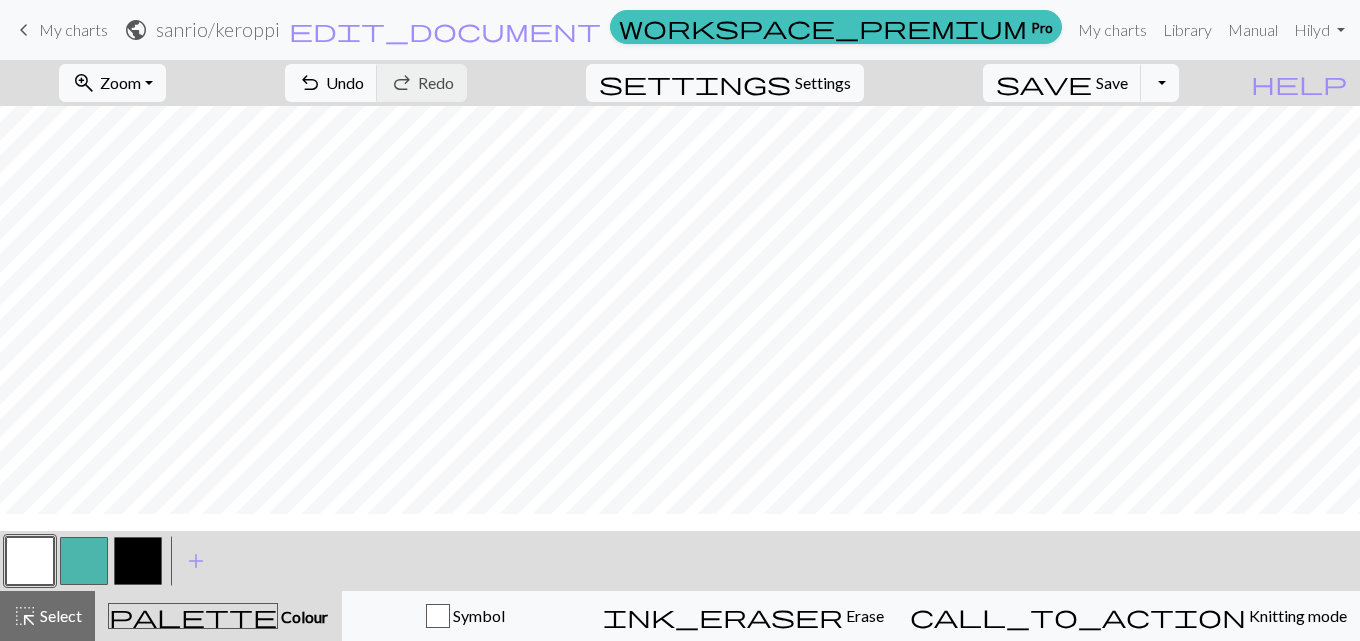
scroll to position [410, 0]
click at [137, 560] on button "button" at bounding box center [138, 561] width 48 height 48
click at [41, 566] on button "button" at bounding box center [30, 561] width 48 height 48
click at [156, 563] on button "button" at bounding box center [138, 561] width 48 height 48
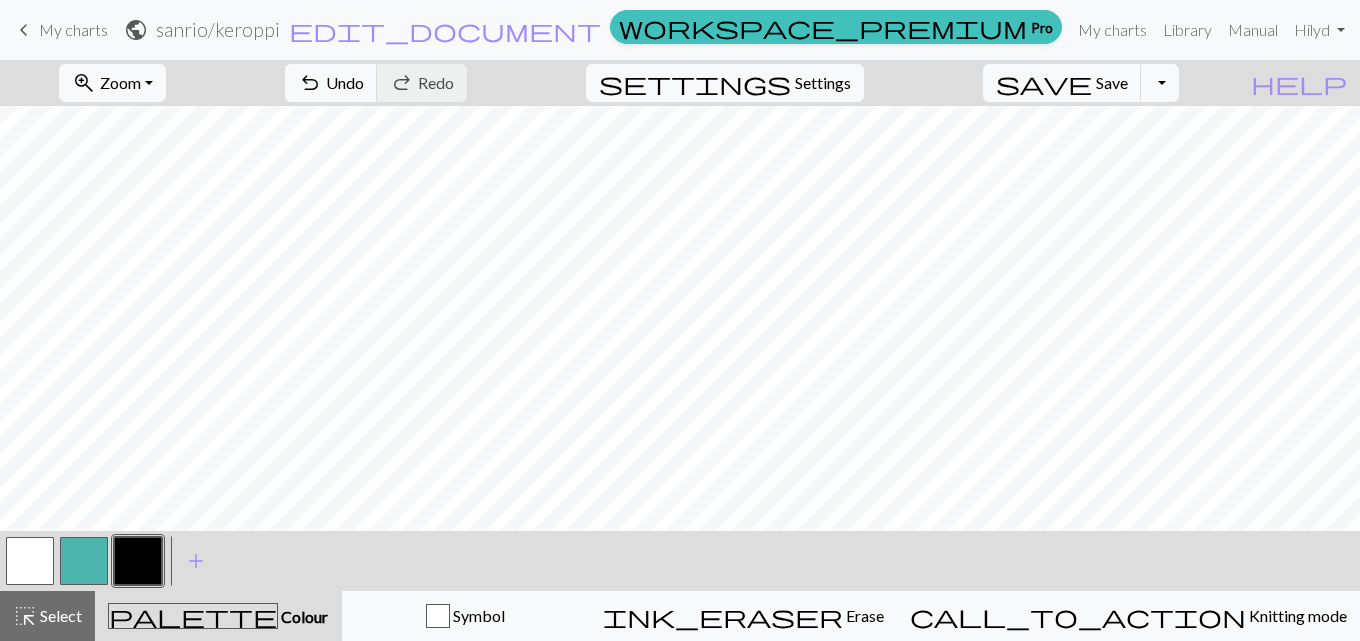
click at [35, 577] on button "button" at bounding box center [30, 561] width 48 height 48
click at [140, 561] on button "button" at bounding box center [138, 561] width 48 height 48
click at [36, 566] on button "button" at bounding box center [30, 561] width 48 height 48
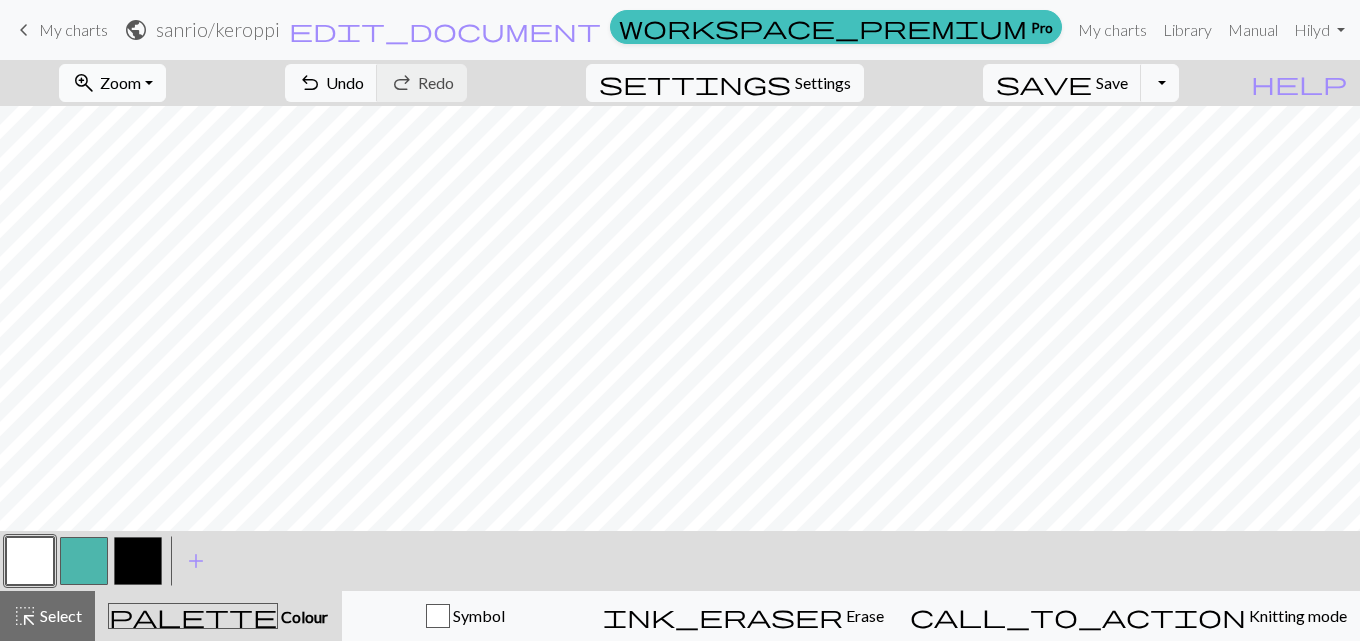
click at [141, 77] on span "Zoom" at bounding box center [120, 82] width 41 height 19
click at [161, 114] on button "Fit all" at bounding box center [139, 127] width 158 height 32
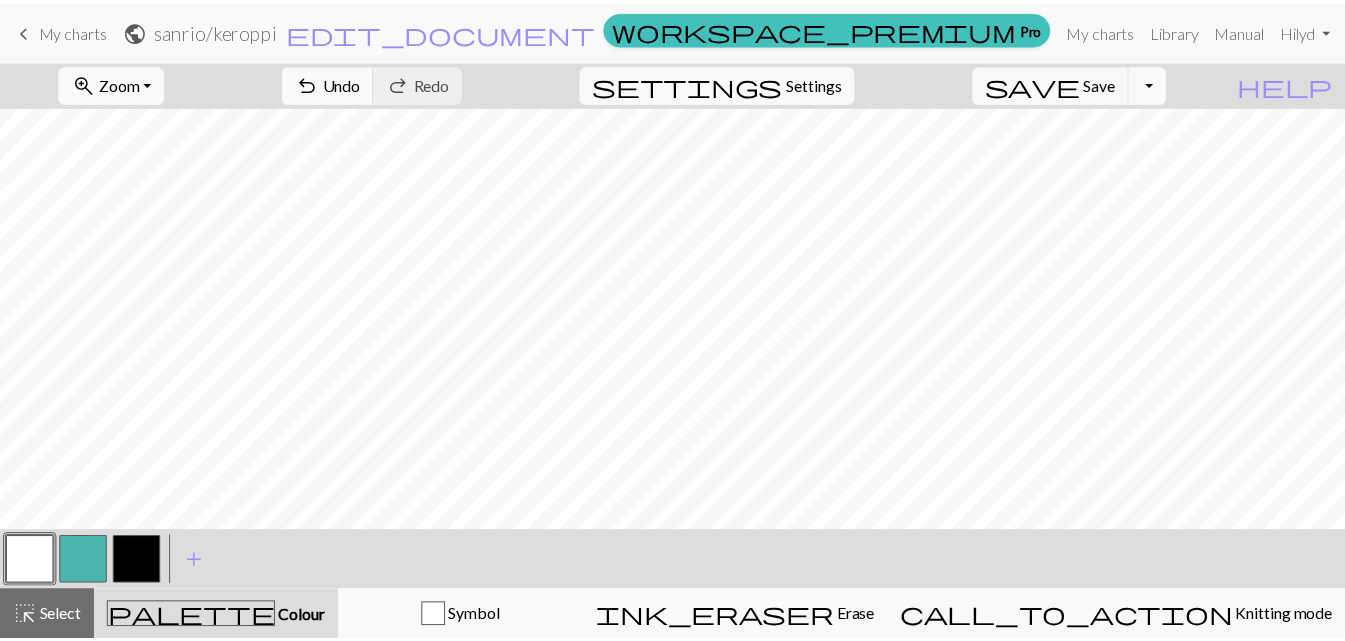
scroll to position [0, 0]
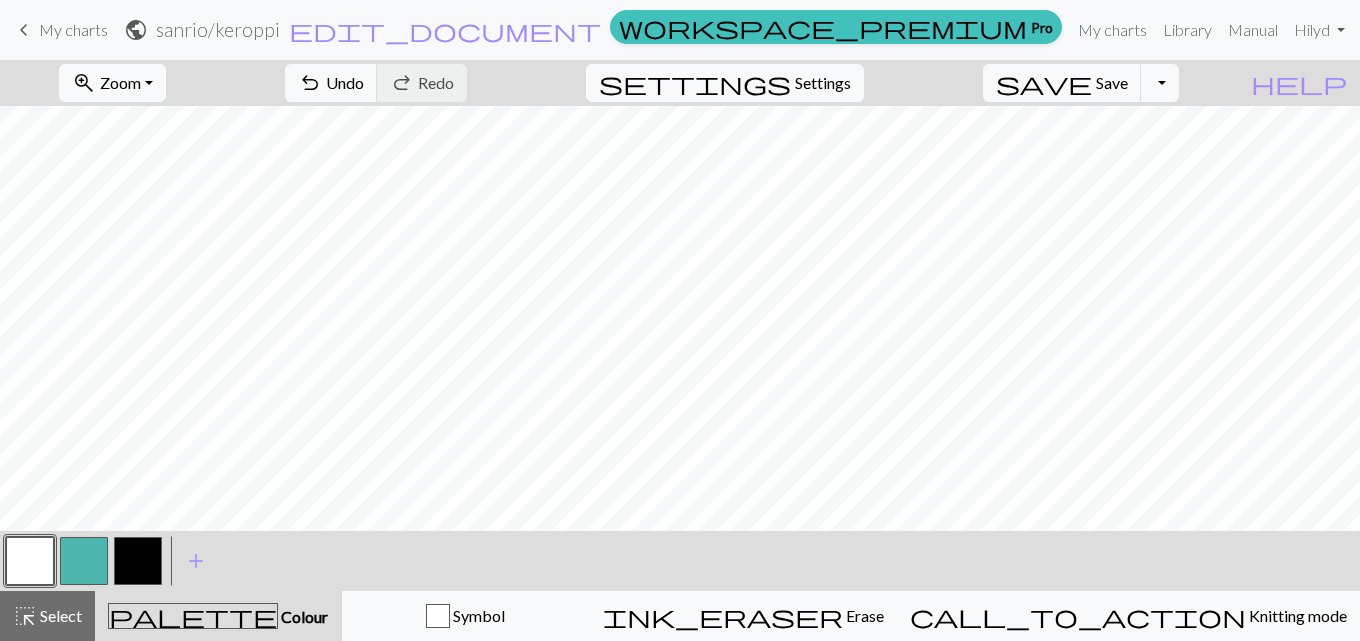
click at [144, 567] on button "button" at bounding box center [138, 561] width 48 height 48
click at [141, 76] on span "Zoom" at bounding box center [120, 82] width 41 height 19
click at [141, 83] on span "Zoom" at bounding box center [120, 82] width 41 height 19
drag, startPoint x: 47, startPoint y: 18, endPoint x: 775, endPoint y: 102, distance: 732.7
click at [47, 16] on link "keyboard_arrow_left My charts" at bounding box center [60, 30] width 96 height 34
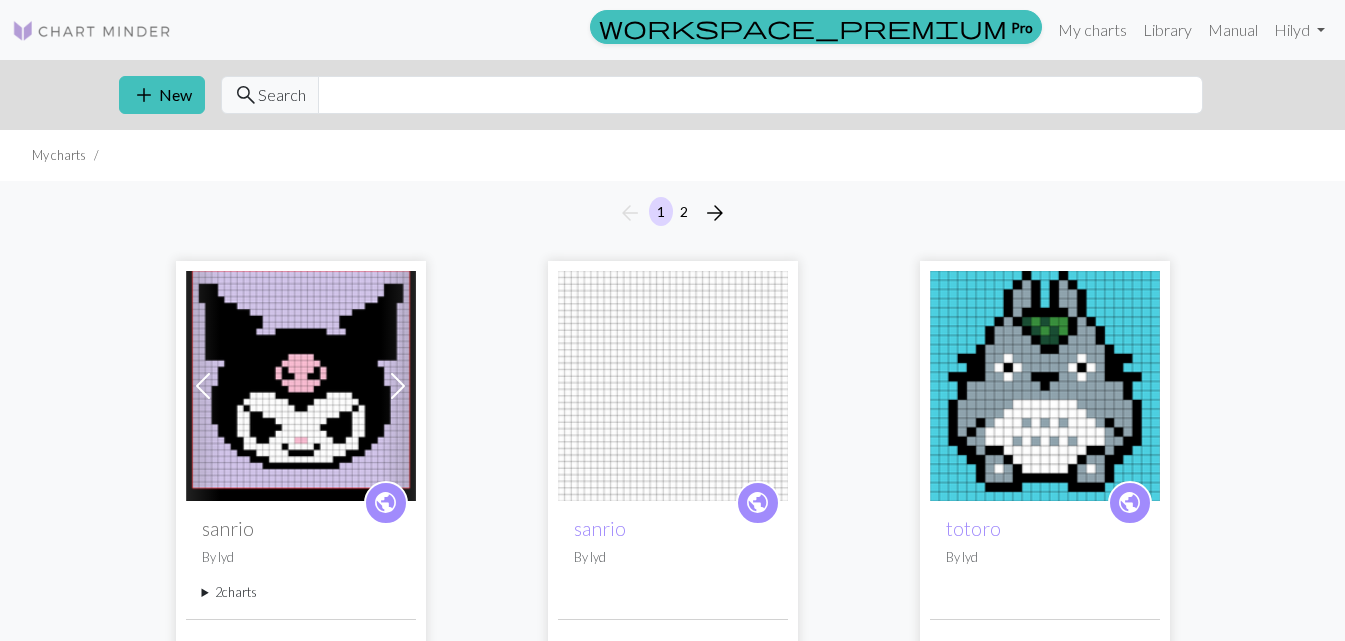
click at [203, 596] on summary "2 charts" at bounding box center [301, 592] width 198 height 19
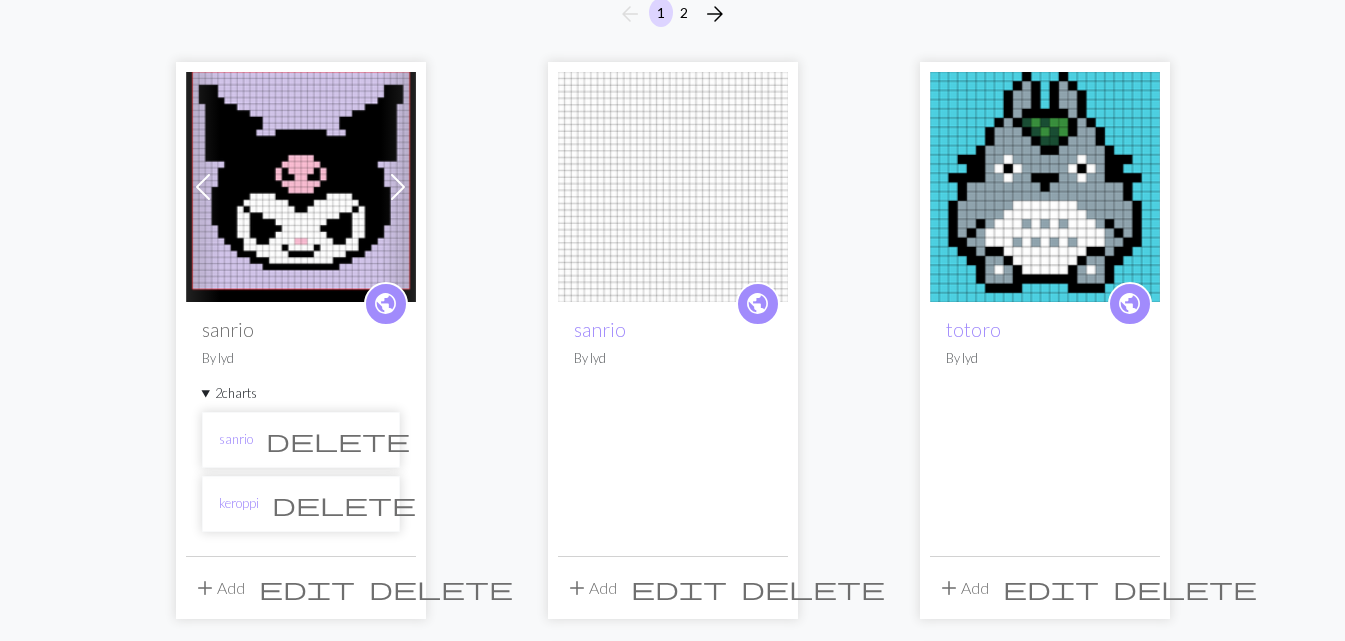
scroll to position [200, 0]
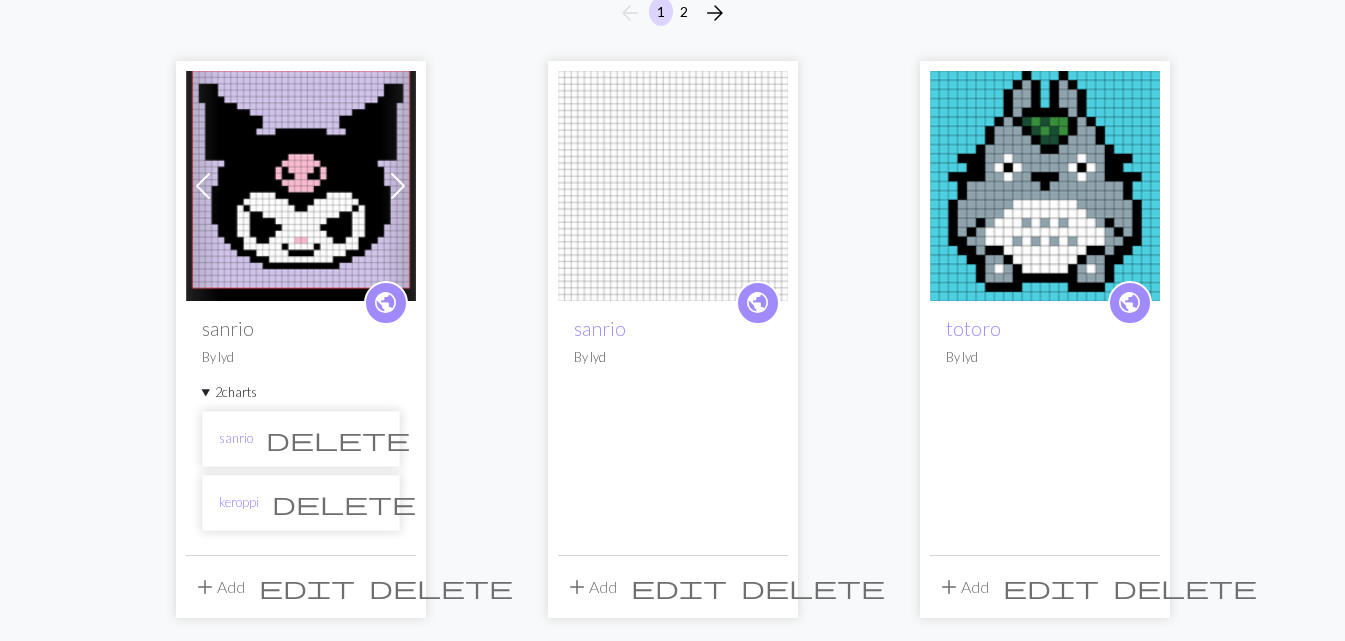
click at [358, 494] on span "delete" at bounding box center [344, 503] width 144 height 28
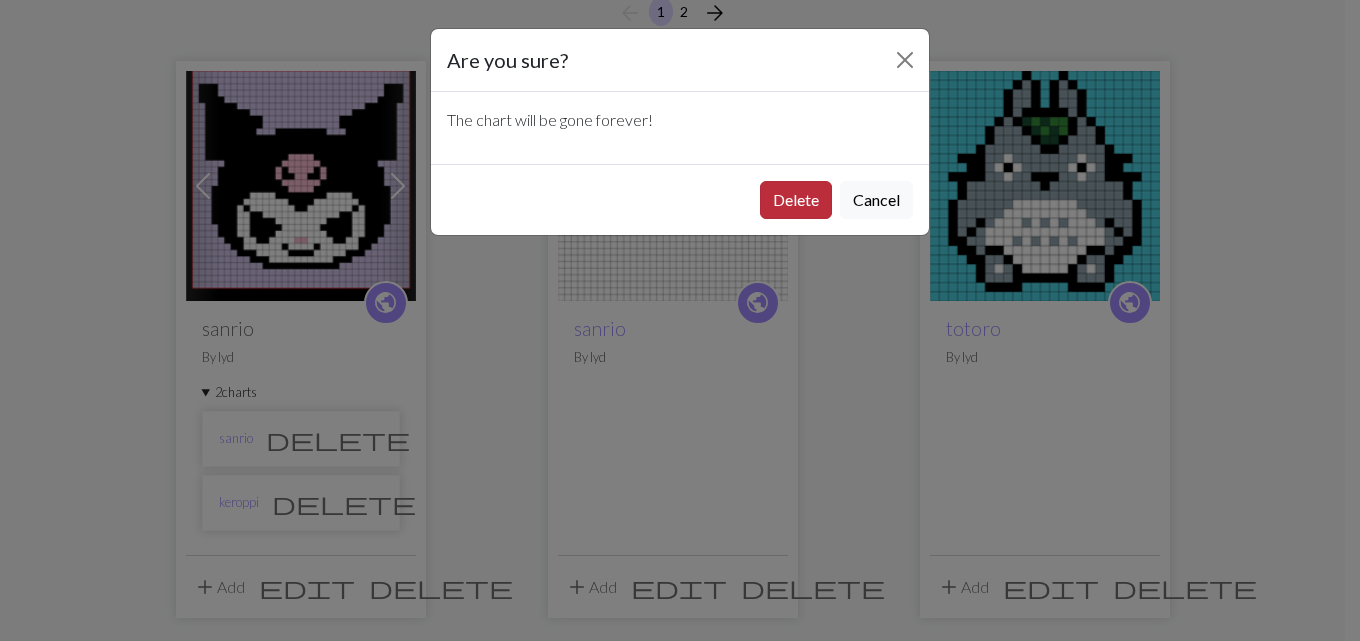
click at [802, 203] on button "Delete" at bounding box center [796, 200] width 72 height 38
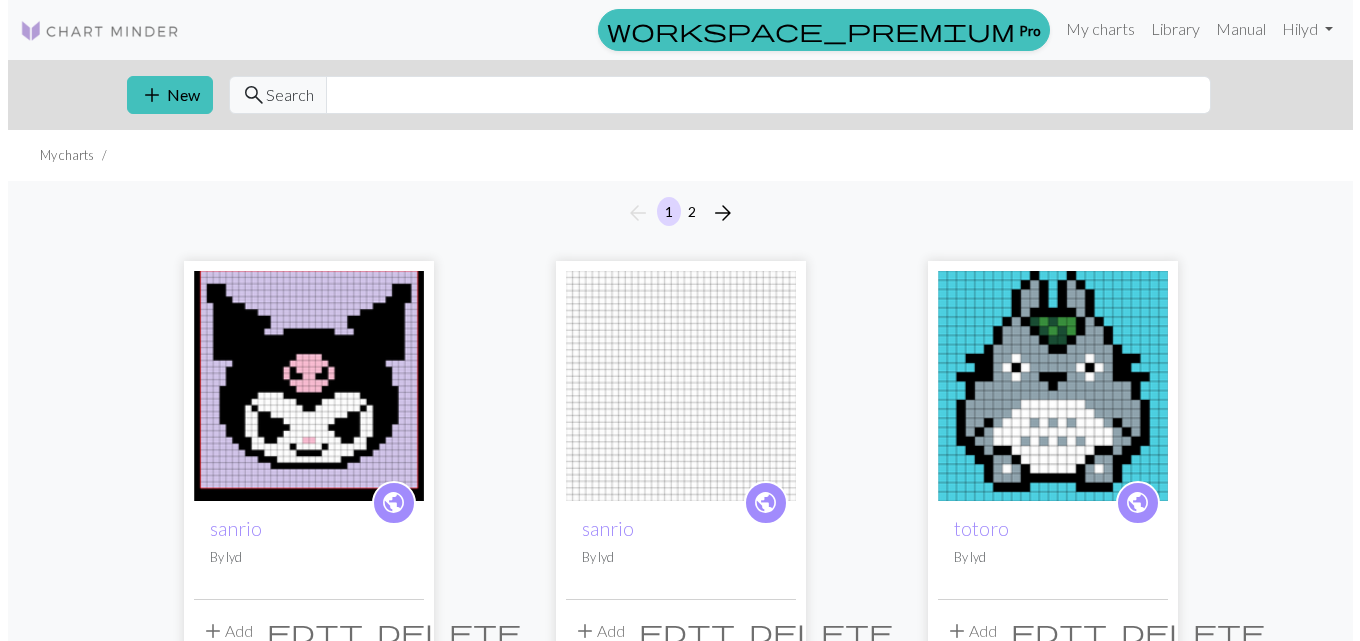
scroll to position [200, 0]
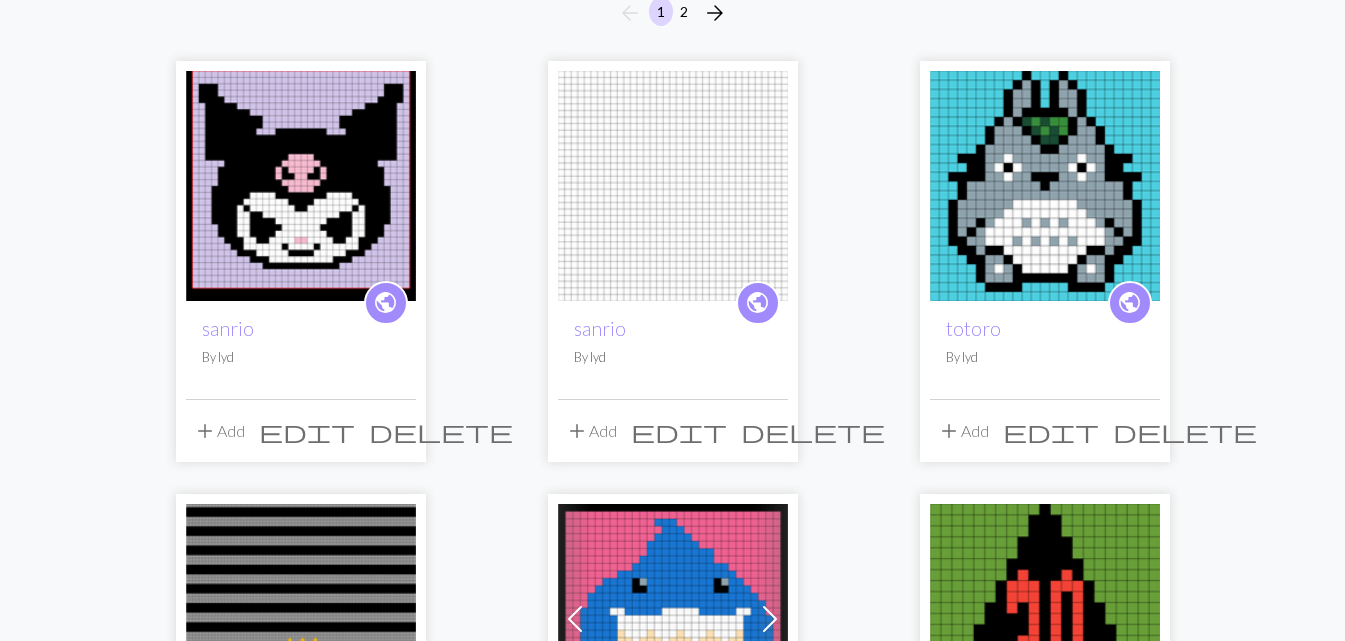
click at [203, 430] on span "add" at bounding box center [205, 431] width 24 height 28
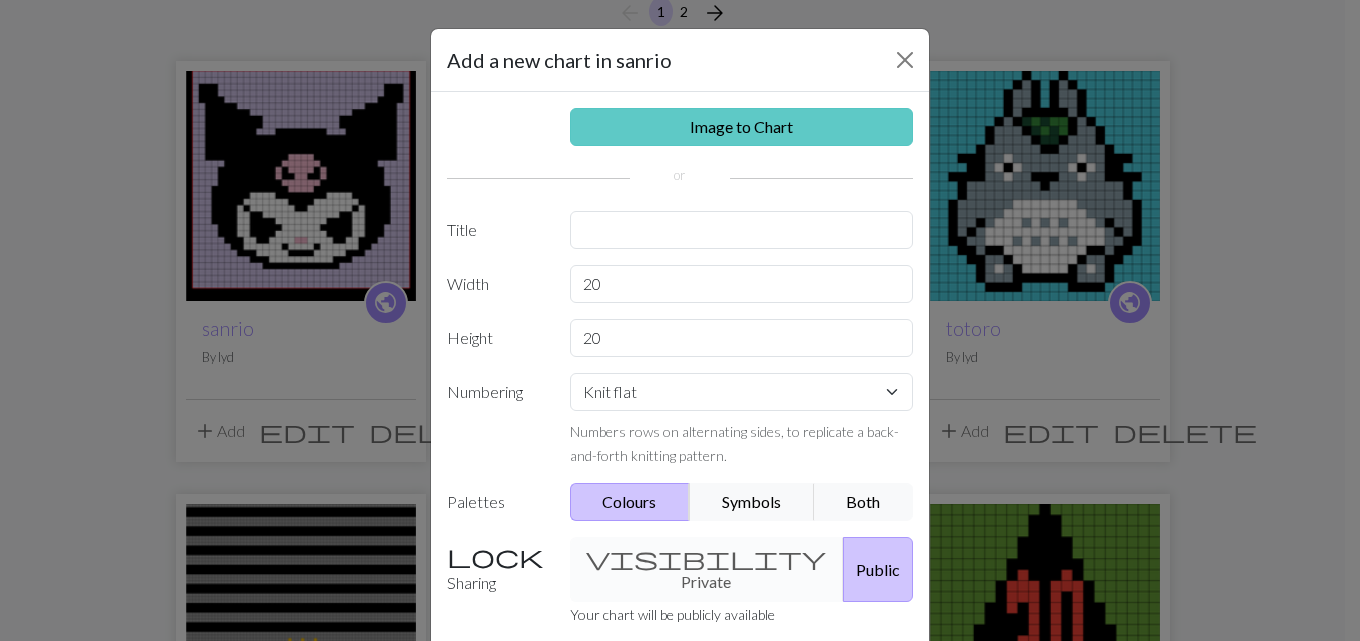
click at [694, 139] on link "Image to Chart" at bounding box center [742, 127] width 344 height 38
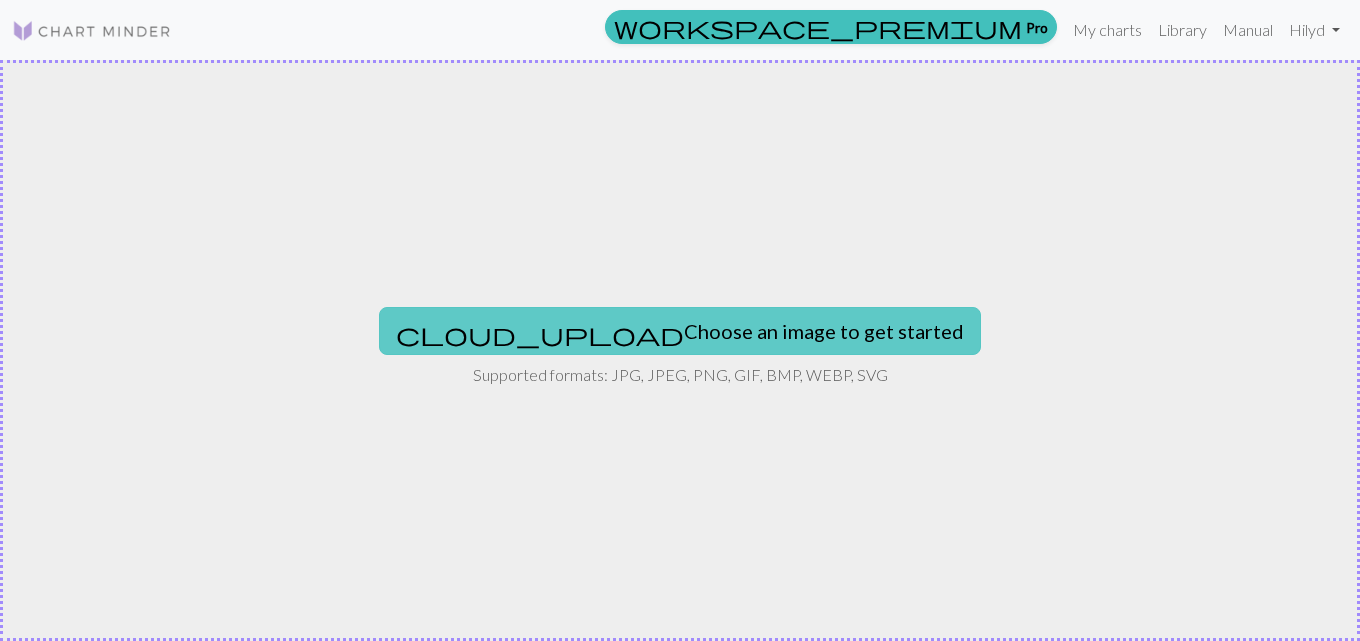
click at [689, 345] on button "cloud_upload Choose an image to get started" at bounding box center [680, 331] width 602 height 48
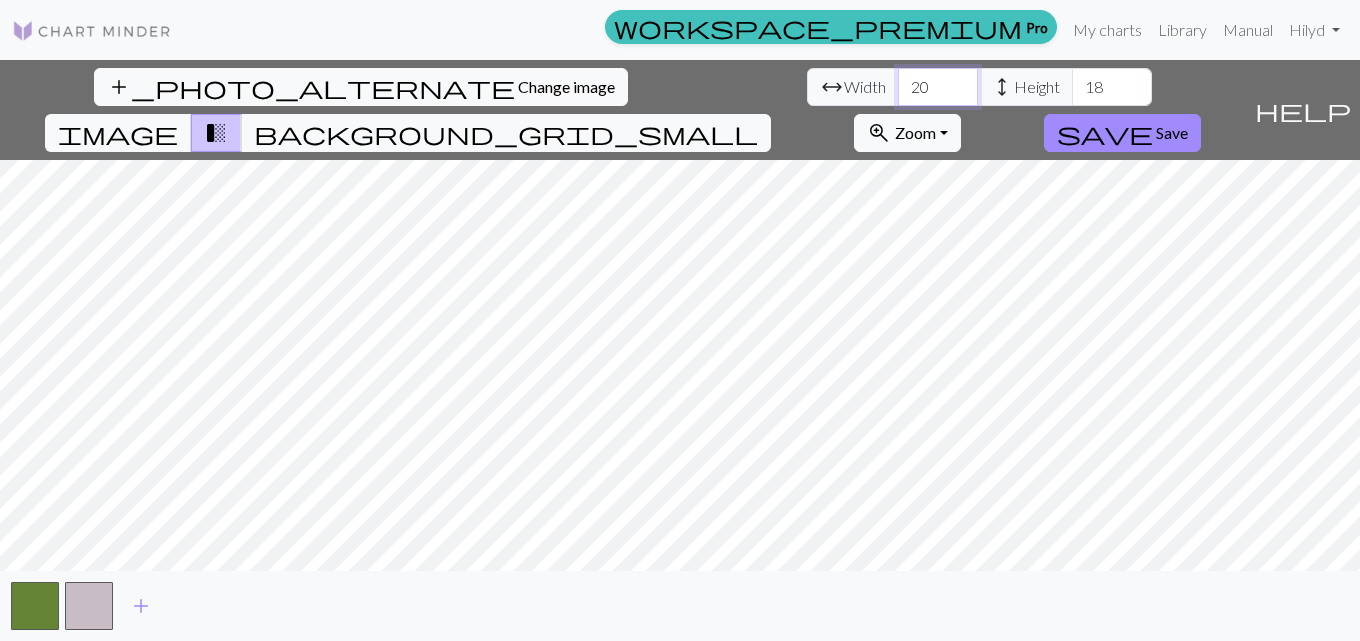
drag, startPoint x: 428, startPoint y: 87, endPoint x: 374, endPoint y: 90, distance: 54.1
click at [807, 90] on div "arrow_range Width 20 height Height 18" at bounding box center [979, 87] width 345 height 38
type input "34"
drag, startPoint x: 593, startPoint y: 89, endPoint x: 531, endPoint y: 92, distance: 62.1
click at [807, 92] on div "arrow_range Width 34 height Height 18" at bounding box center [979, 87] width 345 height 38
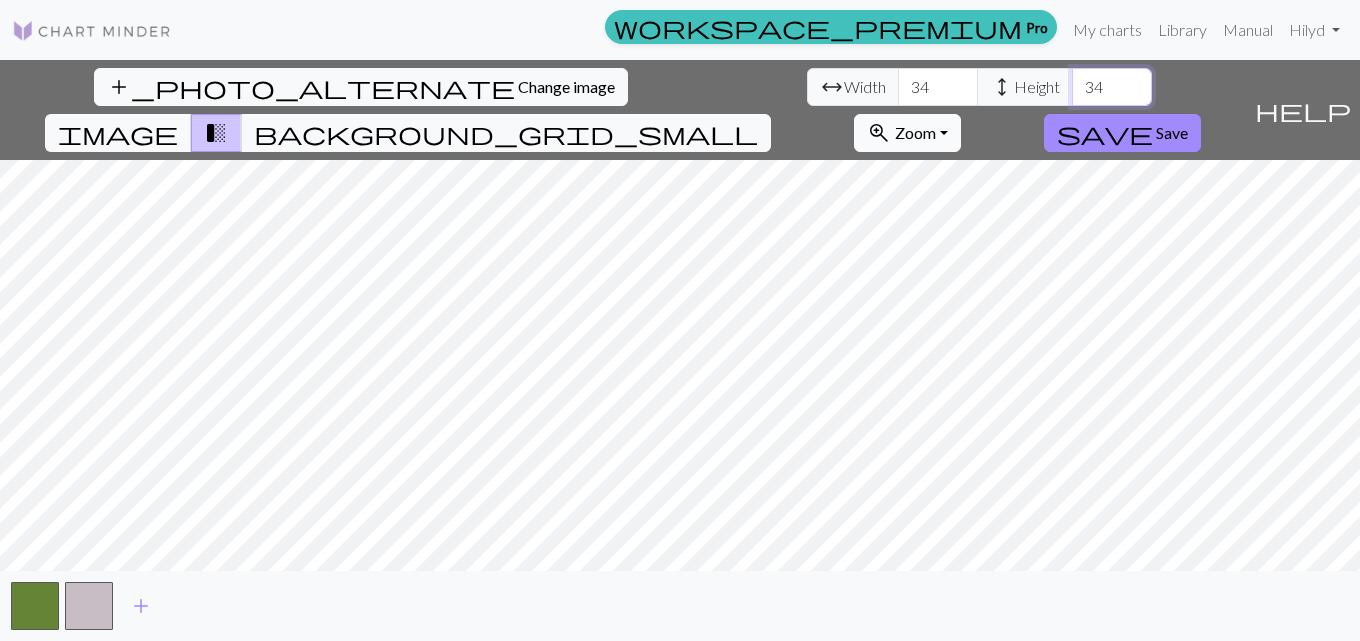
type input "34"
click at [123, 98] on button "add_photo_alternate Change image" at bounding box center [361, 87] width 534 height 38
click at [961, 114] on button "zoom_in Zoom Zoom" at bounding box center [907, 133] width 107 height 38
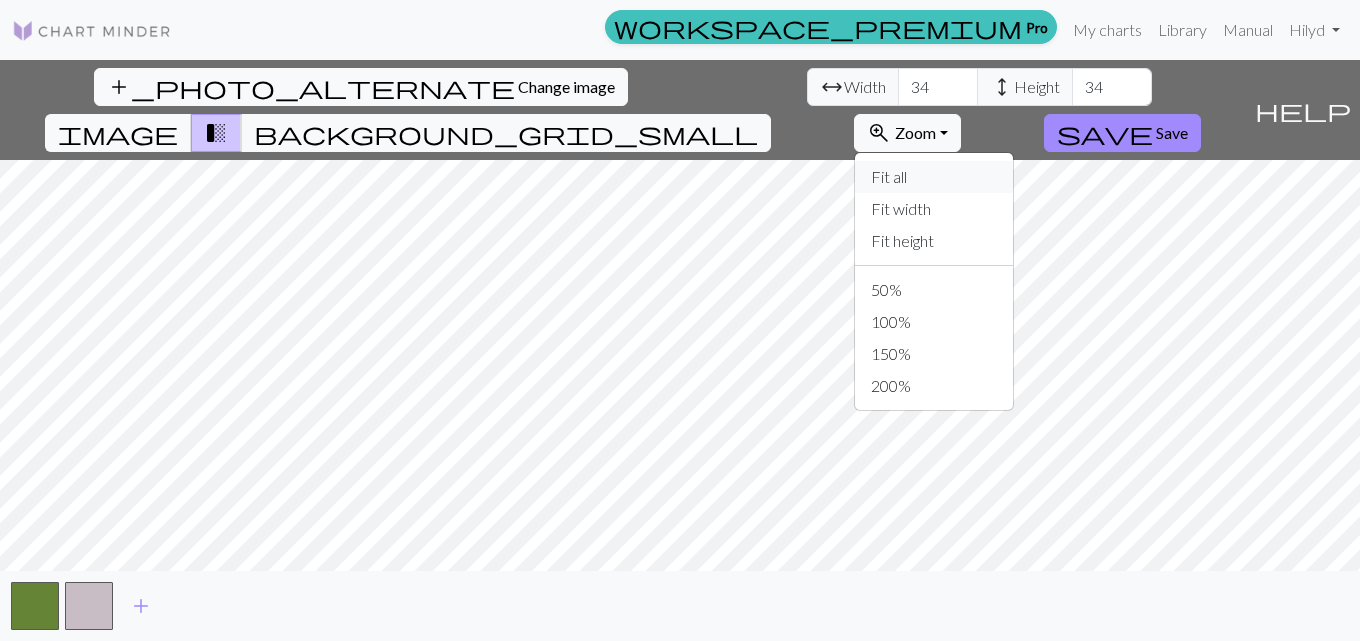
click at [1013, 161] on button "Fit all" at bounding box center [934, 177] width 158 height 32
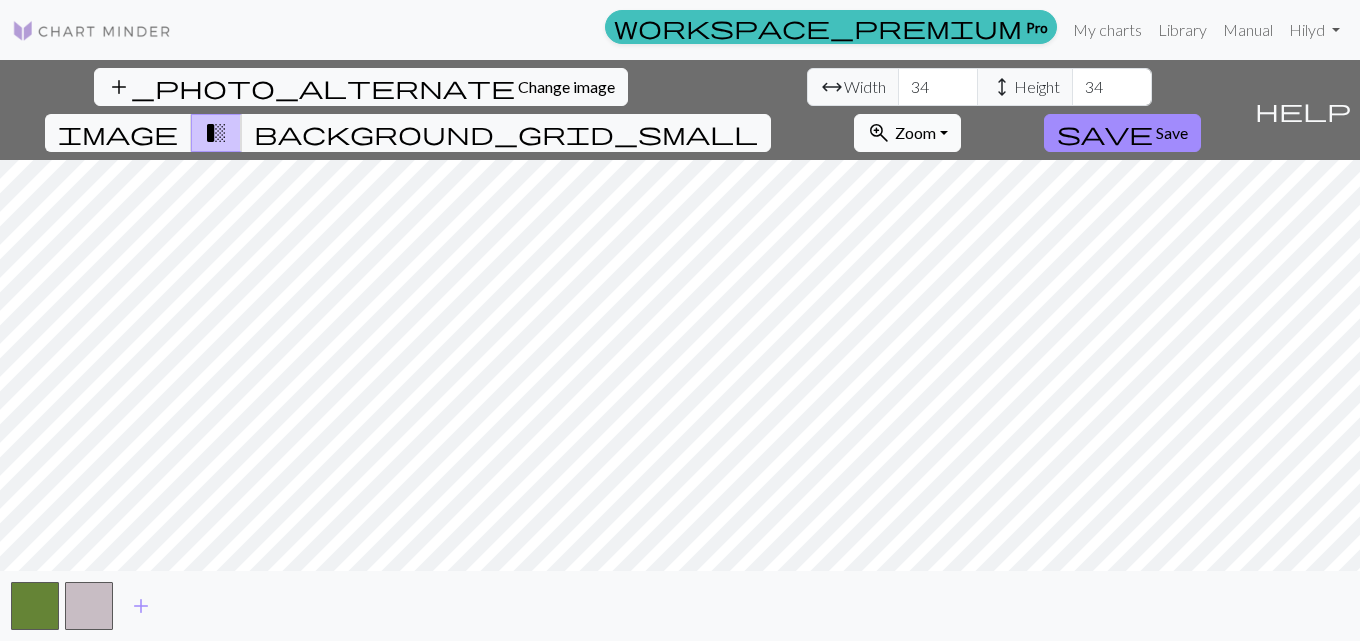
click at [961, 114] on button "zoom_in Zoom Zoom" at bounding box center [907, 133] width 107 height 38
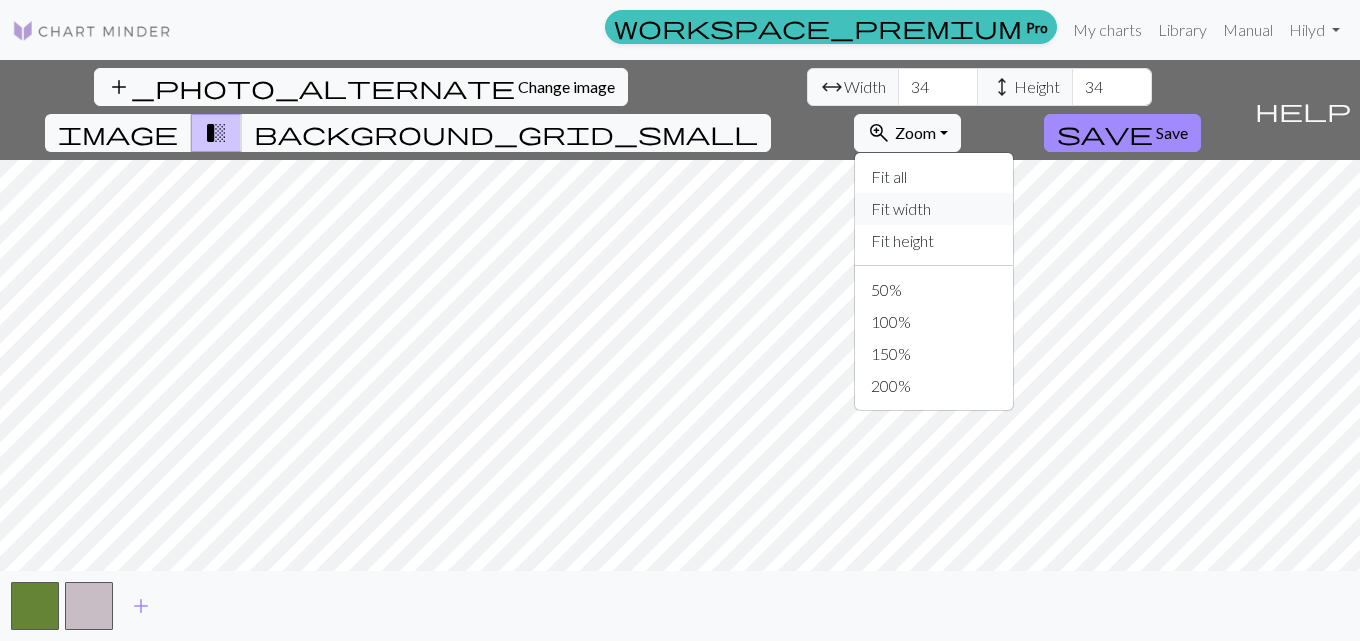
click at [1013, 193] on button "Fit width" at bounding box center [934, 209] width 158 height 32
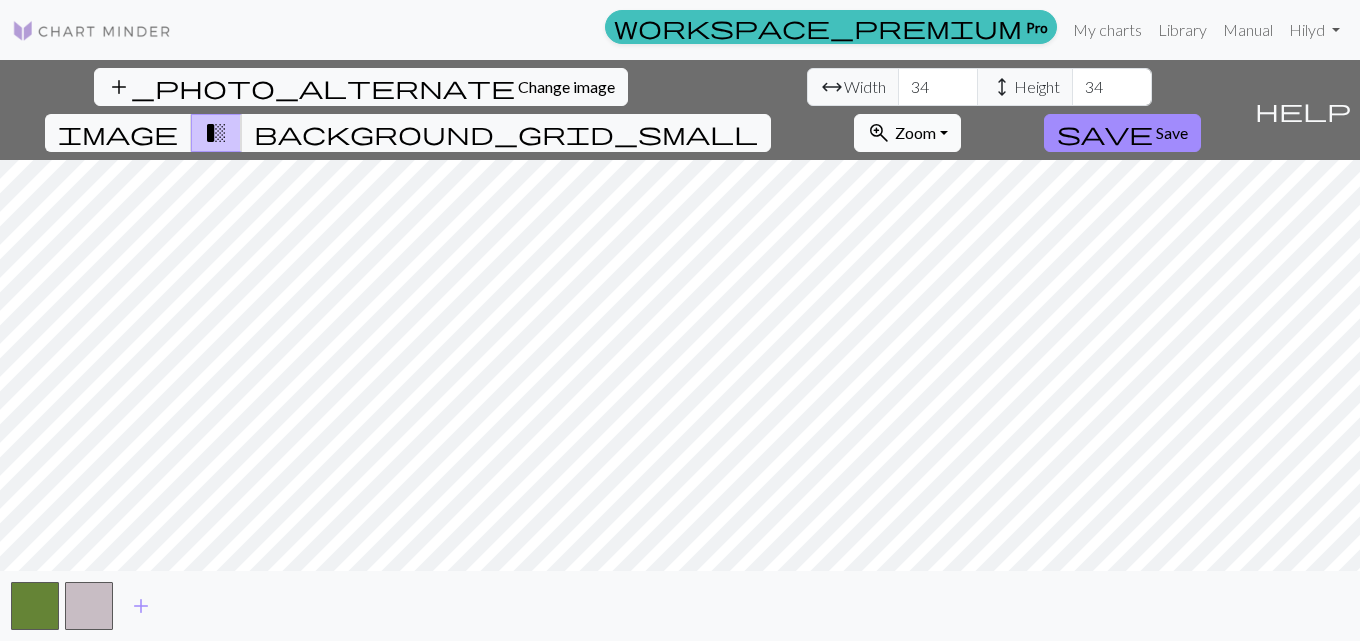
click at [936, 123] on span "Zoom" at bounding box center [915, 132] width 41 height 19
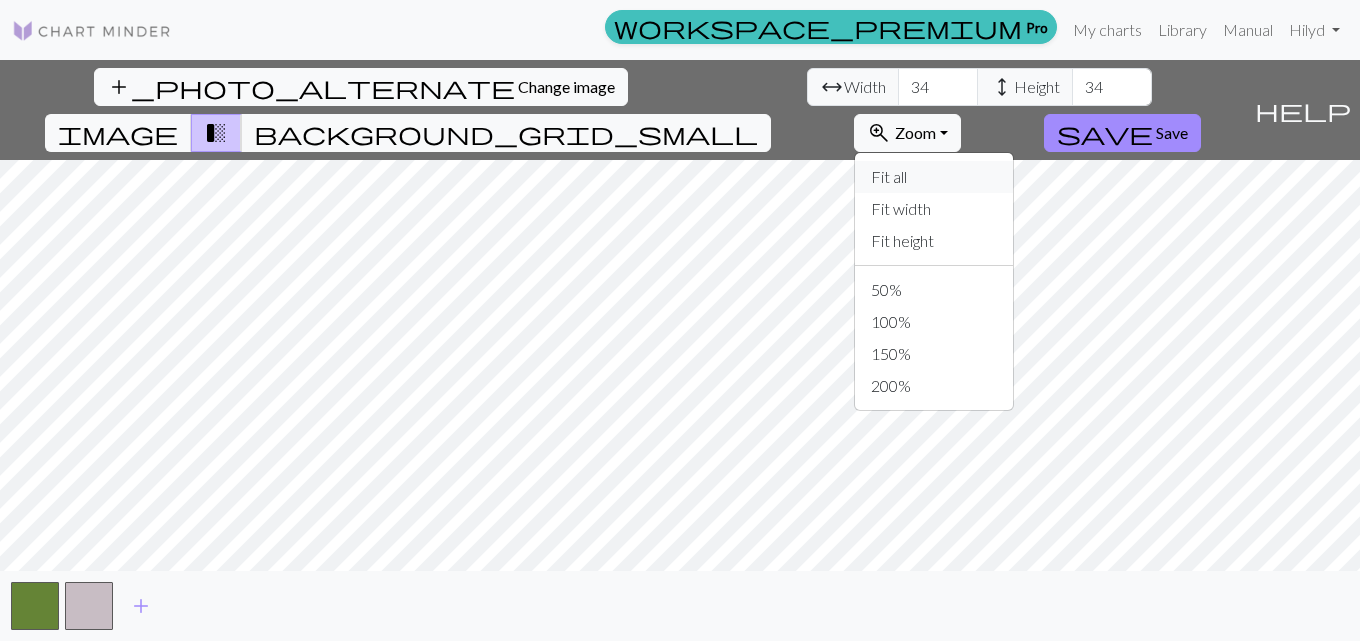
click at [1013, 161] on button "Fit all" at bounding box center [934, 177] width 158 height 32
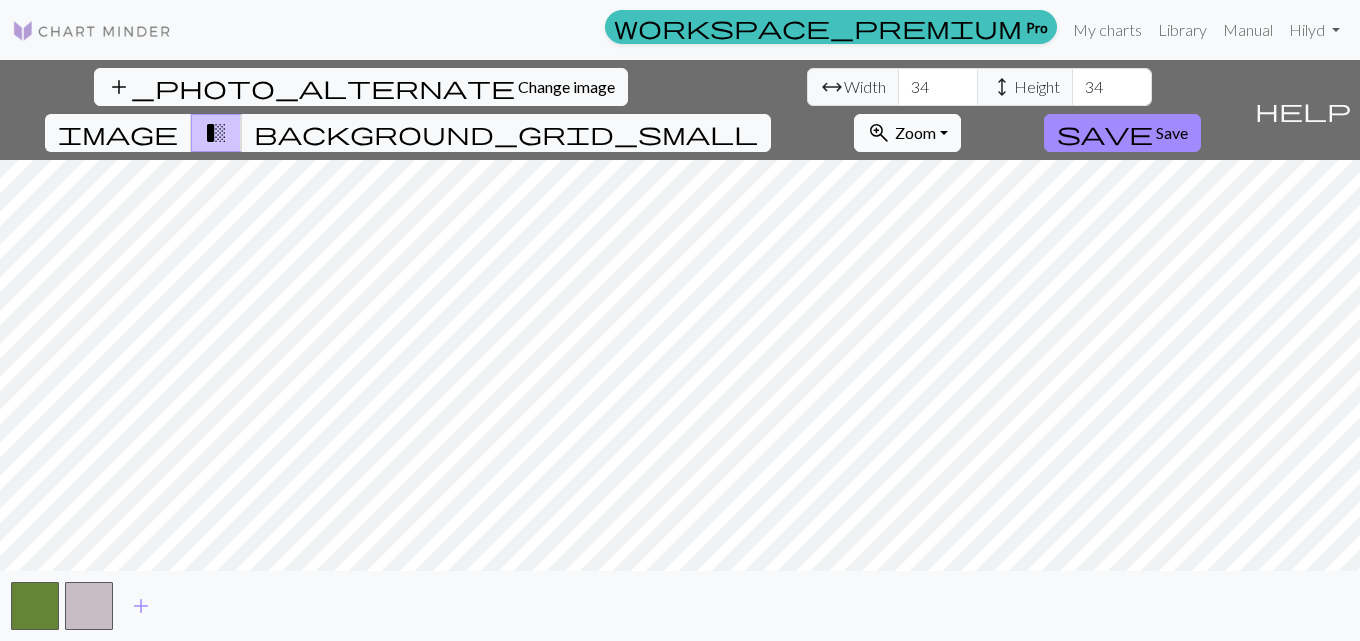
click at [961, 114] on button "zoom_in Zoom Zoom" at bounding box center [907, 133] width 107 height 38
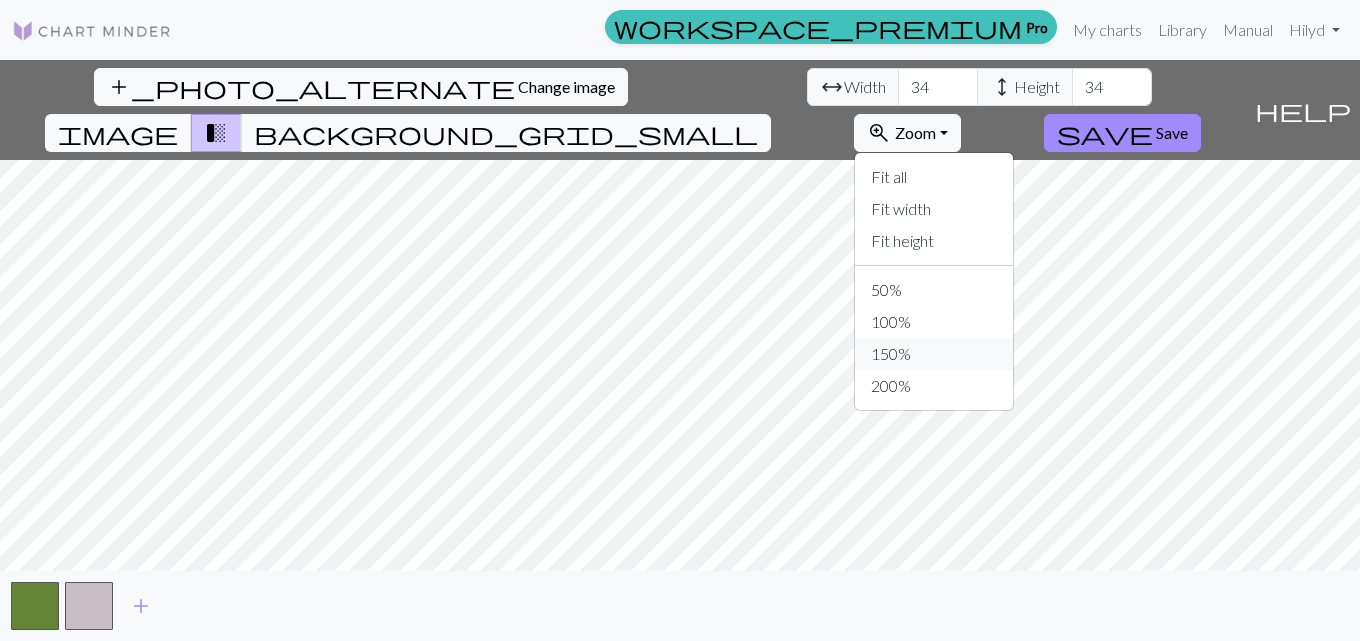
click at [1013, 338] on button "150%" at bounding box center [934, 354] width 158 height 32
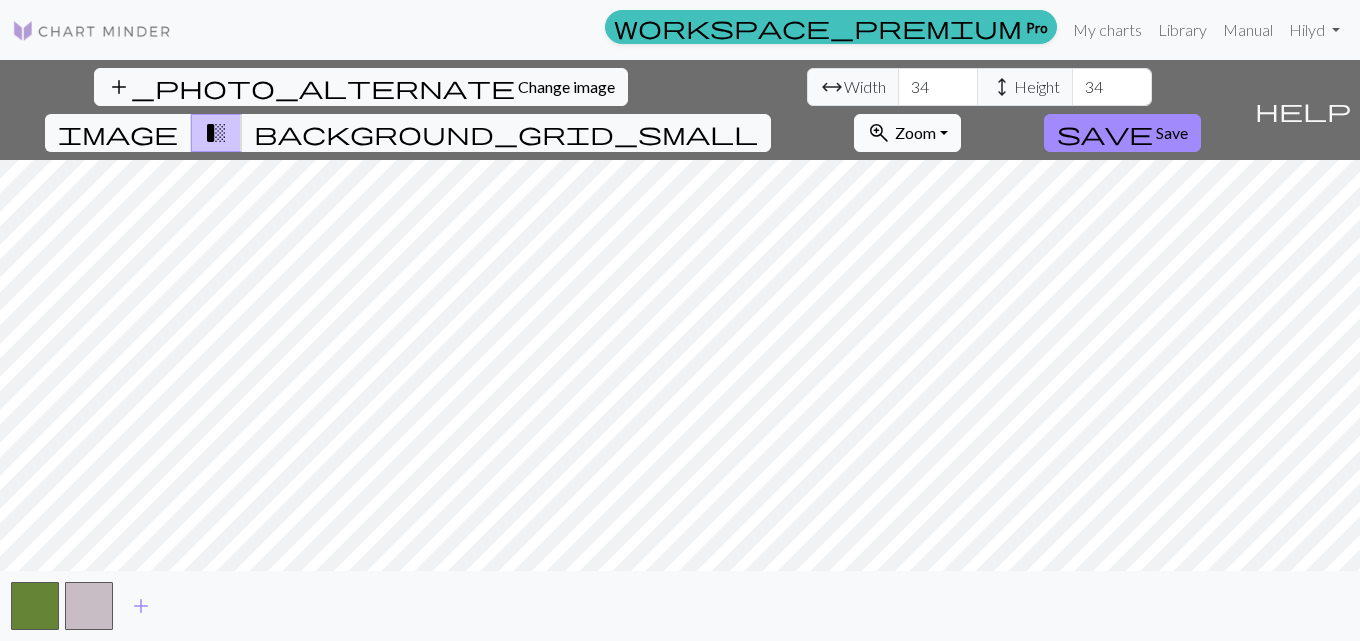
click at [936, 123] on span "Zoom" at bounding box center [915, 132] width 41 height 19
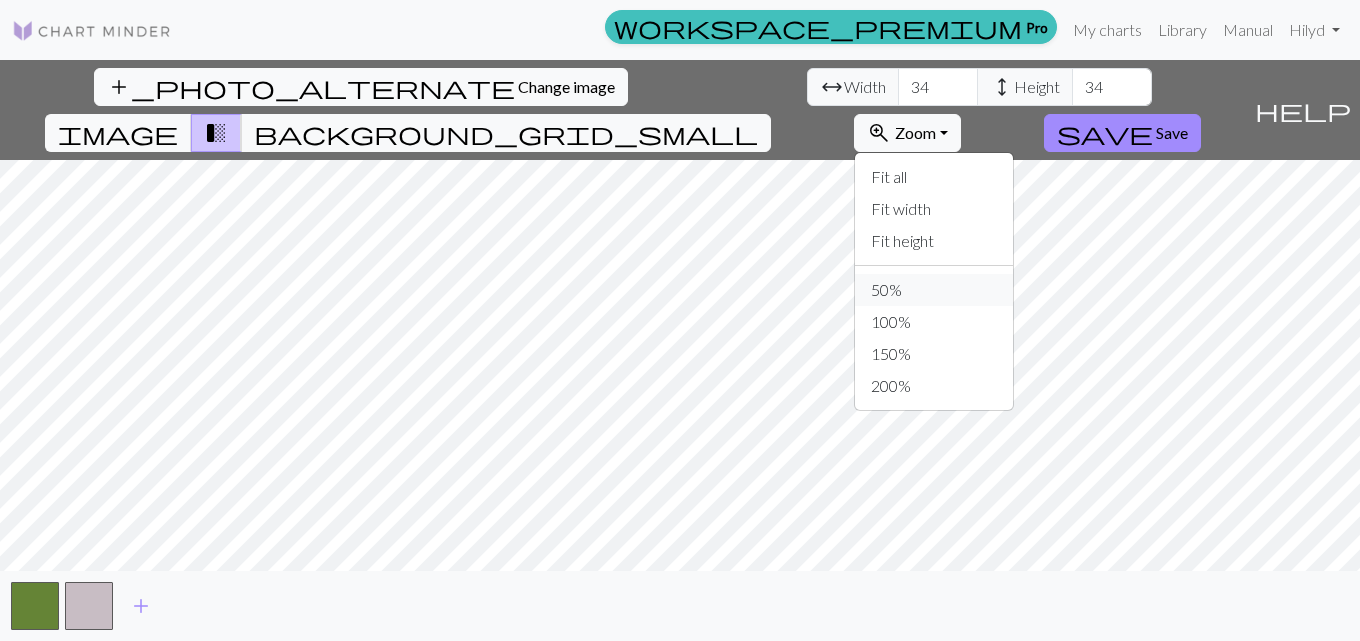
click at [1013, 274] on button "50%" at bounding box center [934, 290] width 158 height 32
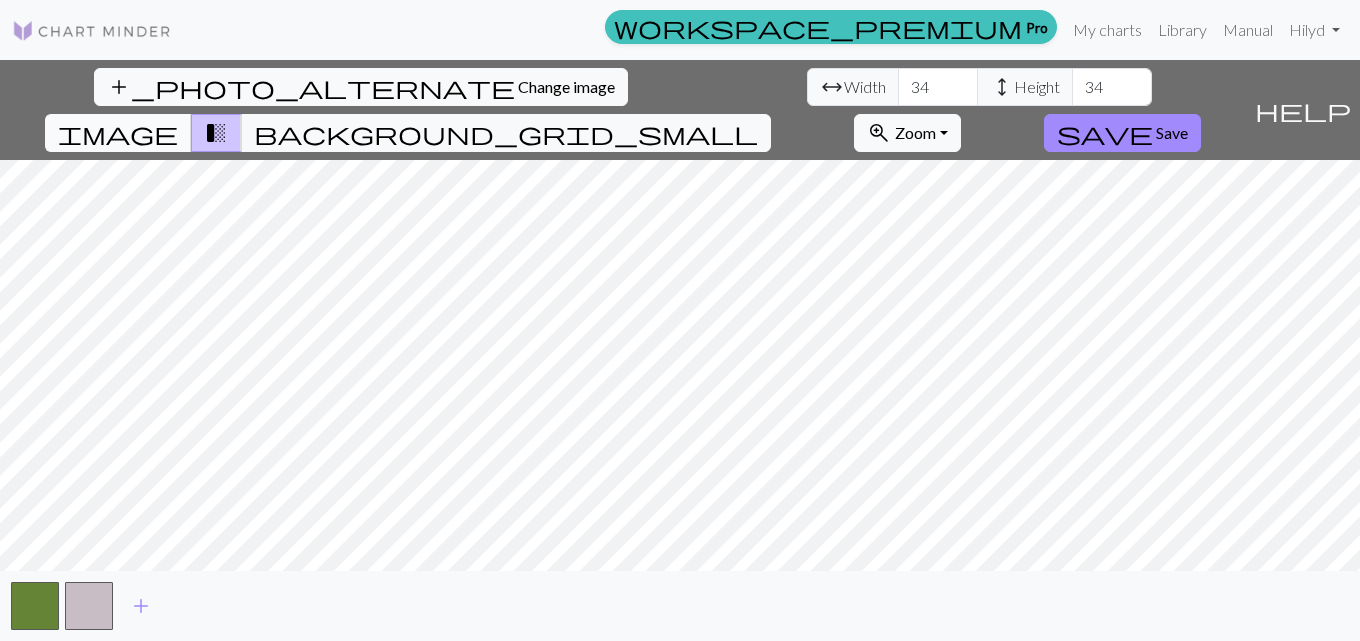
click at [178, 119] on span "image" at bounding box center [118, 133] width 120 height 28
click at [758, 119] on span "background_grid_small" at bounding box center [506, 133] width 504 height 28
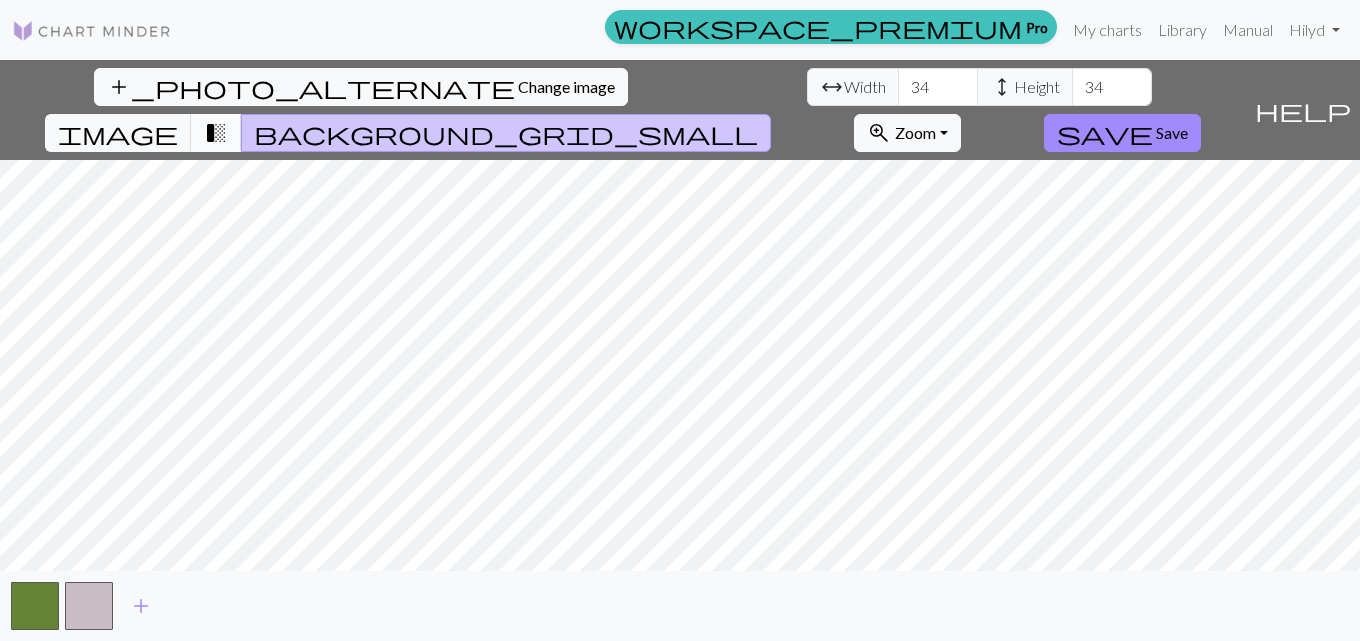
click at [228, 119] on span "transition_fade" at bounding box center [216, 133] width 24 height 28
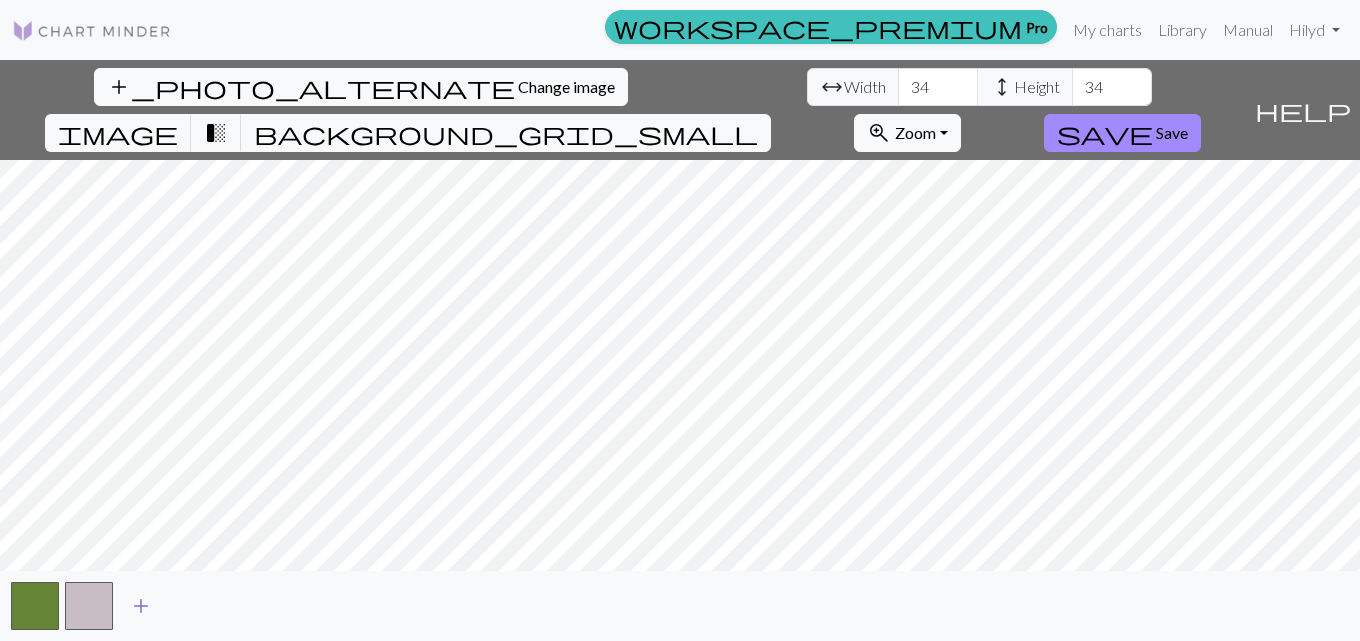
click at [140, 596] on span "add" at bounding box center [141, 606] width 24 height 28
click at [207, 600] on button "add" at bounding box center [195, 606] width 50 height 38
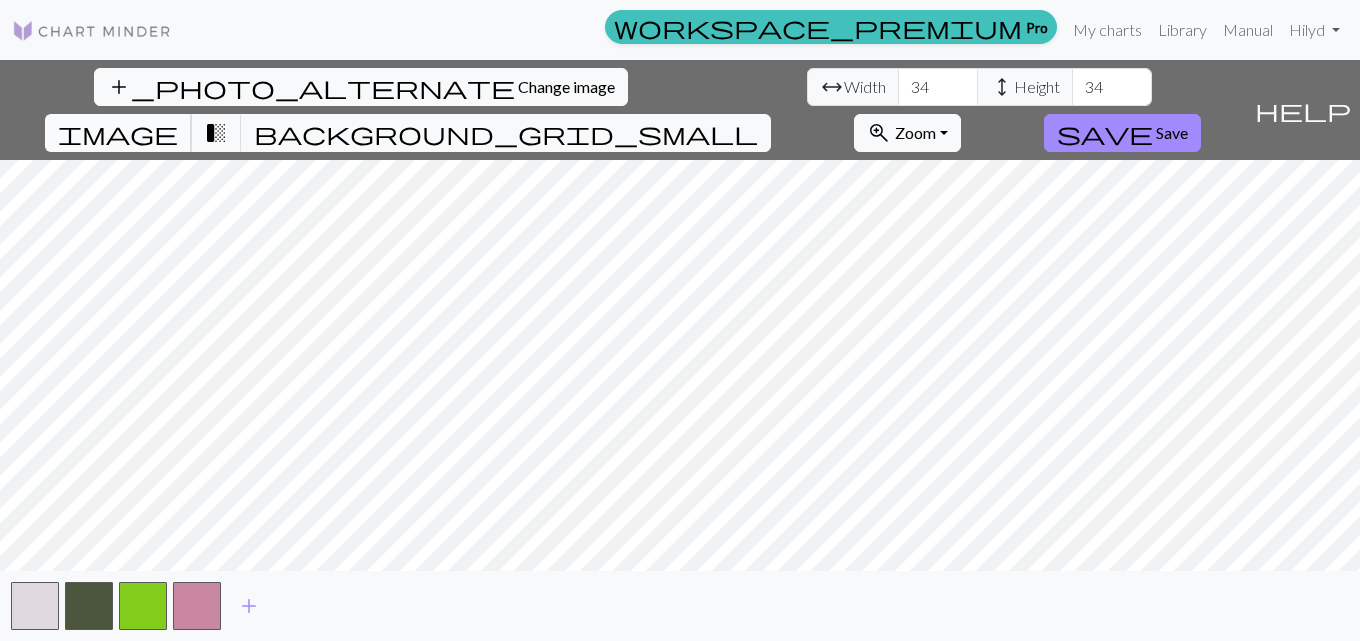
click at [178, 119] on span "image" at bounding box center [118, 133] width 120 height 28
click at [758, 119] on span "background_grid_small" at bounding box center [506, 133] width 504 height 28
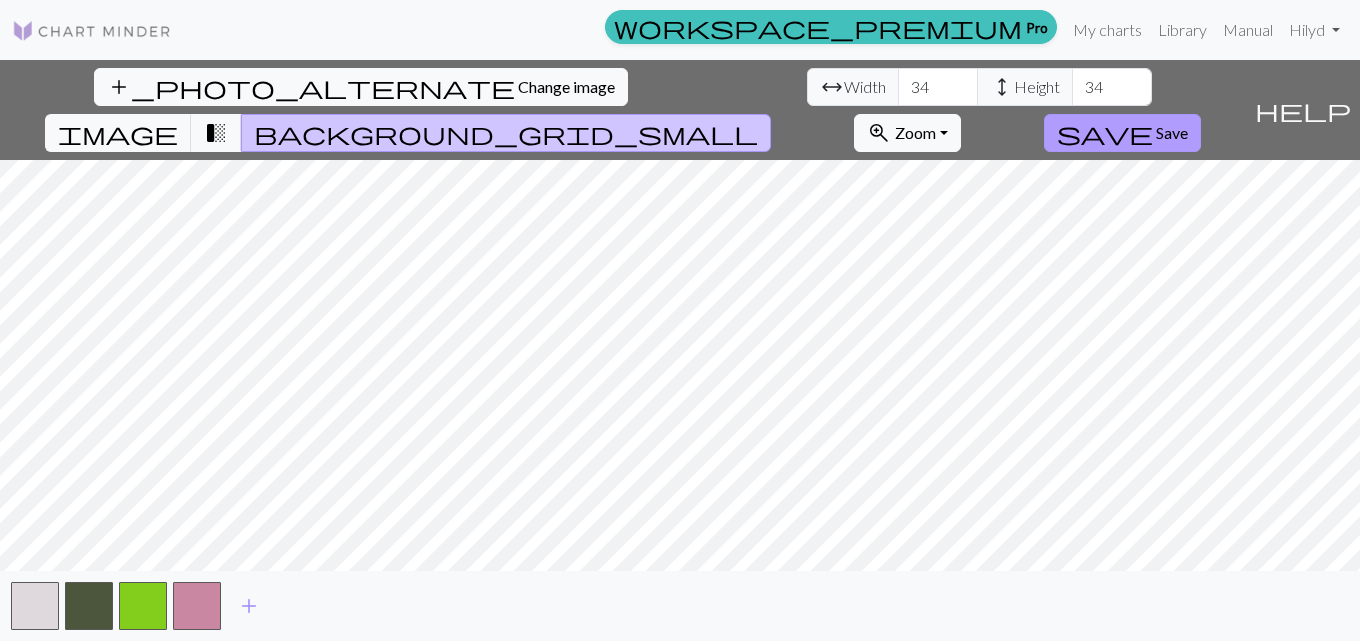
click at [1153, 119] on span "save" at bounding box center [1105, 133] width 96 height 28
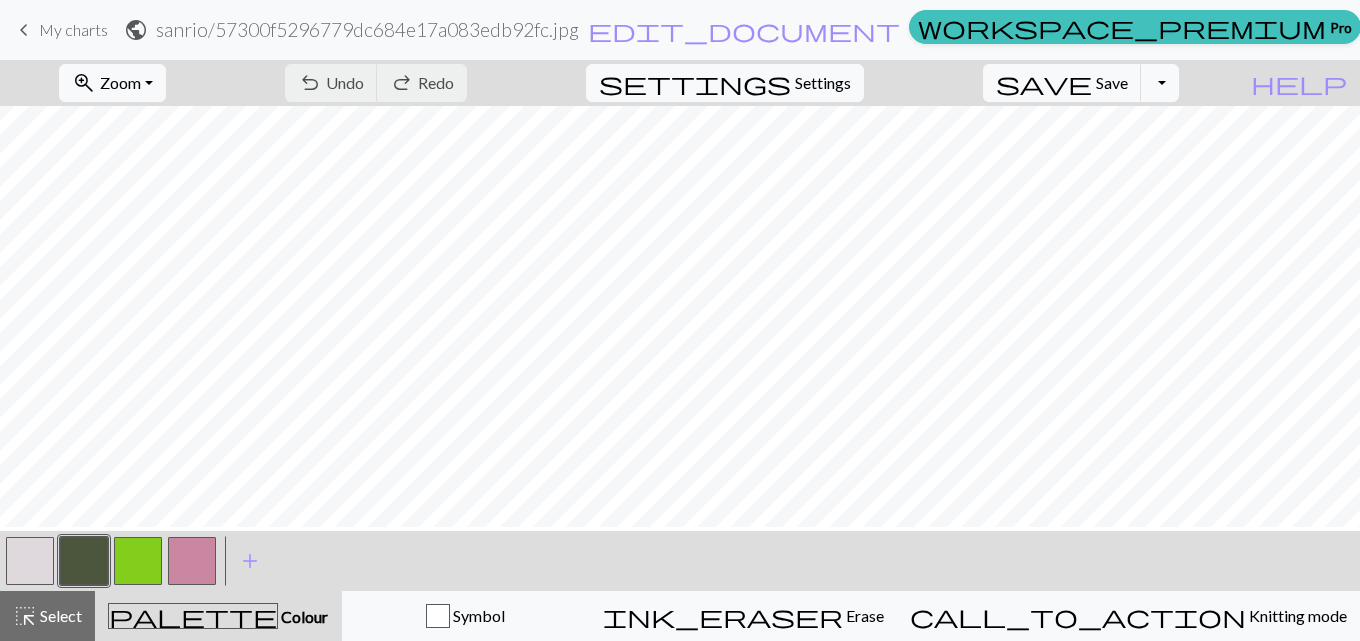
scroll to position [360, 0]
click at [123, 557] on button "button" at bounding box center [138, 561] width 48 height 48
click at [199, 560] on button "button" at bounding box center [192, 561] width 48 height 48
click at [145, 561] on button "button" at bounding box center [138, 561] width 48 height 48
click at [27, 567] on button "button" at bounding box center [30, 561] width 48 height 48
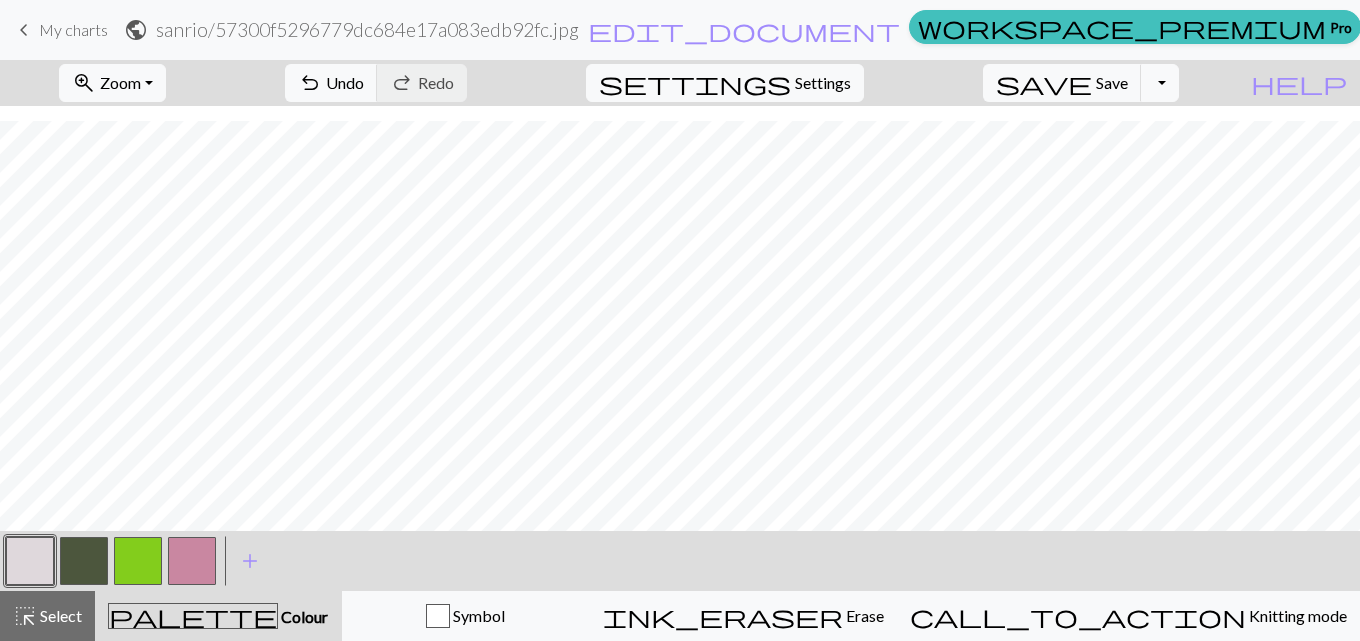
click at [37, 557] on button "button" at bounding box center [30, 561] width 48 height 48
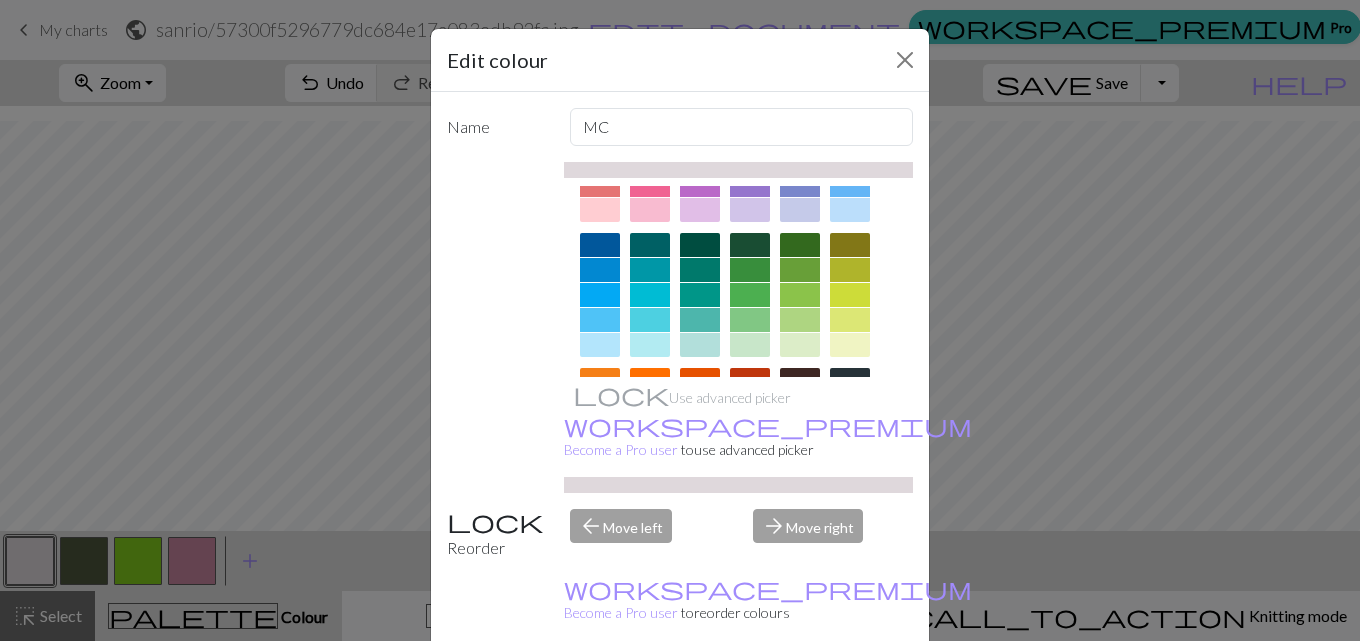
scroll to position [0, 0]
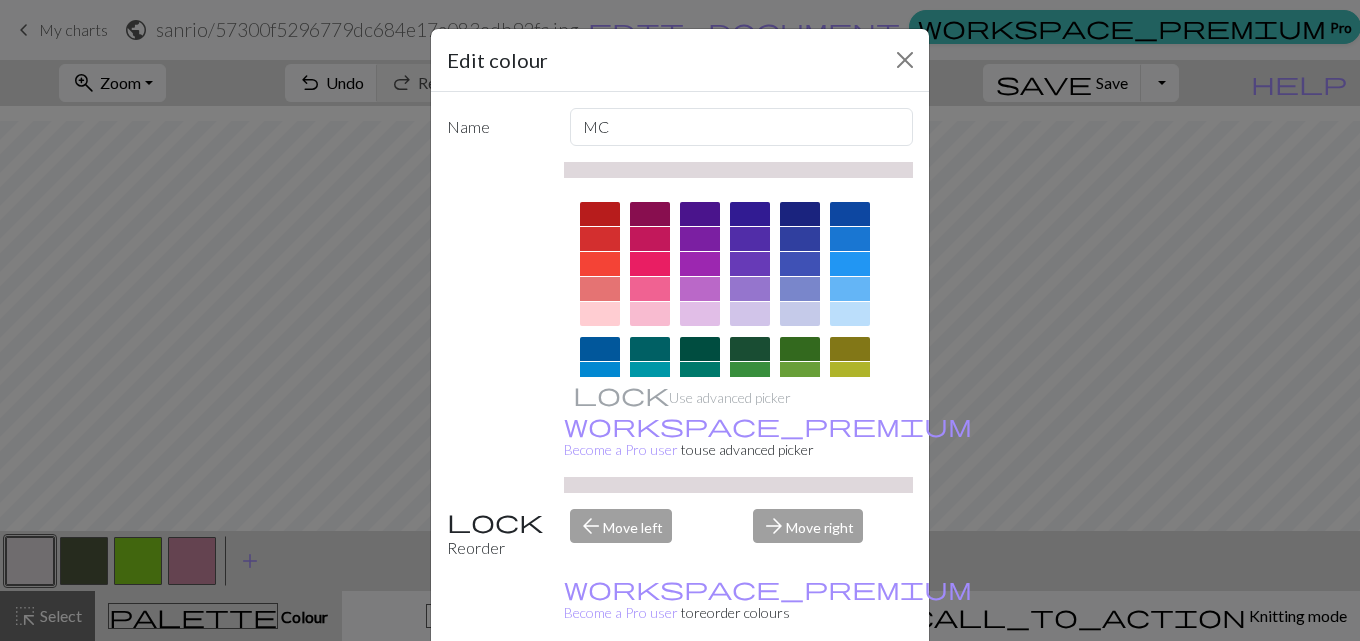
click at [646, 307] on div at bounding box center [650, 314] width 40 height 24
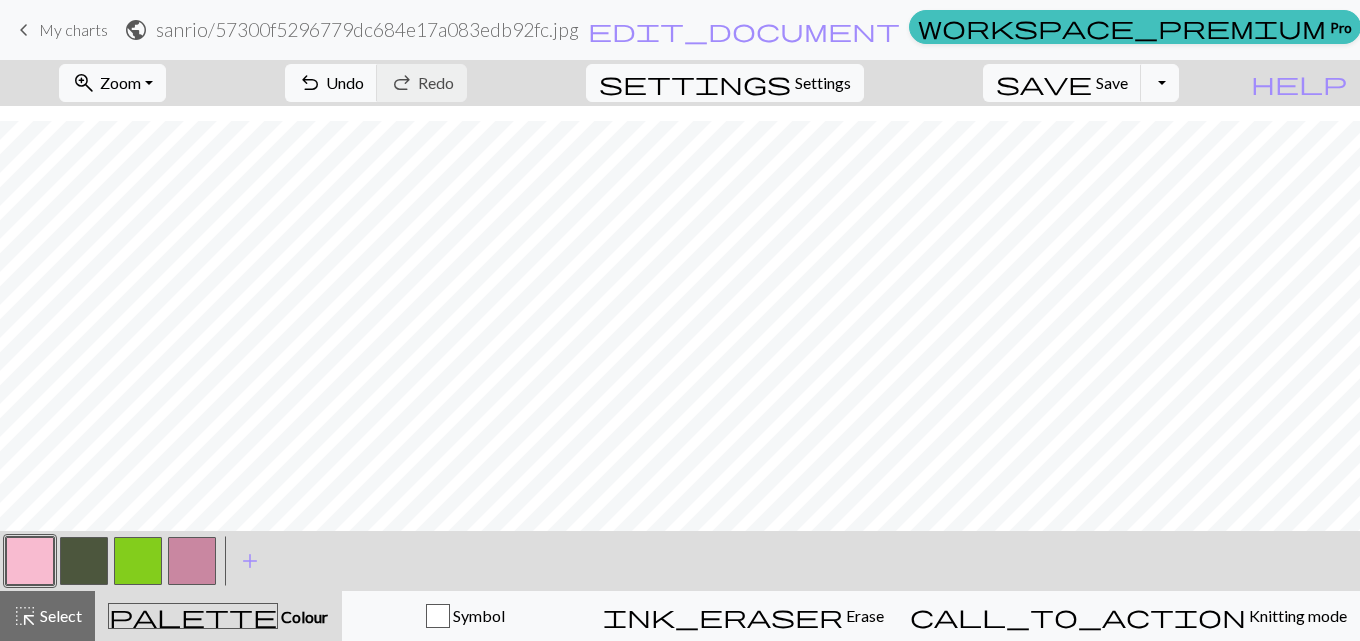
click at [195, 576] on button "button" at bounding box center [192, 561] width 48 height 48
click at [203, 567] on button "button" at bounding box center [192, 561] width 48 height 48
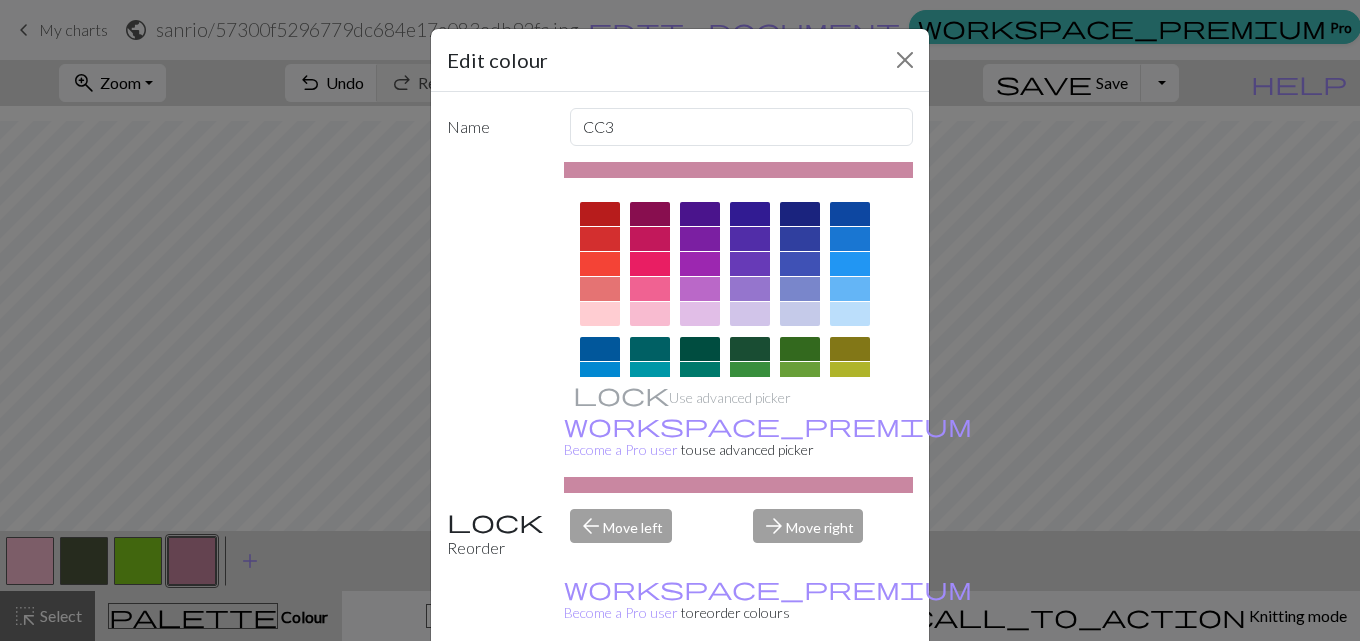
click at [640, 315] on div at bounding box center [650, 314] width 40 height 24
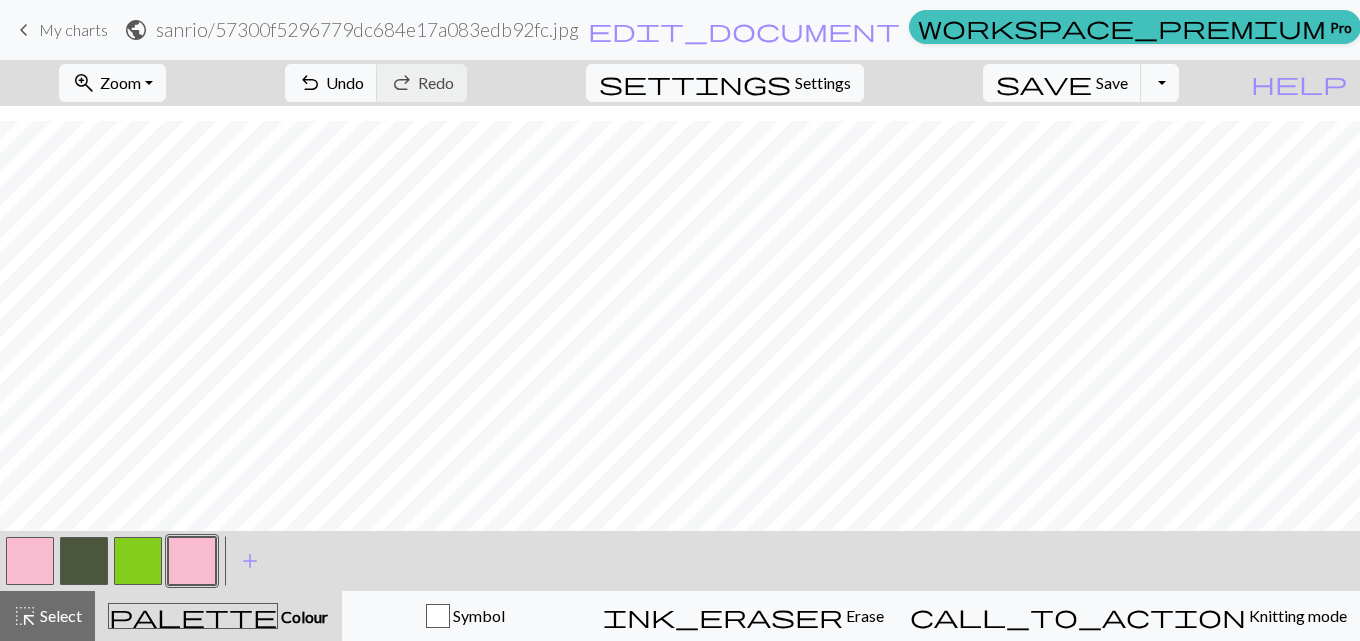
click at [35, 556] on button "button" at bounding box center [30, 561] width 48 height 48
click at [194, 563] on button "button" at bounding box center [192, 561] width 48 height 48
click at [193, 557] on button "button" at bounding box center [192, 561] width 48 height 48
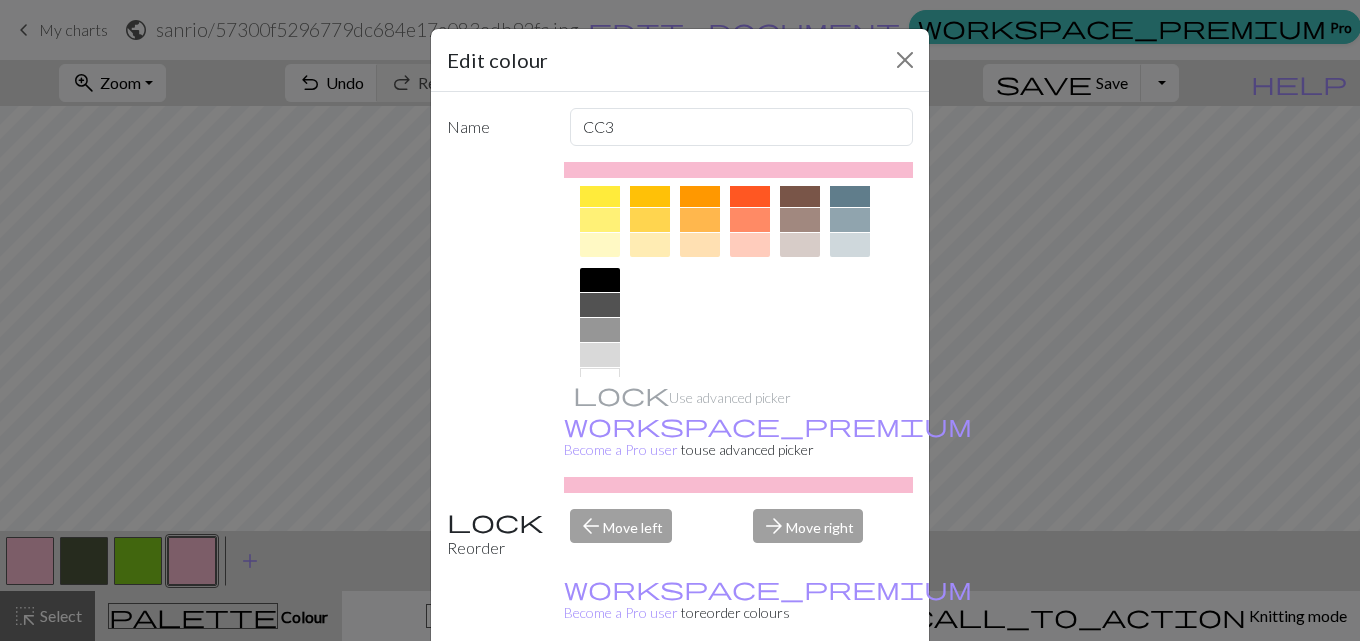
scroll to position [377, 0]
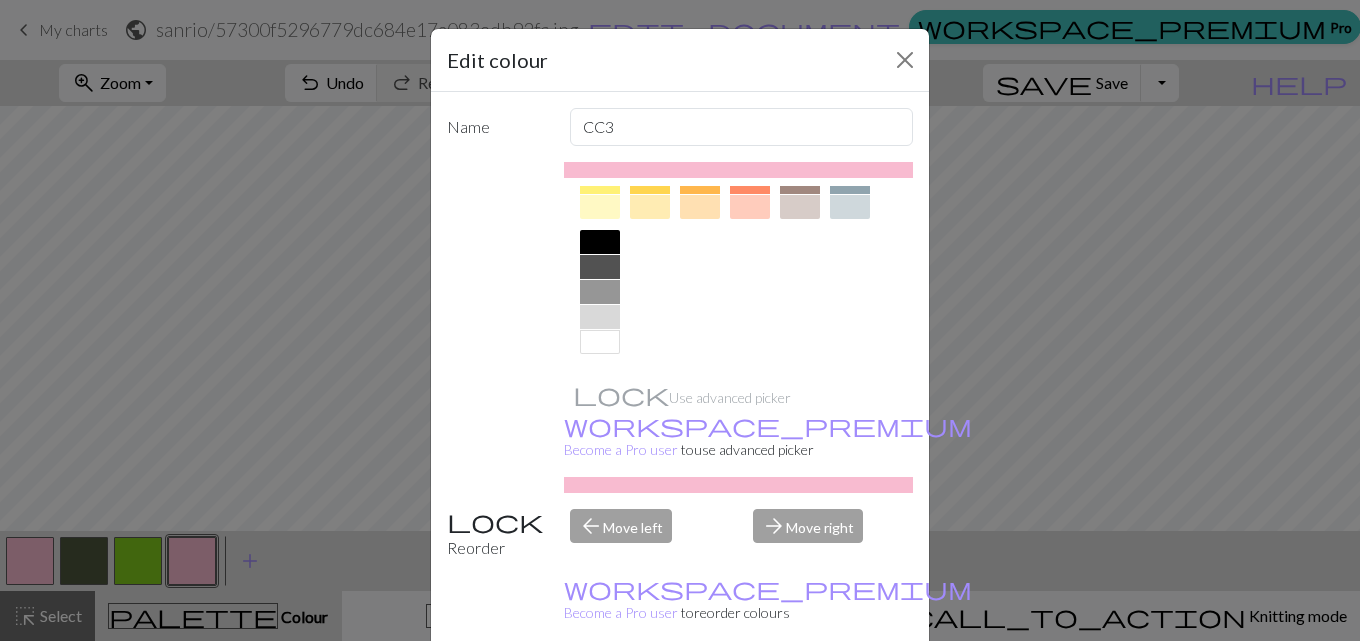
click at [604, 339] on div at bounding box center [600, 342] width 40 height 24
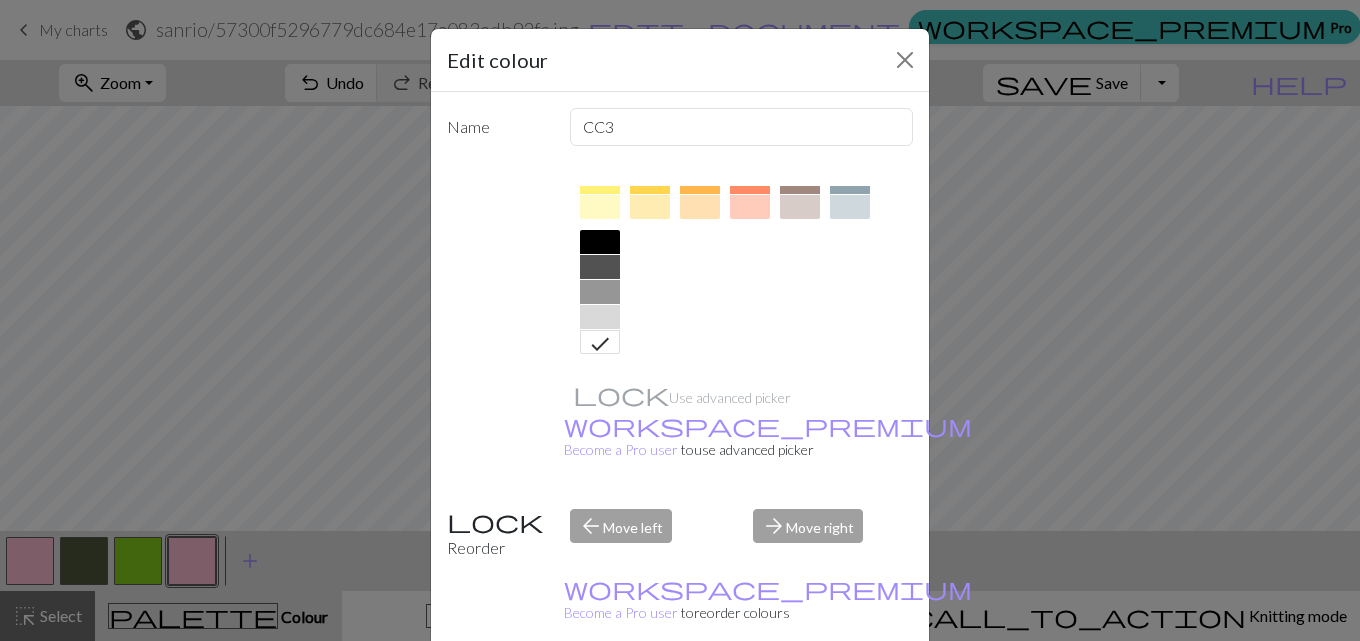
drag, startPoint x: 793, startPoint y: 627, endPoint x: 779, endPoint y: 617, distance: 17.2
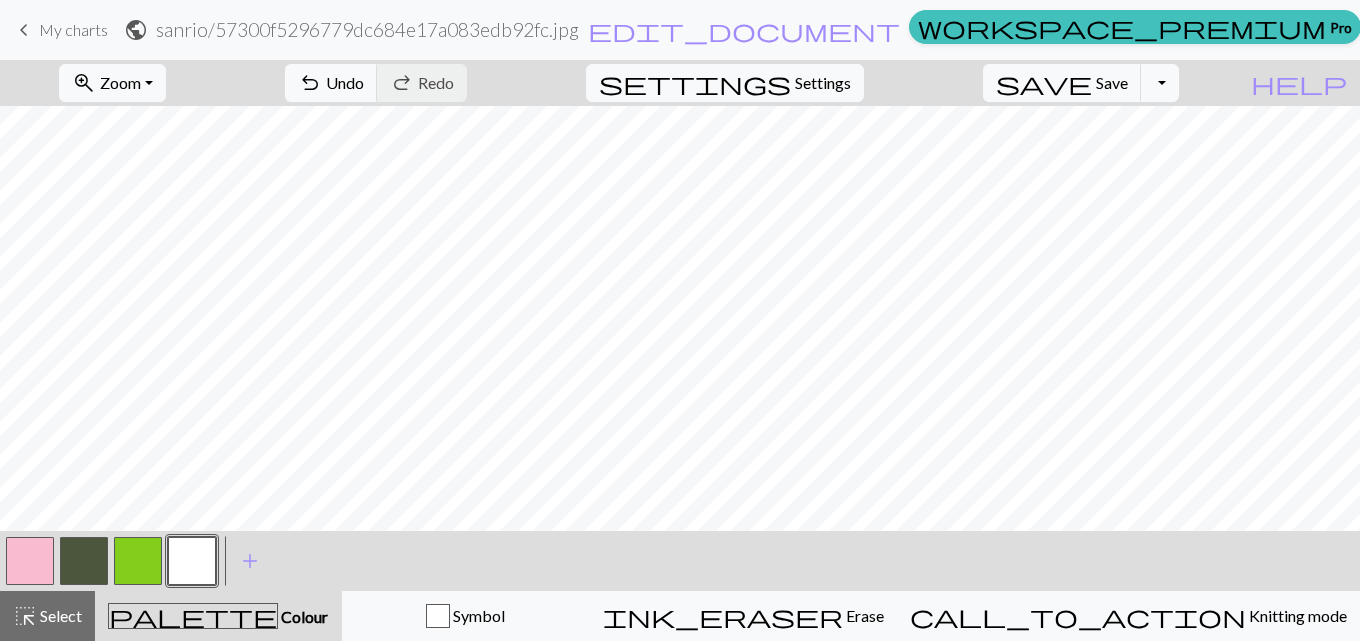
click at [75, 562] on button "button" at bounding box center [84, 561] width 48 height 48
click at [146, 556] on button "button" at bounding box center [138, 561] width 48 height 48
click at [21, 553] on button "button" at bounding box center [30, 561] width 48 height 48
click at [166, 64] on button "zoom_in Zoom Zoom" at bounding box center [112, 83] width 107 height 38
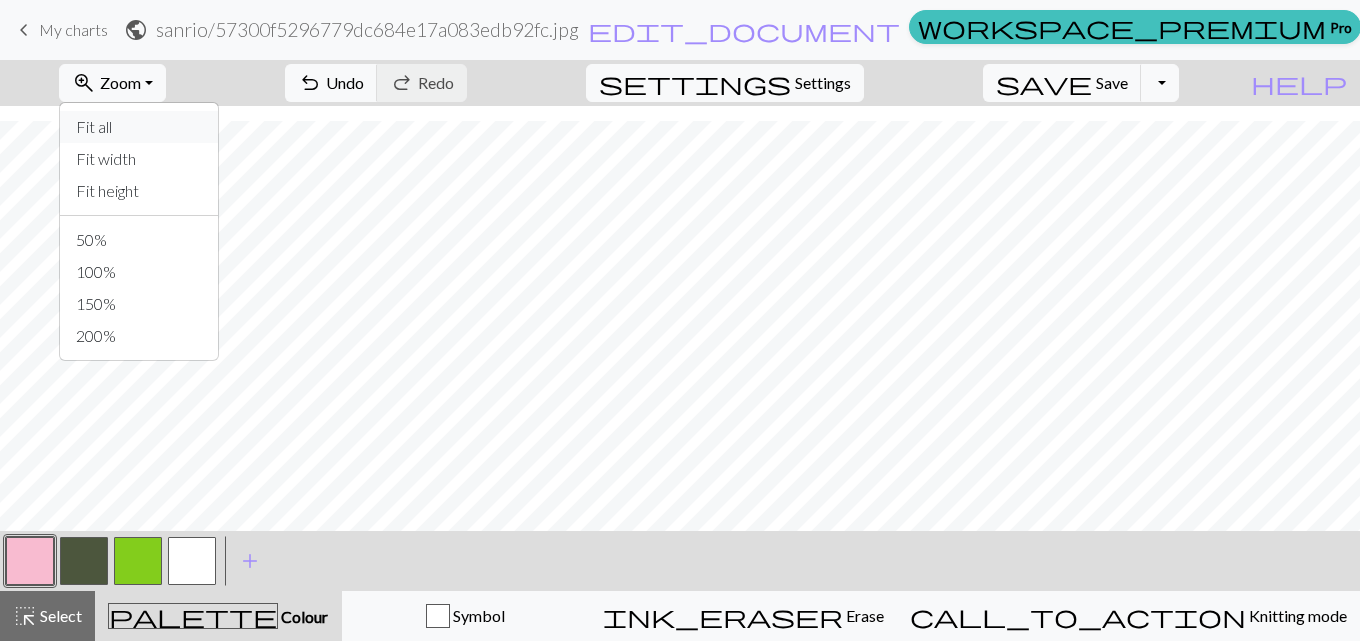
click at [155, 115] on button "Fit all" at bounding box center [139, 127] width 158 height 32
click at [90, 565] on button "button" at bounding box center [84, 561] width 48 height 48
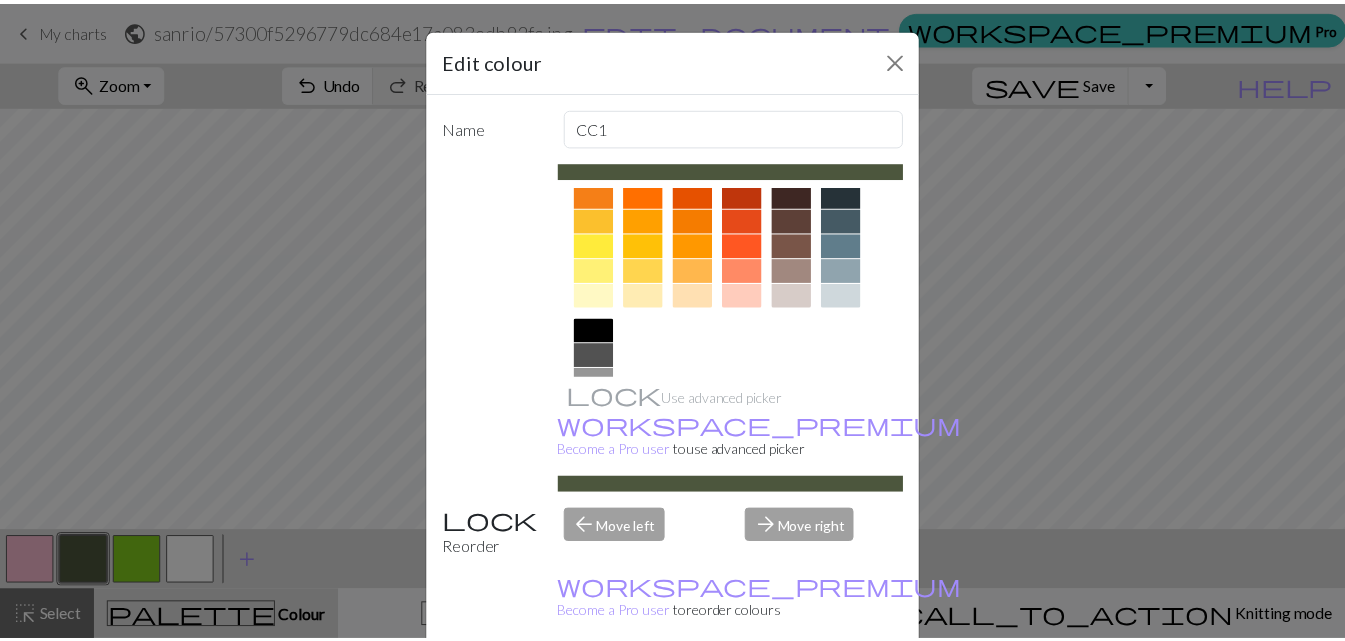
scroll to position [277, 0]
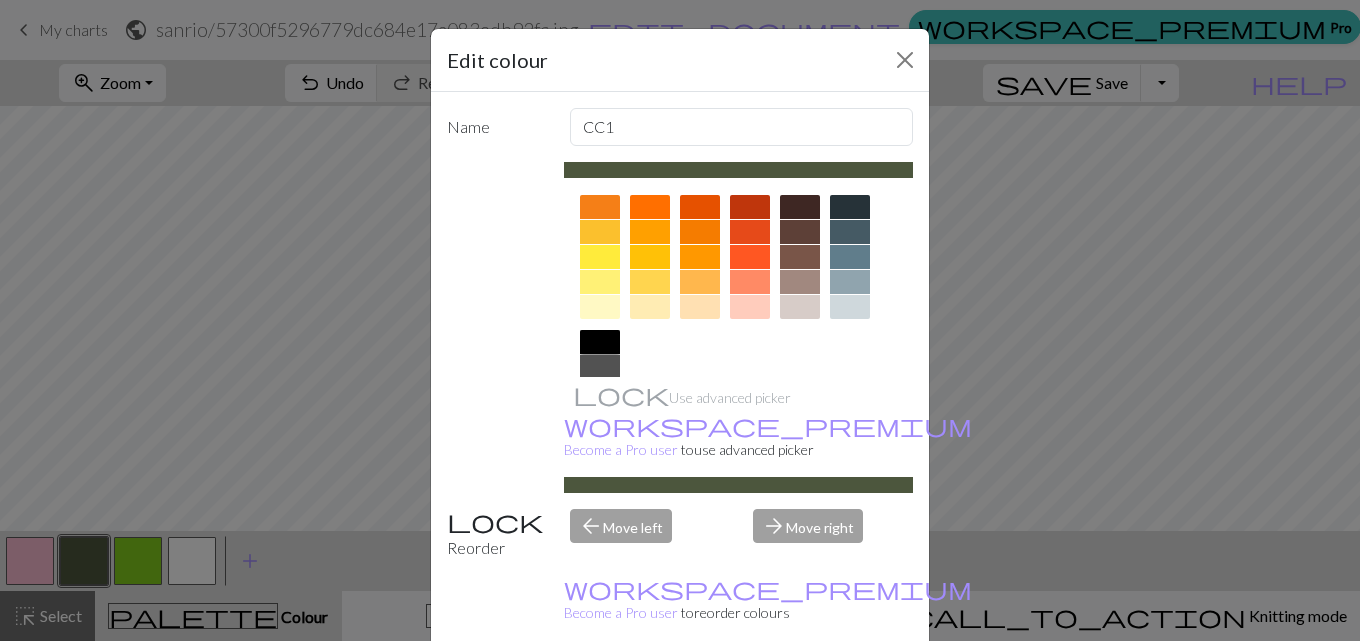
click at [580, 336] on div at bounding box center [600, 342] width 40 height 24
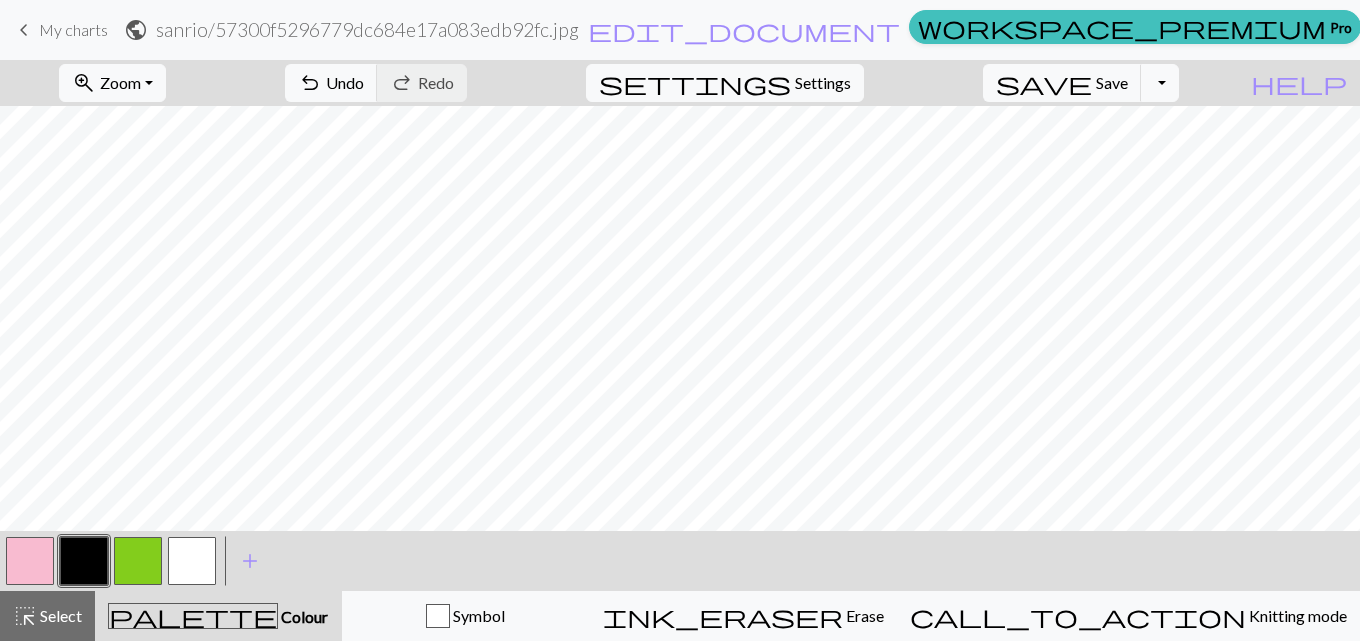
click at [34, 551] on button "button" at bounding box center [30, 561] width 48 height 48
click at [1139, 93] on button "save Save Save" at bounding box center [1062, 83] width 159 height 38
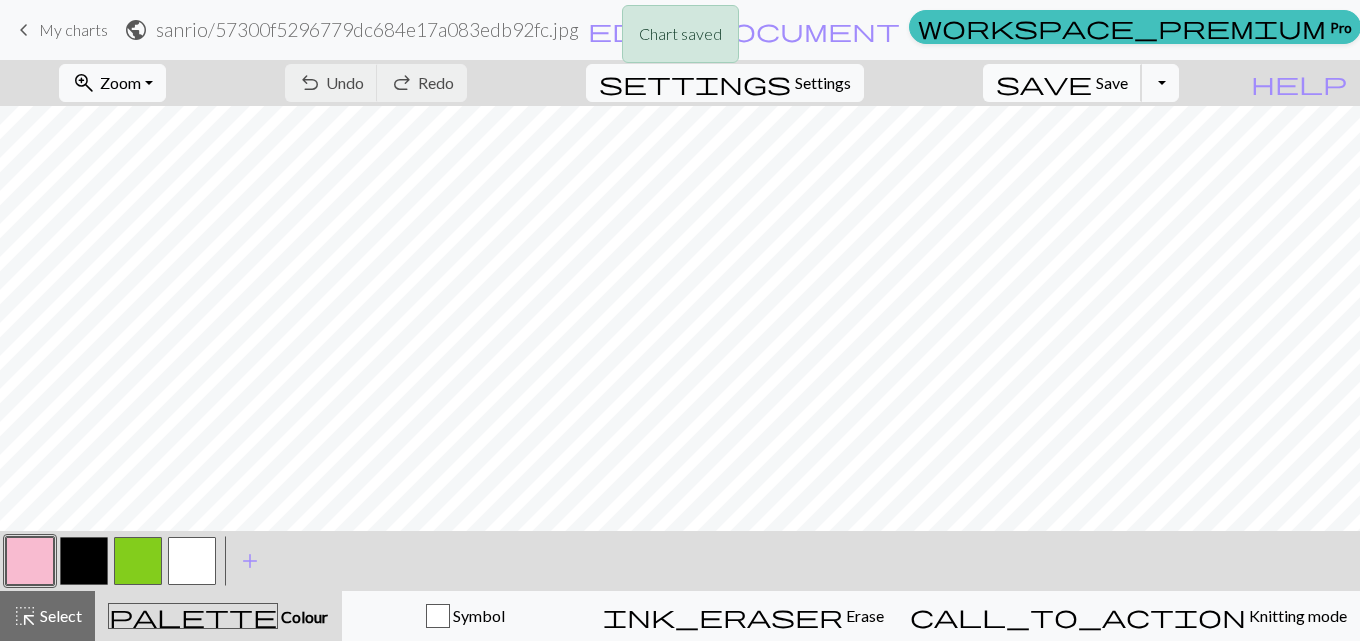
click at [1128, 91] on span "Save" at bounding box center [1112, 82] width 32 height 19
click at [537, 31] on h2 "sanrio / 57300f5296779dc684e17a083edb92fc.jpg" at bounding box center [367, 29] width 423 height 23
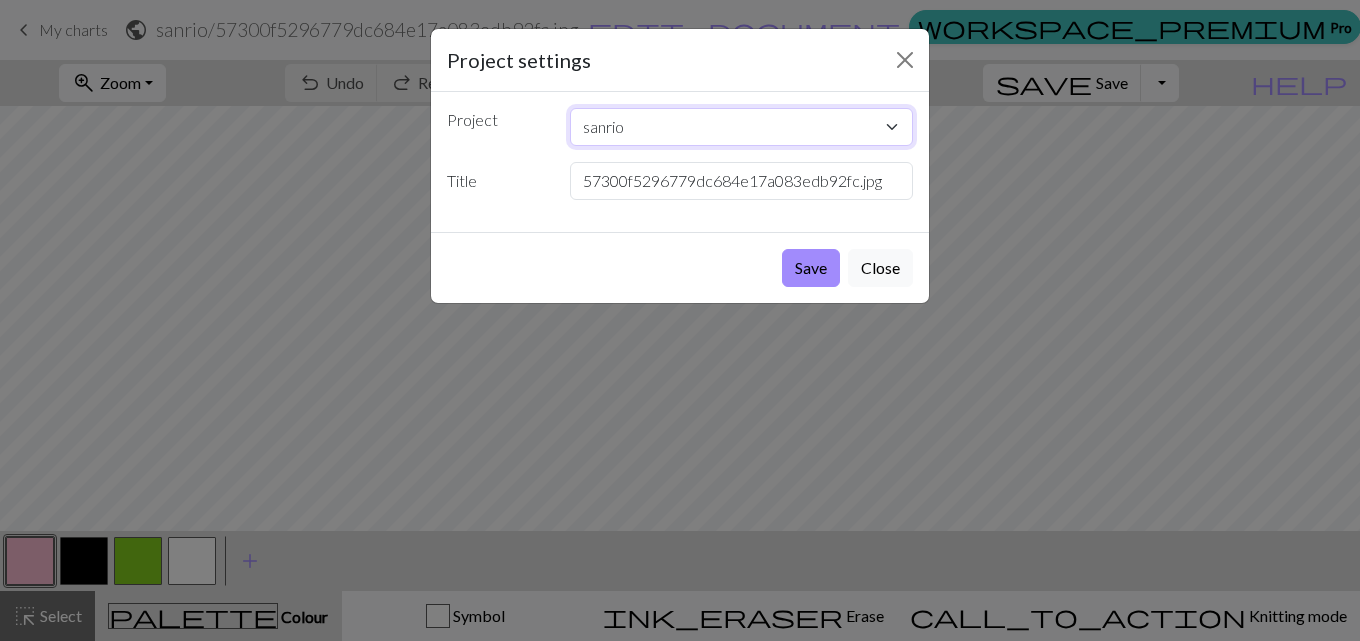
click at [662, 121] on select "sanrio sanrio totoro Kingdom Hearts image (1).jpg D20- 20 D20- 19 D20- 18 D20- …" at bounding box center [742, 127] width 344 height 38
click at [914, 70] on button "Close" at bounding box center [905, 60] width 32 height 32
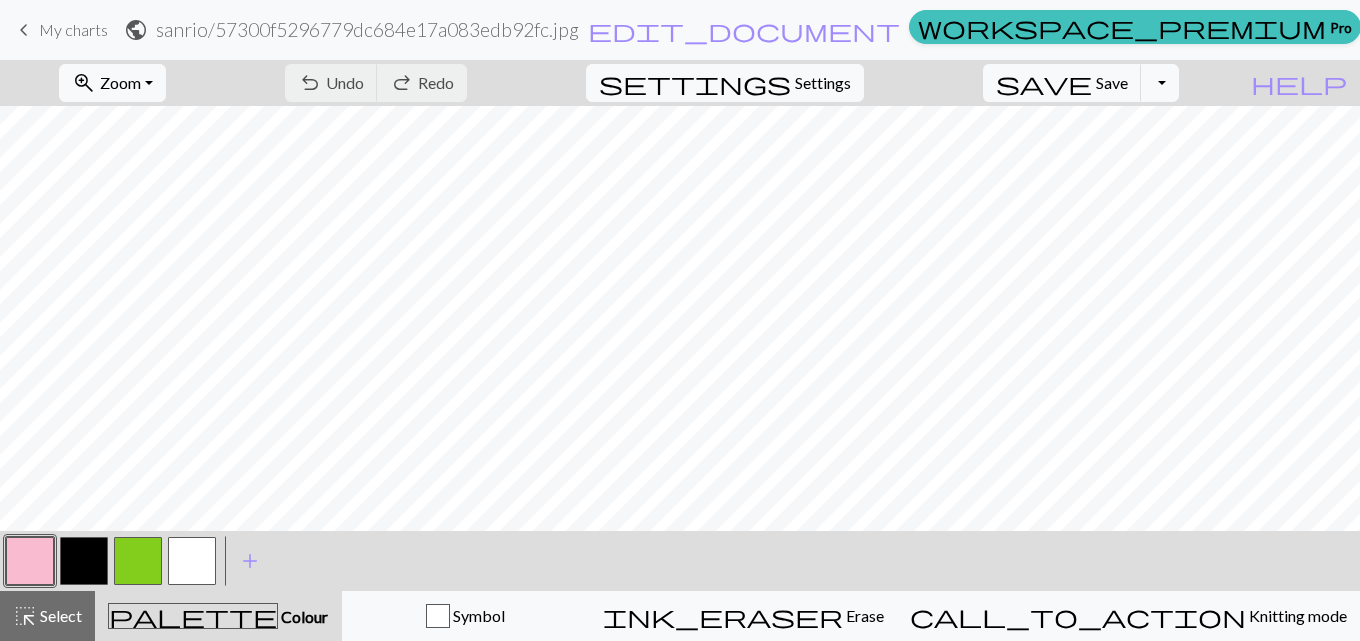
click at [579, 33] on h2 "sanrio / 57300f5296779dc684e17a083edb92fc.jpg" at bounding box center [367, 29] width 423 height 23
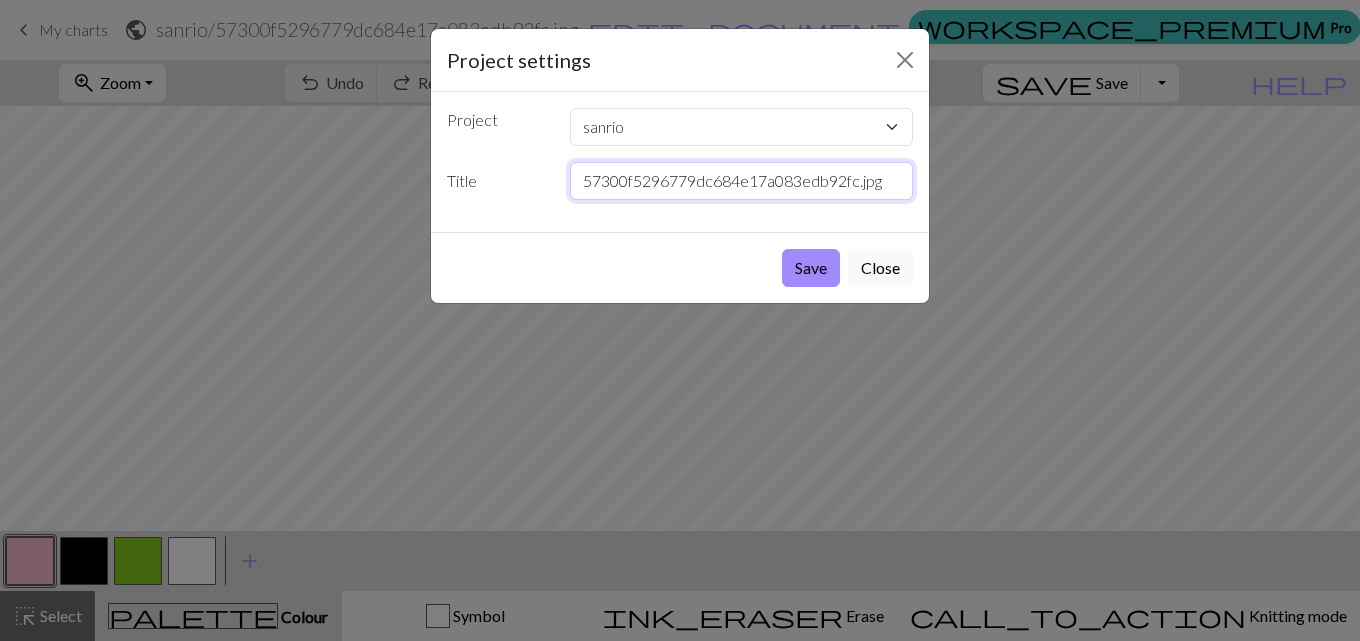
click at [667, 184] on input "57300f5296779dc684e17a083edb92fc.jpg" at bounding box center [742, 181] width 344 height 38
drag, startPoint x: 899, startPoint y: 189, endPoint x: 386, endPoint y: 107, distance: 519.4
click at [356, 153] on div "Project settings Project sanrio sanrio totoro Kingdom Hearts image (1).jpg D20-…" at bounding box center [680, 320] width 1360 height 641
type input "keroppi"
click at [804, 263] on button "Save" at bounding box center [811, 268] width 58 height 38
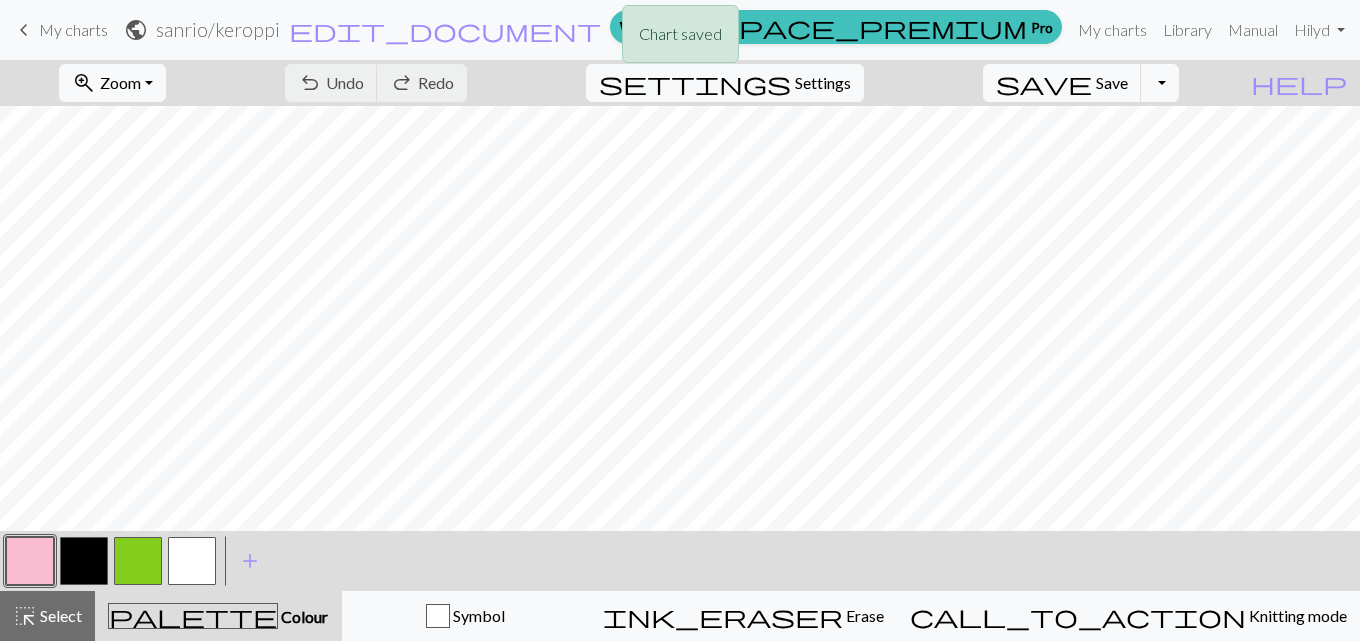
click at [87, 28] on div "Chart saved" at bounding box center [680, 39] width 1360 height 79
click at [59, 27] on span "My charts" at bounding box center [73, 29] width 69 height 19
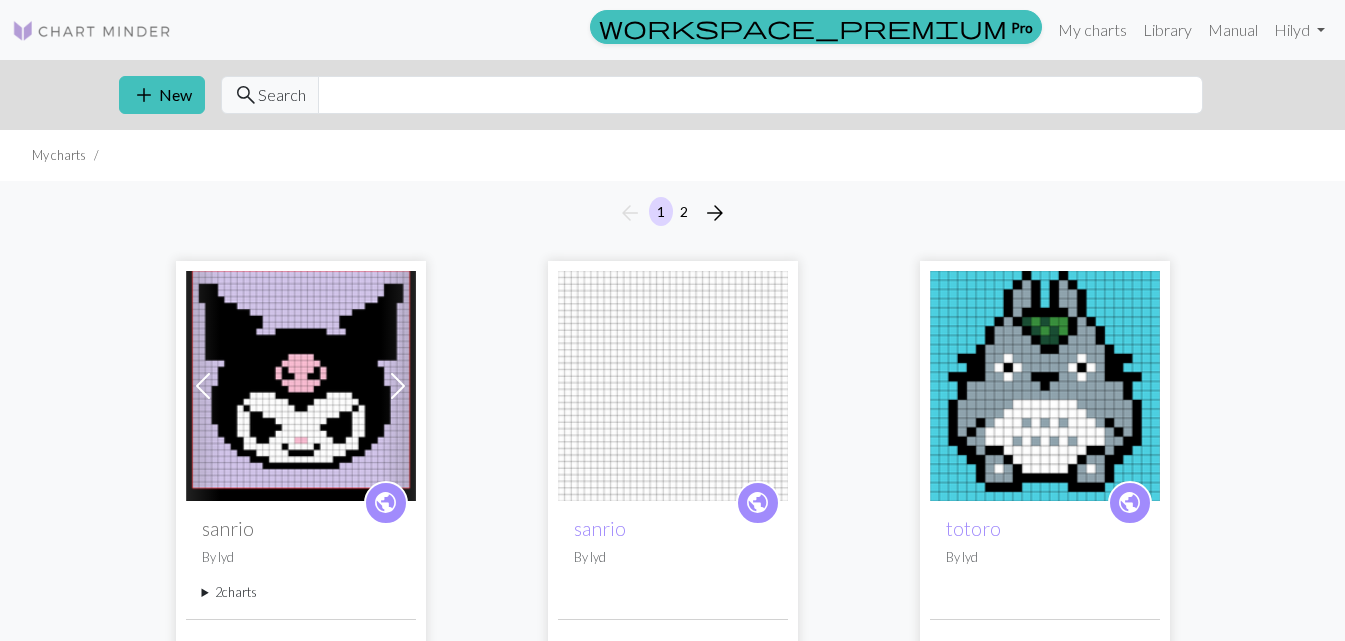
click at [398, 392] on span at bounding box center [398, 386] width 32 height 32
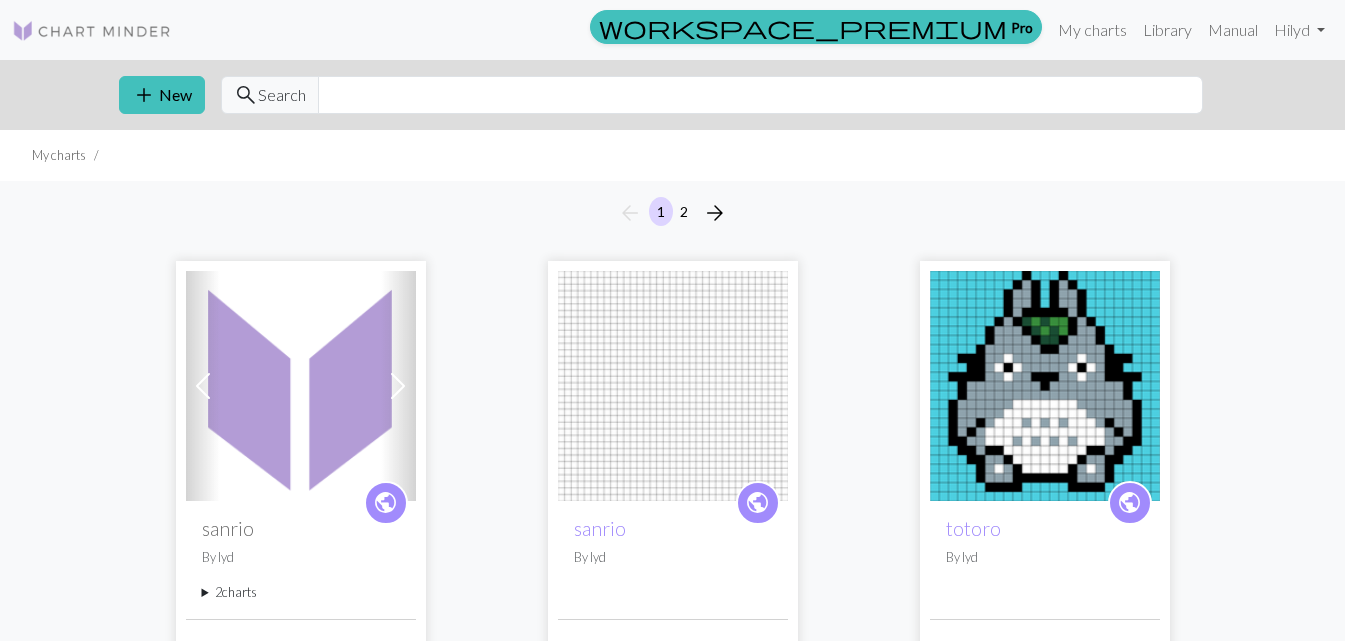
click at [205, 394] on span at bounding box center [203, 386] width 32 height 32
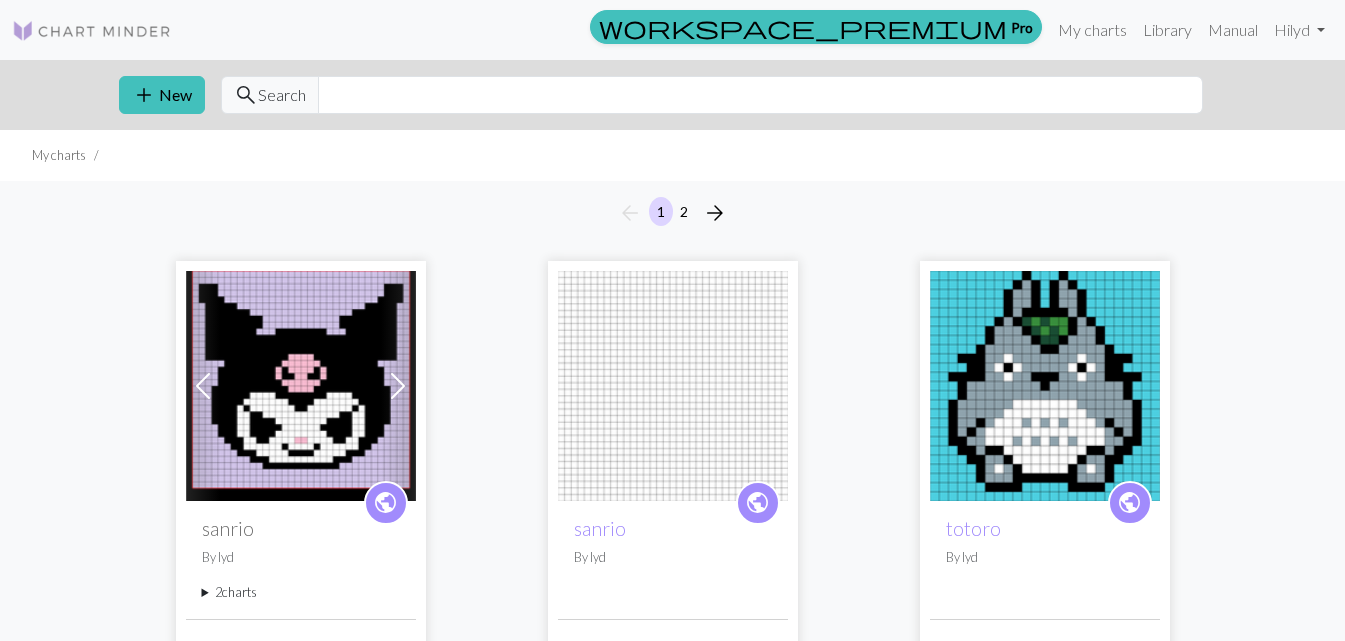
scroll to position [199, 0]
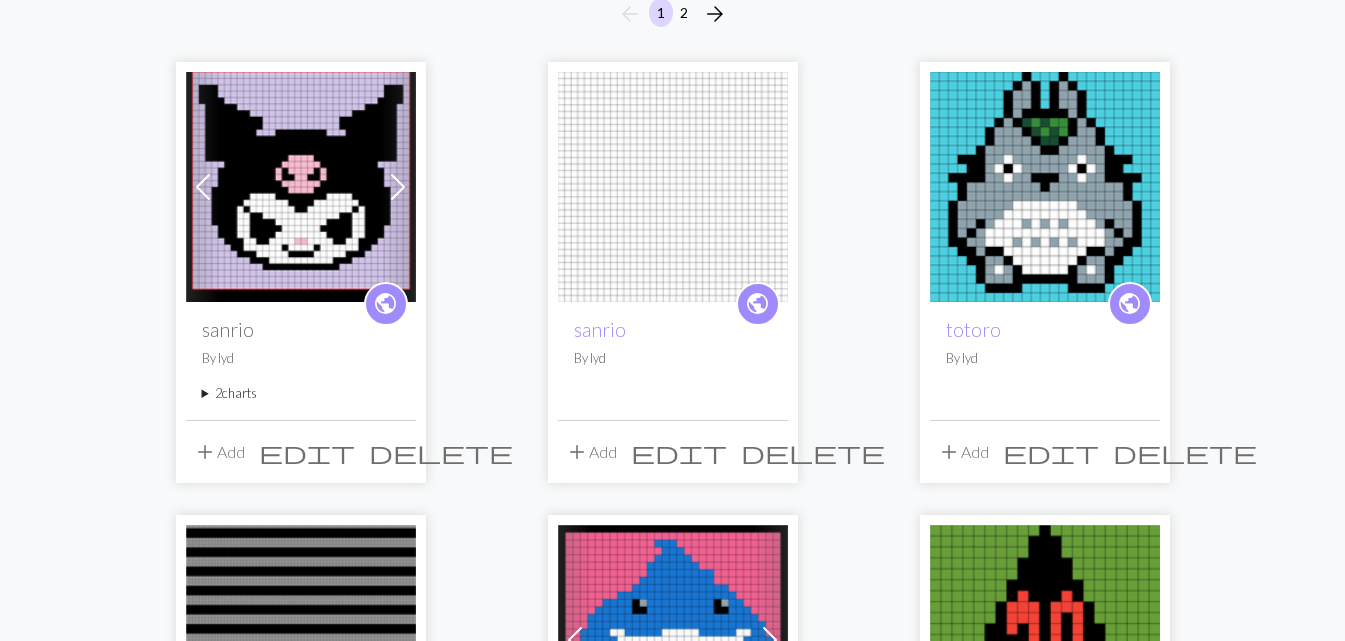
click at [614, 352] on p "By lyd" at bounding box center [673, 358] width 198 height 19
click at [605, 329] on link "sanrio" at bounding box center [600, 329] width 52 height 23
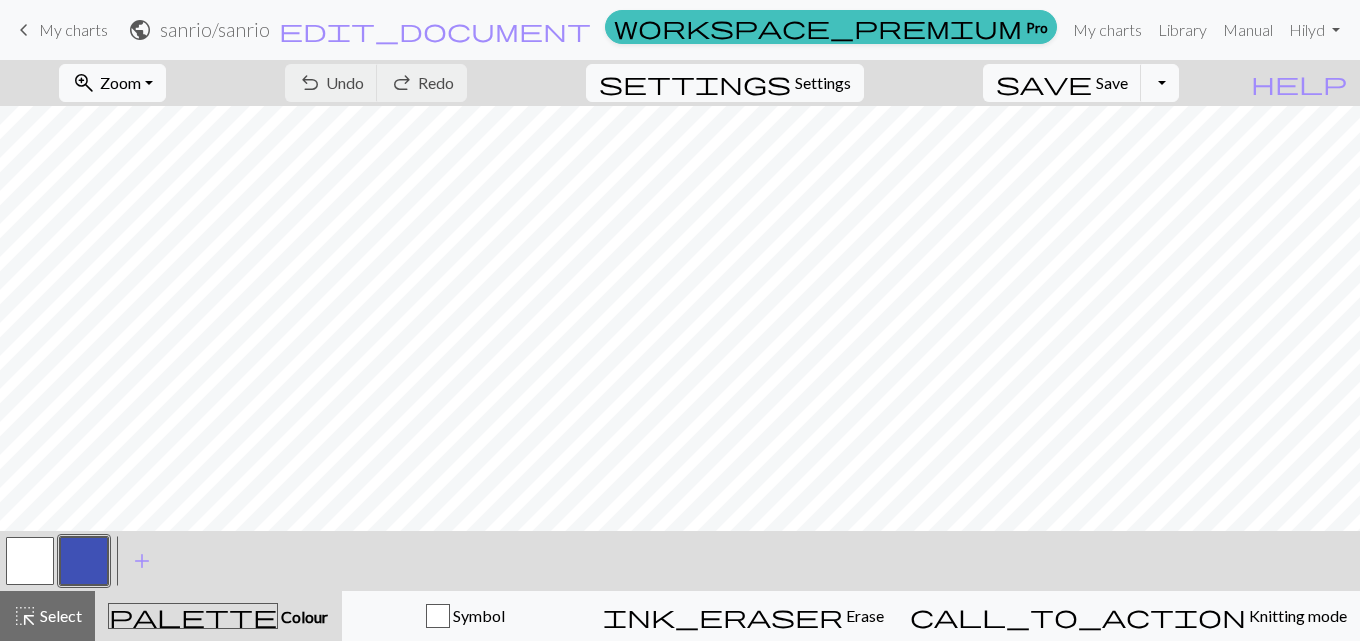
click at [65, 34] on span "My charts" at bounding box center [73, 29] width 69 height 19
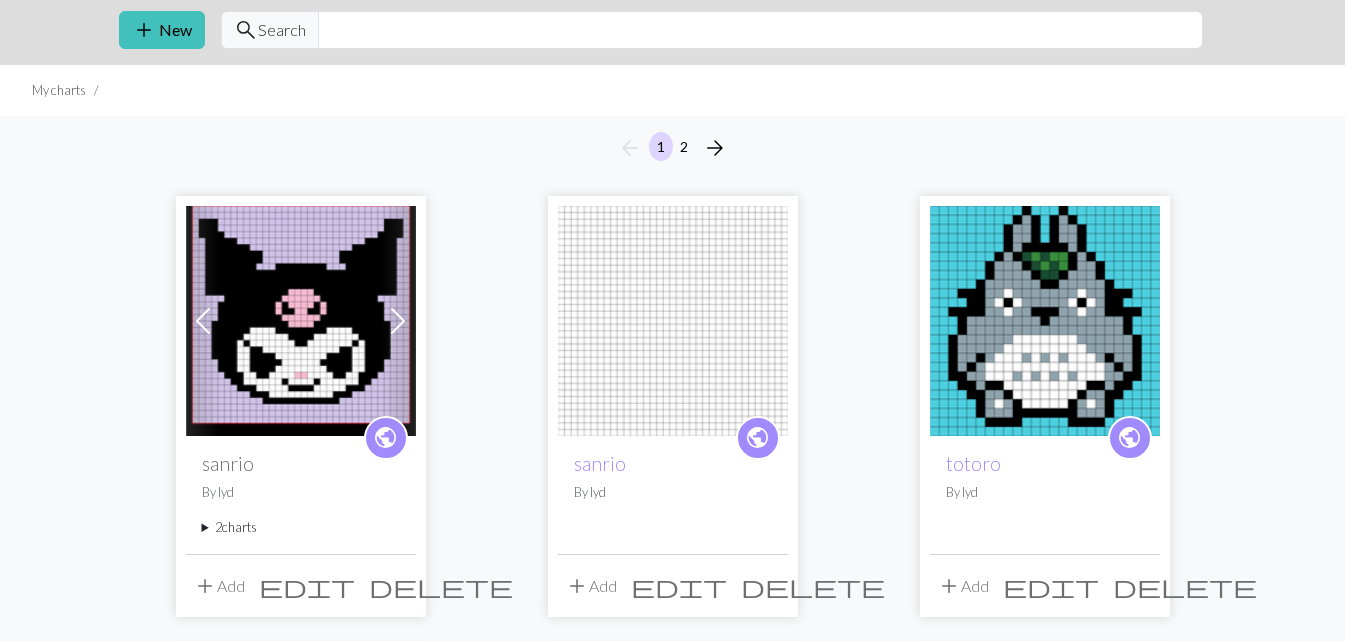
scroll to position [100, 0]
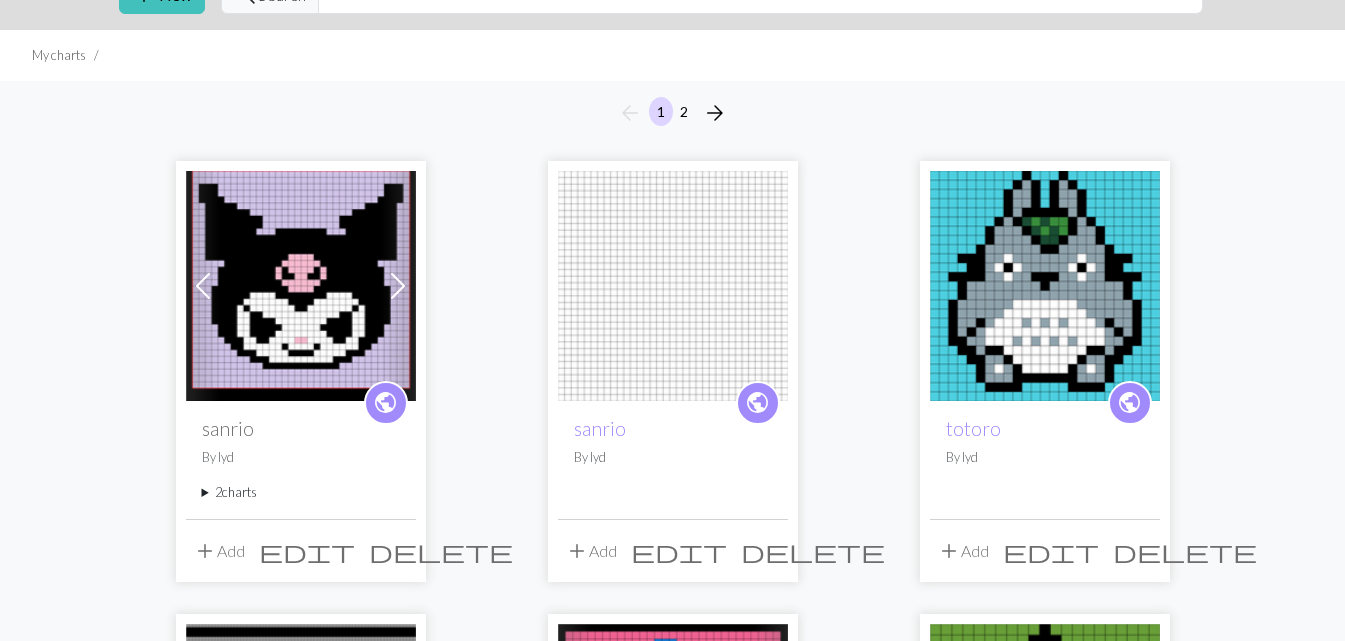
click at [763, 557] on span "delete" at bounding box center [813, 551] width 144 height 28
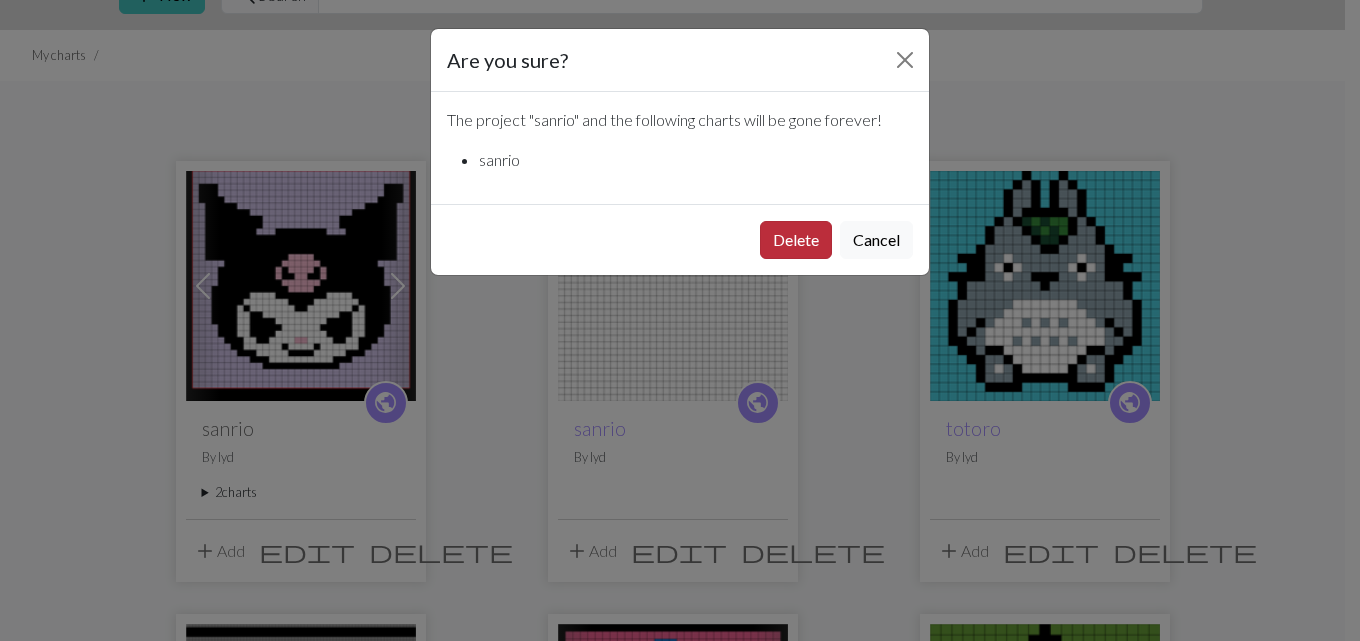
click at [784, 233] on button "Delete" at bounding box center [796, 240] width 72 height 38
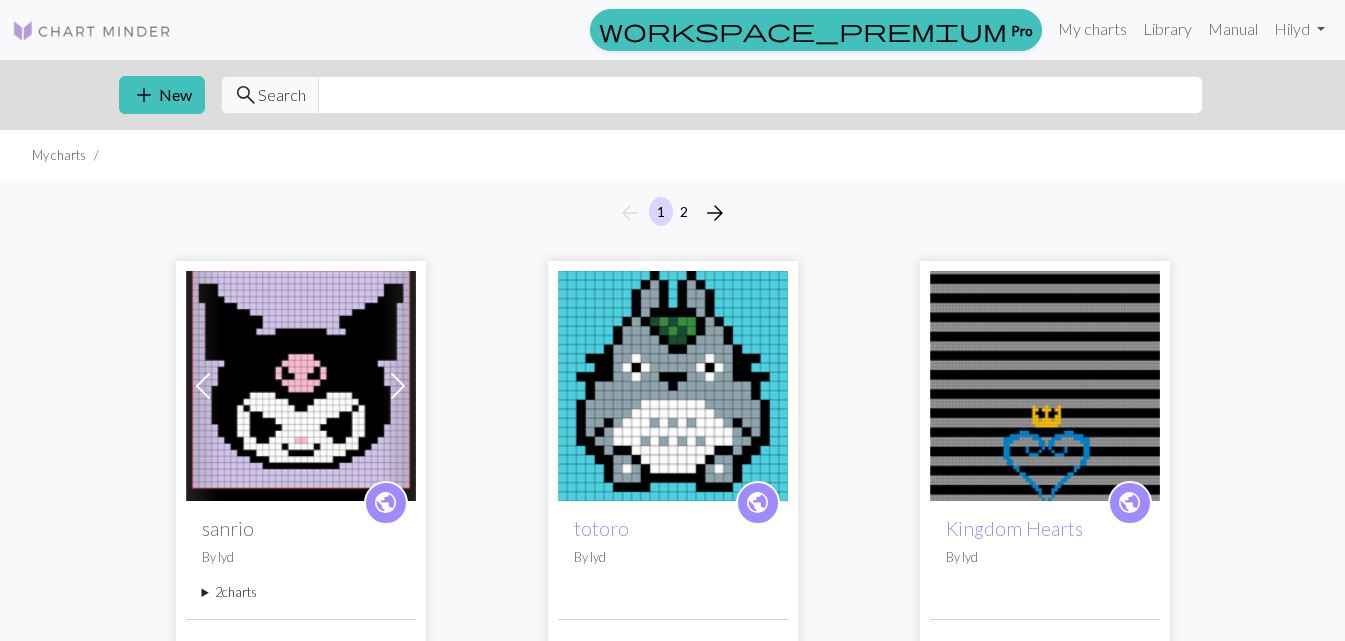
click at [1344, 113] on html "This website uses cookies to ensure you get the best experience on our website.…" at bounding box center [672, 320] width 1345 height 641
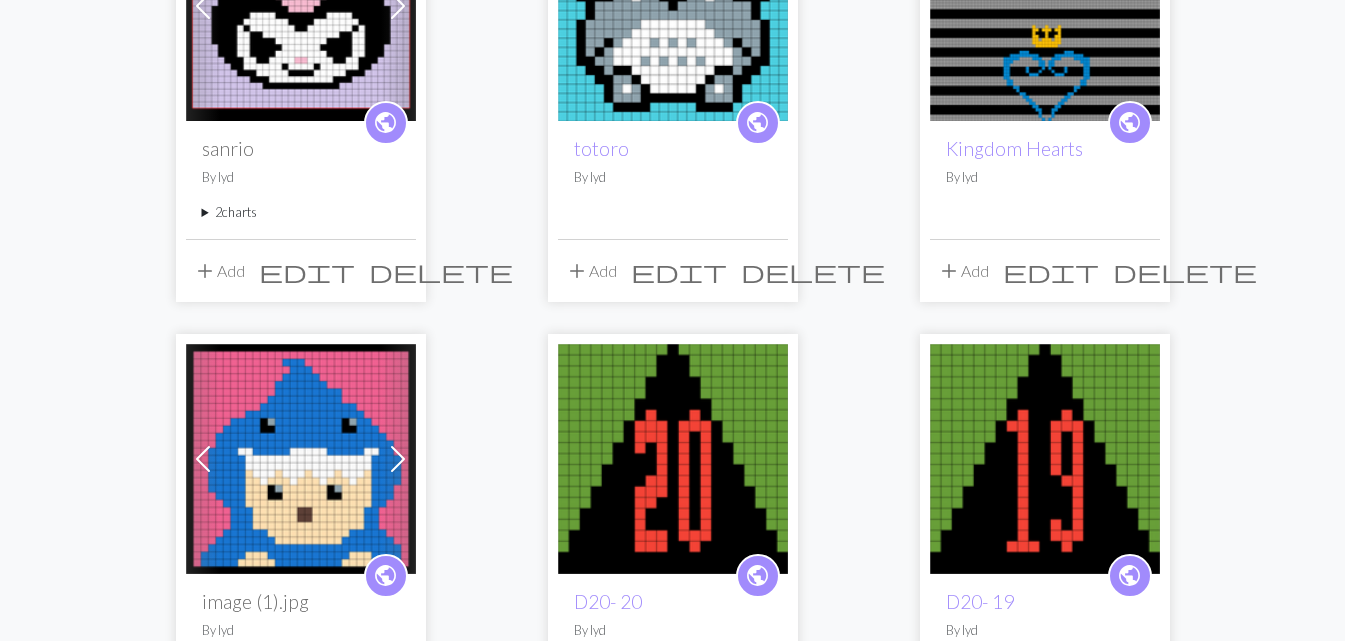
scroll to position [175, 0]
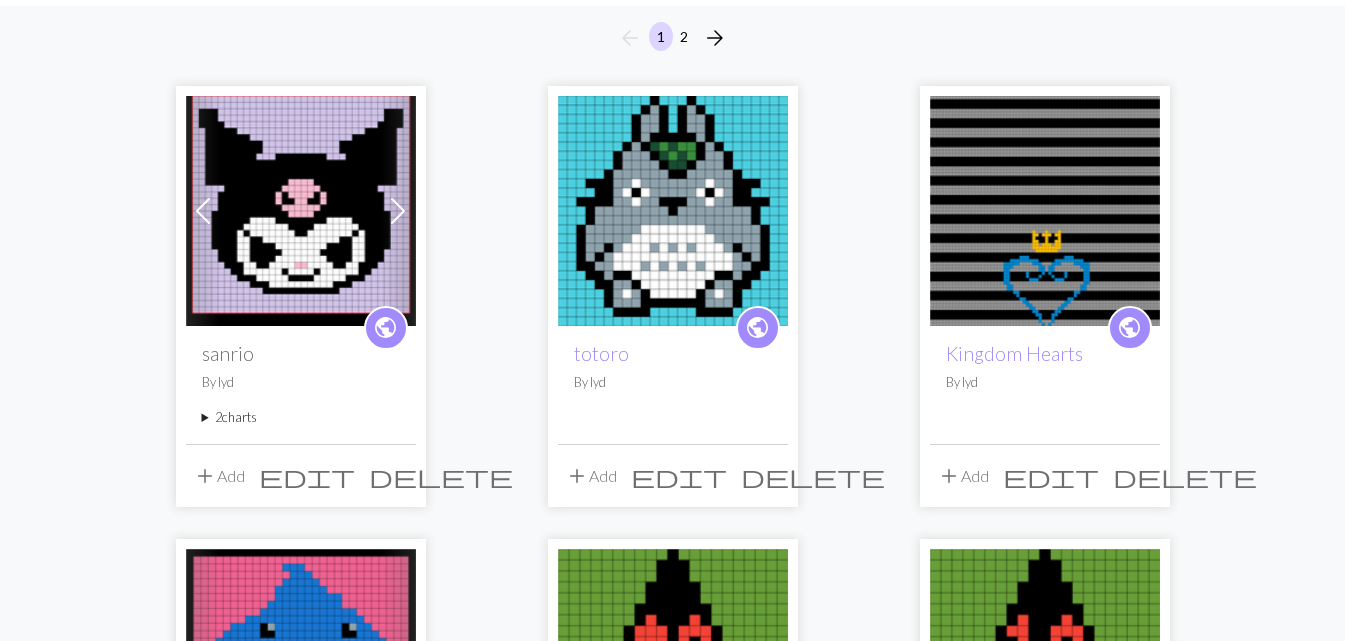
click at [391, 218] on span at bounding box center [398, 211] width 32 height 32
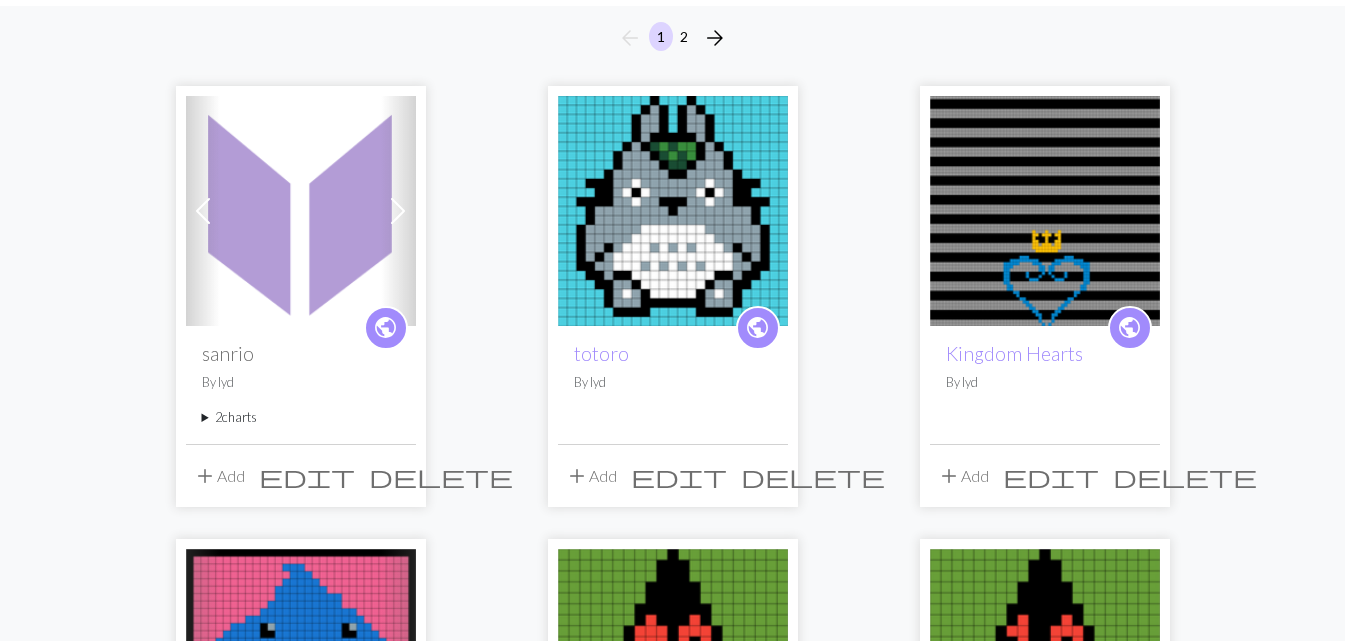
click at [204, 213] on span at bounding box center [203, 211] width 32 height 32
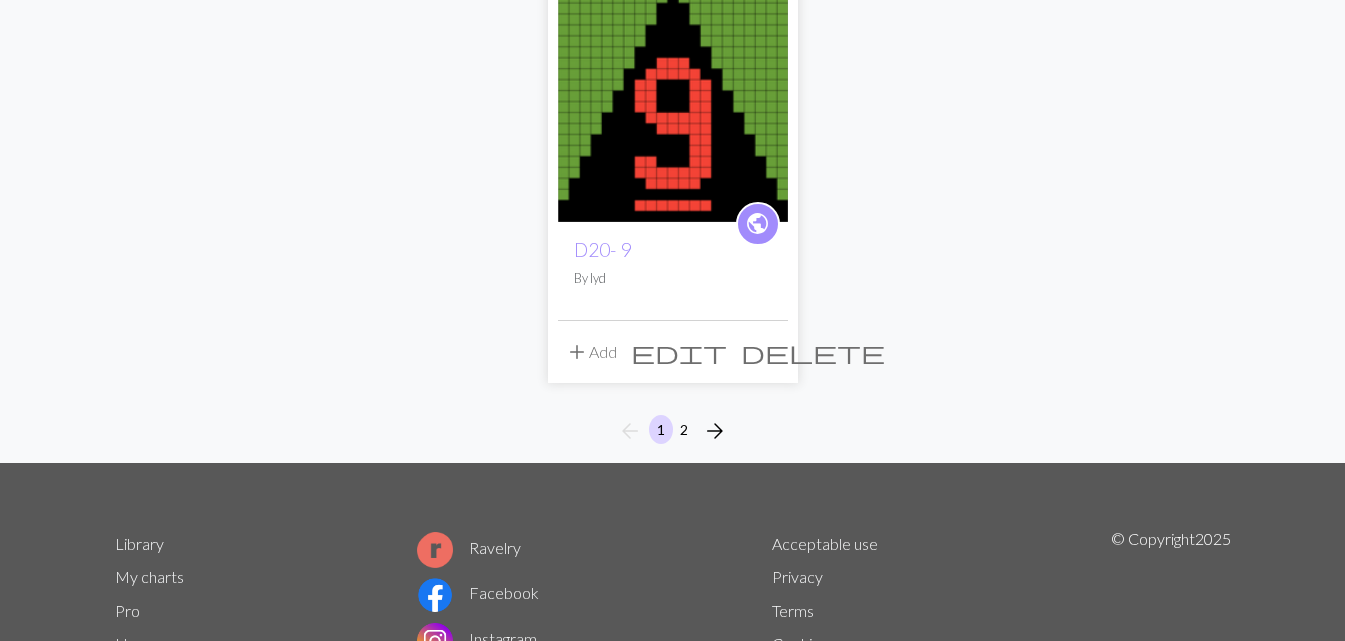
scroll to position [2488, 0]
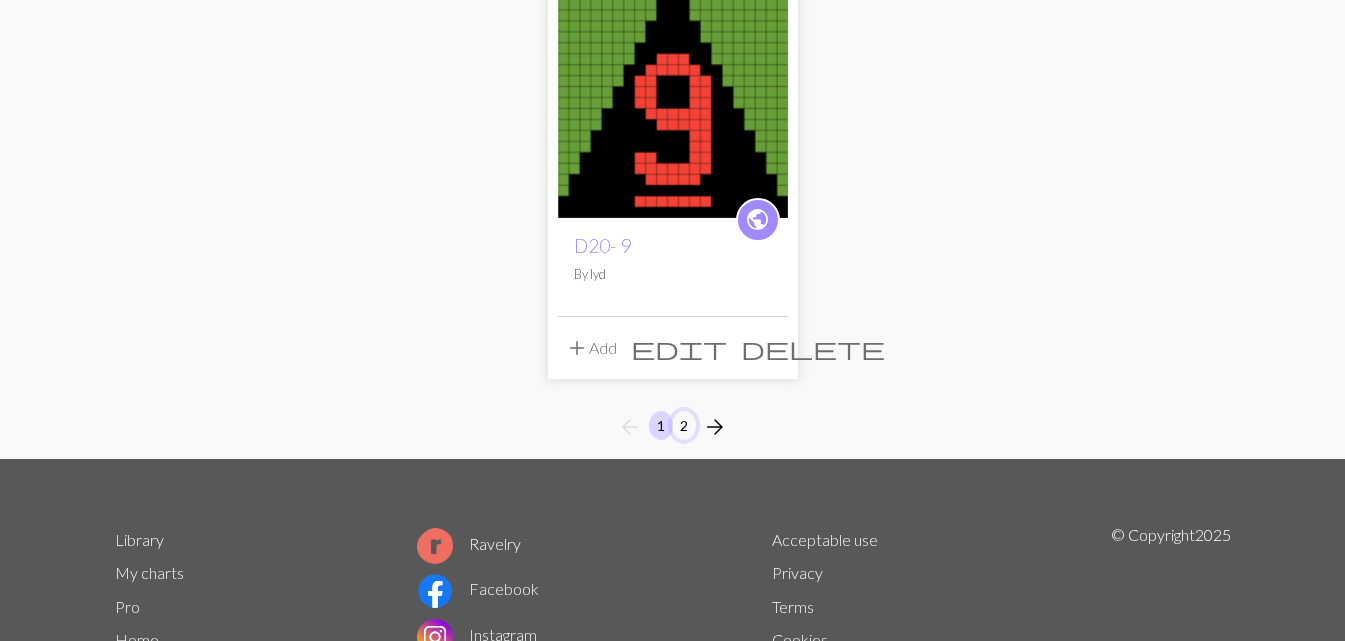
click at [687, 424] on button "2" at bounding box center [684, 425] width 24 height 29
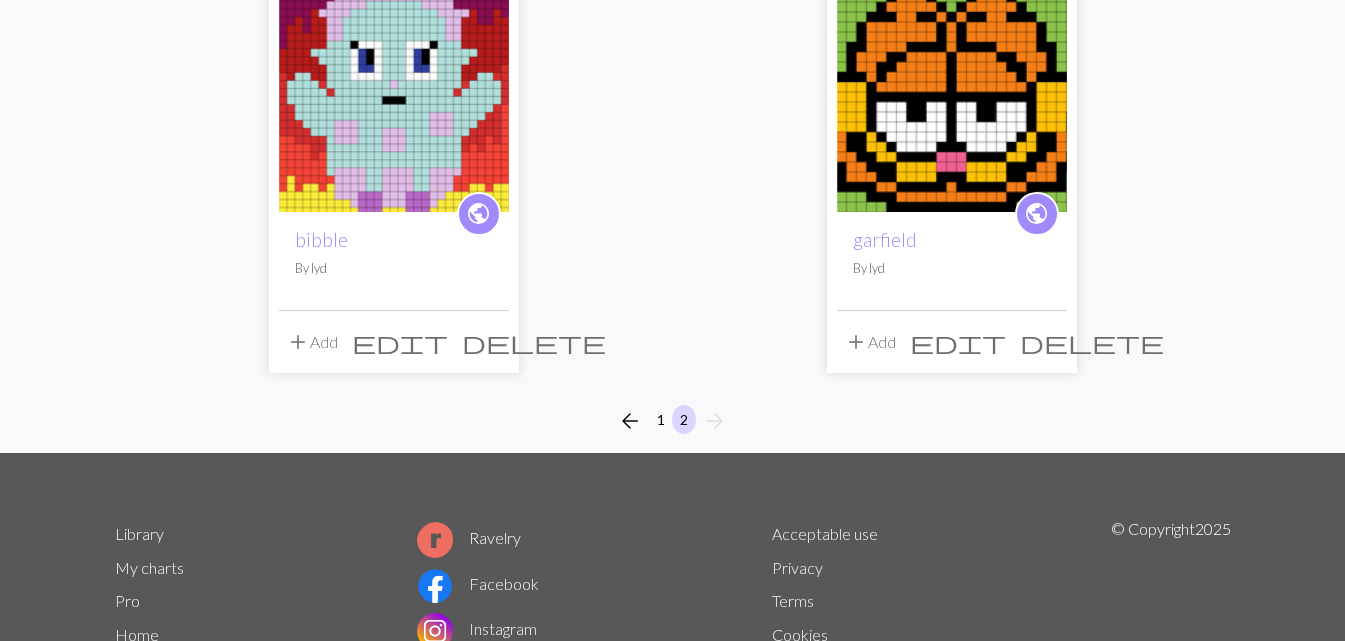
scroll to position [2092, 0]
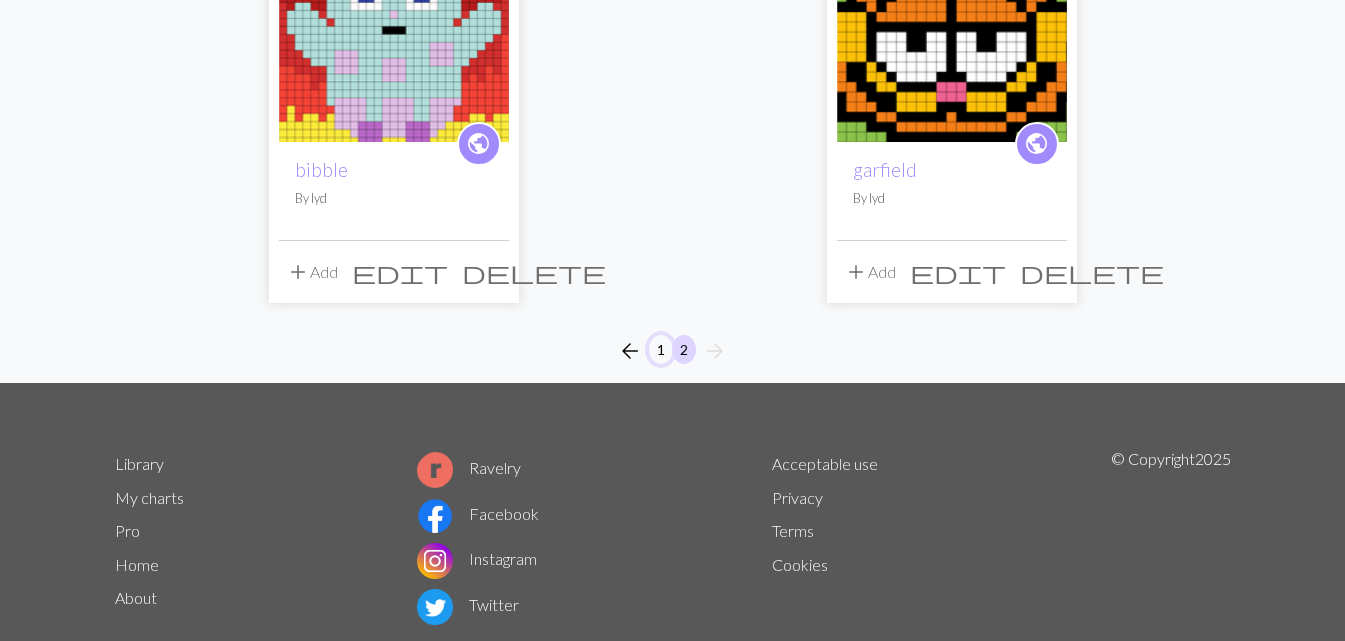
click at [660, 341] on button "1" at bounding box center [661, 349] width 24 height 29
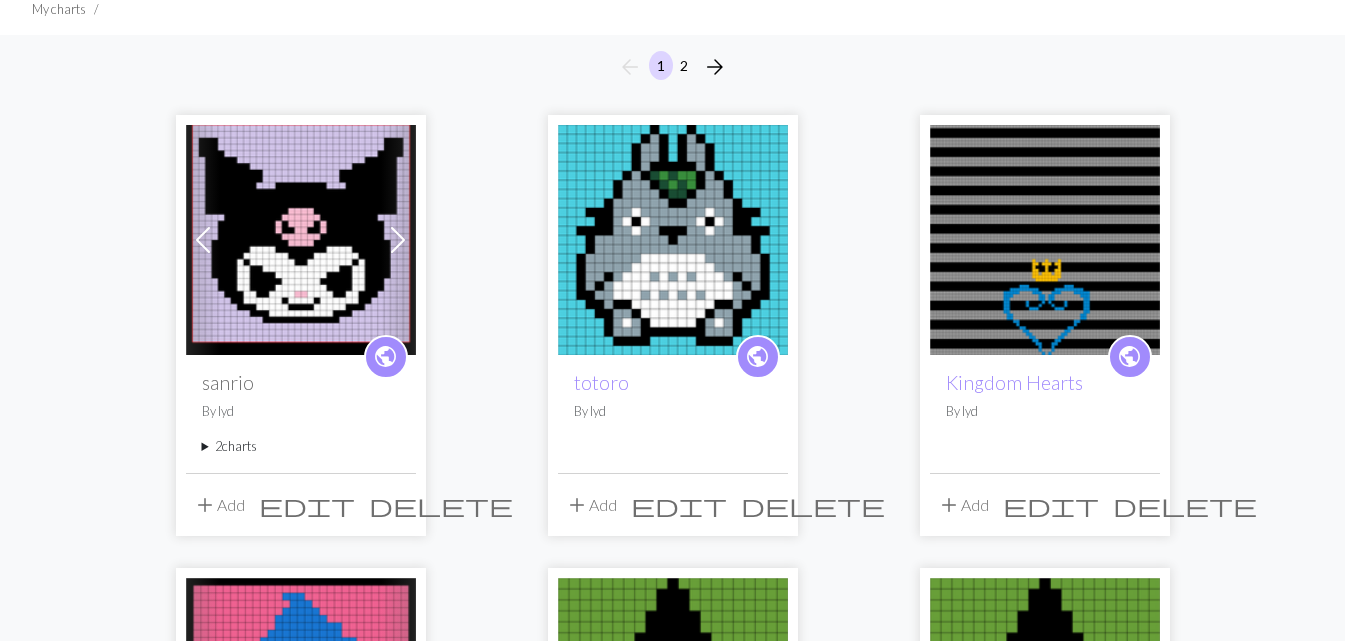
scroll to position [221, 0]
